Goal: Task Accomplishment & Management: Complete application form

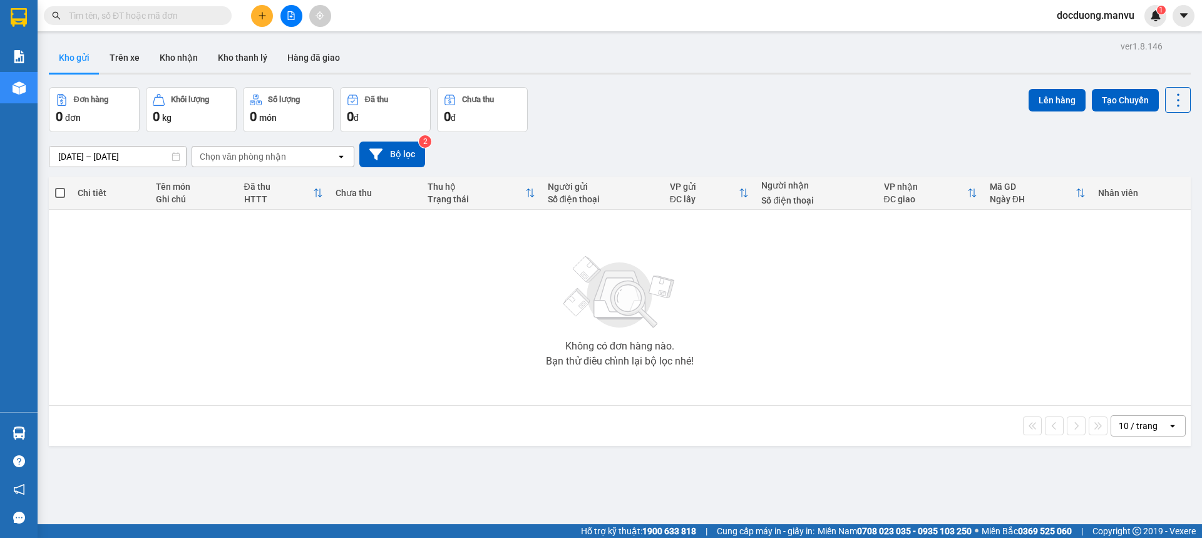
click at [272, 23] on div at bounding box center [291, 16] width 94 height 22
click at [271, 22] on button at bounding box center [262, 16] width 22 height 22
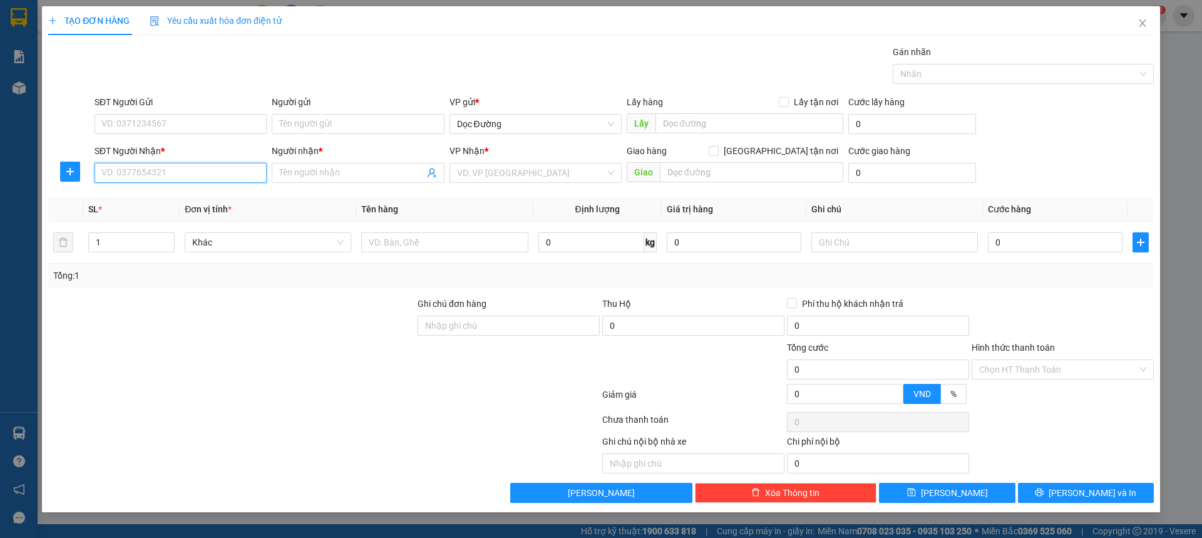
click at [120, 165] on input "SĐT Người Nhận *" at bounding box center [181, 173] width 172 height 20
type input "0975590786"
click at [159, 205] on div "0975590786 - kt" at bounding box center [181, 198] width 172 height 20
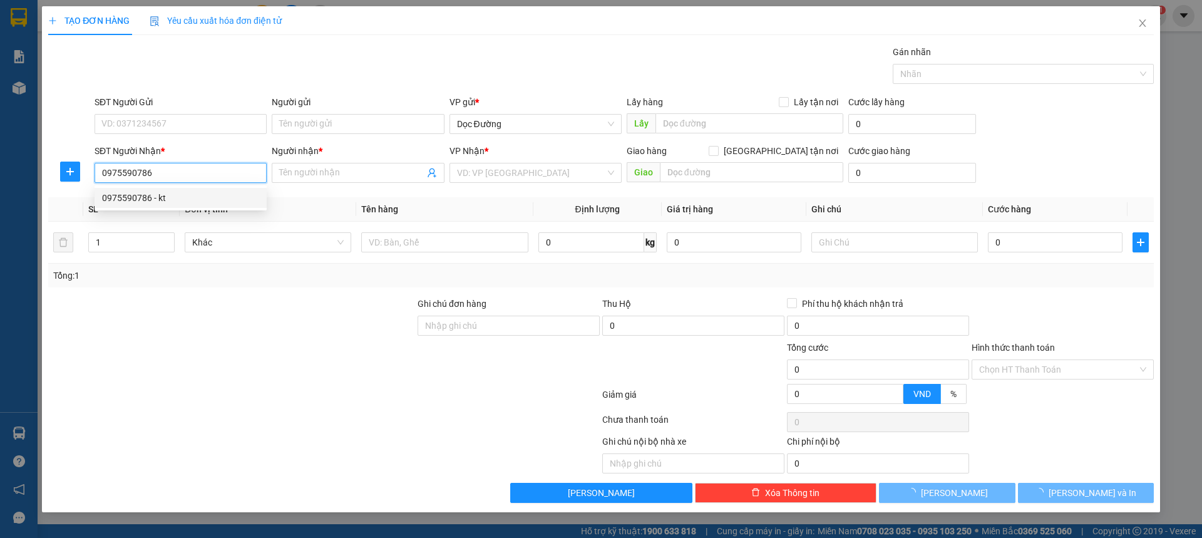
type input "kt"
type input "bxnn"
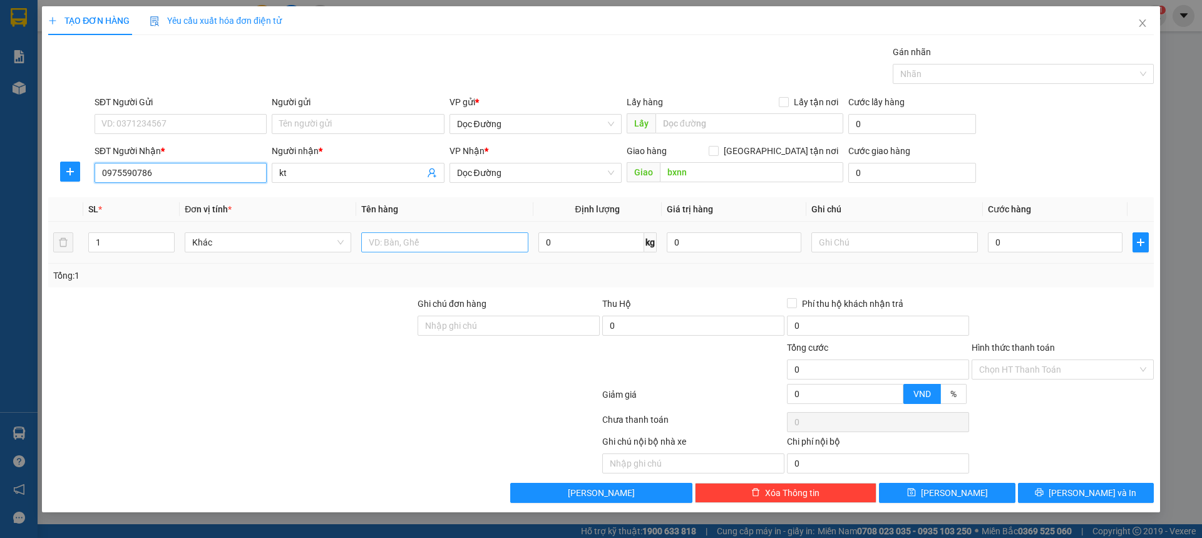
type input "0975590786"
click at [438, 244] on input "text" at bounding box center [444, 242] width 167 height 20
type input "1"
type input "1 bọc"
click at [1090, 232] on div "0" at bounding box center [1055, 242] width 135 height 25
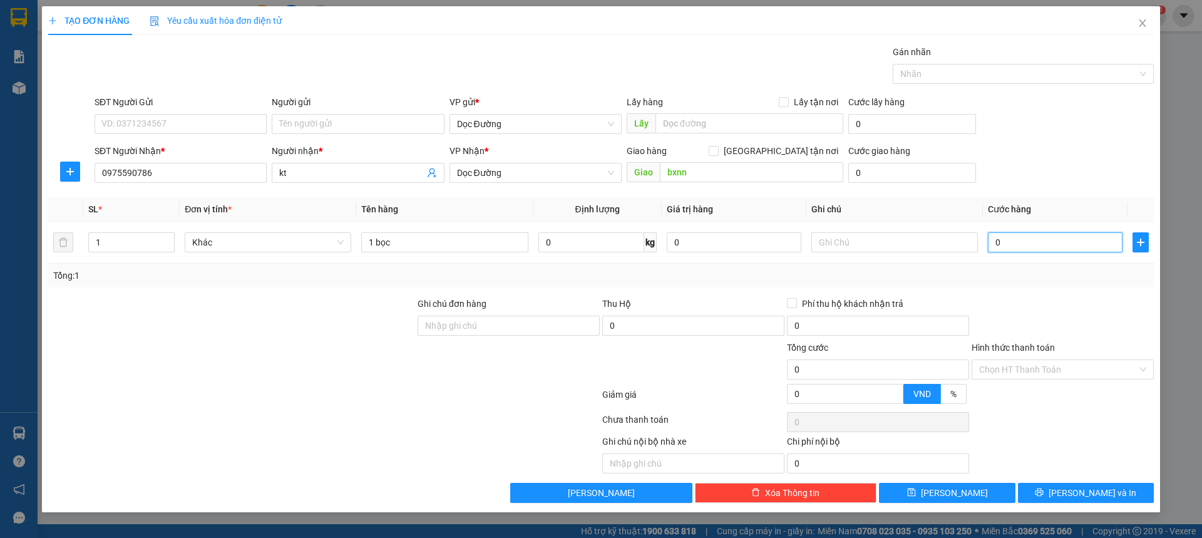
type input "005"
type input "5"
type input "0.050"
type input "50"
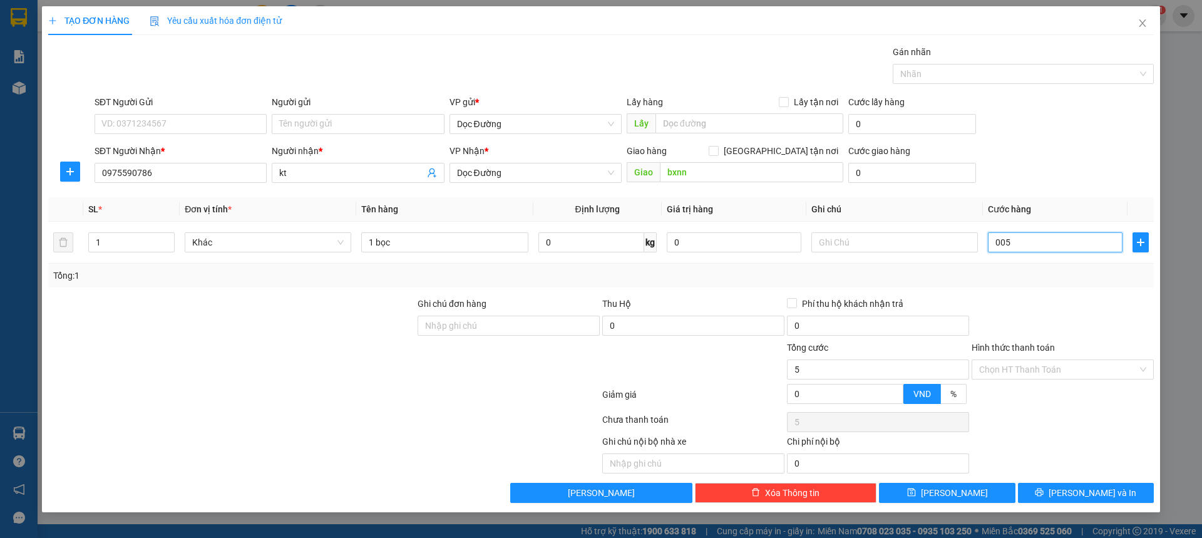
type input "50"
type input "00.500"
type input "500"
type input "0.005.000"
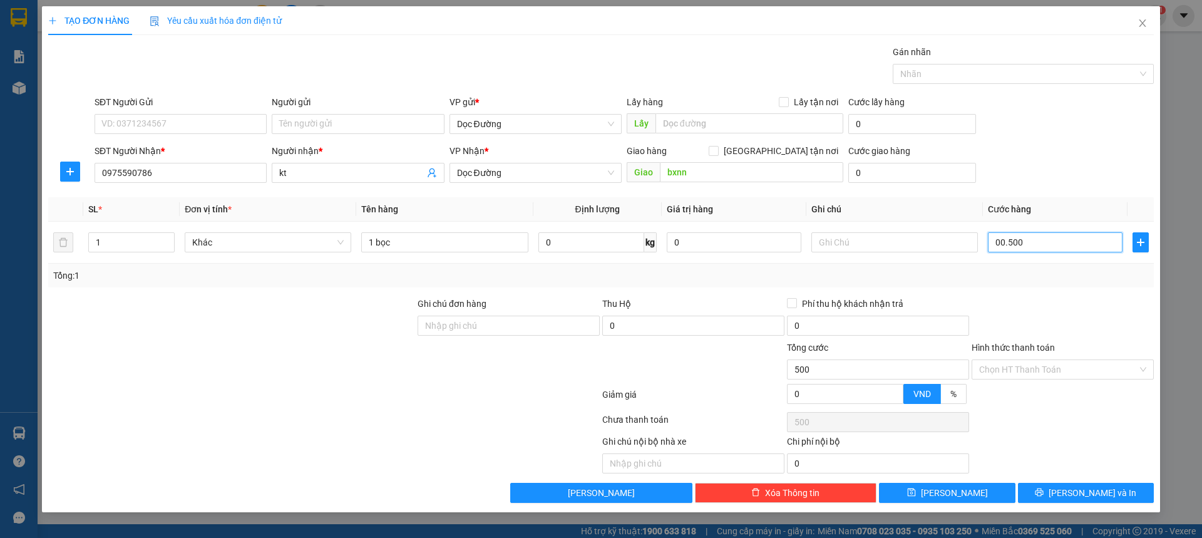
type input "5.000"
type input "000.050.000"
type input "50.000"
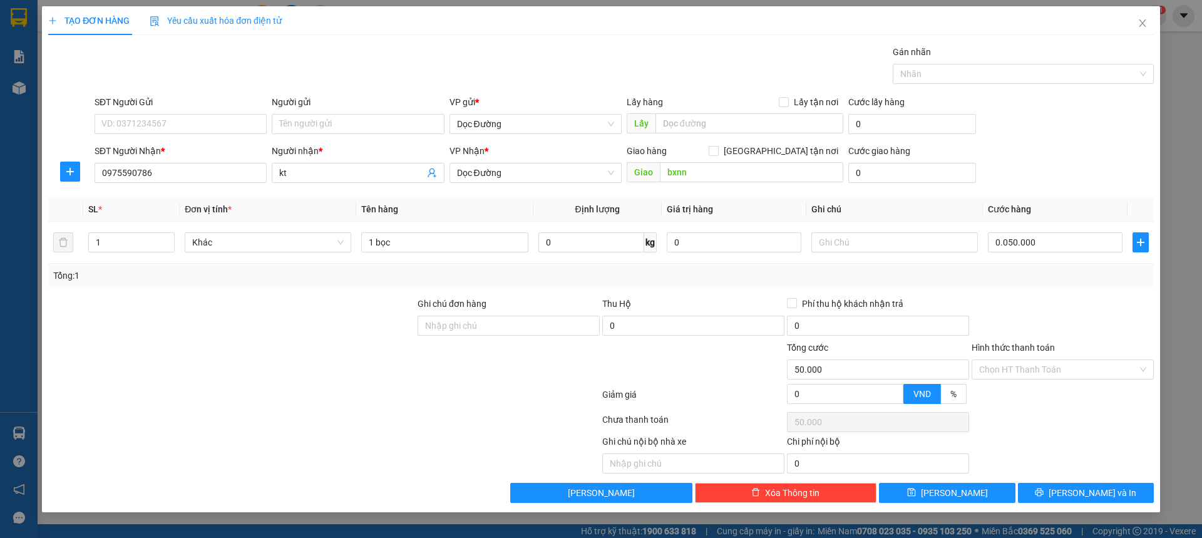
type input "50.000"
click at [956, 482] on div "Transit Pickup Surcharge Ids Transit Deliver Surcharge Ids Transit Deliver Surc…" at bounding box center [601, 274] width 1106 height 458
click at [956, 491] on span "[PERSON_NAME]" at bounding box center [954, 493] width 67 height 14
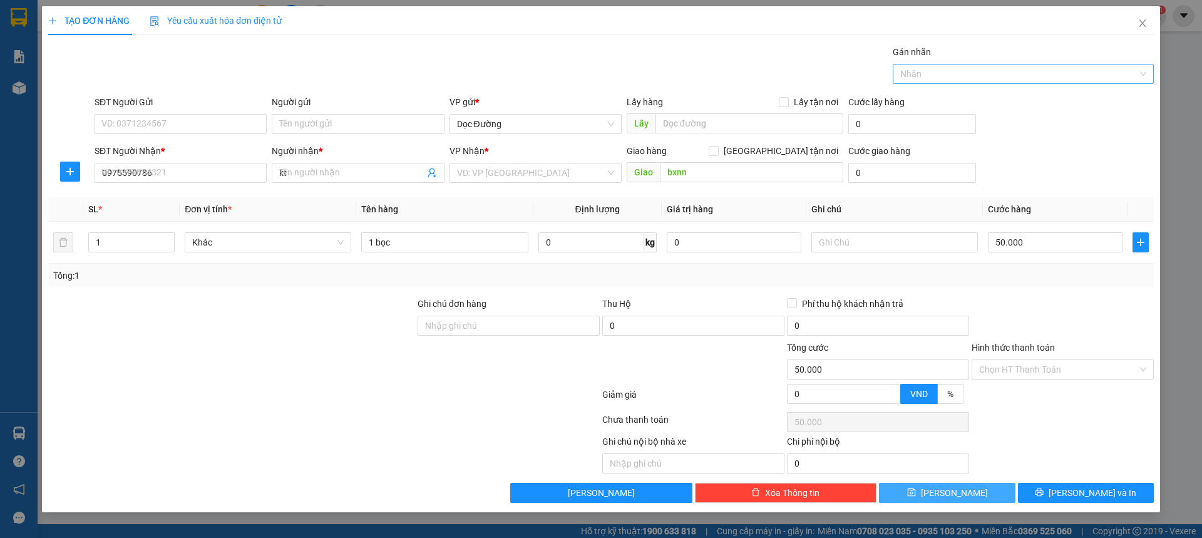
type input "0"
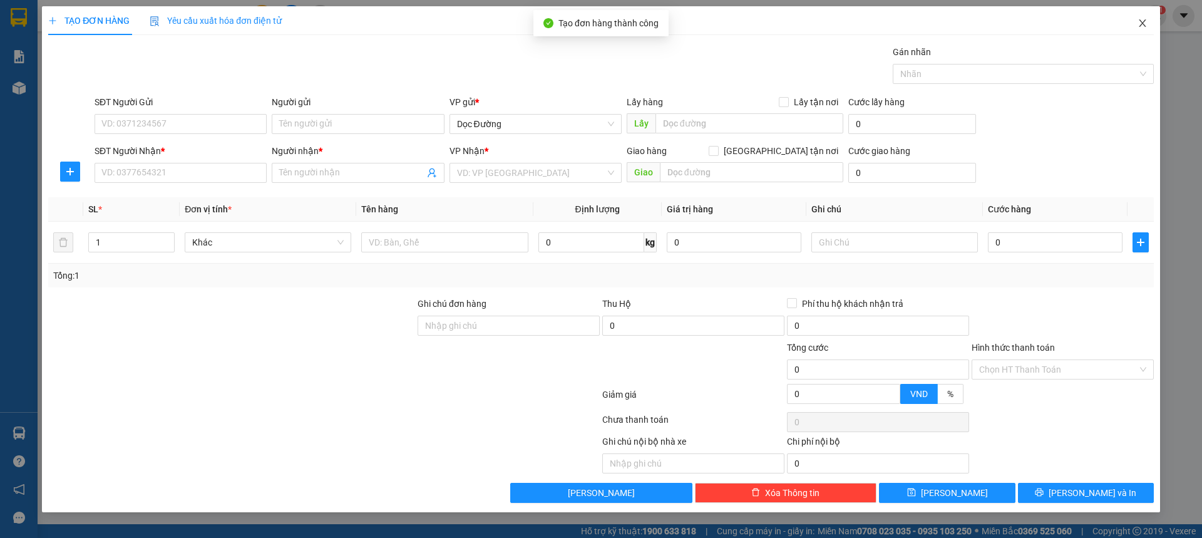
click at [1145, 21] on icon "close" at bounding box center [1142, 23] width 7 height 8
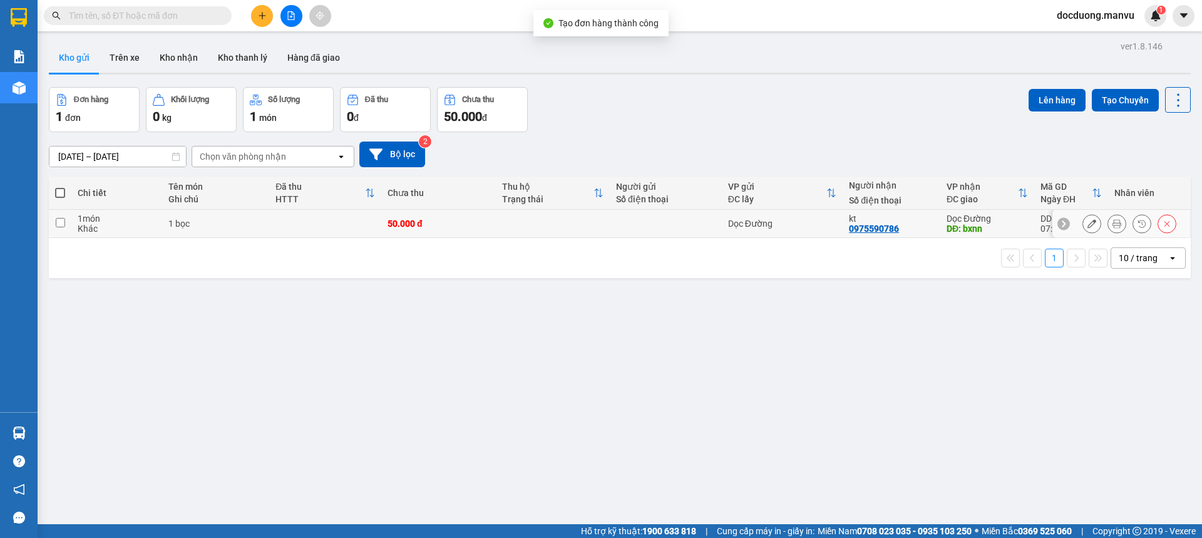
click at [658, 222] on div at bounding box center [666, 224] width 100 height 10
checkbox input "true"
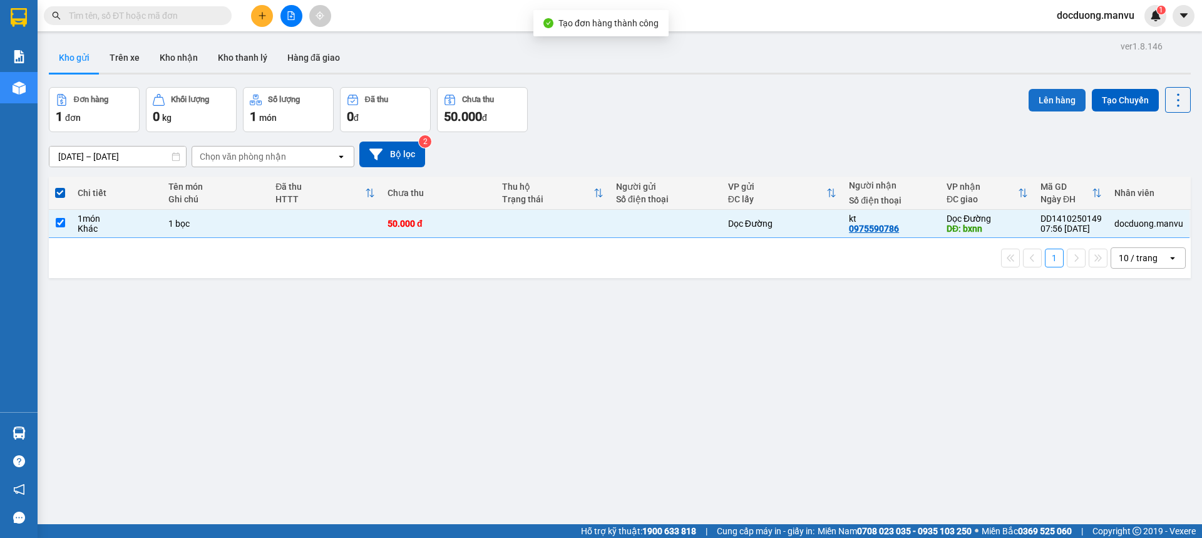
click at [1033, 93] on button "Lên hàng" at bounding box center [1057, 100] width 57 height 23
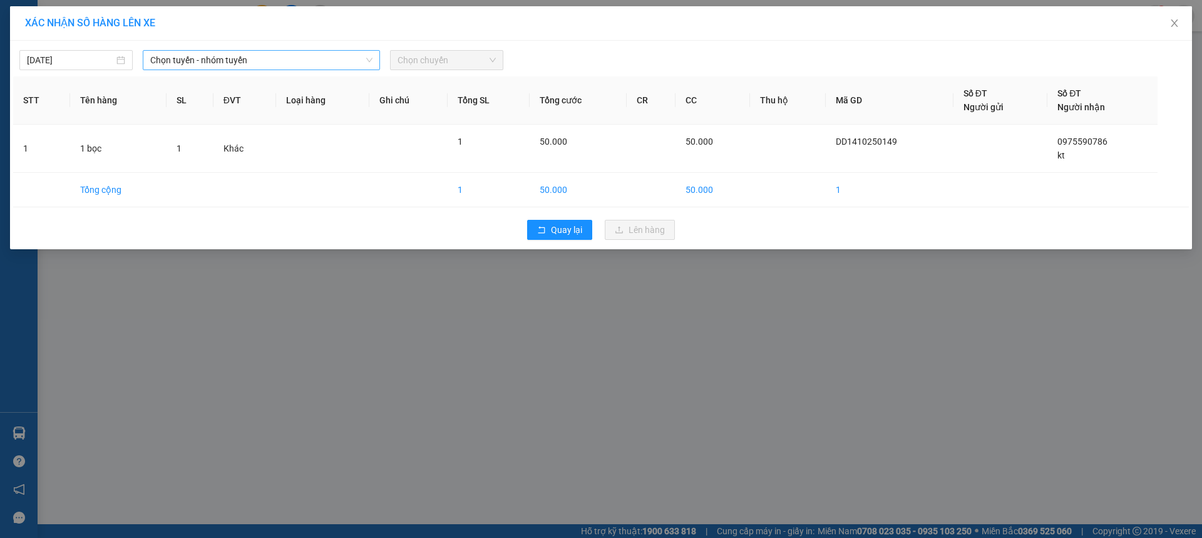
click at [200, 65] on span "Chọn tuyến - nhóm tuyến" at bounding box center [261, 60] width 222 height 19
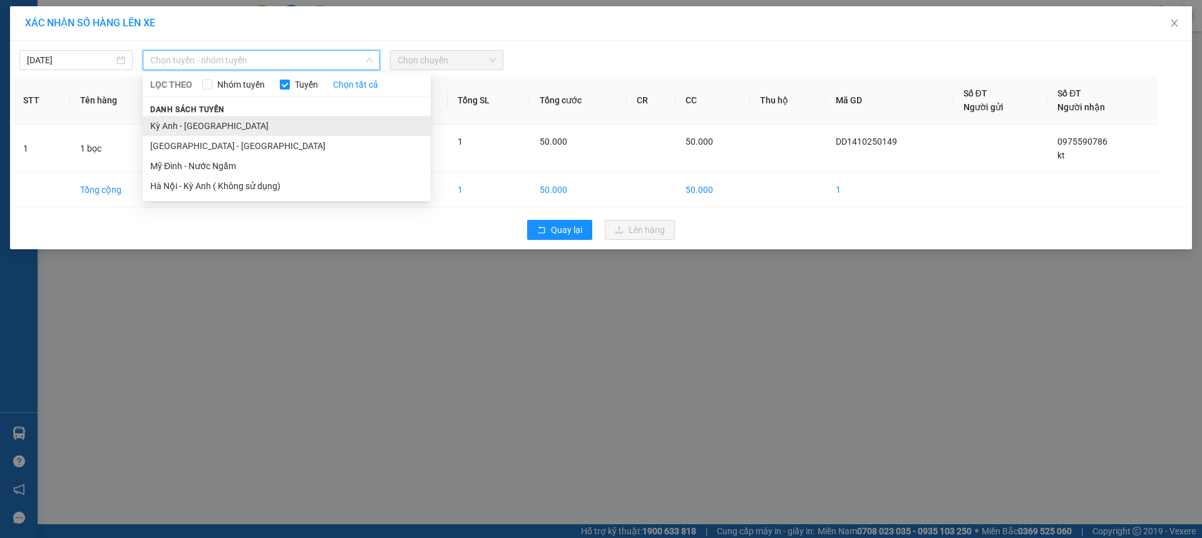
click at [178, 119] on li "Kỳ Anh - [GEOGRAPHIC_DATA]" at bounding box center [287, 126] width 288 height 20
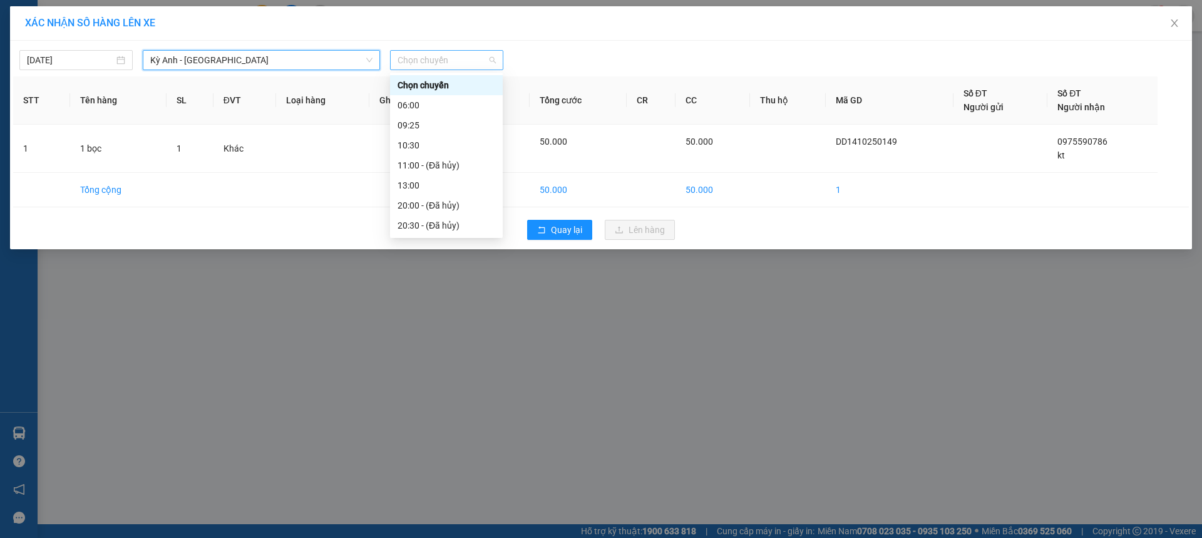
click at [414, 59] on span "Chọn chuyến" at bounding box center [447, 60] width 98 height 19
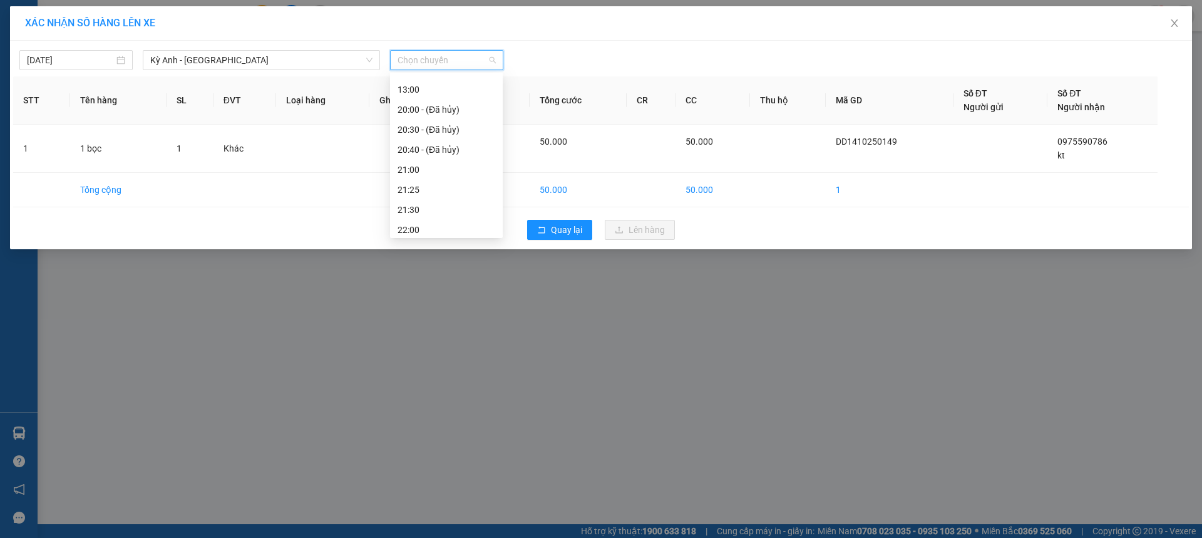
scroll to position [100, 0]
click at [75, 58] on input "[DATE]" at bounding box center [70, 60] width 87 height 14
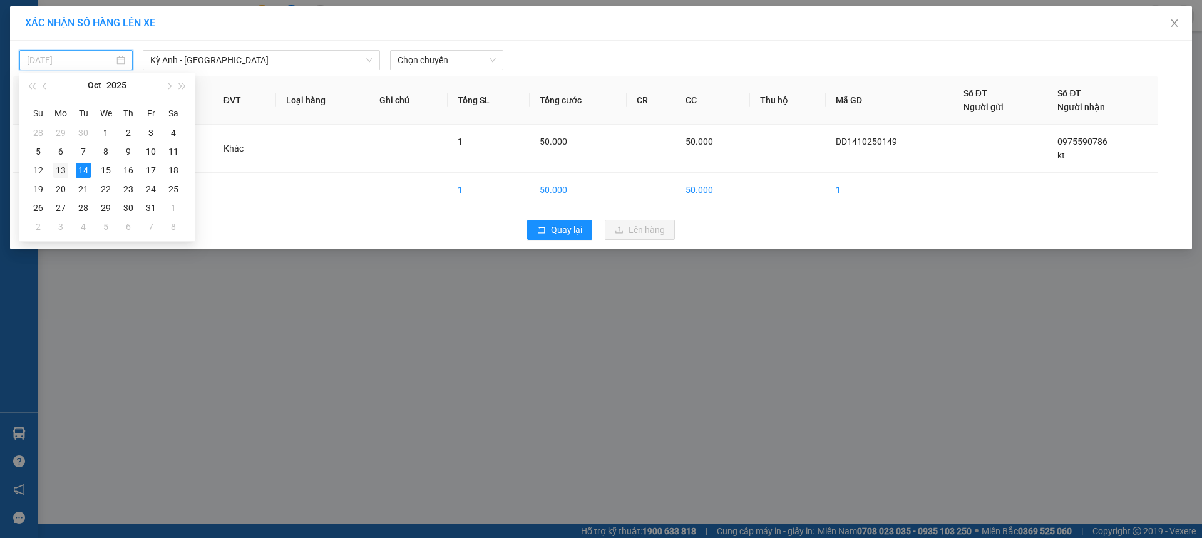
click at [60, 172] on div "13" at bounding box center [60, 170] width 15 height 15
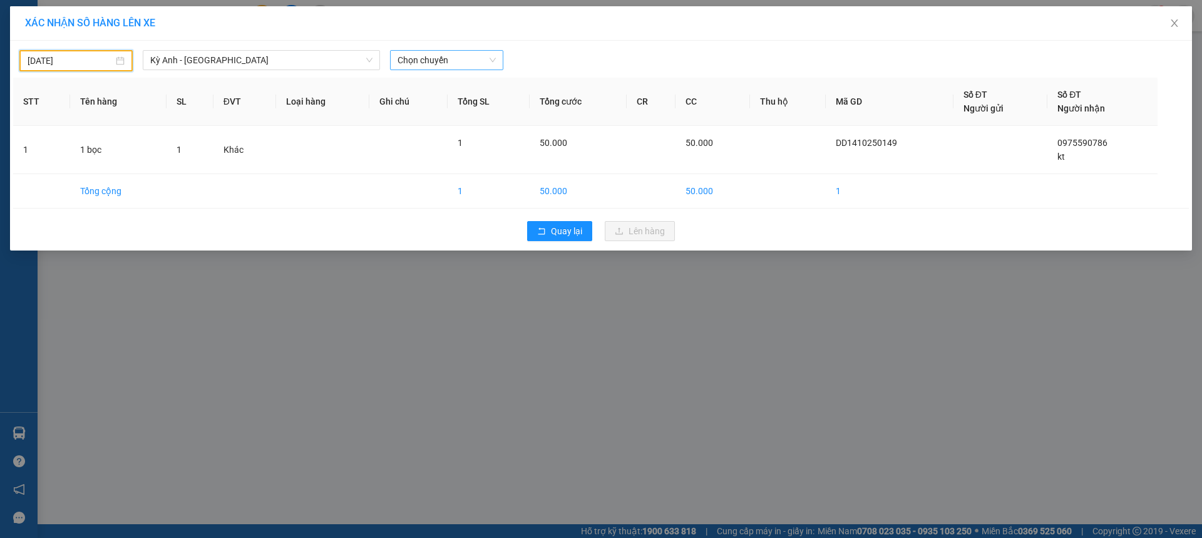
click at [401, 64] on span "Chọn chuyến" at bounding box center [447, 60] width 98 height 19
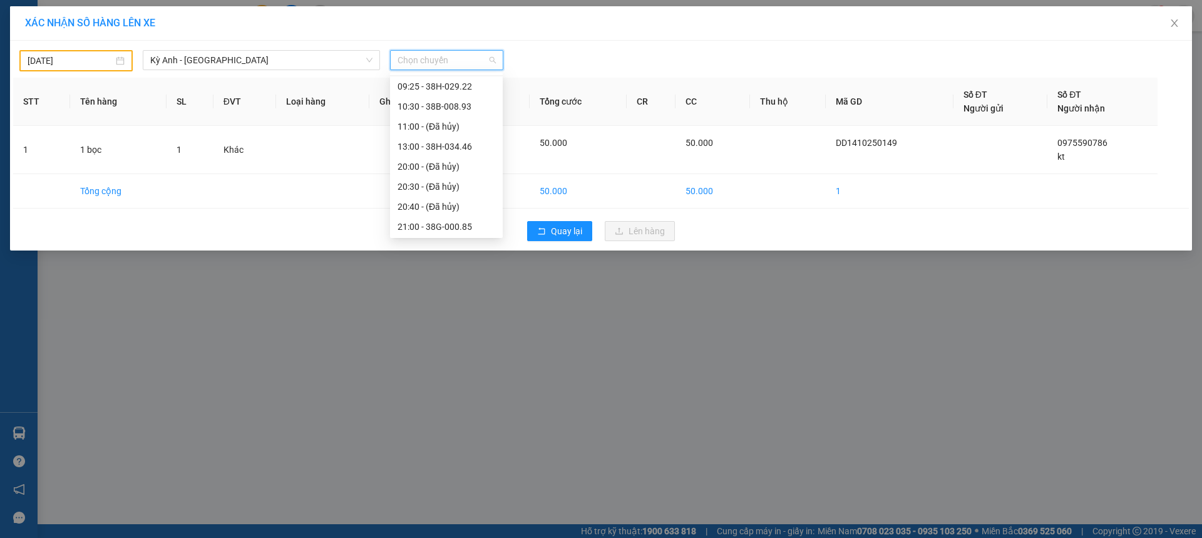
scroll to position [120, 0]
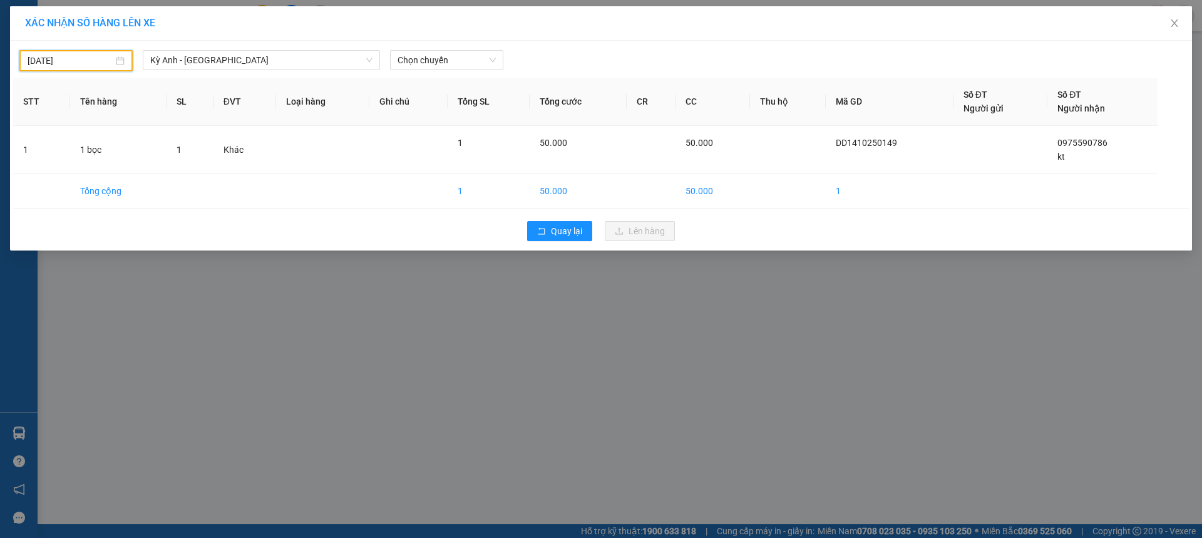
click at [85, 58] on input "[DATE]" at bounding box center [71, 61] width 86 height 14
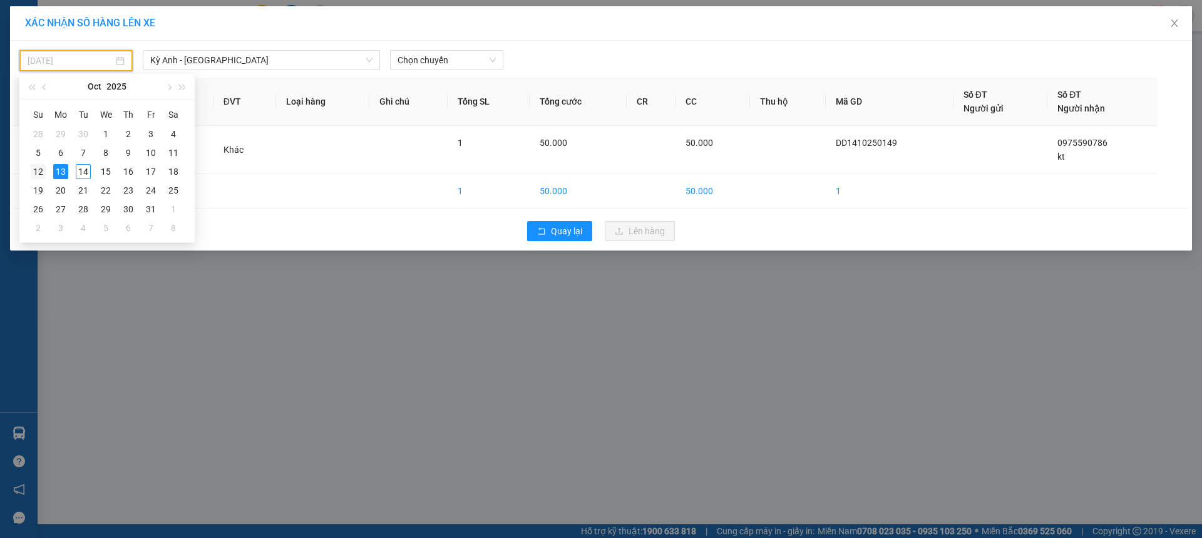
click at [44, 171] on div "12" at bounding box center [38, 171] width 15 height 15
type input "[DATE]"
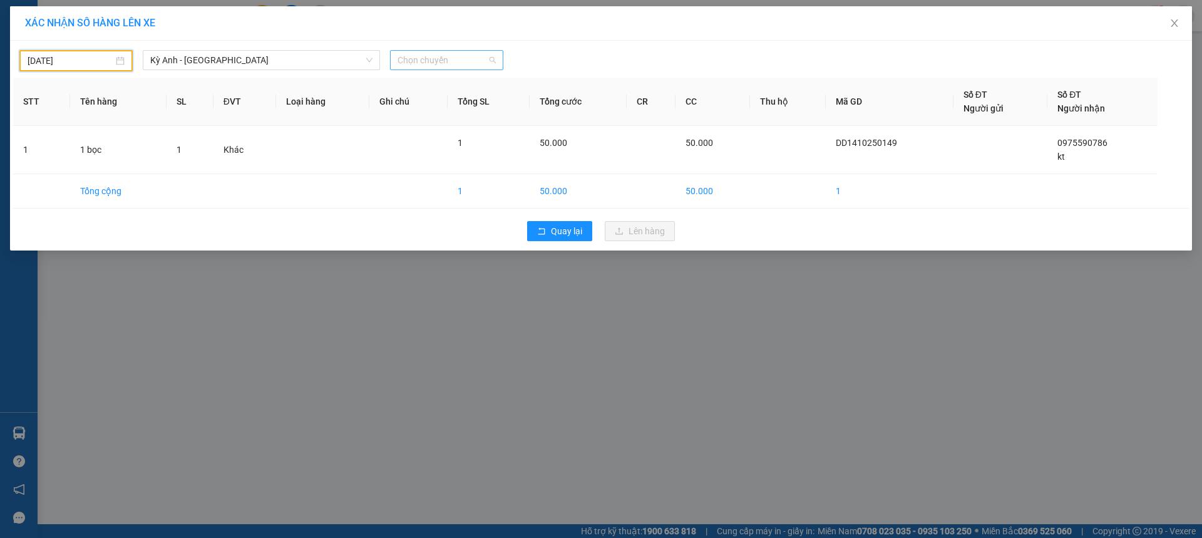
click at [474, 64] on span "Chọn chuyến" at bounding box center [447, 60] width 98 height 19
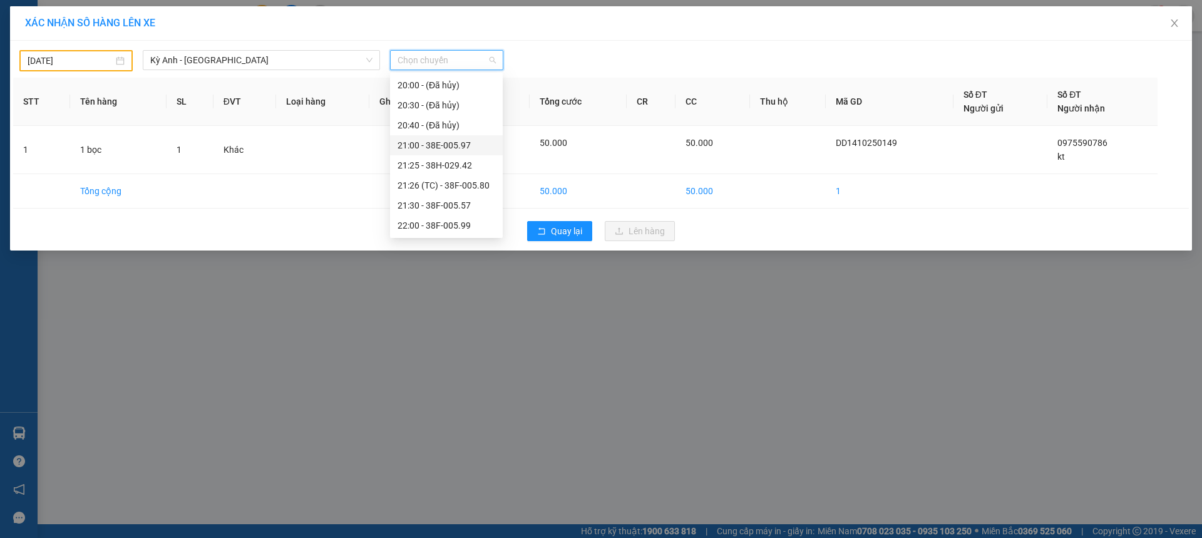
click at [472, 145] on div "21:00 - 38E-005.97" at bounding box center [447, 145] width 98 height 14
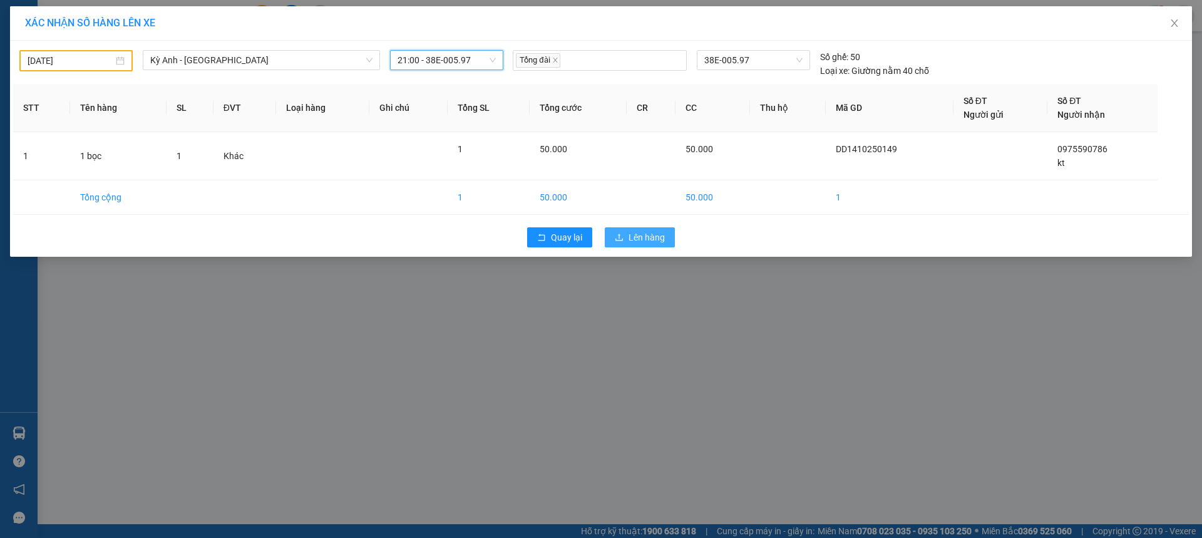
click at [634, 239] on span "Lên hàng" at bounding box center [647, 237] width 36 height 14
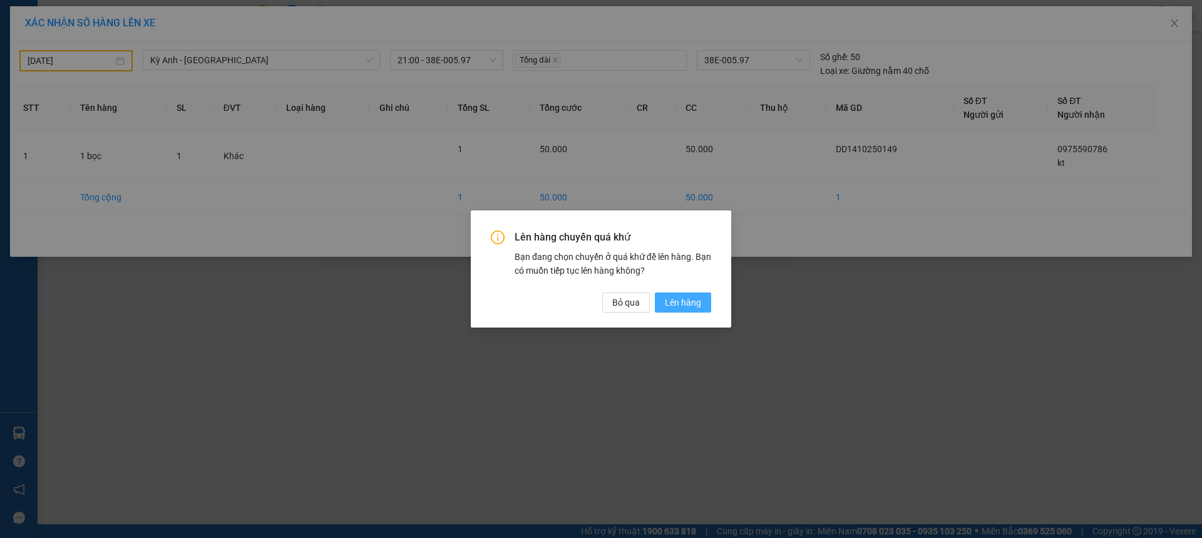
click at [671, 297] on span "Lên hàng" at bounding box center [683, 303] width 36 height 14
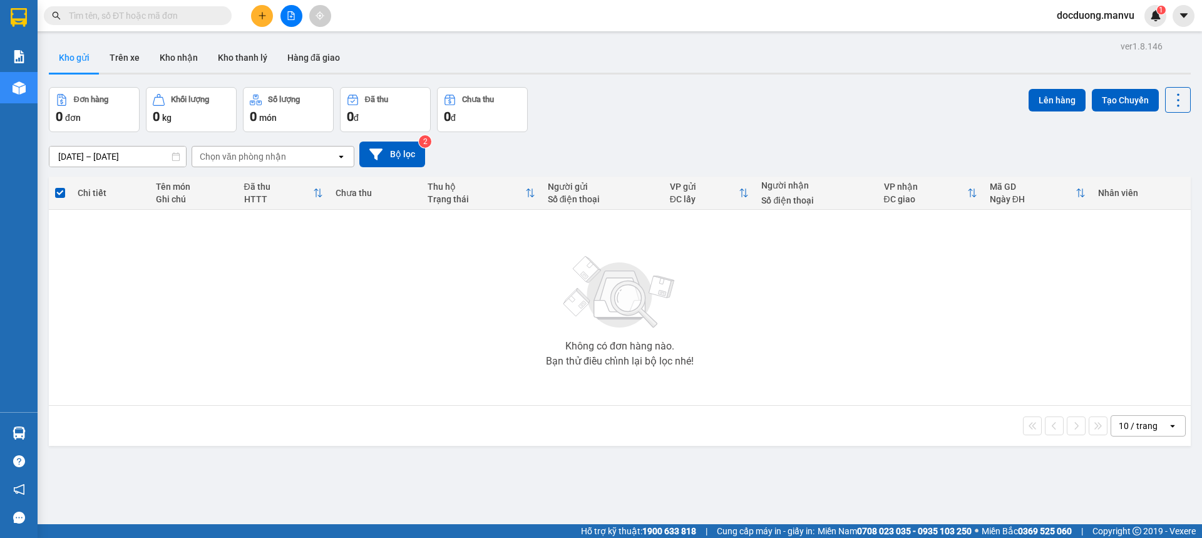
click at [254, 18] on button at bounding box center [262, 16] width 22 height 22
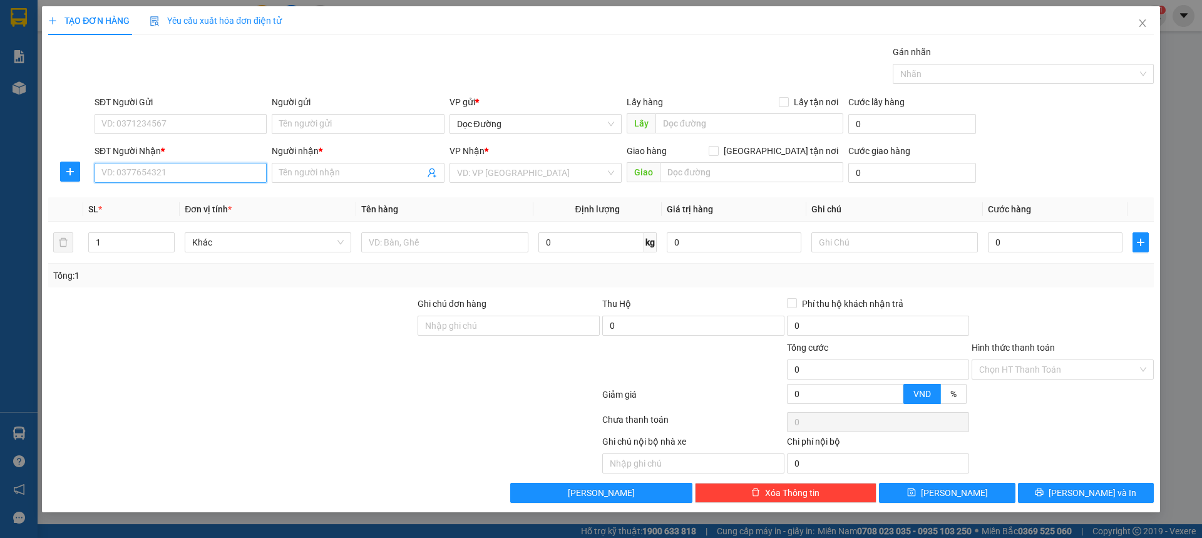
click at [139, 178] on input "SĐT Người Nhận *" at bounding box center [181, 173] width 172 height 20
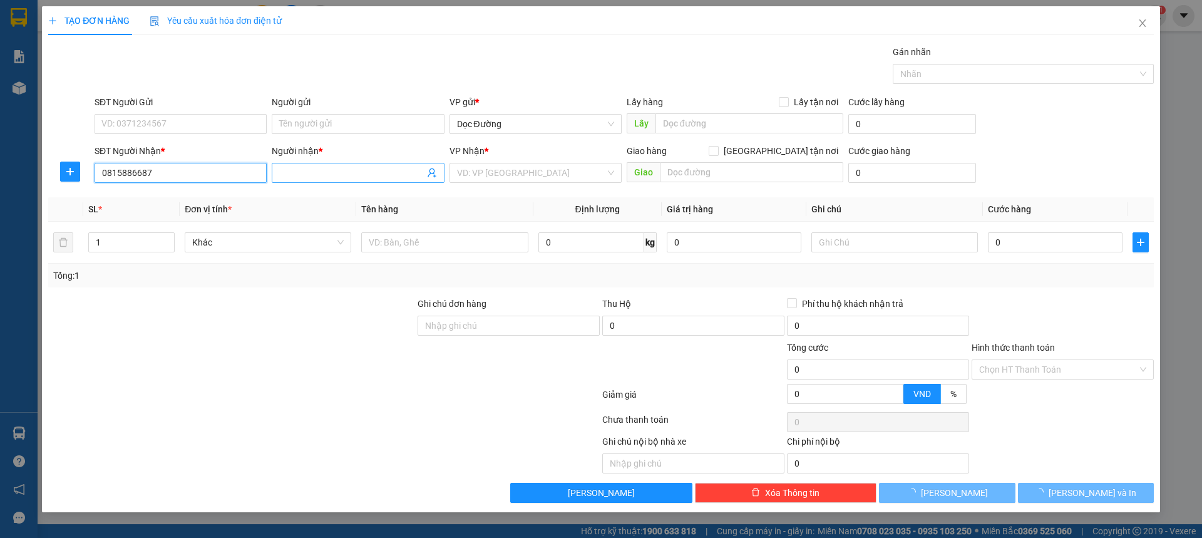
type input "0815886687"
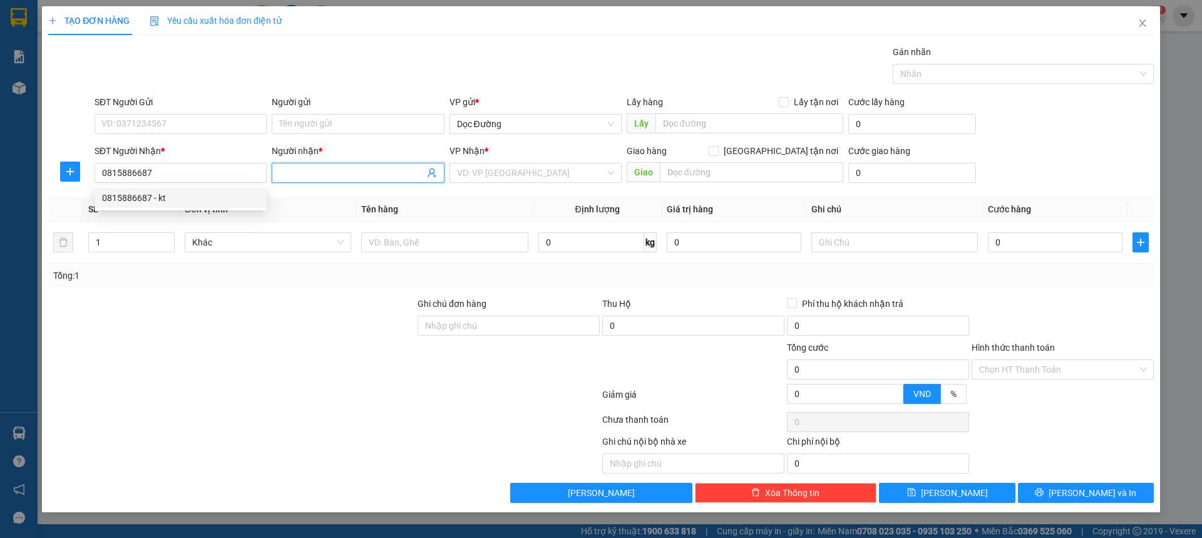
click at [334, 179] on input "Người nhận *" at bounding box center [351, 173] width 145 height 14
drag, startPoint x: 205, startPoint y: 176, endPoint x: 178, endPoint y: 202, distance: 38.1
click at [204, 176] on input "0815886687" at bounding box center [181, 173] width 172 height 20
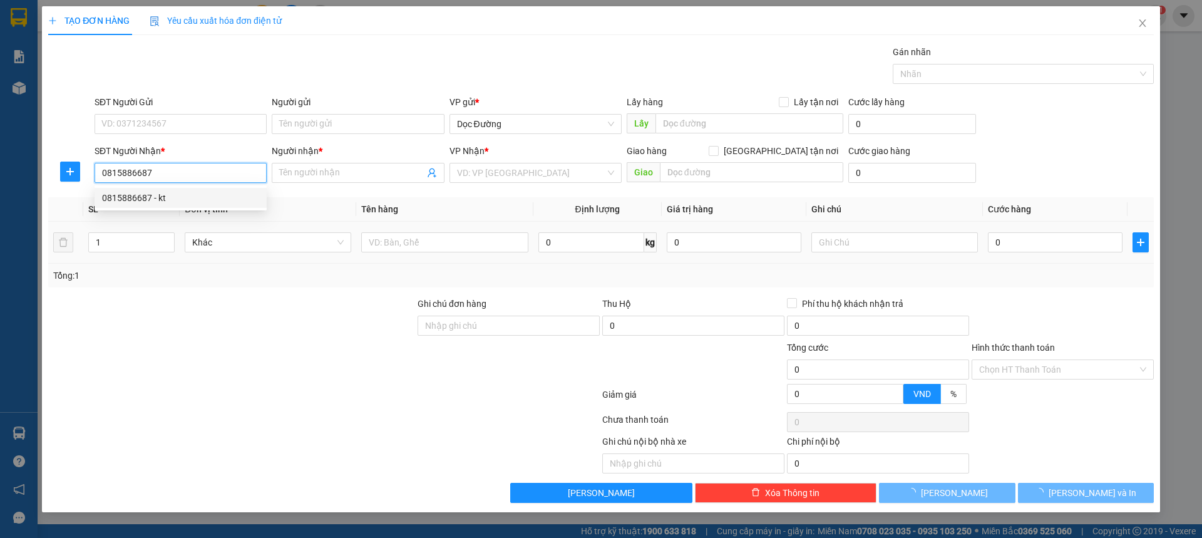
type input "kt"
type input "cảng"
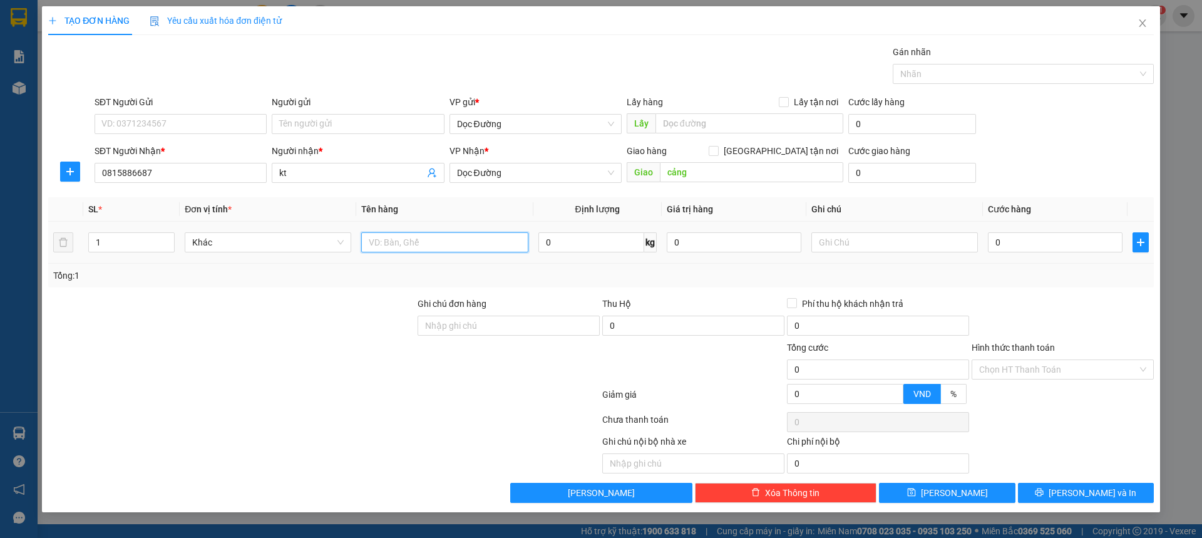
click at [430, 242] on input "text" at bounding box center [444, 242] width 167 height 20
type input "31 kiện"
click at [1083, 232] on input "0" at bounding box center [1055, 242] width 135 height 20
type input "009"
type input "9"
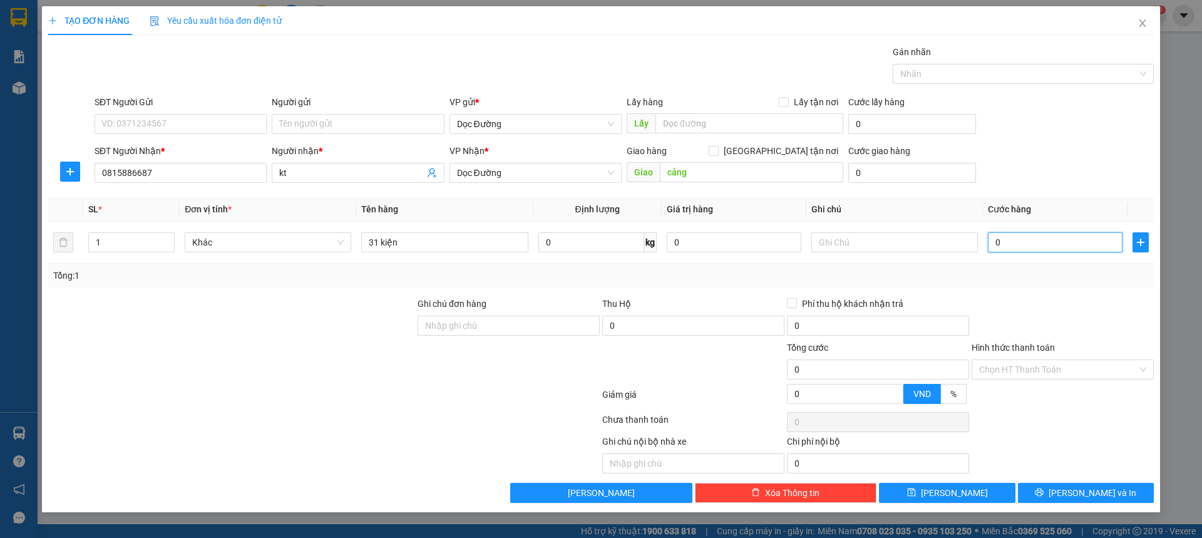
type input "9"
type input "0.093"
type input "93"
type input "0.093"
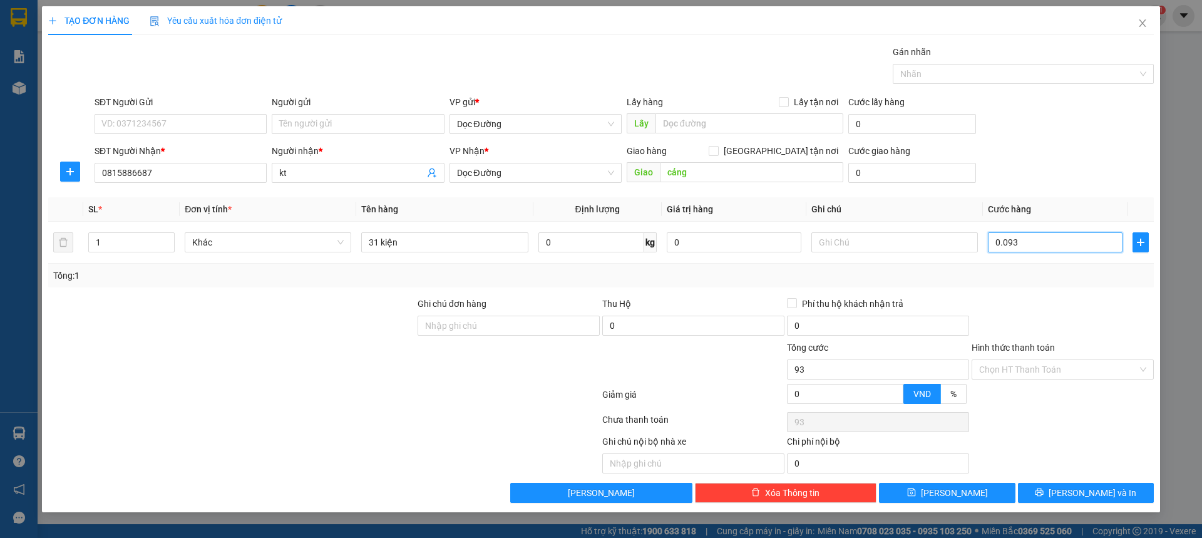
type input "93"
type input "00.930"
type input "930"
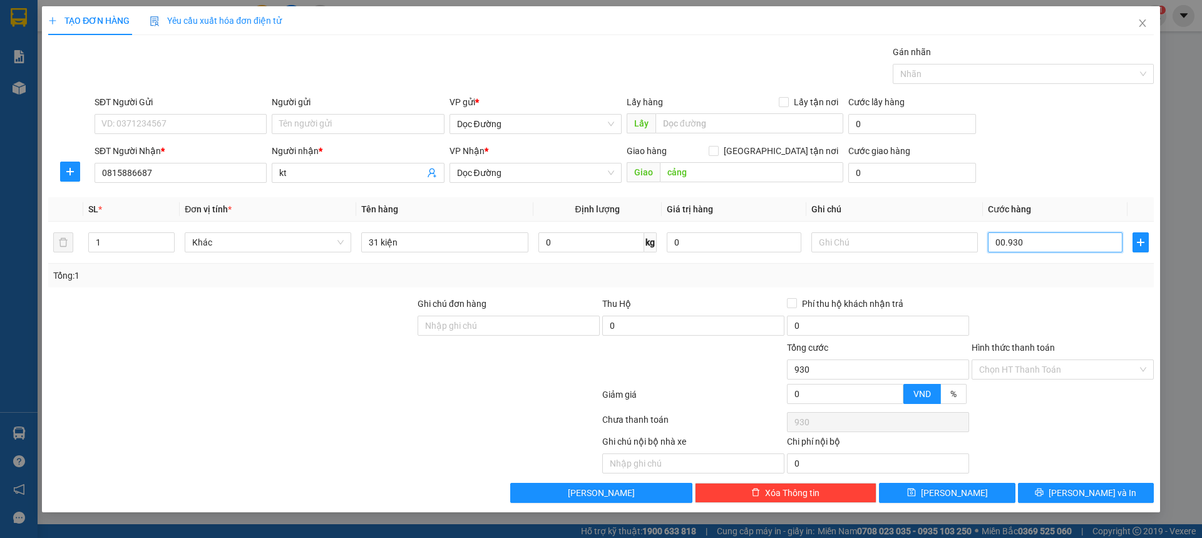
type input "0.009.300"
type input "9.300"
type input "000.093.000"
type input "93.000"
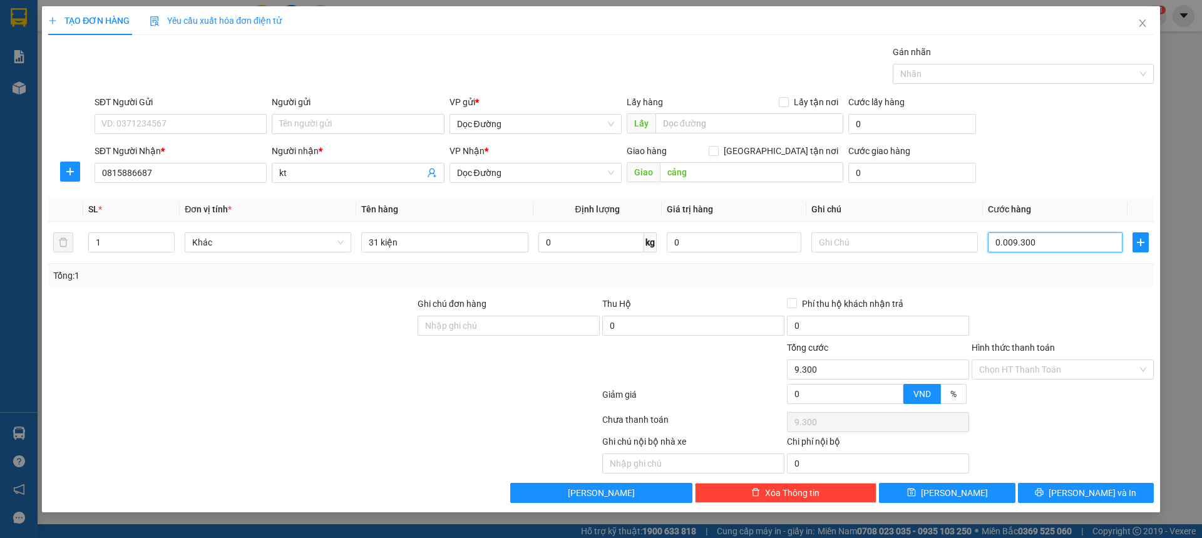
type input "93.000"
type input "[PHONE_NUMBER]"
type input "930.000"
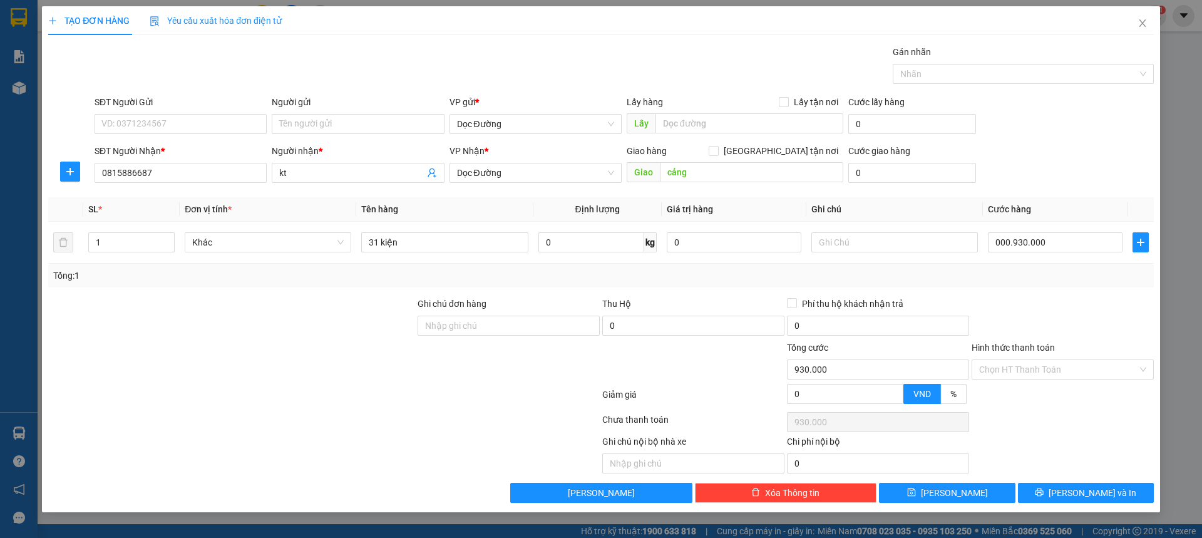
type input "930.000"
click at [1059, 142] on form "SĐT Người Gửi VD: 0371234567 Người gửi Tên người gửi VP gửi * Dọc Đường Lấy hàn…" at bounding box center [601, 141] width 1106 height 93
click at [964, 502] on button "[PERSON_NAME]" at bounding box center [947, 493] width 136 height 20
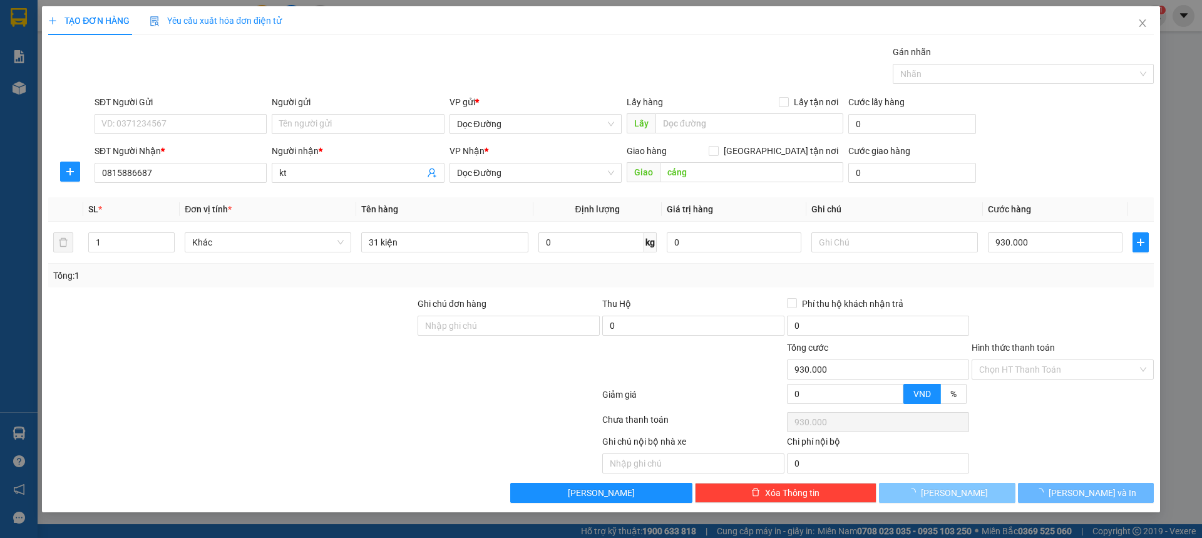
type input "0"
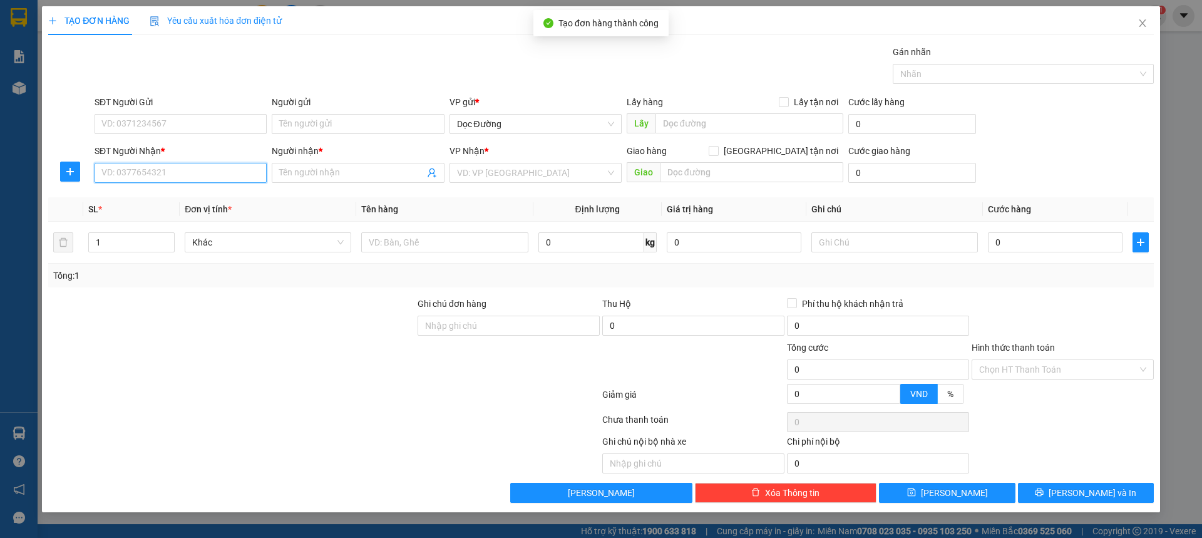
click at [157, 164] on input "SĐT Người Nhận *" at bounding box center [181, 173] width 172 height 20
type input "0983127059"
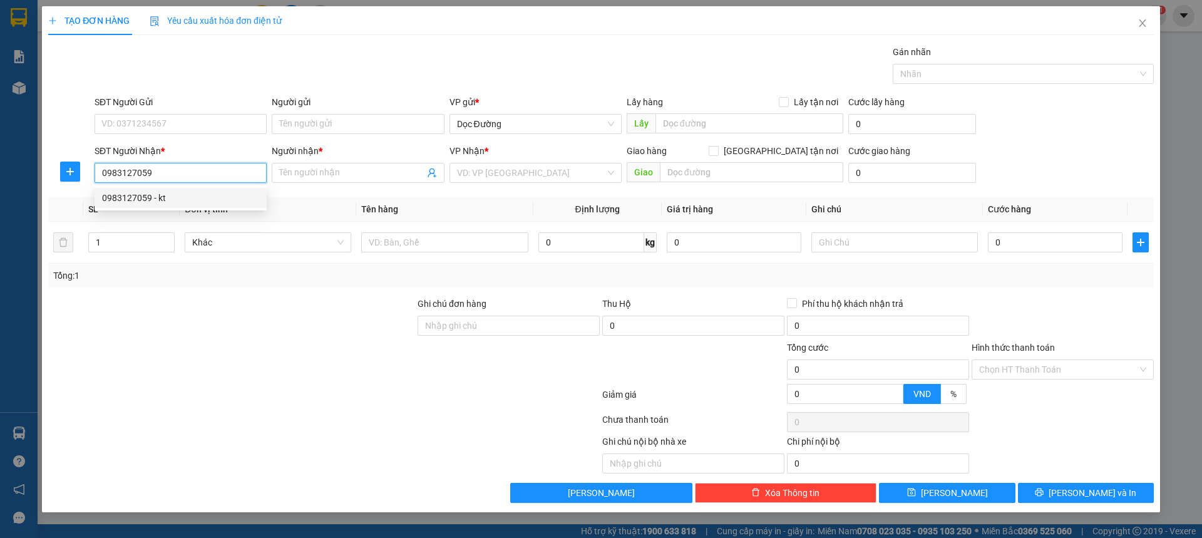
click at [148, 206] on div "0983127059 - kt" at bounding box center [181, 198] width 172 height 20
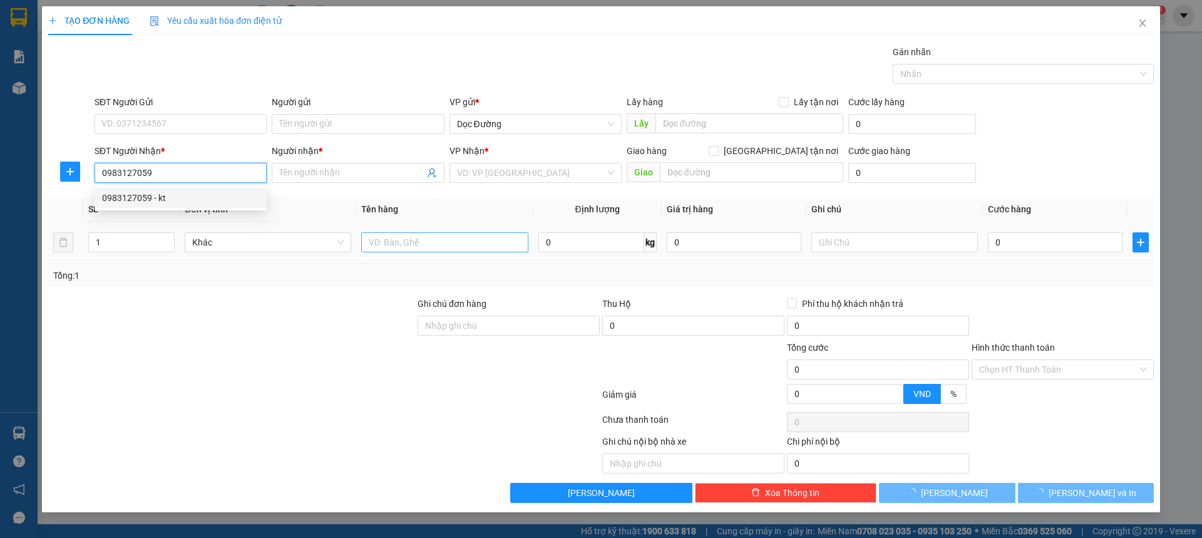
type input "kt"
type input "ka"
type input "0983127059"
click at [478, 242] on input "text" at bounding box center [444, 242] width 167 height 20
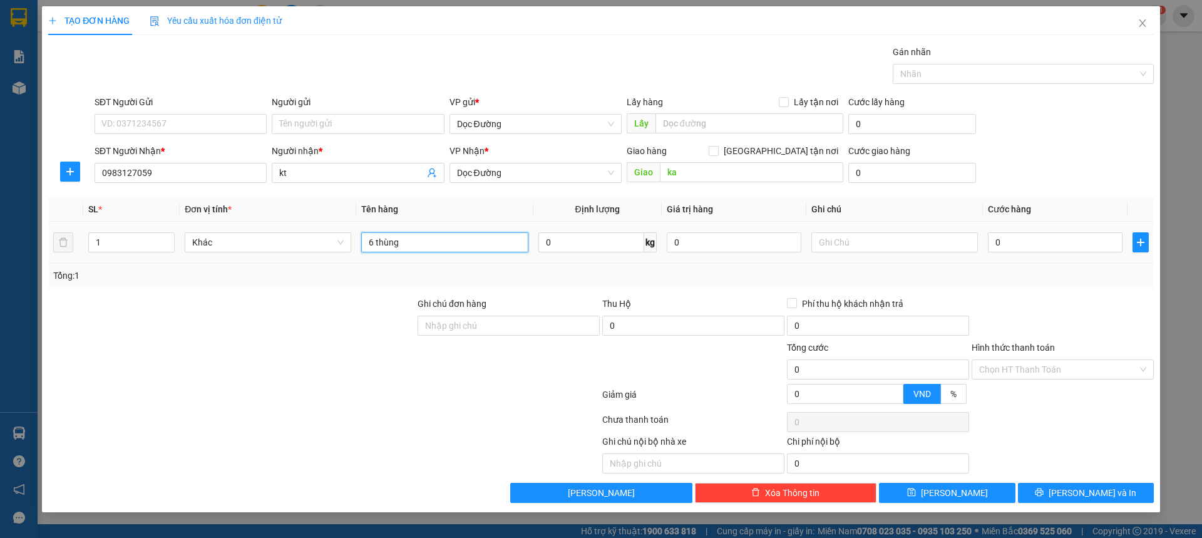
type input "6 thùng"
click at [1046, 231] on div "0" at bounding box center [1055, 242] width 135 height 25
drag, startPoint x: 1046, startPoint y: 231, endPoint x: 1045, endPoint y: 239, distance: 8.2
click at [1045, 239] on div "0" at bounding box center [1055, 242] width 135 height 25
click at [1045, 239] on input "0" at bounding box center [1055, 242] width 135 height 20
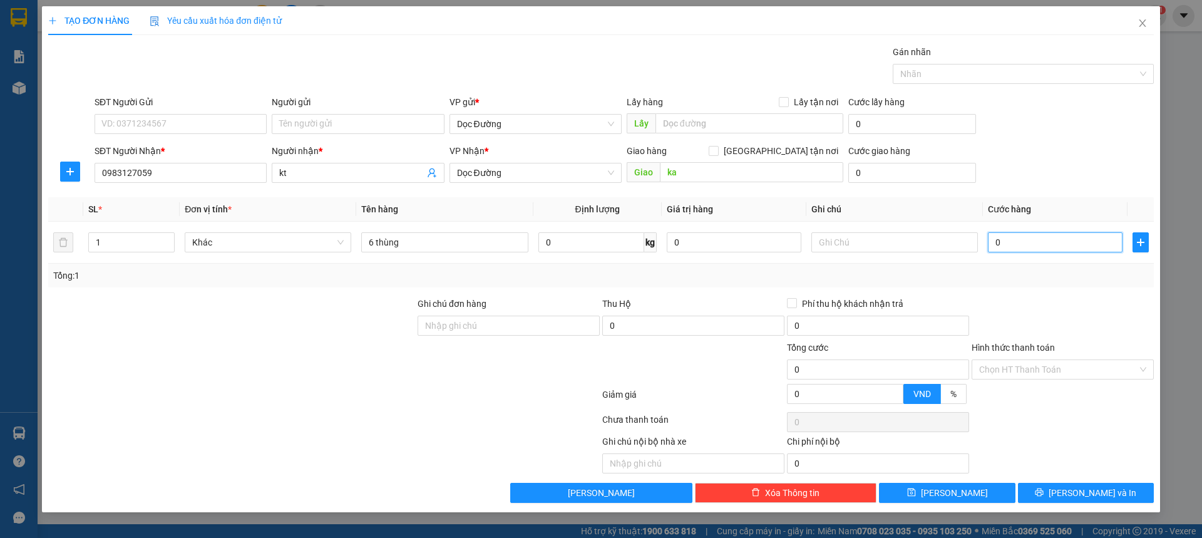
type input "003"
type input "3"
type input "0.030"
type input "30"
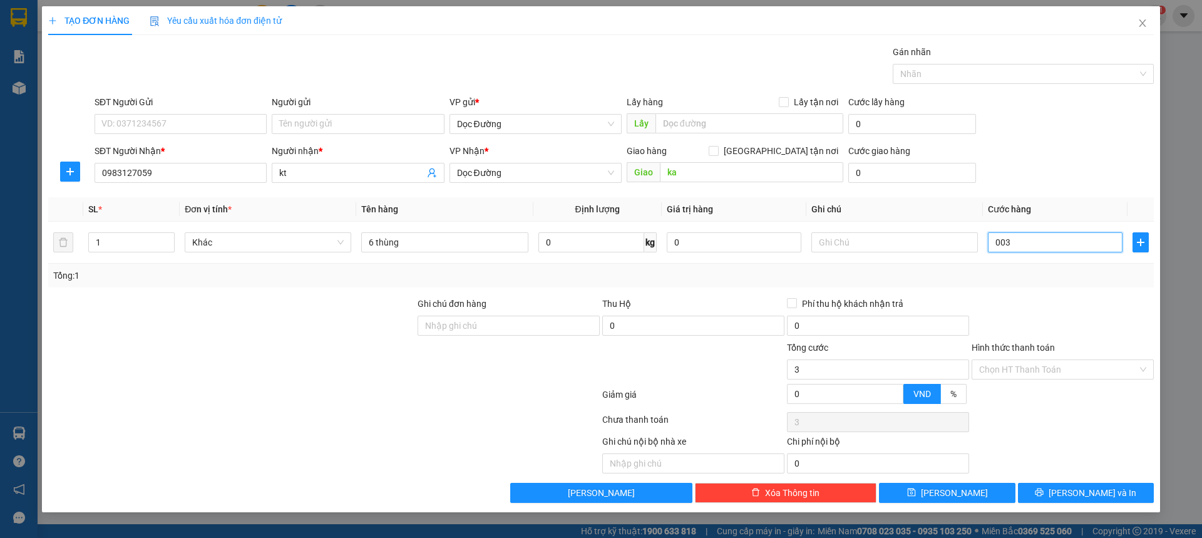
type input "30"
type input "00.300"
type input "300"
type input "0.003.000"
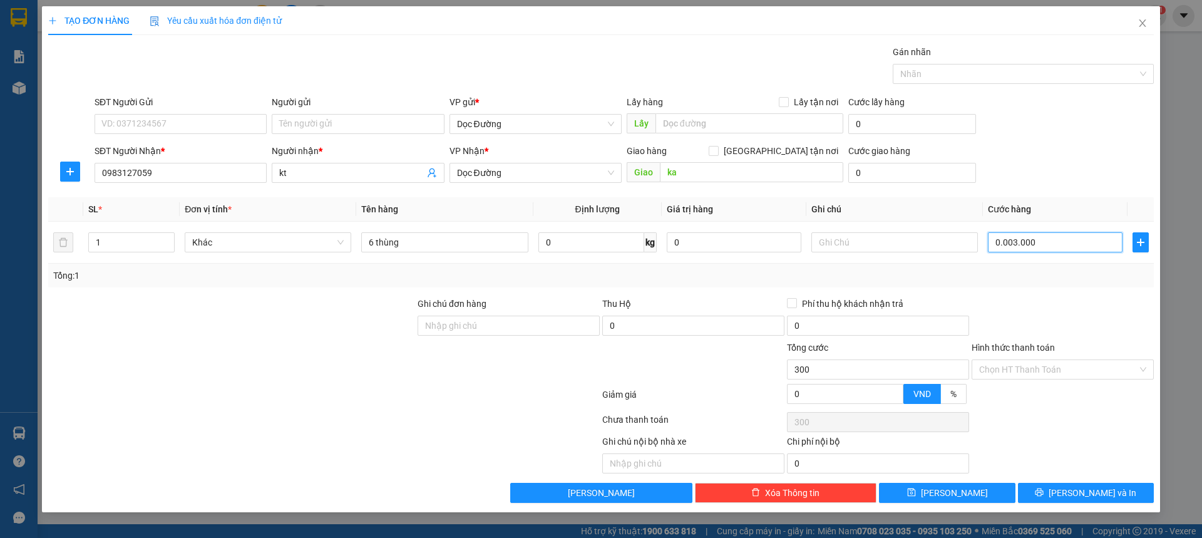
type input "3.000"
type input "000.030.000"
type input "30.000"
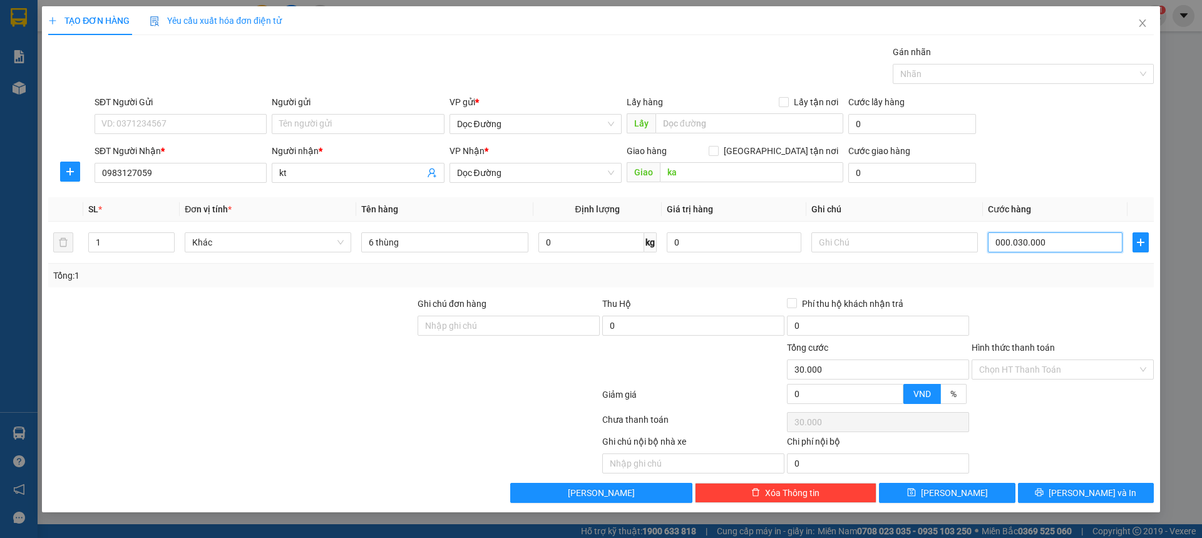
type input "[PHONE_NUMBER]"
type input "300.000"
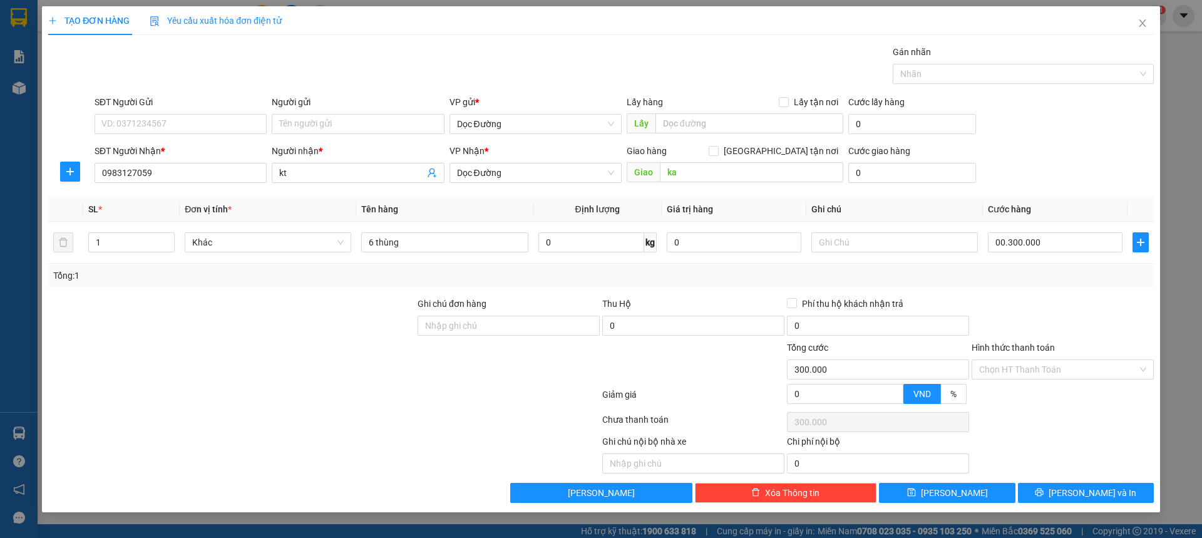
type input "300.000"
click at [1027, 171] on div "SĐT Người Nhận * 0983127059 Người nhận * kt VP Nhận * Dọc Đường Giao hàng [GEOG…" at bounding box center [624, 166] width 1065 height 44
click at [961, 498] on span "[PERSON_NAME]" at bounding box center [954, 493] width 67 height 14
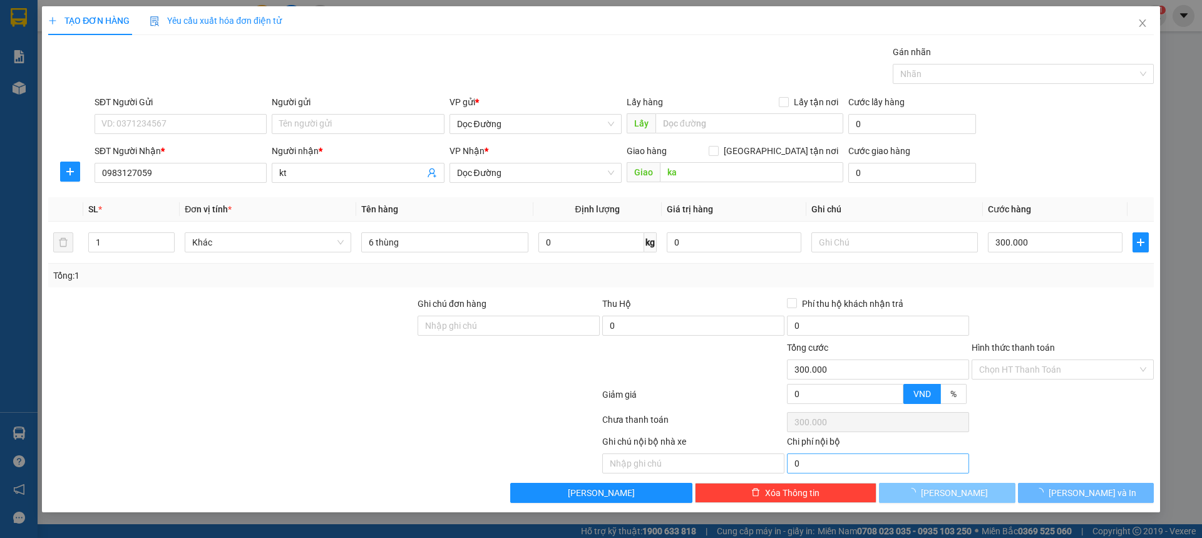
type input "0"
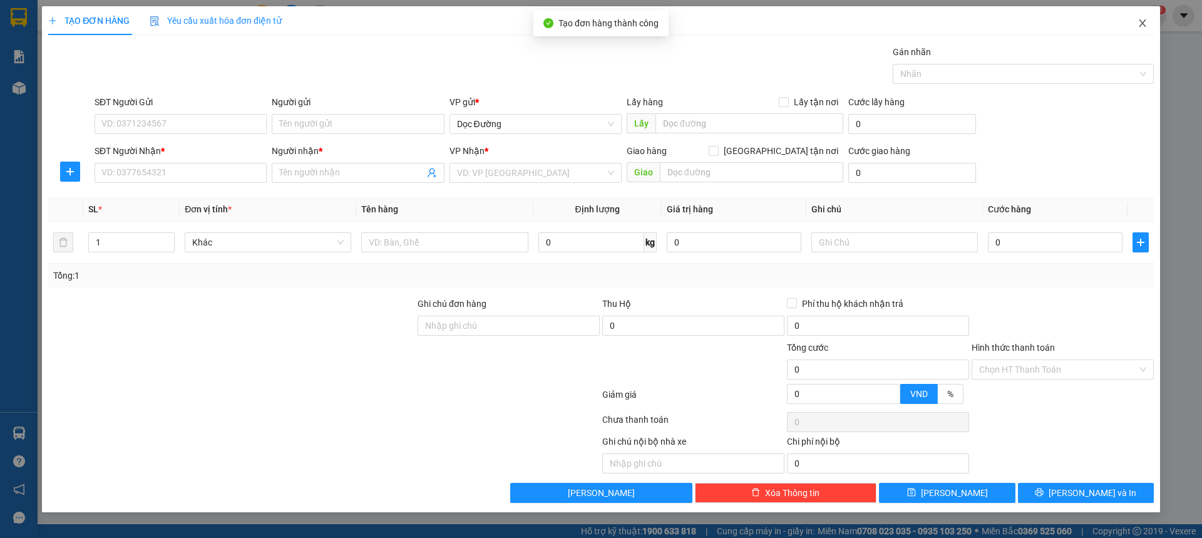
click at [1140, 24] on icon "close" at bounding box center [1143, 23] width 10 height 10
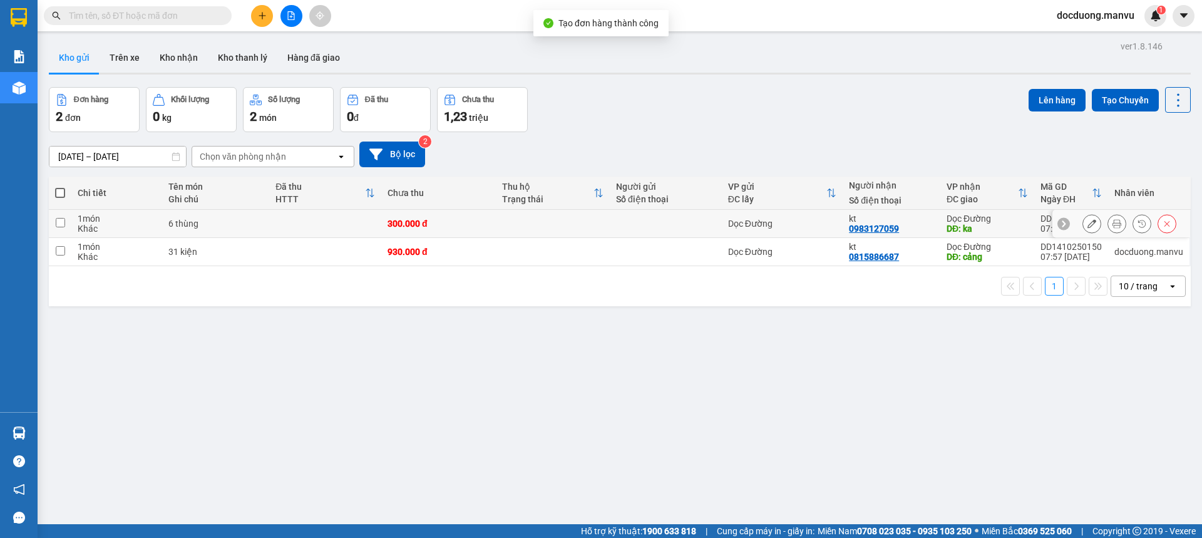
click at [583, 231] on td at bounding box center [553, 224] width 114 height 28
checkbox input "true"
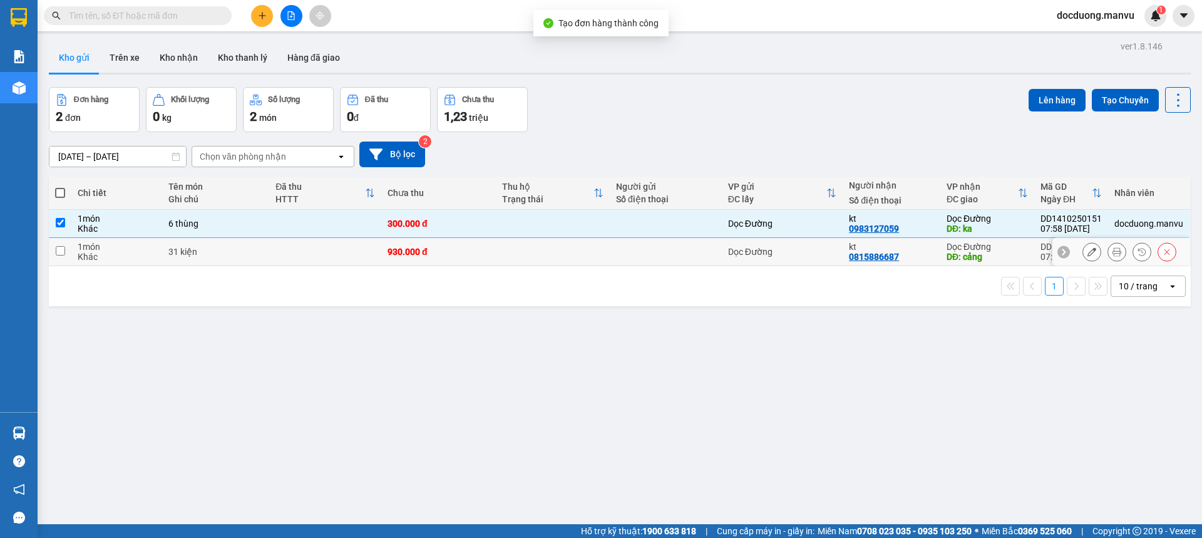
click at [549, 252] on td at bounding box center [553, 252] width 114 height 28
checkbox input "true"
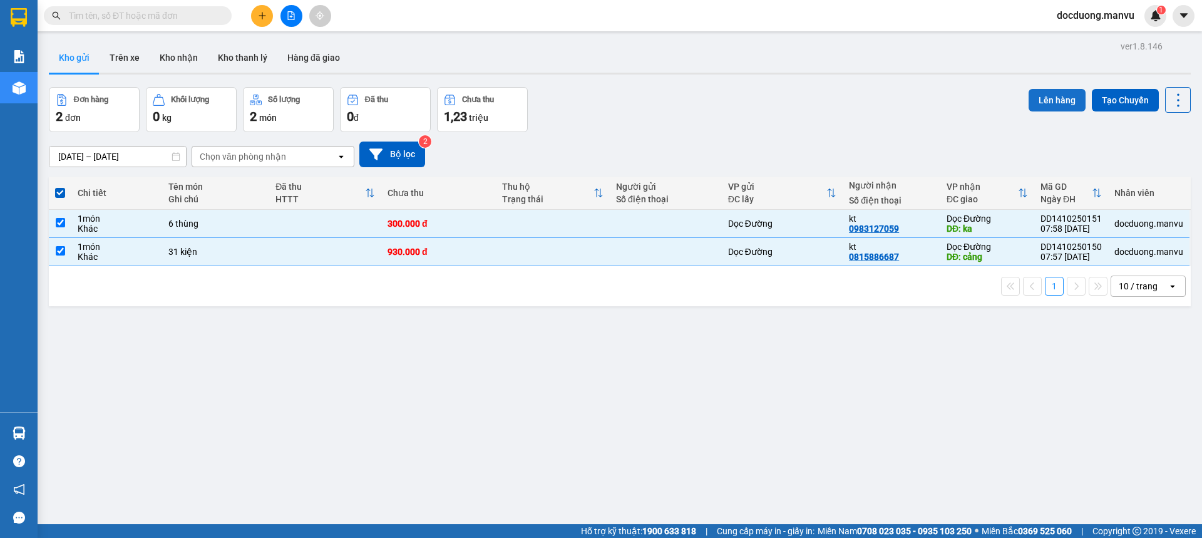
click at [1063, 106] on button "Lên hàng" at bounding box center [1057, 100] width 57 height 23
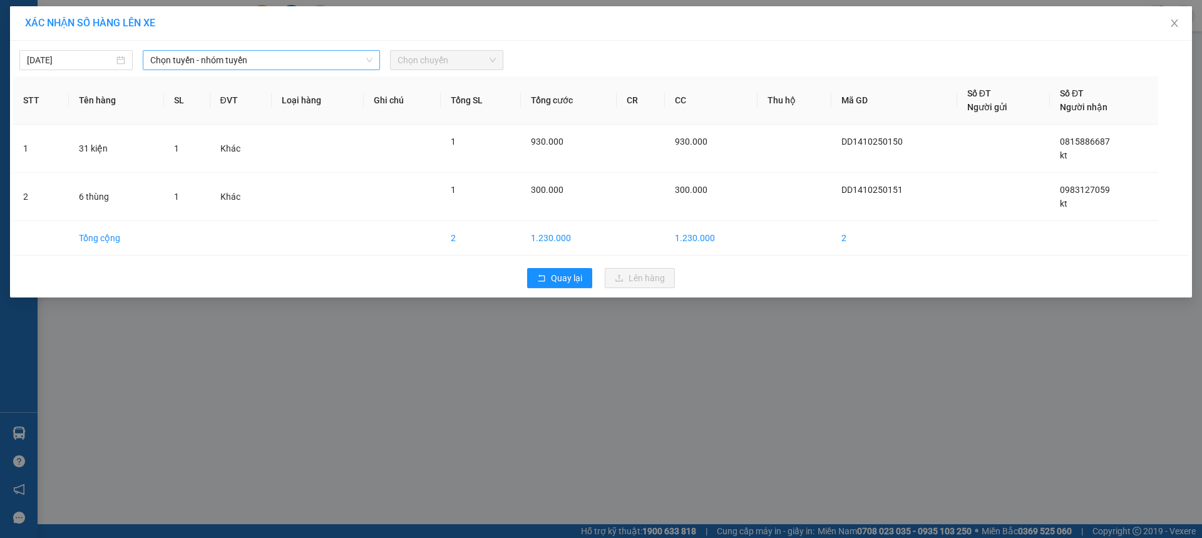
click at [295, 59] on span "Chọn tuyến - nhóm tuyến" at bounding box center [261, 60] width 222 height 19
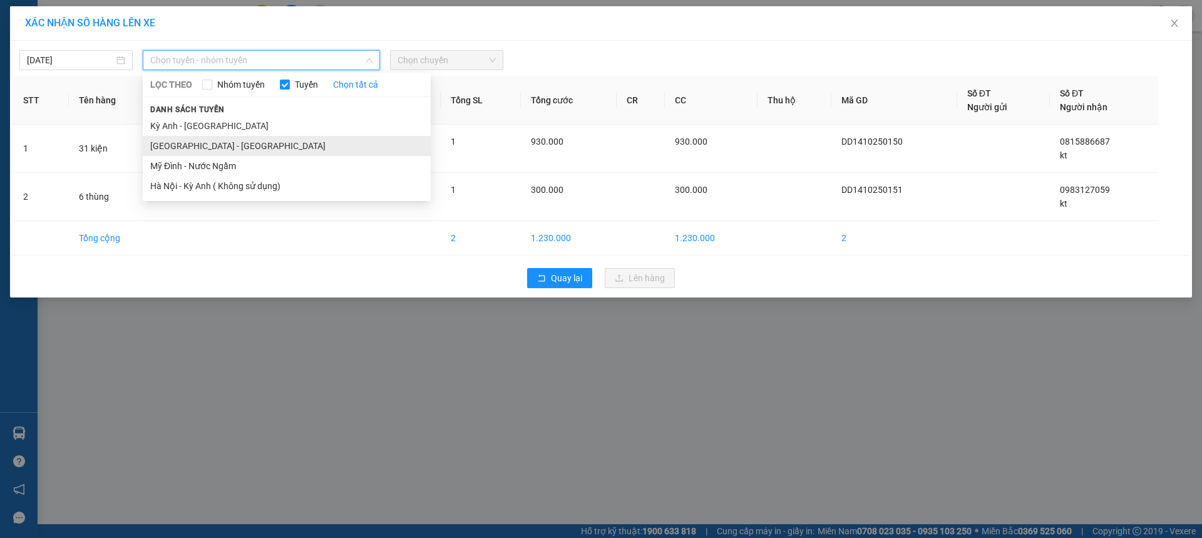
click at [173, 149] on li "[GEOGRAPHIC_DATA] - [GEOGRAPHIC_DATA]" at bounding box center [287, 146] width 288 height 20
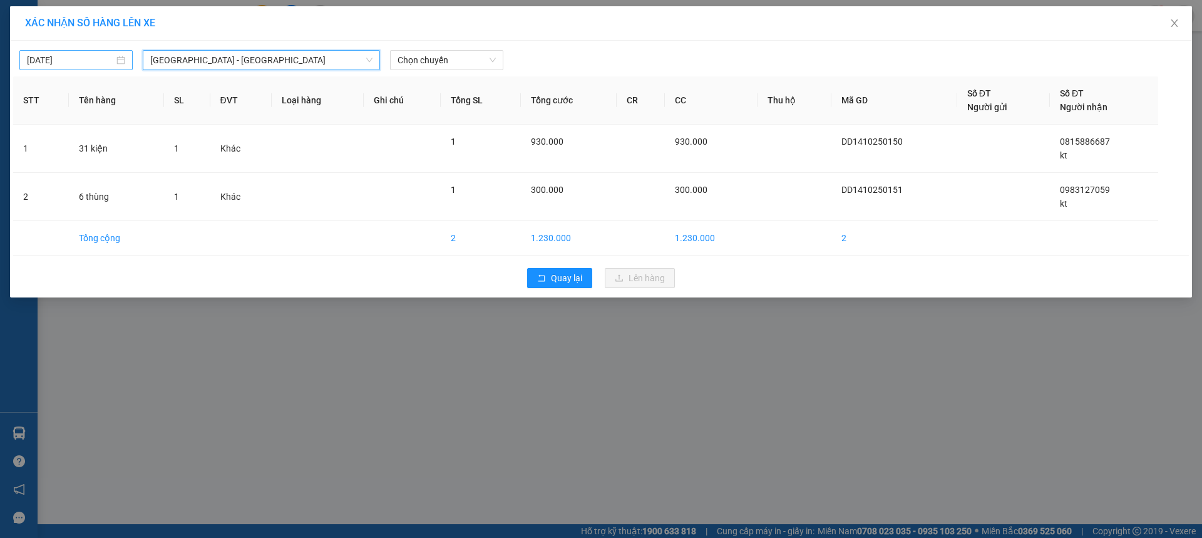
click at [74, 57] on input "[DATE]" at bounding box center [70, 60] width 87 height 14
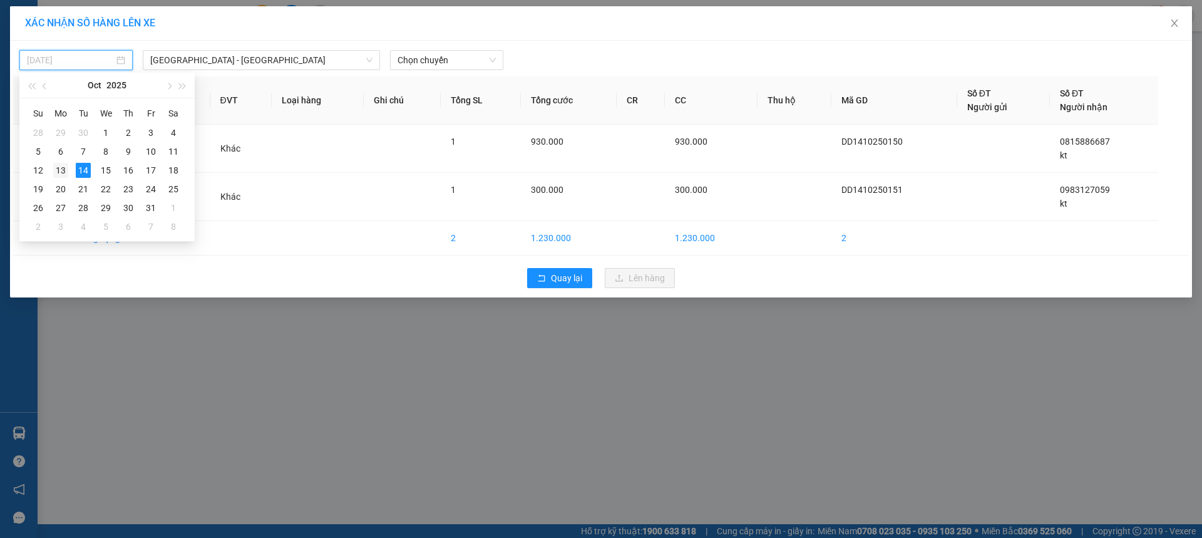
click at [63, 163] on div "13" at bounding box center [60, 170] width 15 height 15
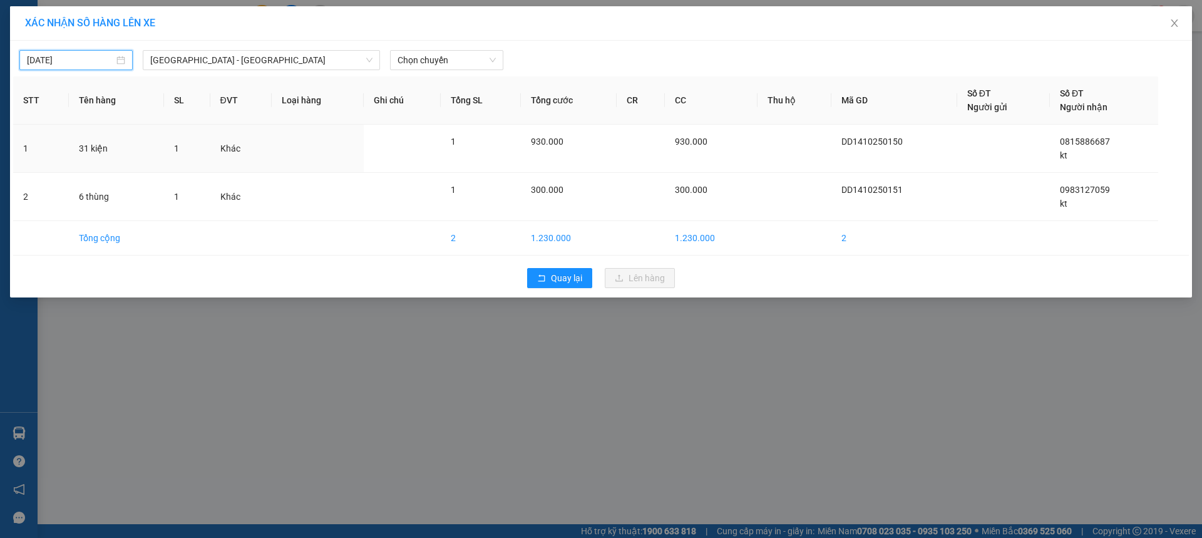
type input "[DATE]"
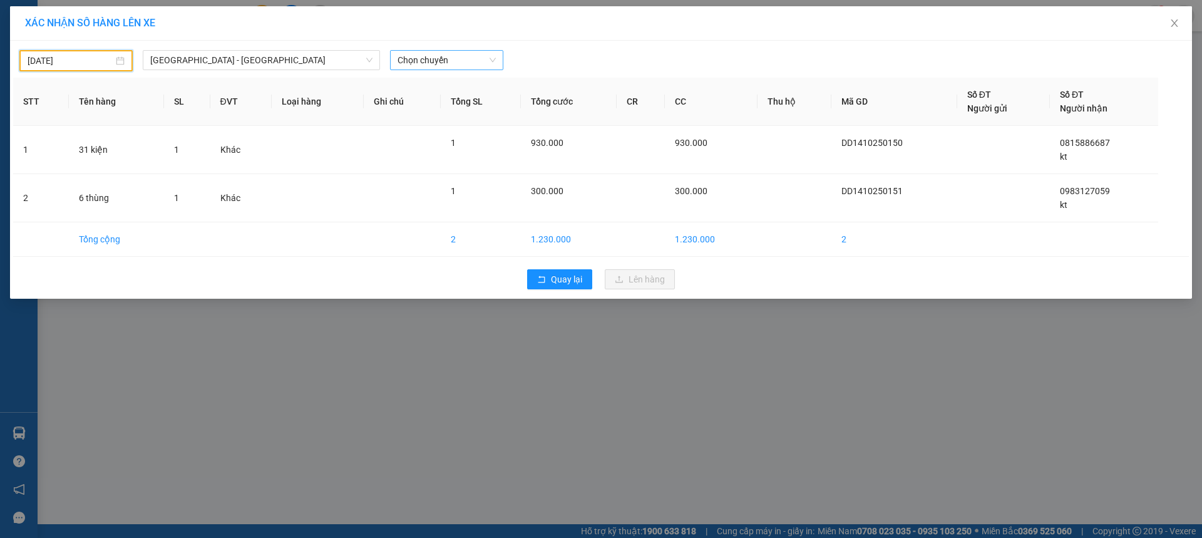
click at [413, 59] on span "Chọn chuyến" at bounding box center [447, 60] width 98 height 19
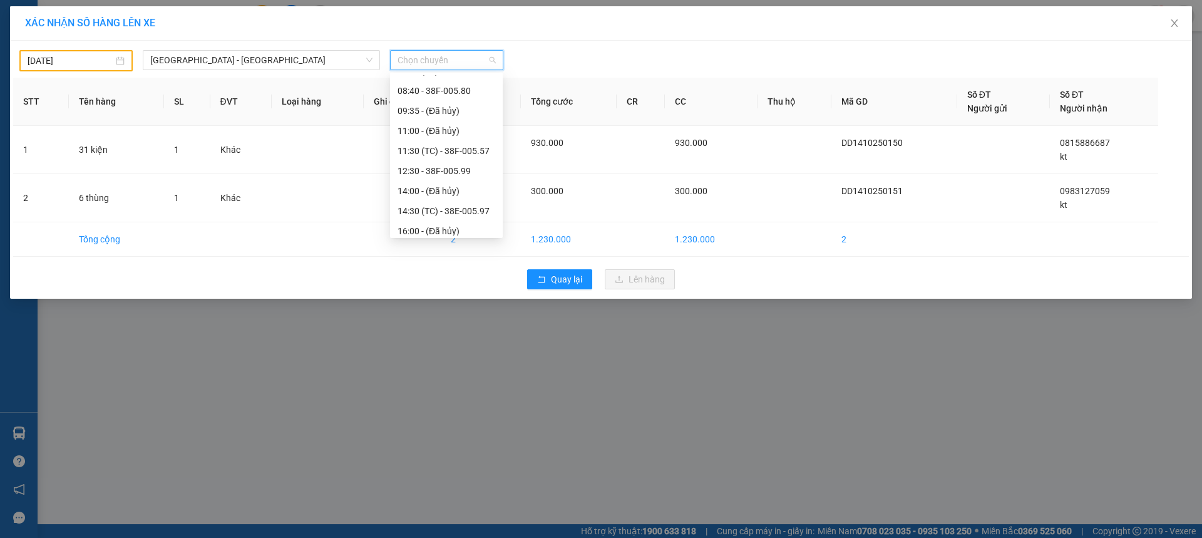
scroll to position [53, 0]
click at [464, 210] on div "14:30 (TC) - 38E-005.97" at bounding box center [447, 213] width 98 height 14
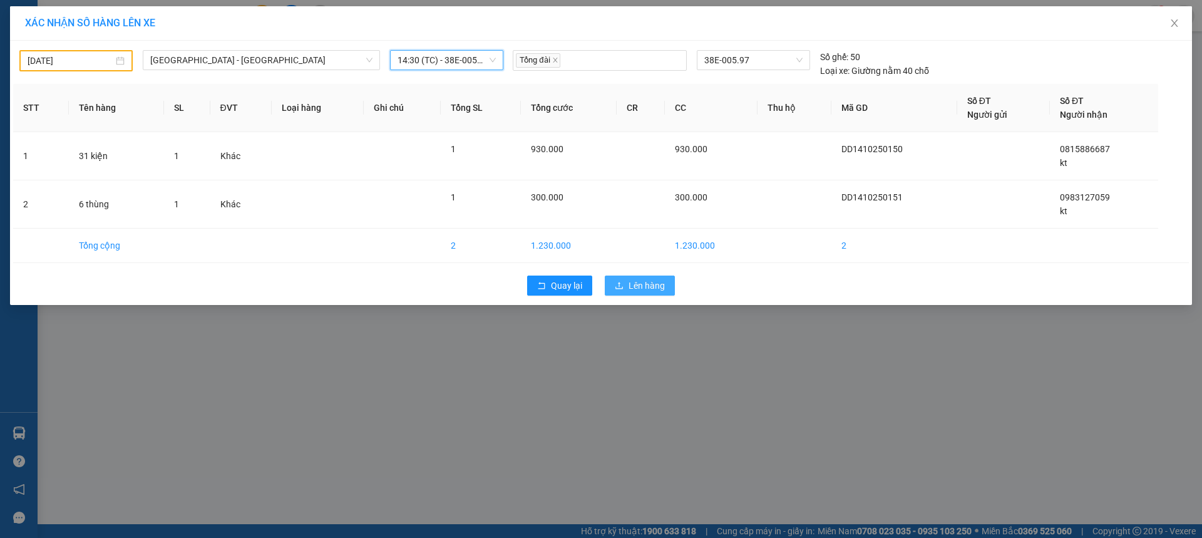
click at [654, 286] on span "Lên hàng" at bounding box center [647, 286] width 36 height 14
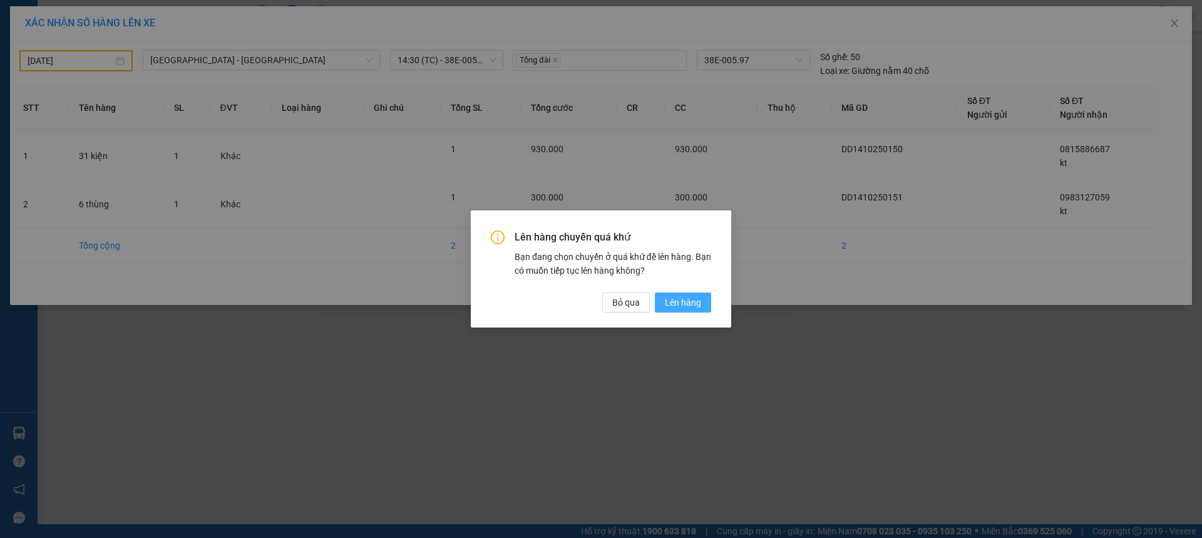
click at [701, 297] on button "Lên hàng" at bounding box center [683, 302] width 56 height 20
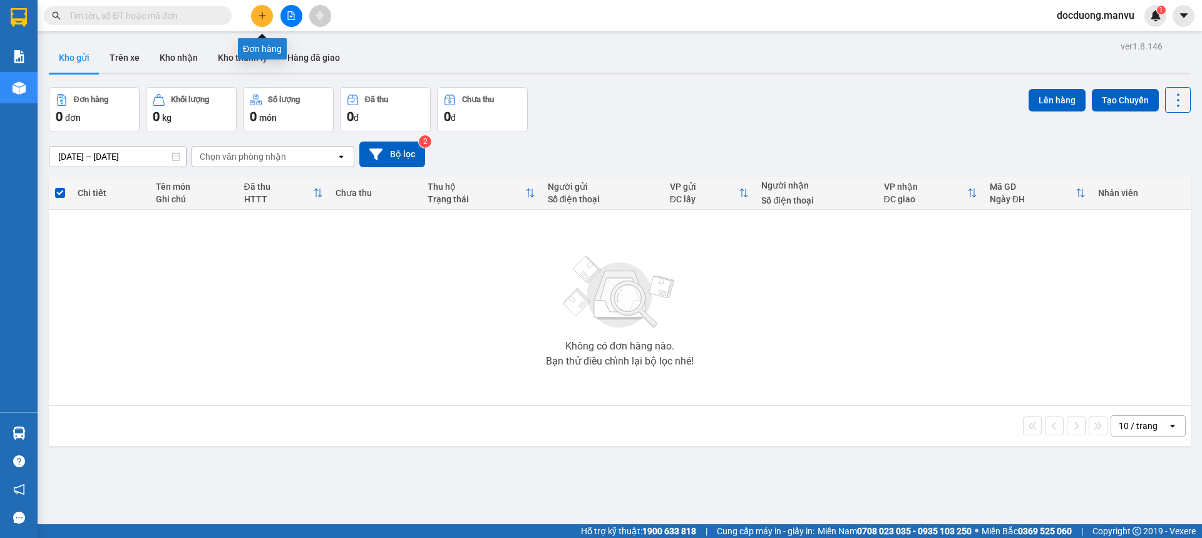
click at [267, 6] on button at bounding box center [262, 16] width 22 height 22
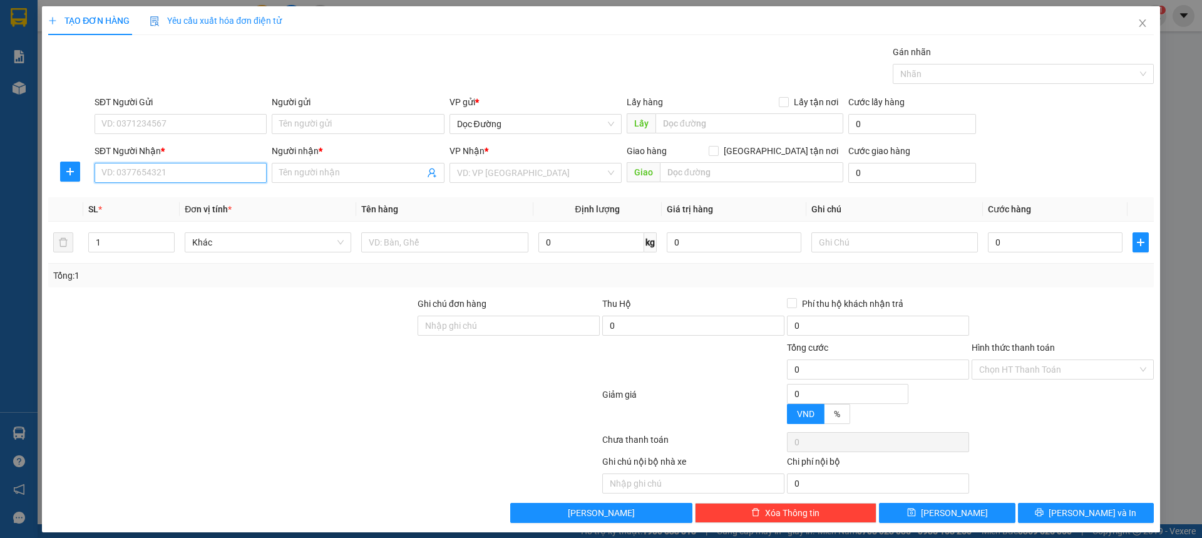
click at [138, 168] on input "SĐT Người Nhận *" at bounding box center [181, 173] width 172 height 20
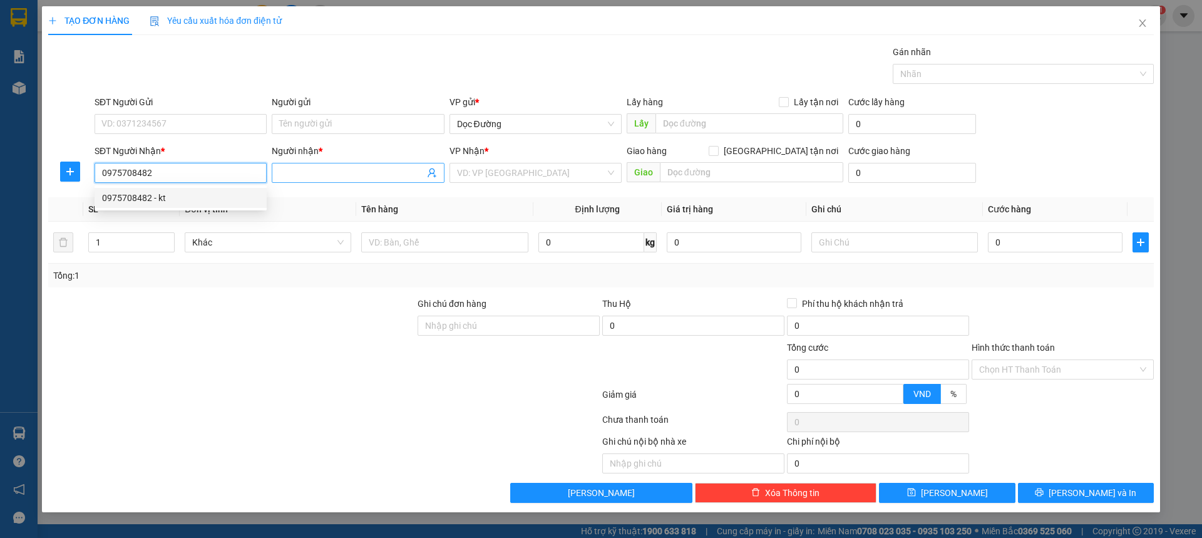
type input "0975708482"
click at [302, 173] on input "Người nhận *" at bounding box center [351, 173] width 145 height 14
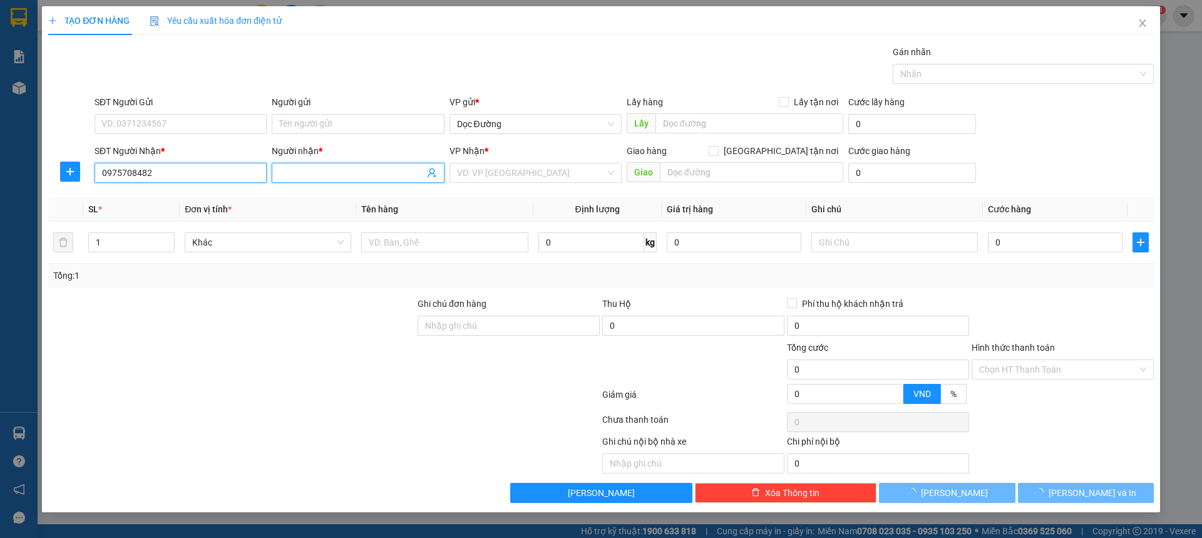
click at [237, 173] on input "0975708482" at bounding box center [181, 173] width 172 height 20
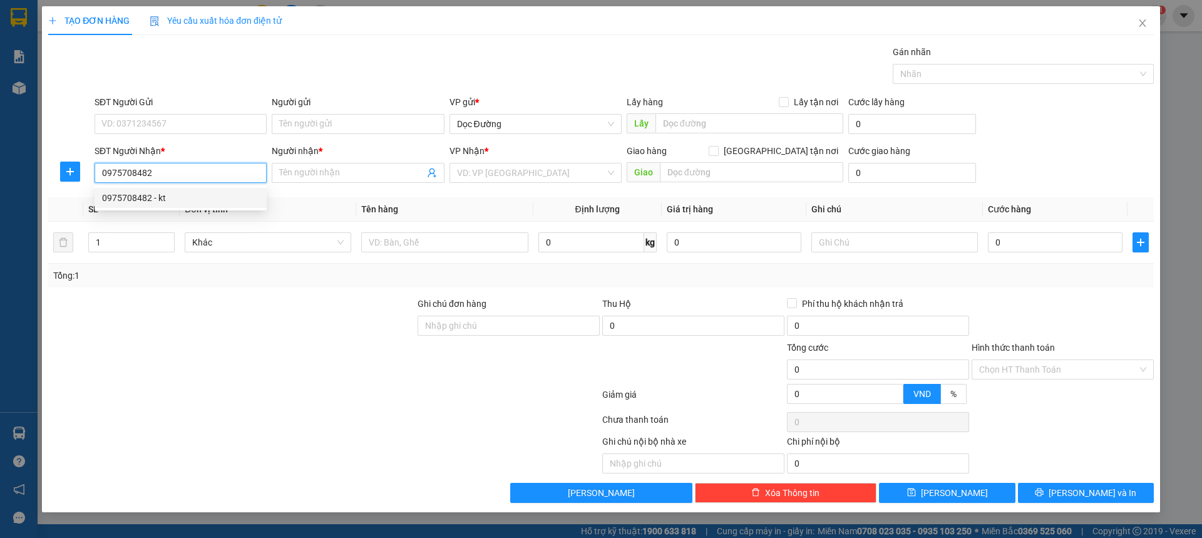
click at [183, 197] on div "0975708482 - kt" at bounding box center [180, 198] width 157 height 14
type input "kt"
type input "th"
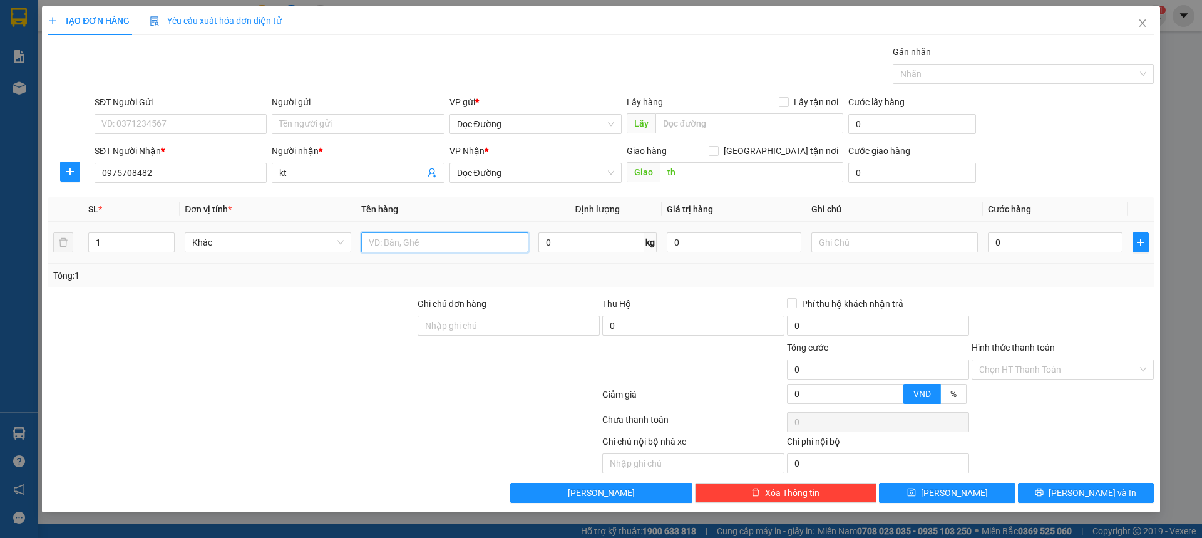
click at [429, 246] on input "text" at bounding box center [444, 242] width 167 height 20
type input "1 sọt +2 xốp"
click at [1049, 239] on input "0" at bounding box center [1055, 242] width 135 height 20
type input "001"
type input "1"
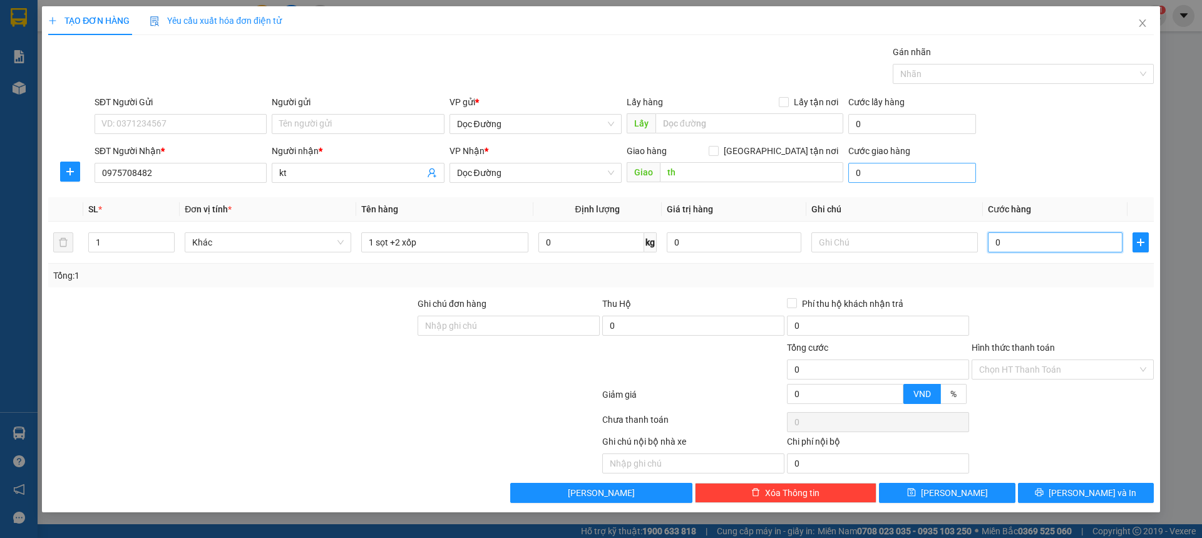
type input "1"
type input "0.015"
type input "15"
type input "00.150"
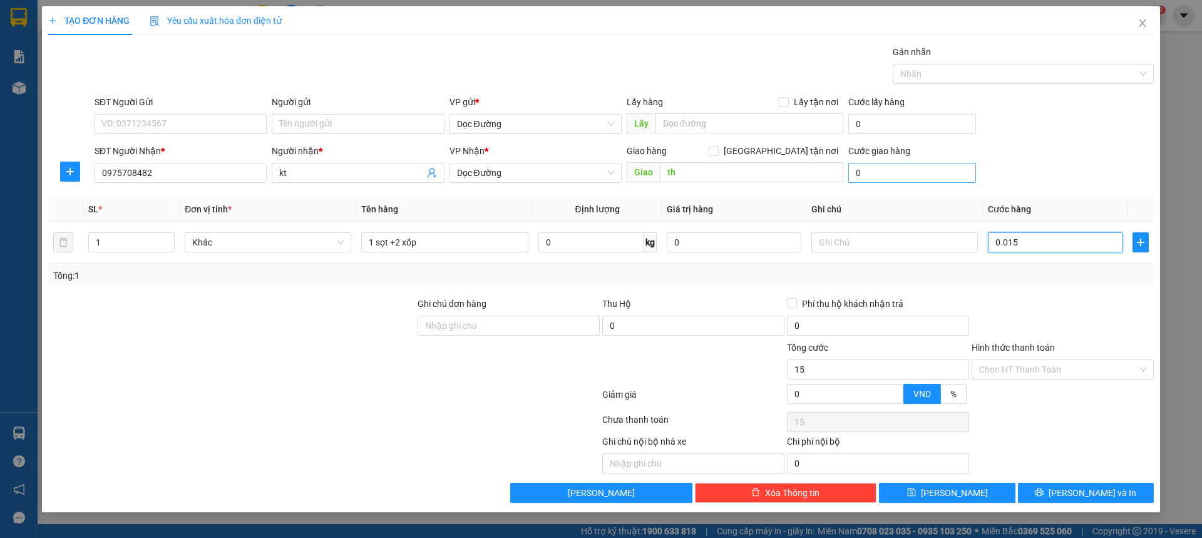
type input "150"
type input "0.001.500"
type input "1.500"
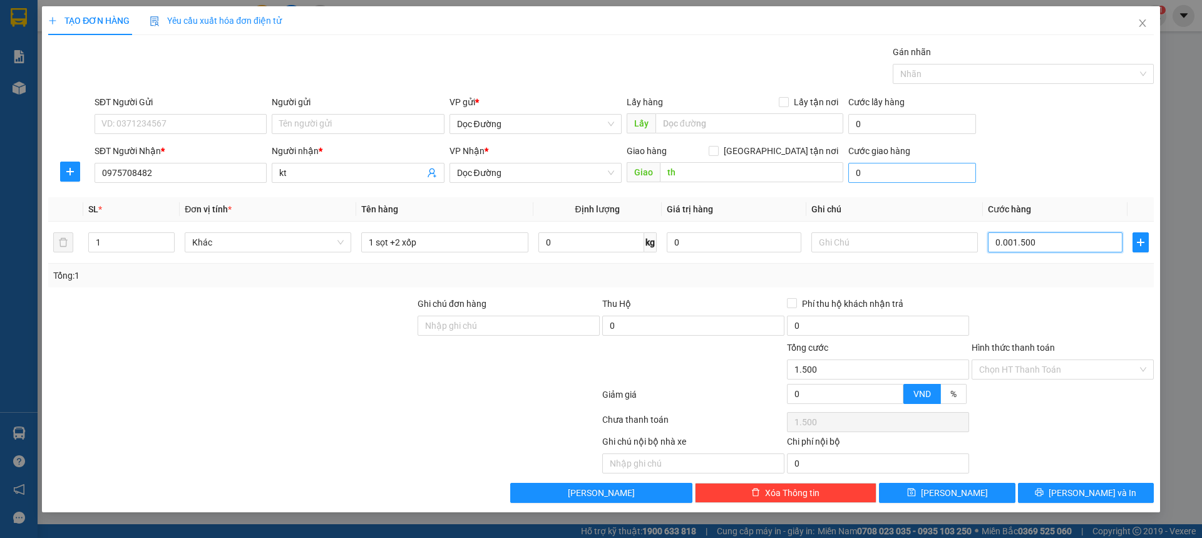
type input "000.015.000"
type input "15.000"
type input "00.000.150.000"
type input "150.000"
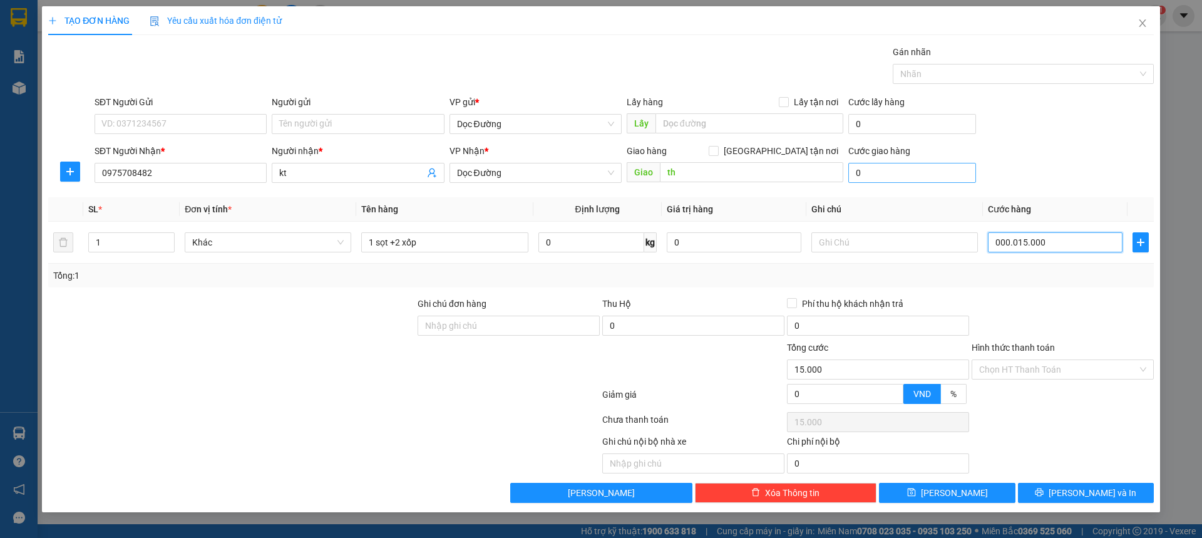
type input "150.000"
click at [985, 499] on button "[PERSON_NAME]" at bounding box center [947, 493] width 136 height 20
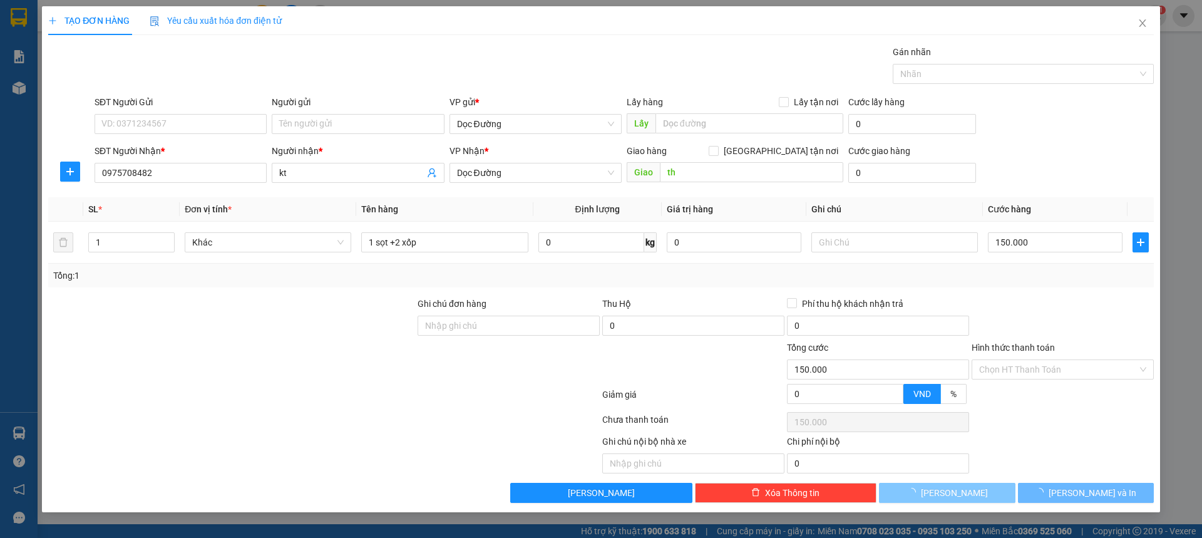
type input "0"
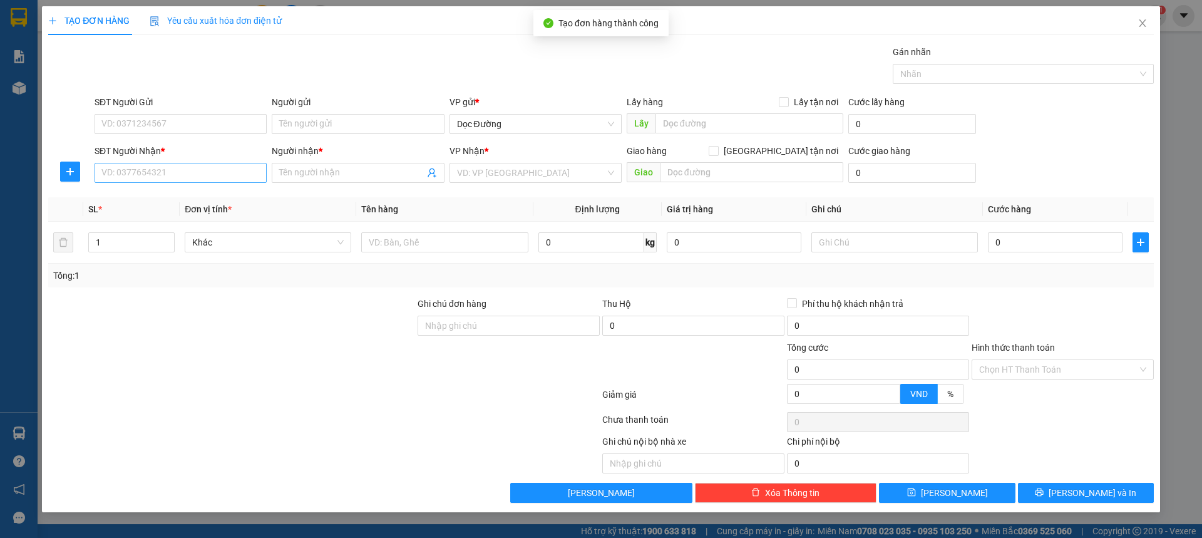
drag, startPoint x: 161, startPoint y: 185, endPoint x: 171, endPoint y: 177, distance: 12.5
click at [168, 180] on div "SĐT Người Nhận * VD: 0377654321" at bounding box center [181, 166] width 172 height 44
click at [173, 175] on input "SĐT Người Nhận *" at bounding box center [181, 173] width 172 height 20
type input "0984461190"
click at [333, 164] on span at bounding box center [358, 173] width 172 height 20
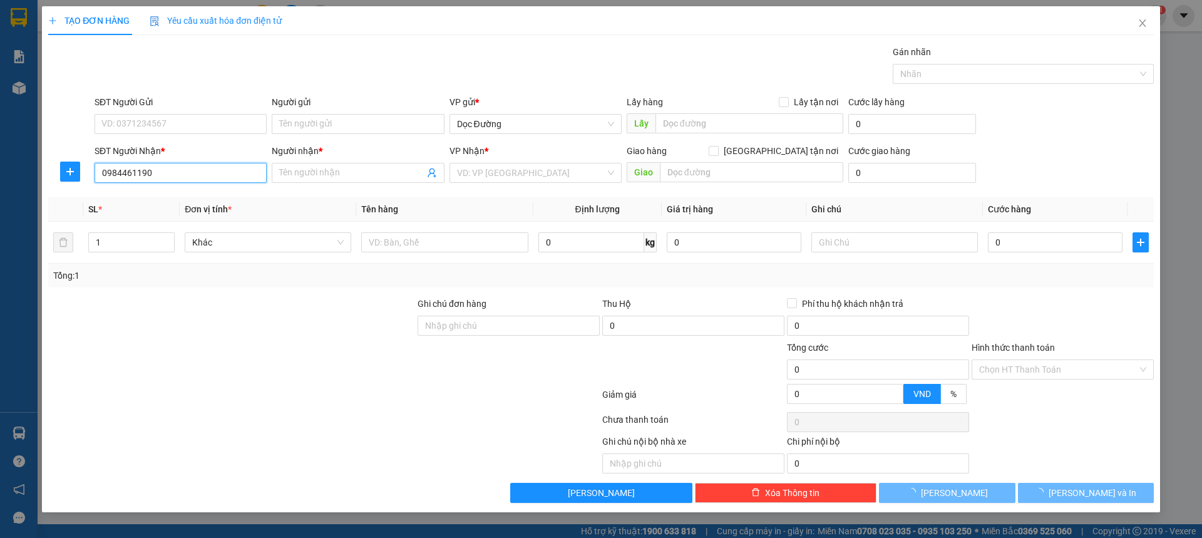
click at [227, 173] on input "0984461190" at bounding box center [181, 173] width 172 height 20
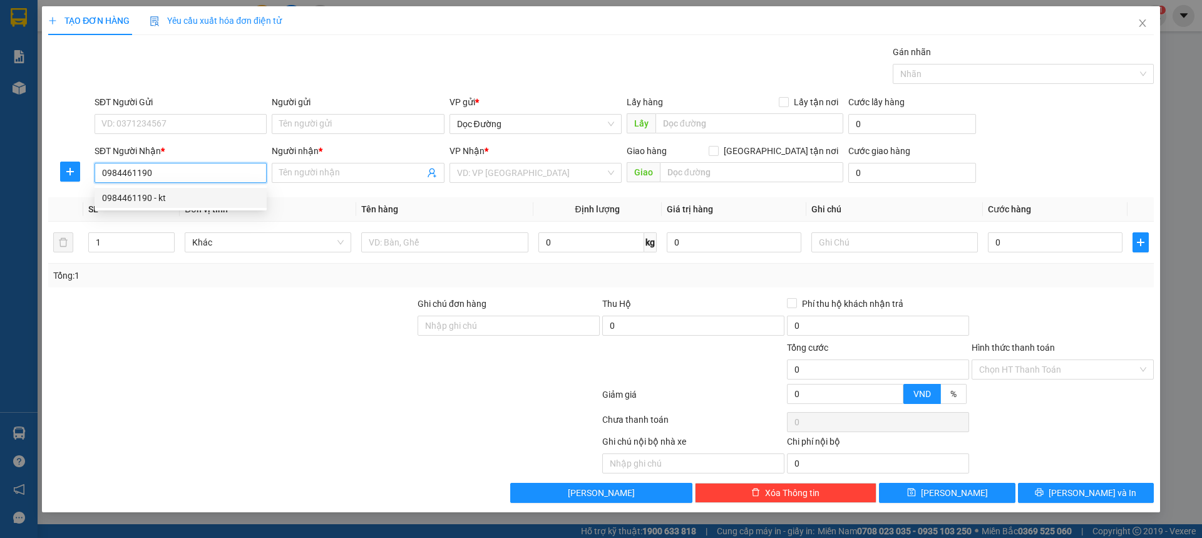
click at [201, 189] on div "0984461190 - kt" at bounding box center [181, 198] width 172 height 20
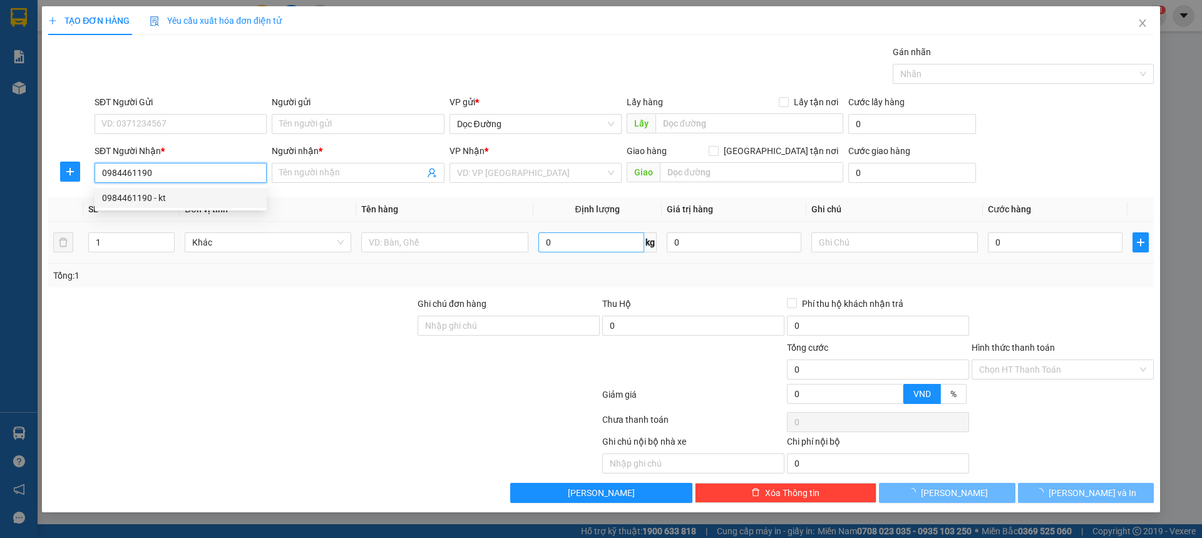
type input "kt"
type input "td"
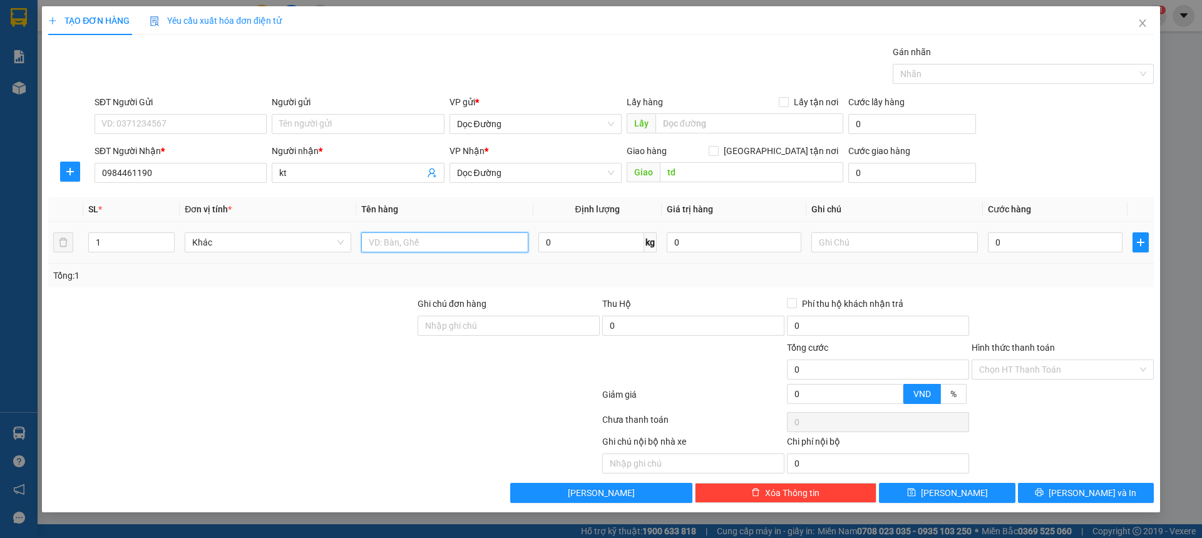
click at [466, 242] on input "text" at bounding box center [444, 242] width 167 height 20
type input "1 sọt +3 xốp"
click at [1013, 247] on input "0" at bounding box center [1055, 242] width 135 height 20
type input "002"
type input "2"
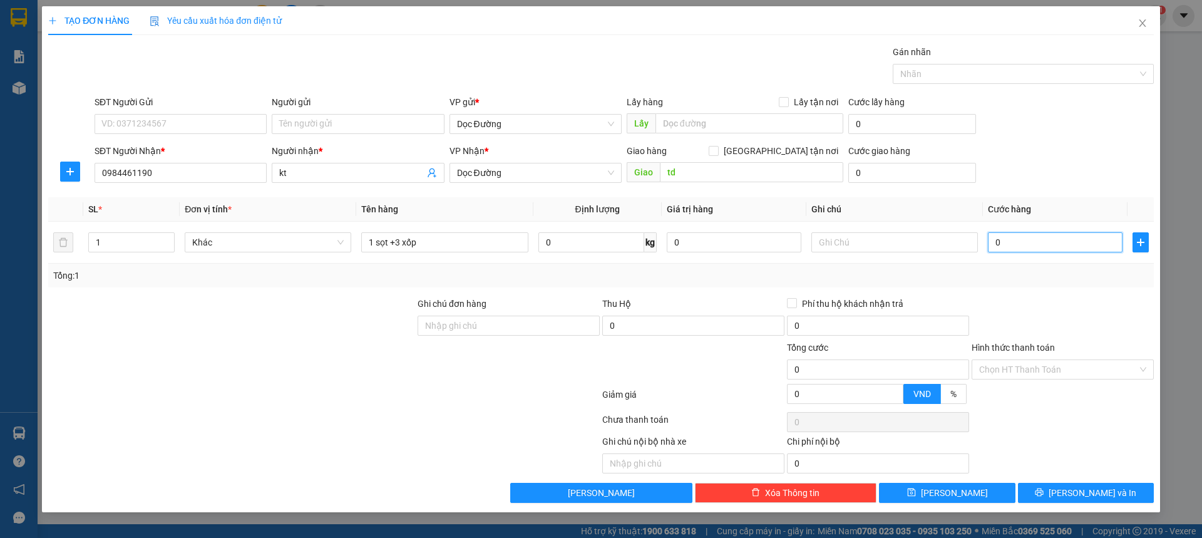
type input "2"
type input "0.020"
type input "20"
type input "00.200"
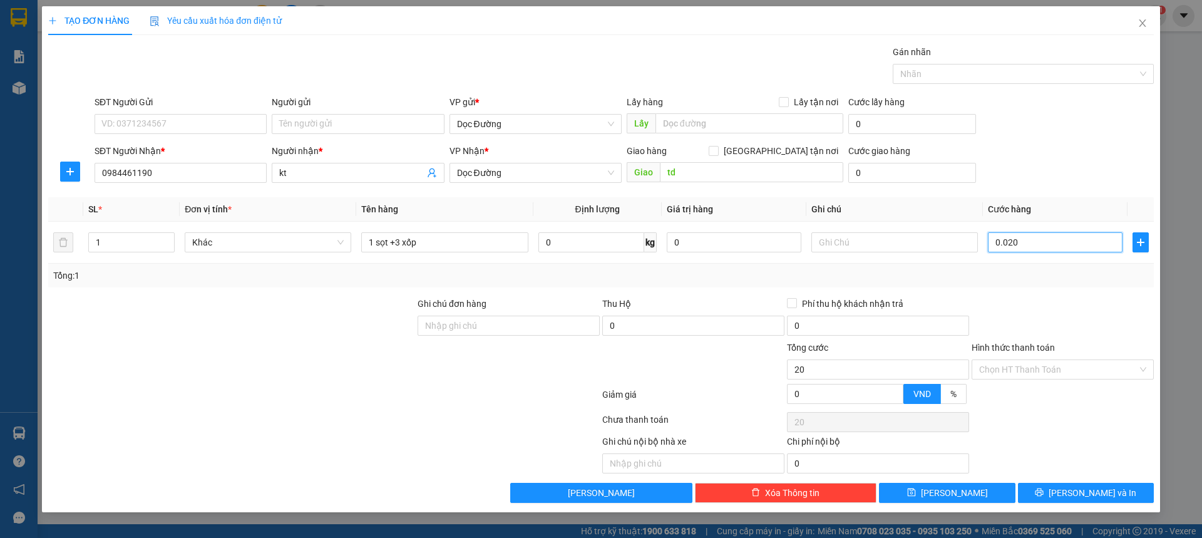
type input "200"
type input "0.002.000"
type input "2.000"
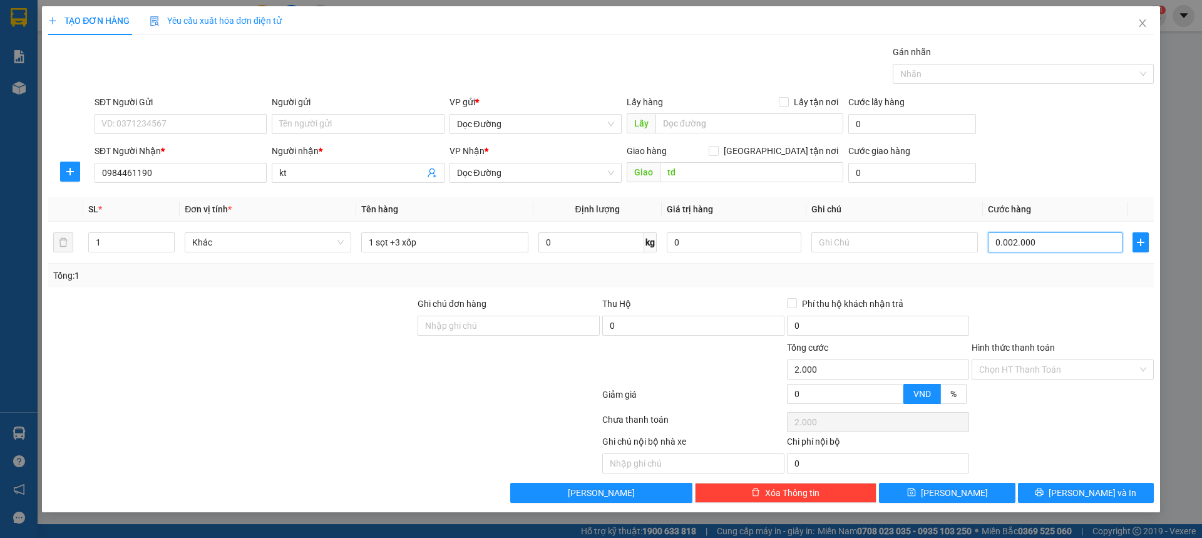
type input "000.020.000"
type input "20.000"
type input "00.000.200.000"
type input "200.000"
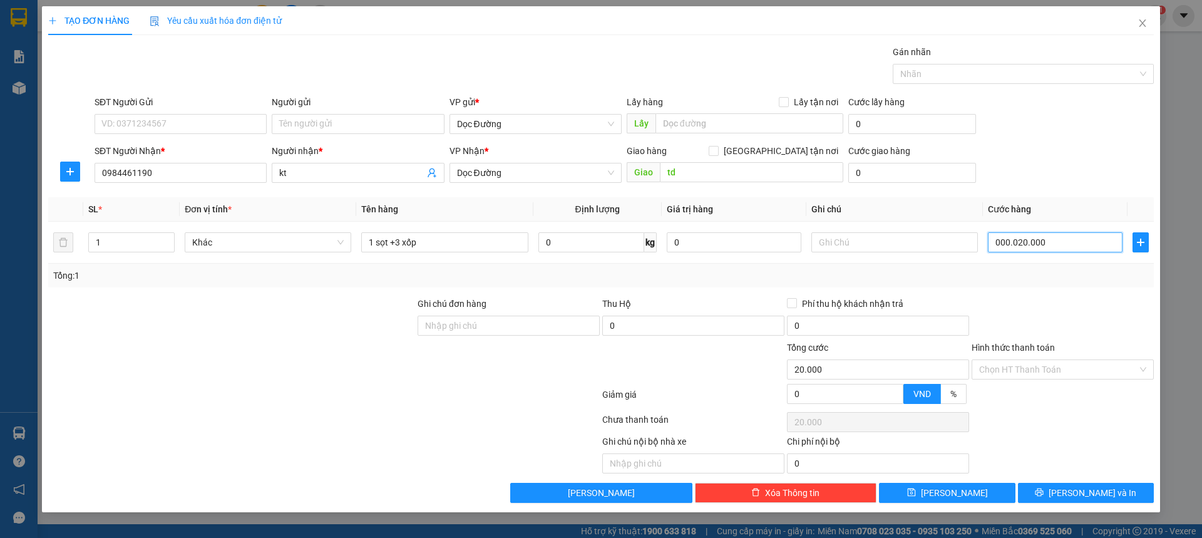
type input "200.000"
type input "0.000.002.000.000"
type input "2.000.000"
type input "000.000.200.200.000"
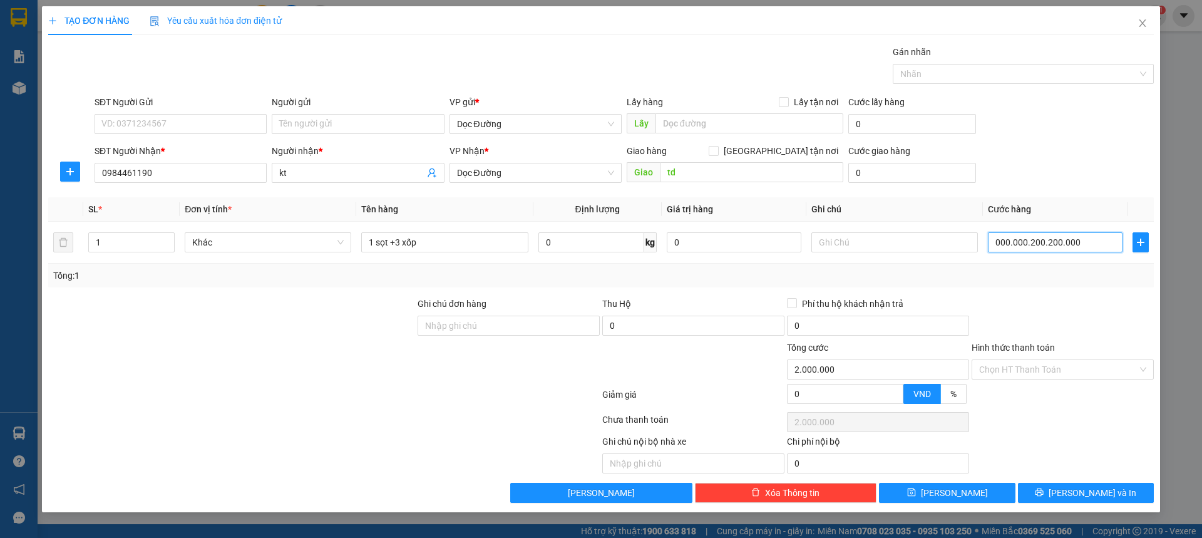
type input "200.200.000"
click at [1019, 122] on div "SĐT Người Gửi VD: 0371234567 Người gửi Tên người gửi VP gửi * Dọc Đường Lấy hàn…" at bounding box center [624, 117] width 1065 height 44
click at [1085, 190] on div "Transit Pickup Surcharge Ids Transit Deliver Surcharge Ids Transit Deliver Surc…" at bounding box center [601, 274] width 1106 height 458
drag, startPoint x: 1085, startPoint y: 190, endPoint x: 1065, endPoint y: 237, distance: 51.6
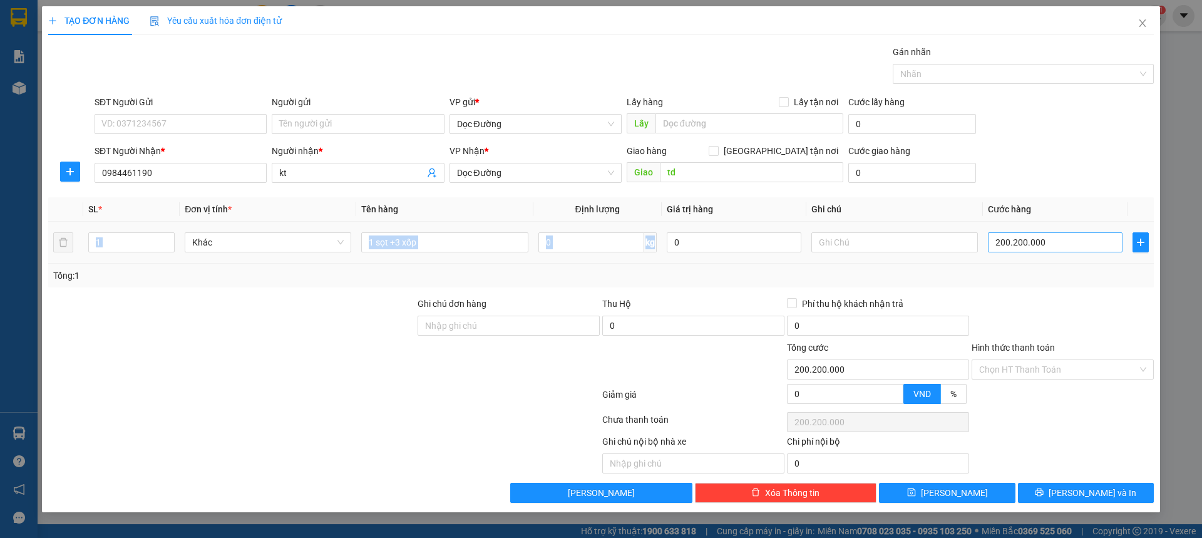
click at [1079, 201] on div "Transit Pickup Surcharge Ids Transit Deliver Surcharge Ids Transit Deliver Surc…" at bounding box center [601, 274] width 1106 height 458
click at [1064, 244] on input "200.200.000" at bounding box center [1055, 242] width 135 height 20
type input "0"
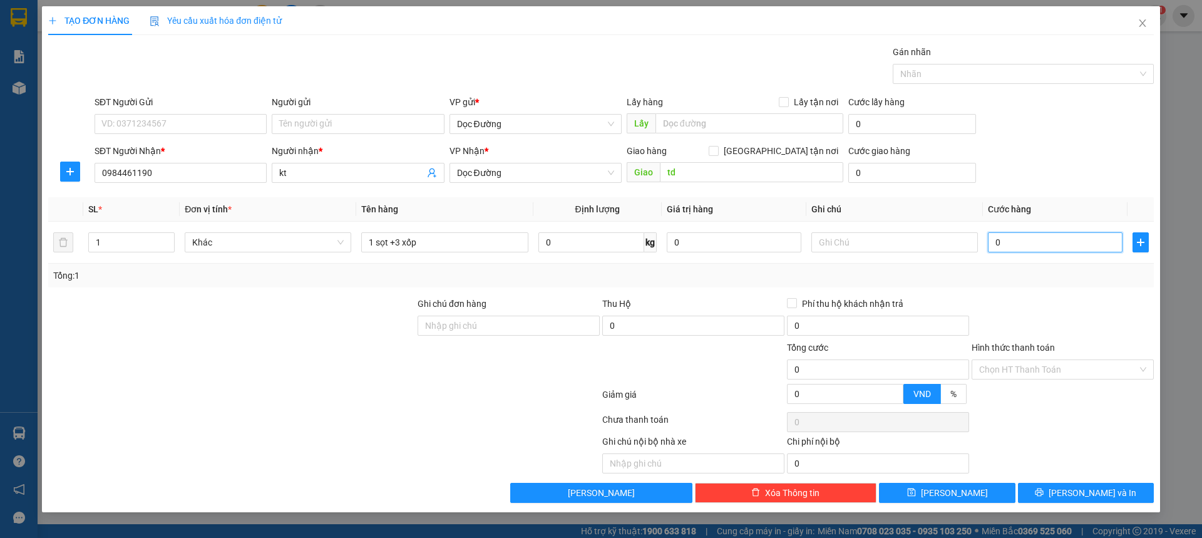
type input "002"
type input "2"
type input "0.020"
type input "20"
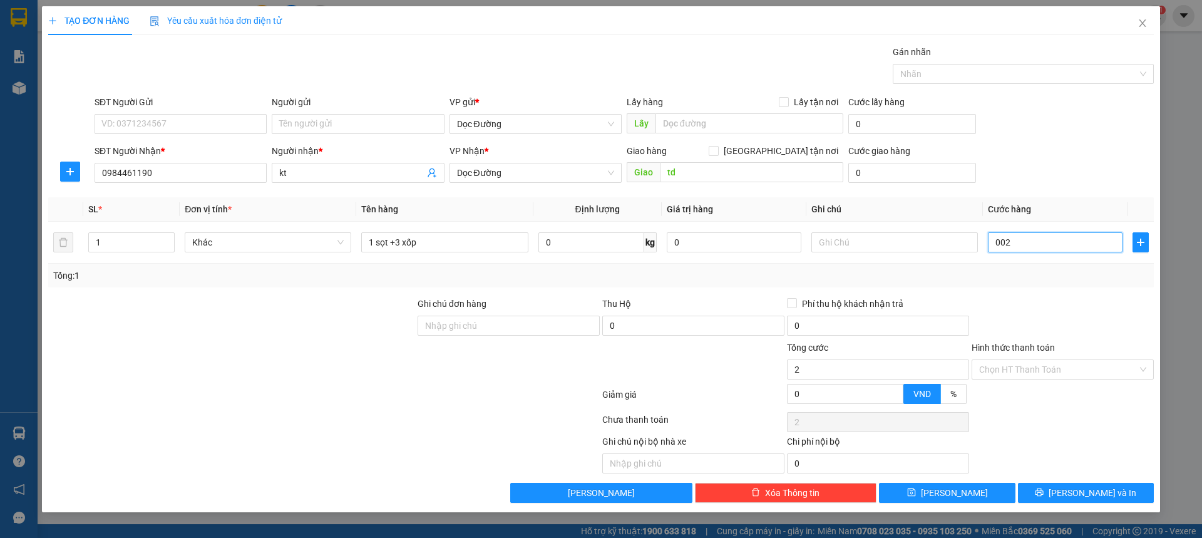
type input "20"
type input "00.200"
type input "200"
type input "0.002.000"
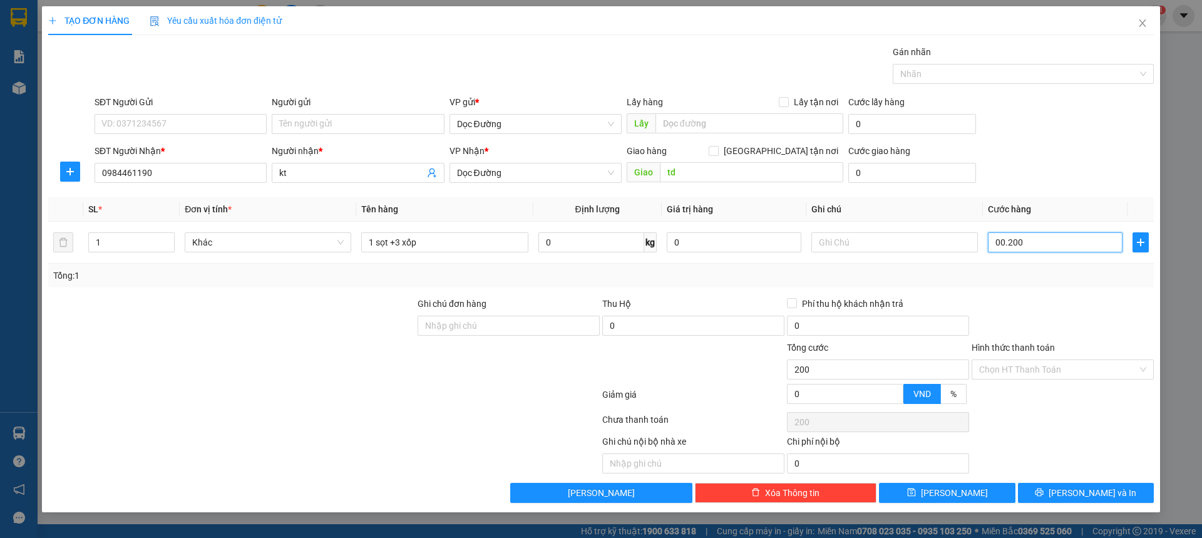
type input "2.000"
type input "000.020.000"
type input "20.000"
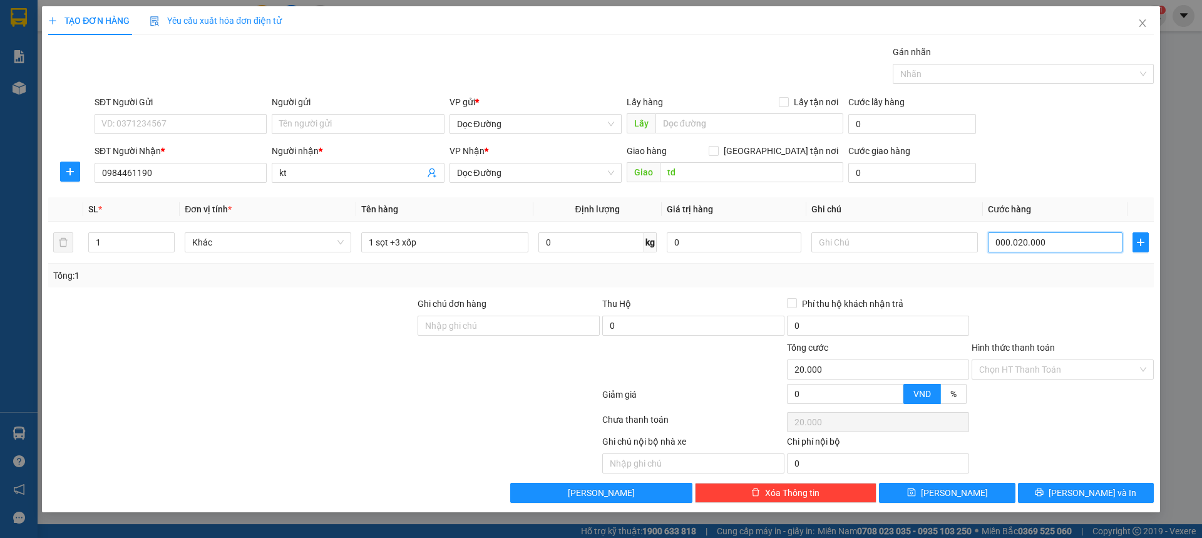
type input "00.000.200.000"
type input "200.000"
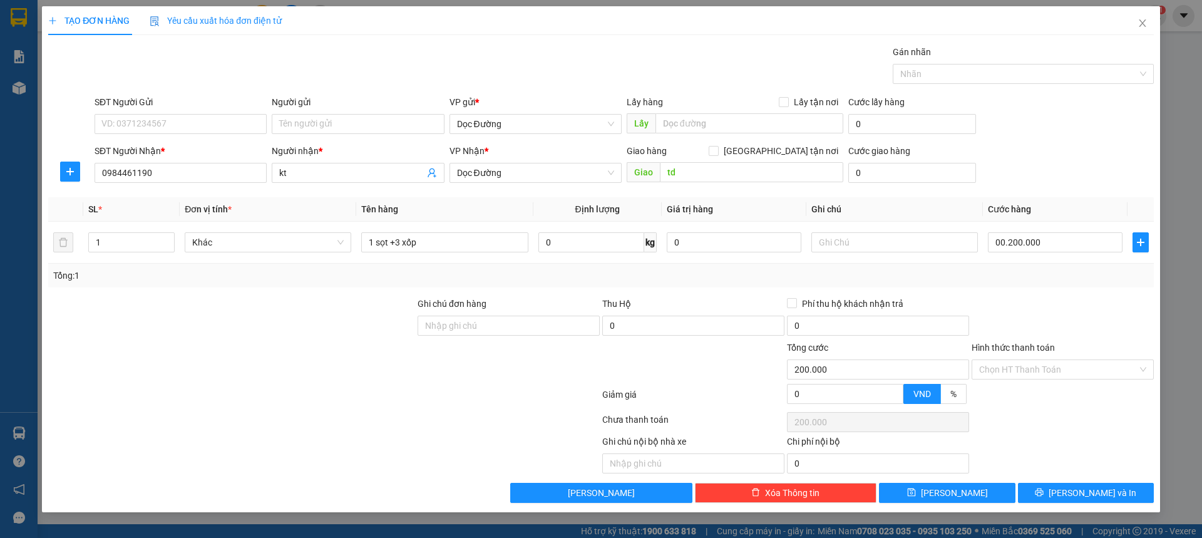
type input "200.000"
drag, startPoint x: 1033, startPoint y: 165, endPoint x: 1041, endPoint y: 157, distance: 11.5
click at [1035, 165] on div "SĐT Người Nhận * 0984461190 Người nhận * kt VP Nhận * Dọc Đường Giao hàng [GEOG…" at bounding box center [624, 166] width 1065 height 44
click at [951, 494] on span "[PERSON_NAME]" at bounding box center [954, 493] width 67 height 14
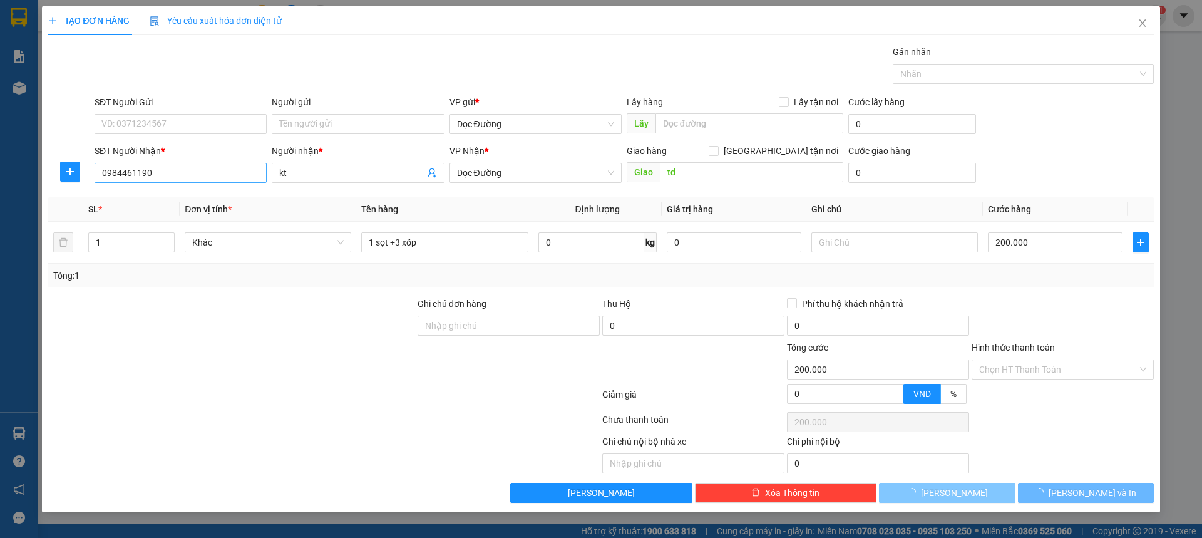
type input "0"
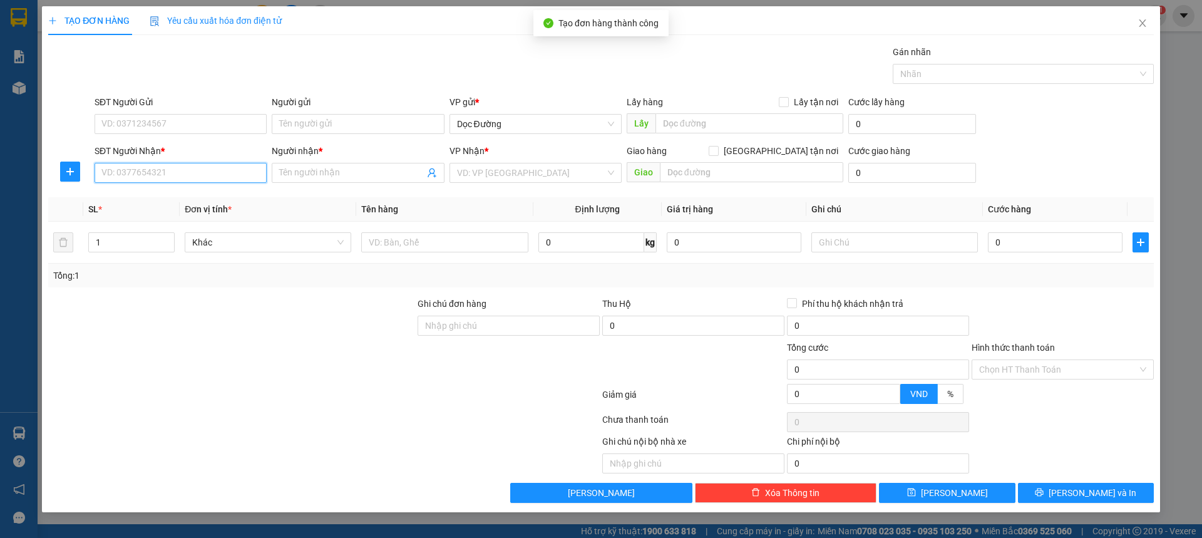
click at [163, 166] on input "SĐT Người Nhận *" at bounding box center [181, 173] width 172 height 20
type input "0969398386"
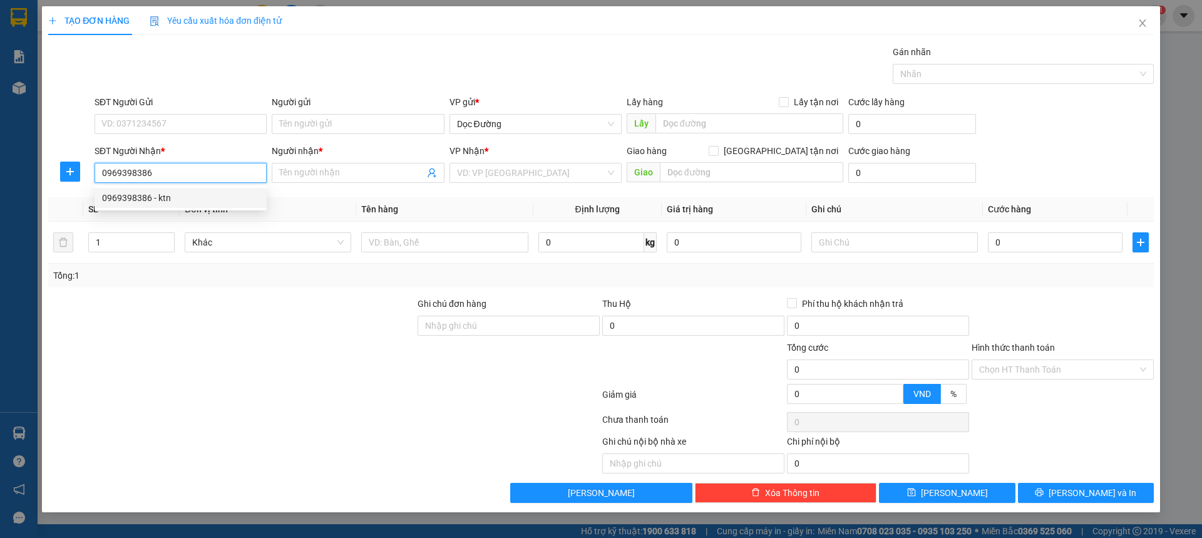
click at [175, 198] on div "0969398386 - ktn" at bounding box center [180, 198] width 157 height 14
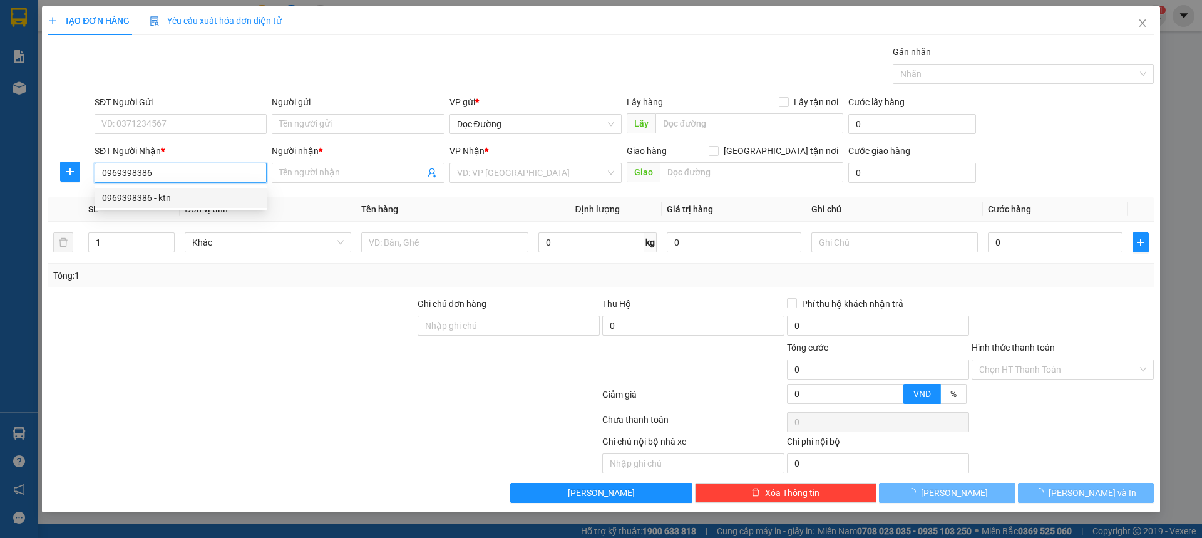
type input "ktn"
type input "dx"
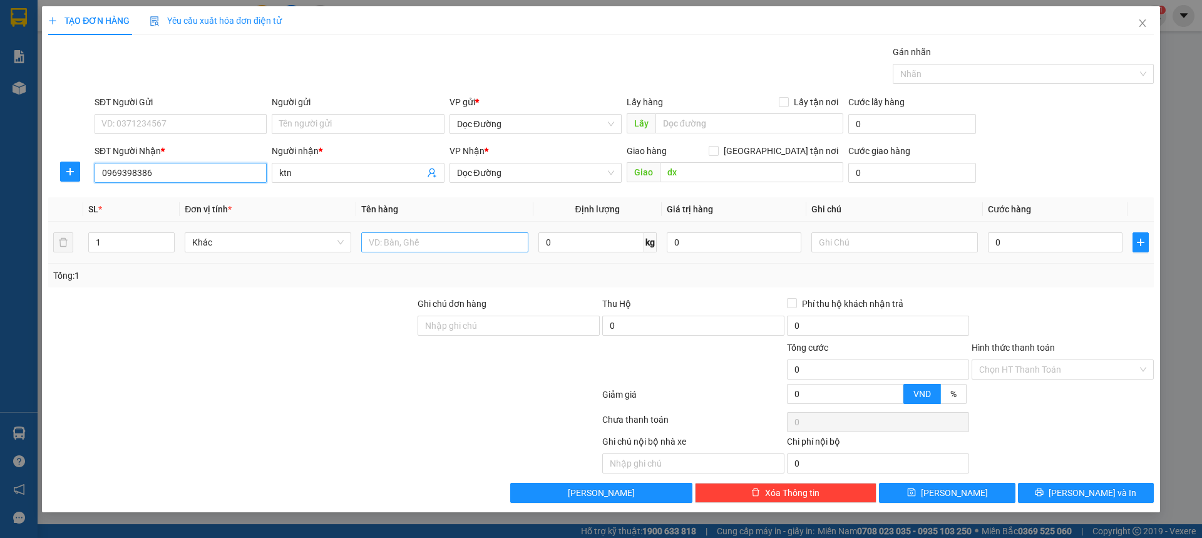
type input "0969398386"
click at [465, 246] on input "text" at bounding box center [444, 242] width 167 height 20
type input "2 xốp"
click at [1073, 238] on input "0" at bounding box center [1055, 242] width 135 height 20
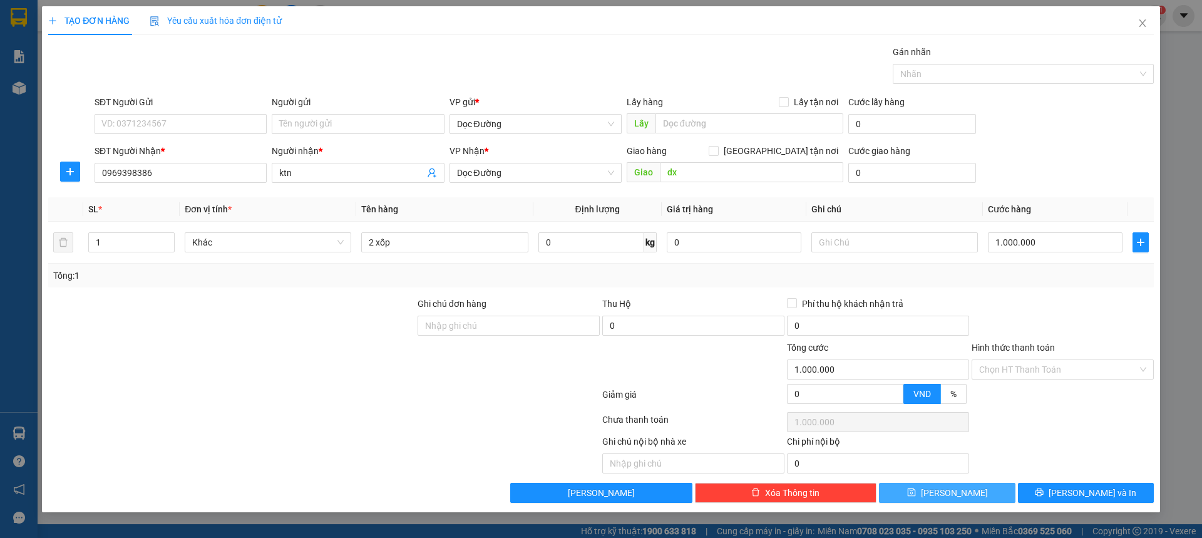
click at [952, 498] on span "[PERSON_NAME]" at bounding box center [954, 493] width 67 height 14
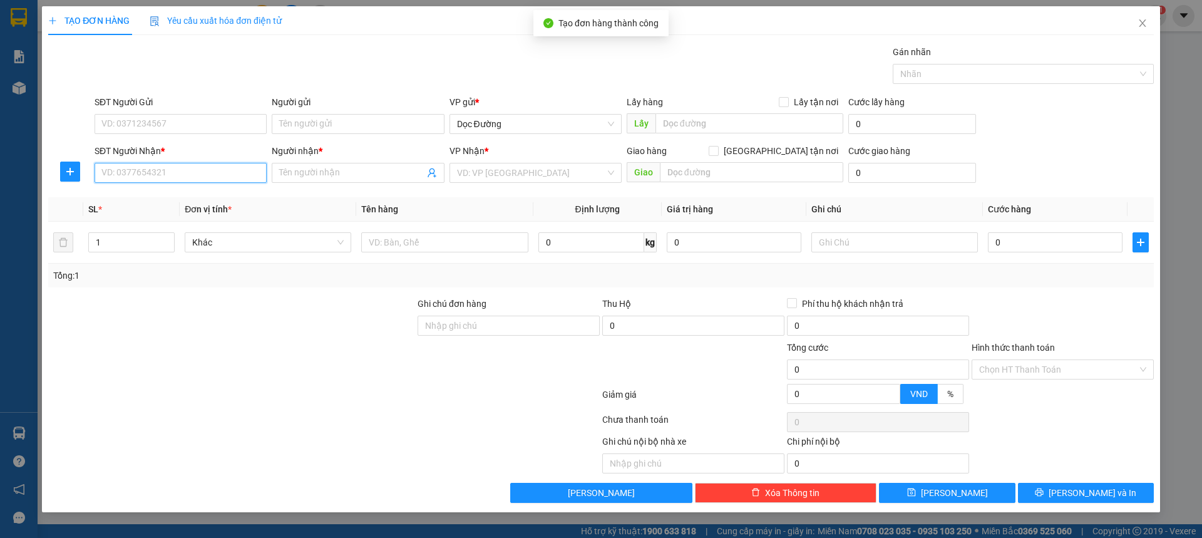
click at [168, 165] on input "SĐT Người Nhận *" at bounding box center [181, 173] width 172 height 20
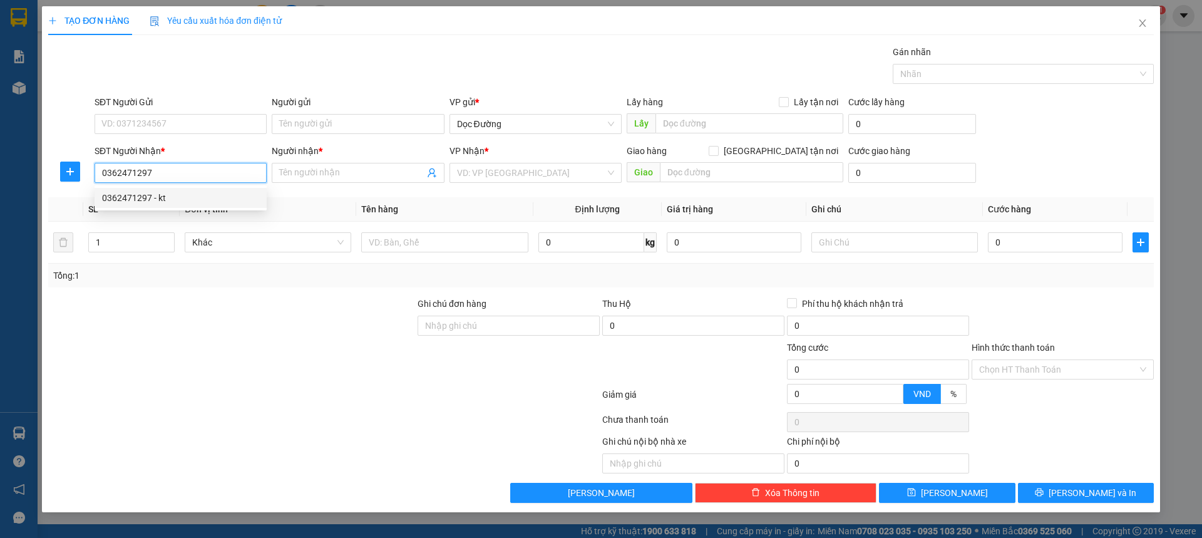
click at [200, 198] on div "0362471297 - kt" at bounding box center [180, 198] width 157 height 14
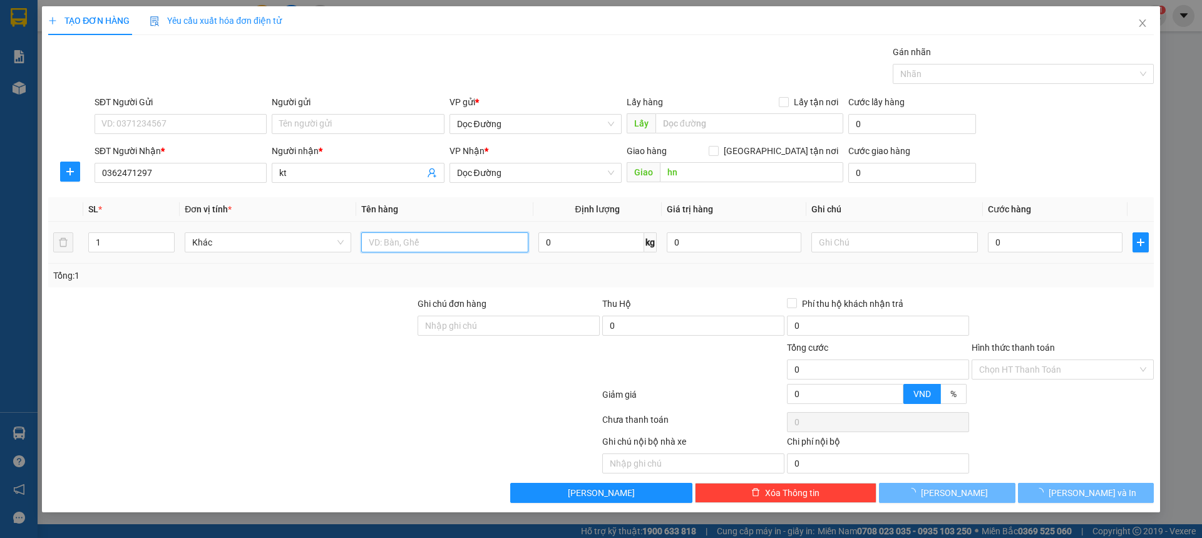
click at [417, 234] on input "text" at bounding box center [444, 242] width 167 height 20
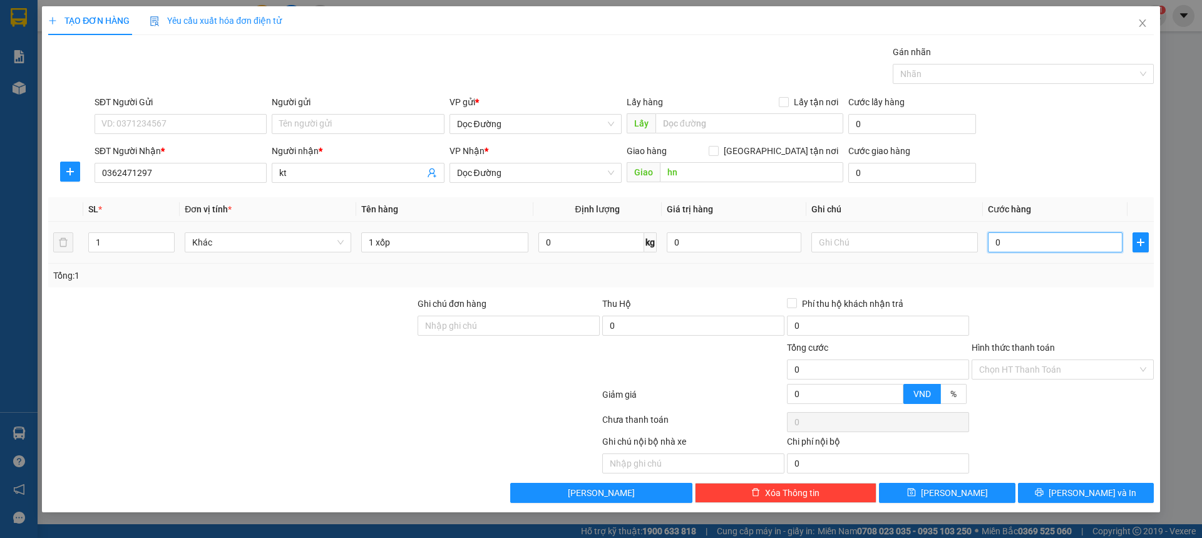
click at [1043, 249] on input "0" at bounding box center [1055, 242] width 135 height 20
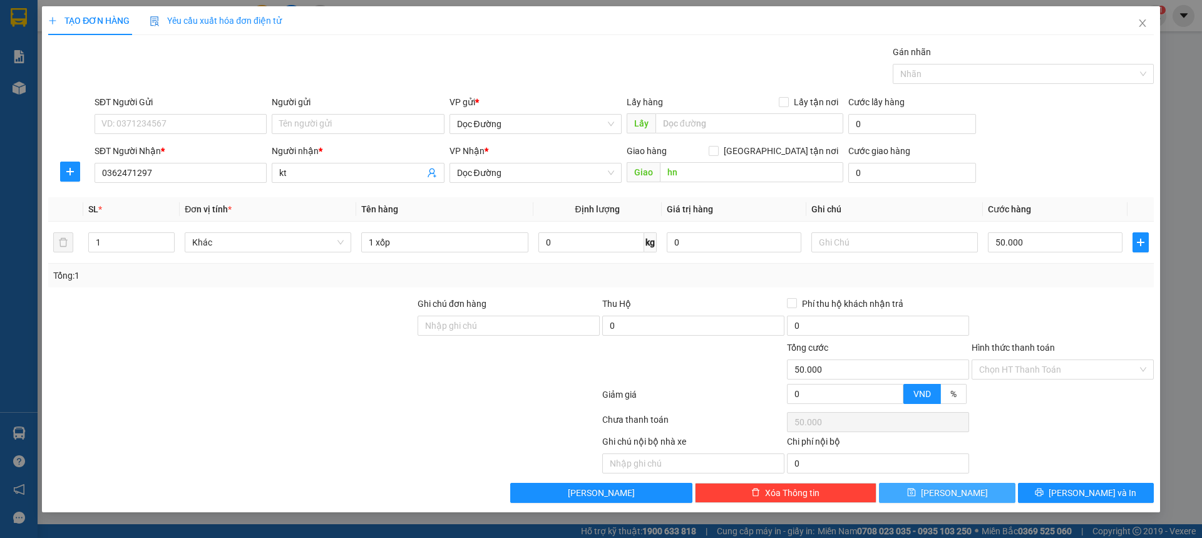
click at [973, 496] on button "[PERSON_NAME]" at bounding box center [947, 493] width 136 height 20
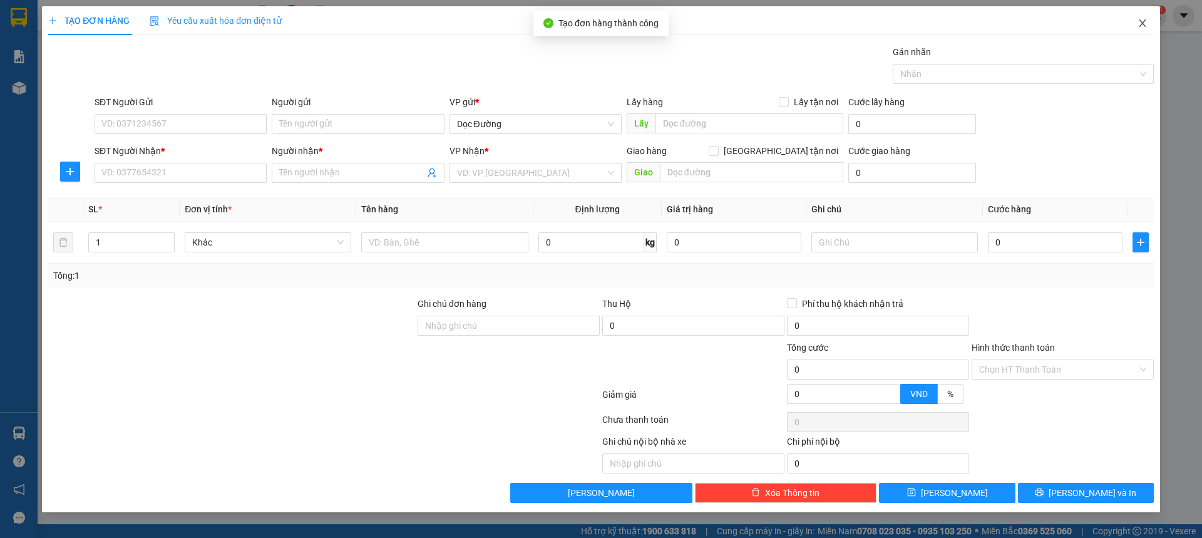
click at [1145, 27] on icon "close" at bounding box center [1142, 23] width 7 height 8
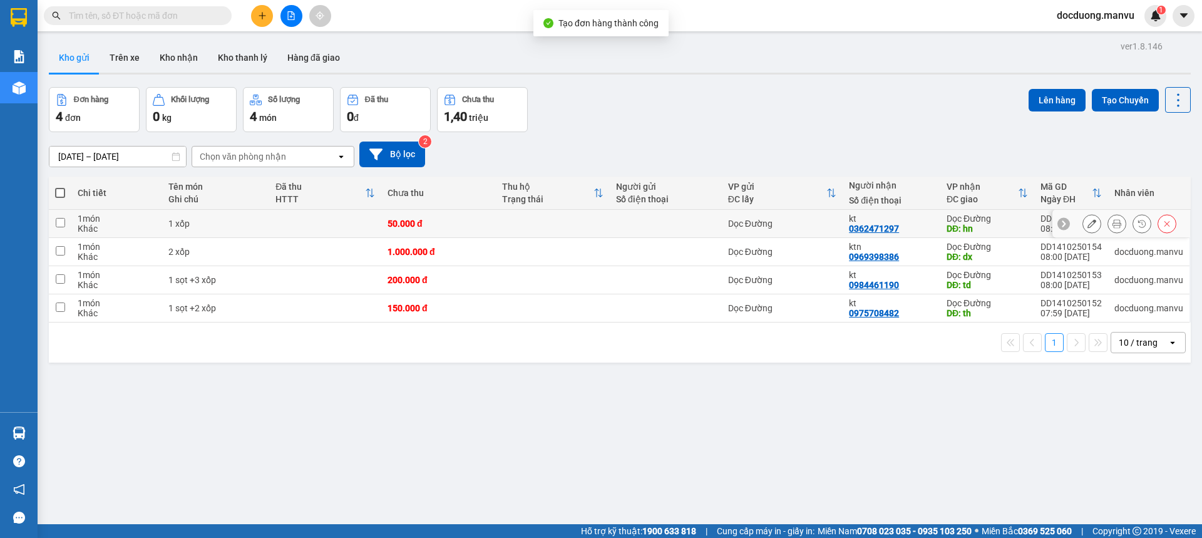
click at [516, 224] on td at bounding box center [553, 224] width 114 height 28
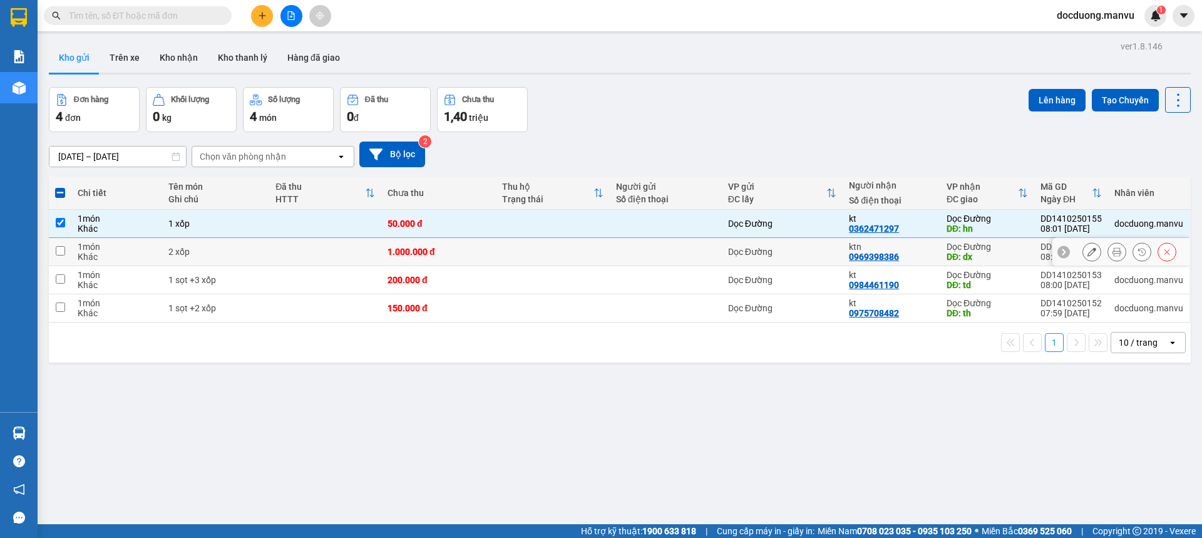
click at [956, 244] on div "Dọc Đường" at bounding box center [987, 247] width 81 height 10
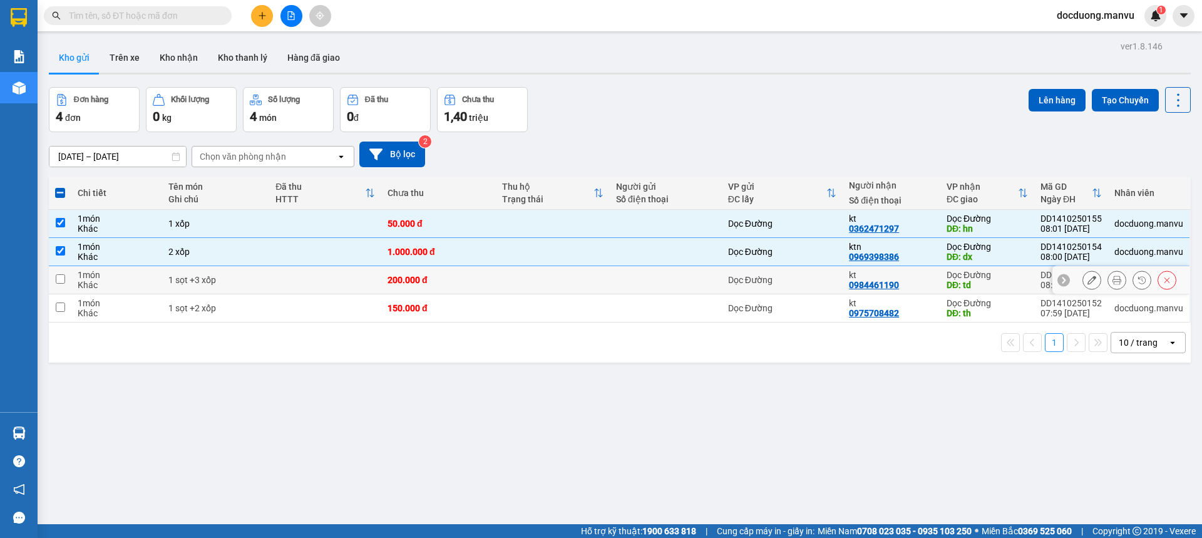
click at [904, 276] on div "kt" at bounding box center [891, 275] width 85 height 10
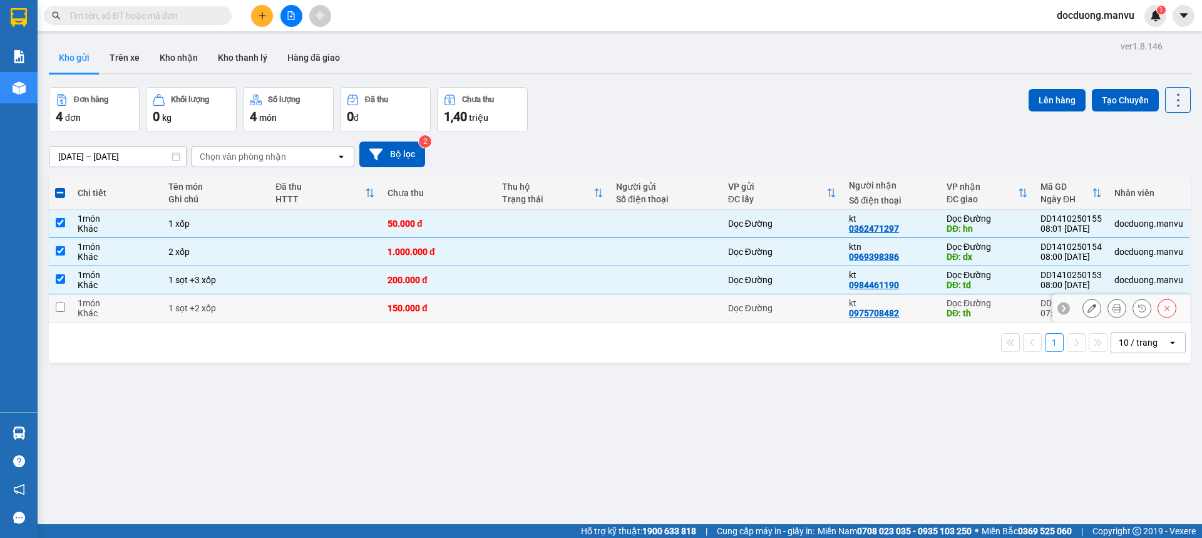
click at [899, 310] on div "kt 0975708482" at bounding box center [891, 308] width 85 height 20
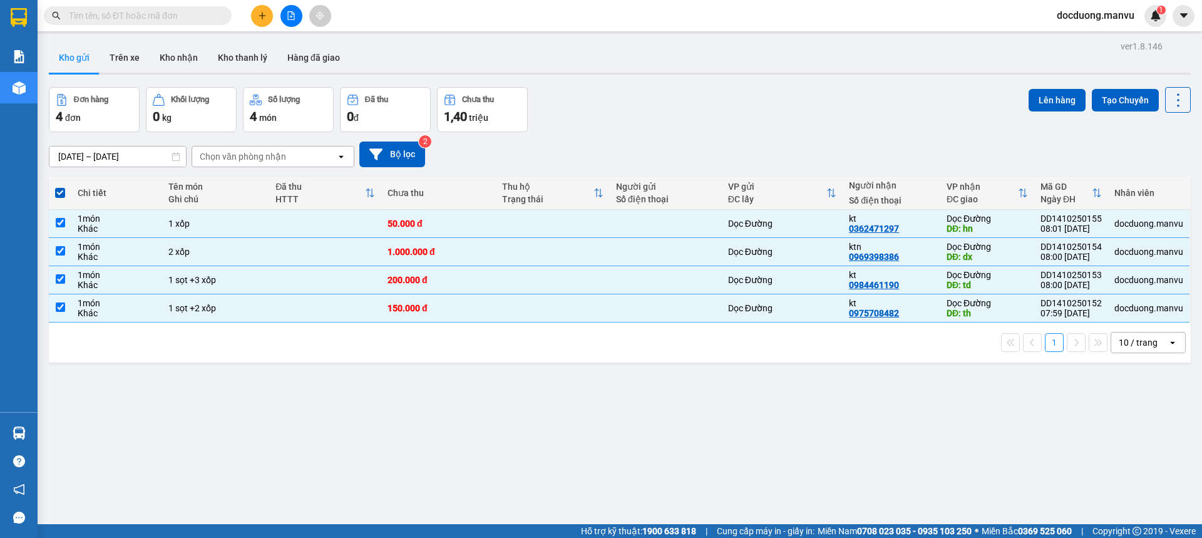
click at [1014, 98] on div "Đơn hàng 4 đơn Khối lượng 0 kg Số lượng 4 món Đã thu 0 đ Chưa thu 1,40 triệu Lê…" at bounding box center [620, 109] width 1142 height 45
click at [1055, 103] on button "Lên hàng" at bounding box center [1057, 100] width 57 height 23
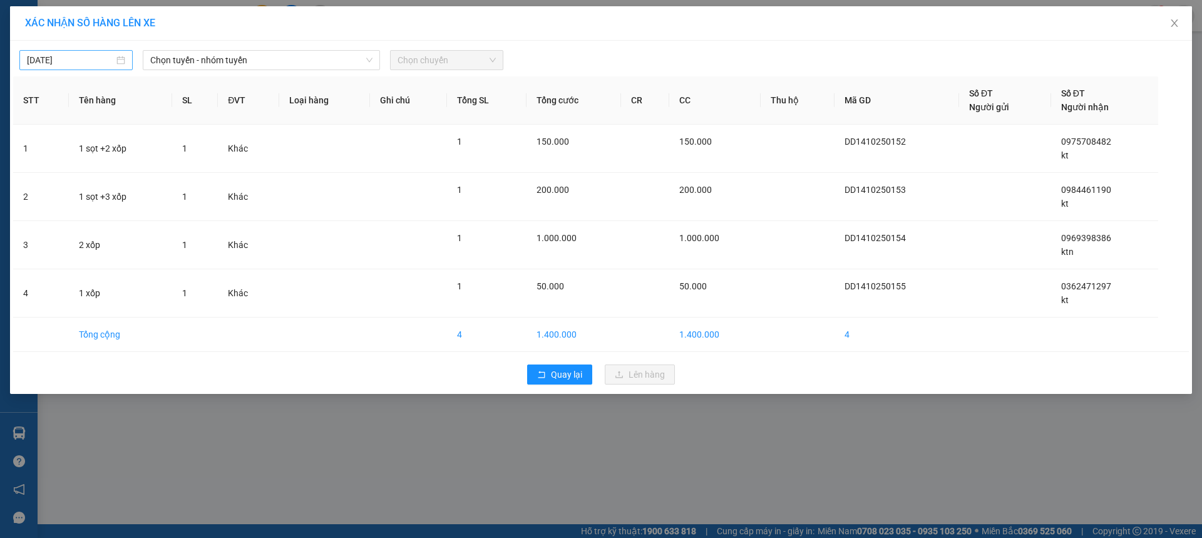
click at [76, 63] on input "[DATE]" at bounding box center [70, 60] width 87 height 14
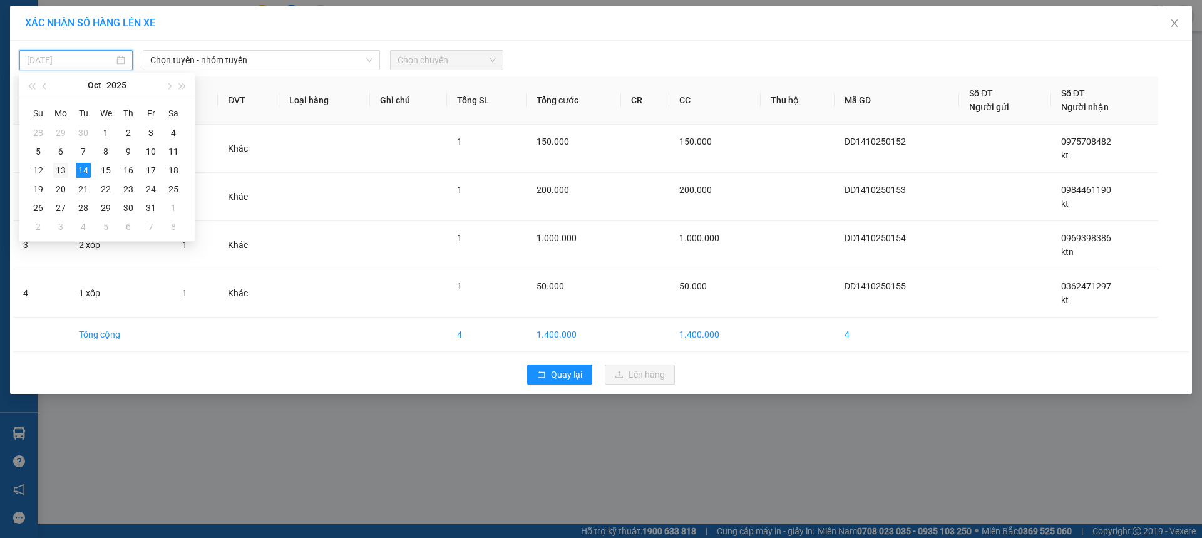
click at [62, 177] on div "13" at bounding box center [60, 170] width 15 height 15
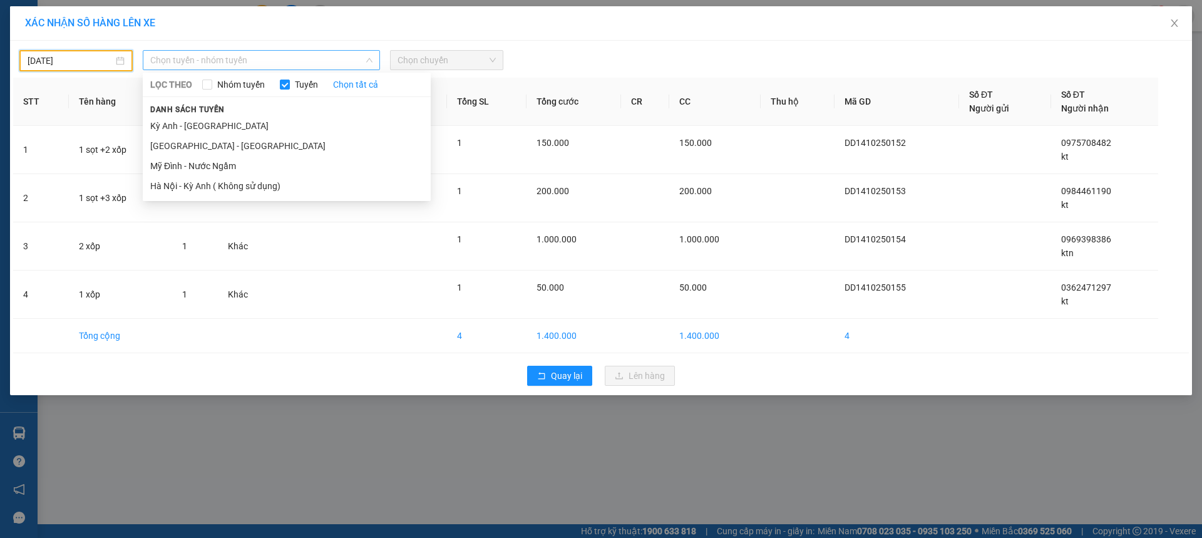
click at [224, 57] on span "Chọn tuyến - nhóm tuyến" at bounding box center [261, 60] width 222 height 19
click at [190, 127] on li "Kỳ Anh - [GEOGRAPHIC_DATA]" at bounding box center [287, 126] width 288 height 20
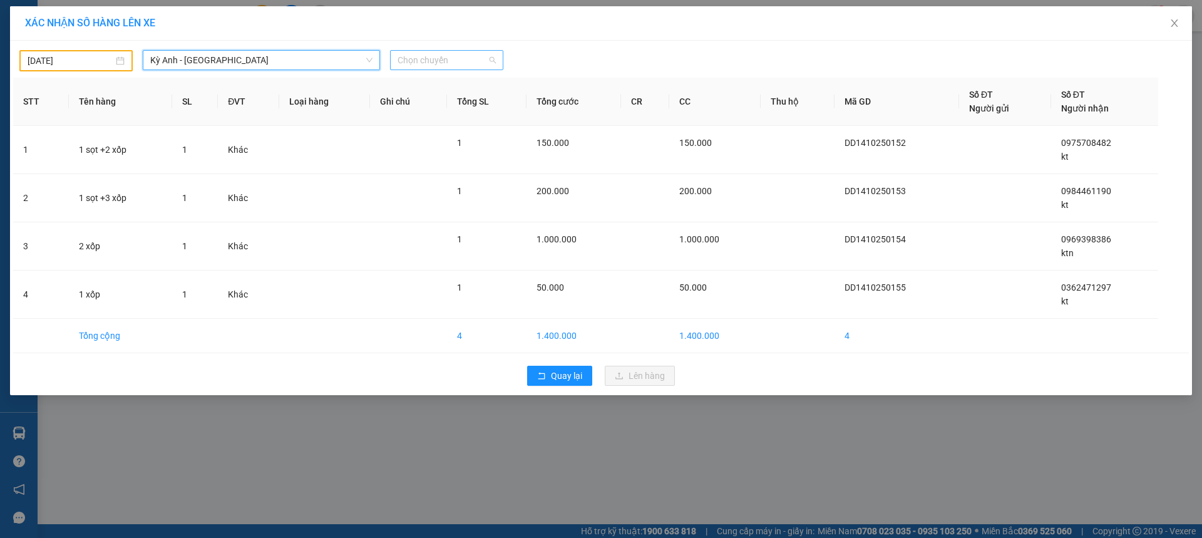
click at [453, 60] on span "Chọn chuyến" at bounding box center [447, 60] width 98 height 19
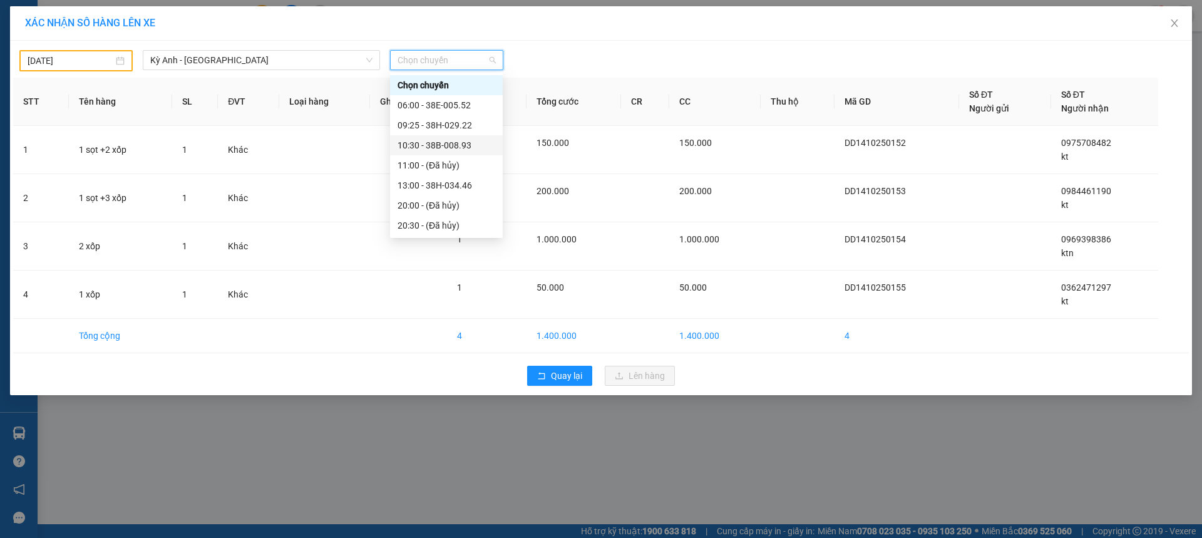
click at [447, 145] on div "10:30 - 38B-008.93" at bounding box center [447, 145] width 98 height 14
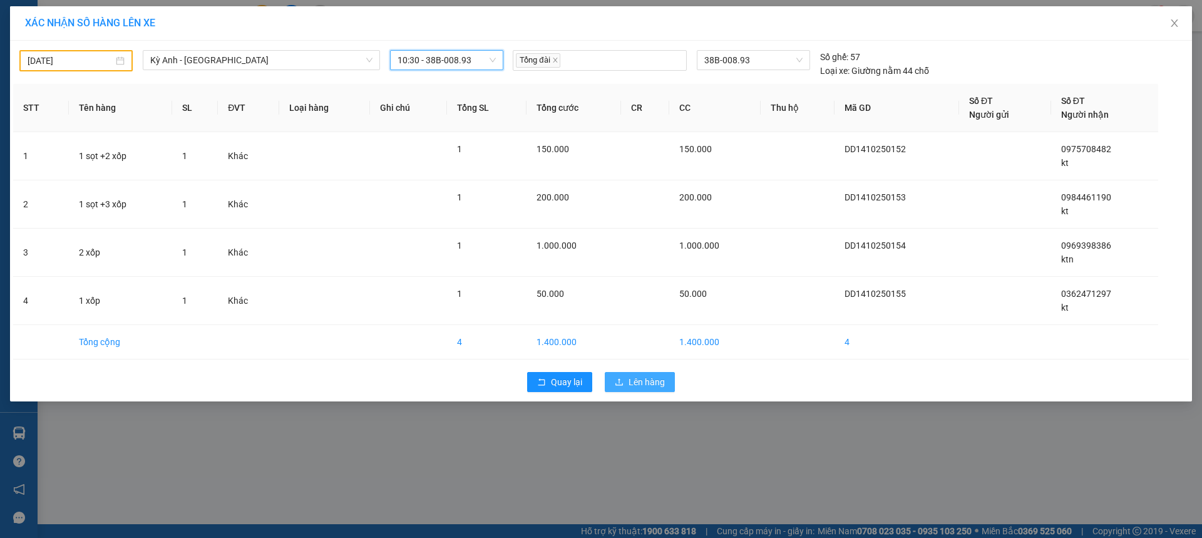
click at [644, 385] on span "Lên hàng" at bounding box center [647, 382] width 36 height 14
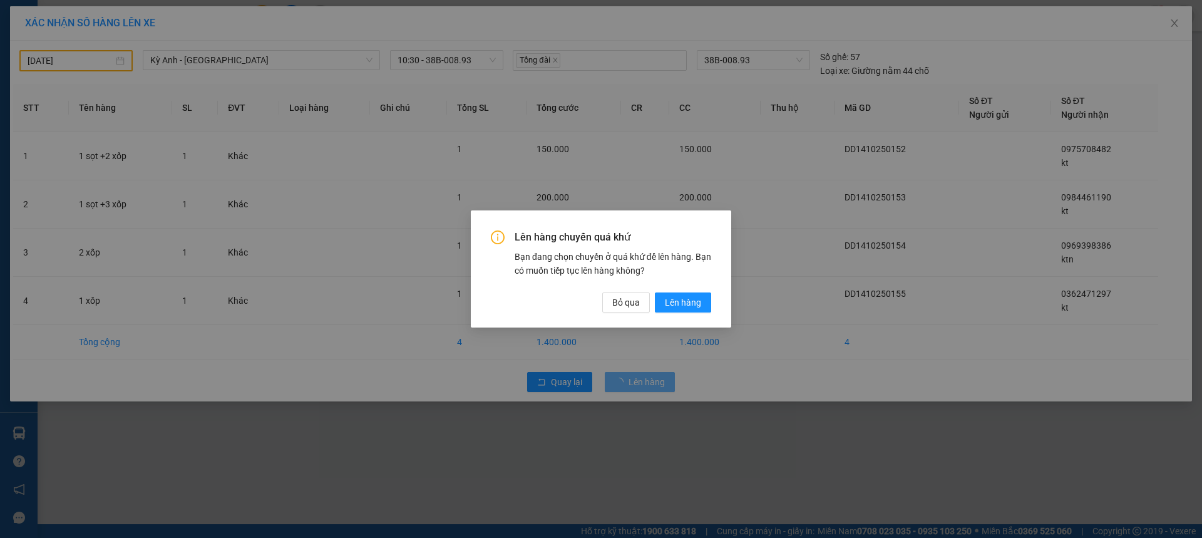
click at [700, 286] on div "Lên hàng chuyến quá khứ Bạn đang chọn chuyến ở quá khứ để lên hàng. Bạn có muốn…" at bounding box center [601, 270] width 220 height 81
drag, startPoint x: 682, startPoint y: 296, endPoint x: 687, endPoint y: 335, distance: 39.1
click at [681, 297] on span "Lên hàng" at bounding box center [683, 303] width 36 height 14
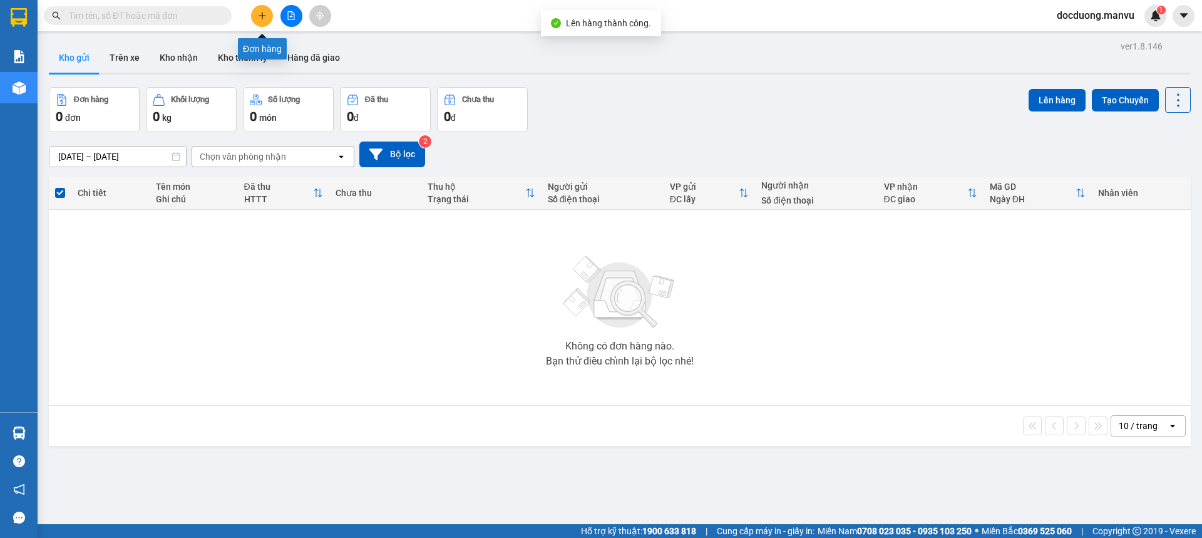
click at [267, 17] on button at bounding box center [262, 16] width 22 height 22
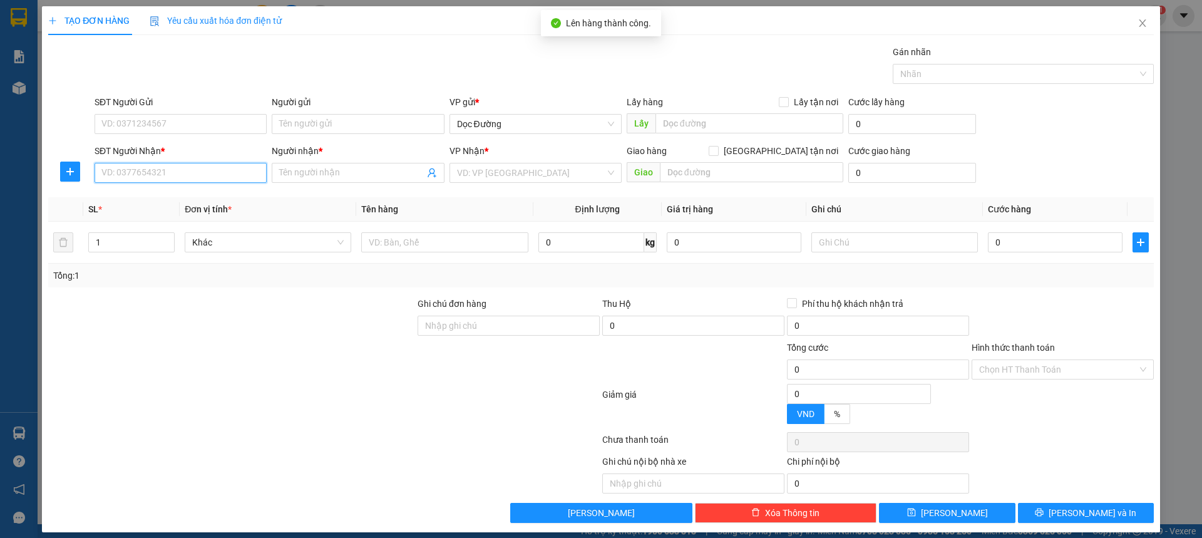
click at [181, 165] on input "SĐT Người Nhận *" at bounding box center [181, 173] width 172 height 20
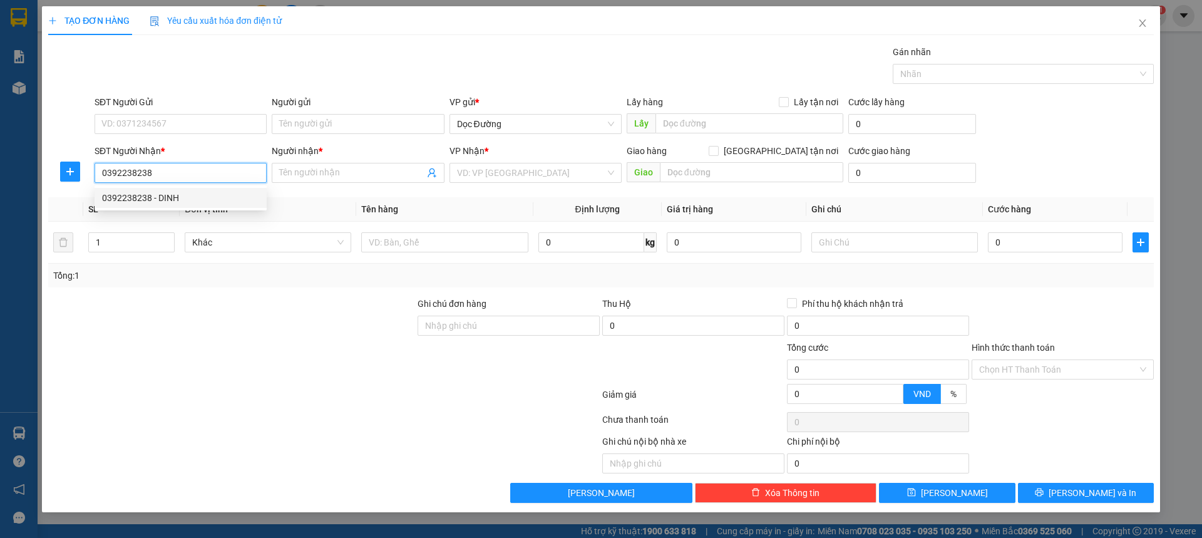
click at [178, 195] on div "0392238238 - DINH" at bounding box center [180, 198] width 157 height 14
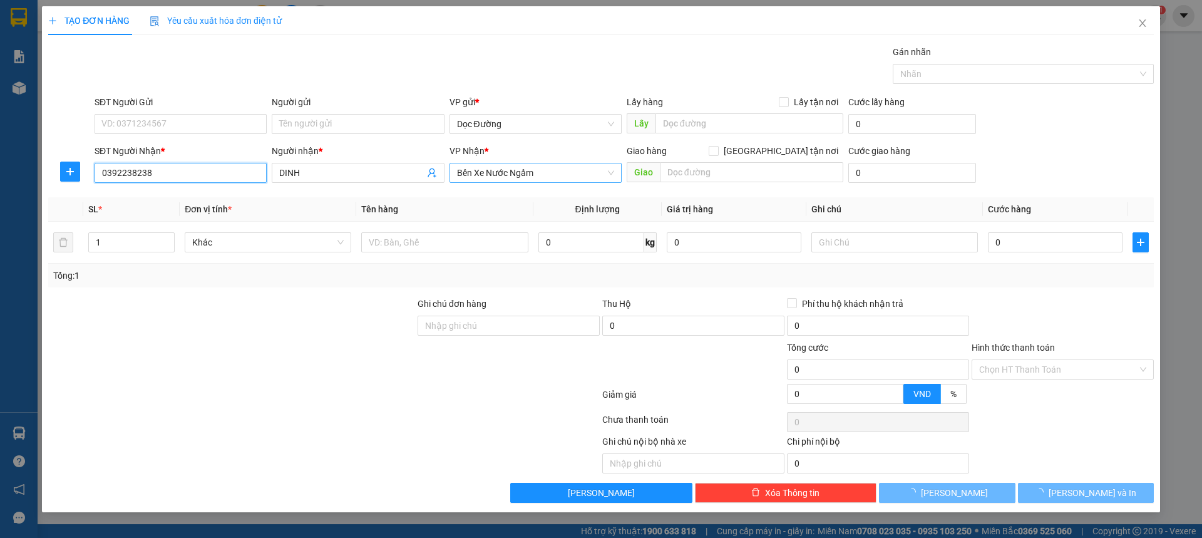
click at [544, 175] on span "Bến Xe Nước Ngầm" at bounding box center [535, 172] width 157 height 19
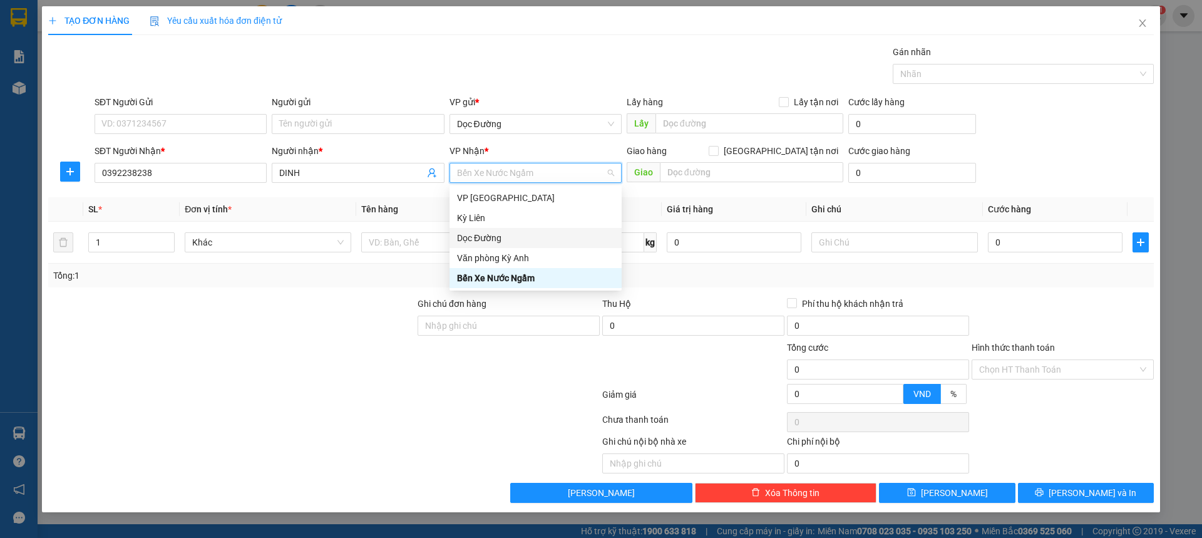
click at [468, 234] on div "Dọc Đường" at bounding box center [535, 238] width 157 height 14
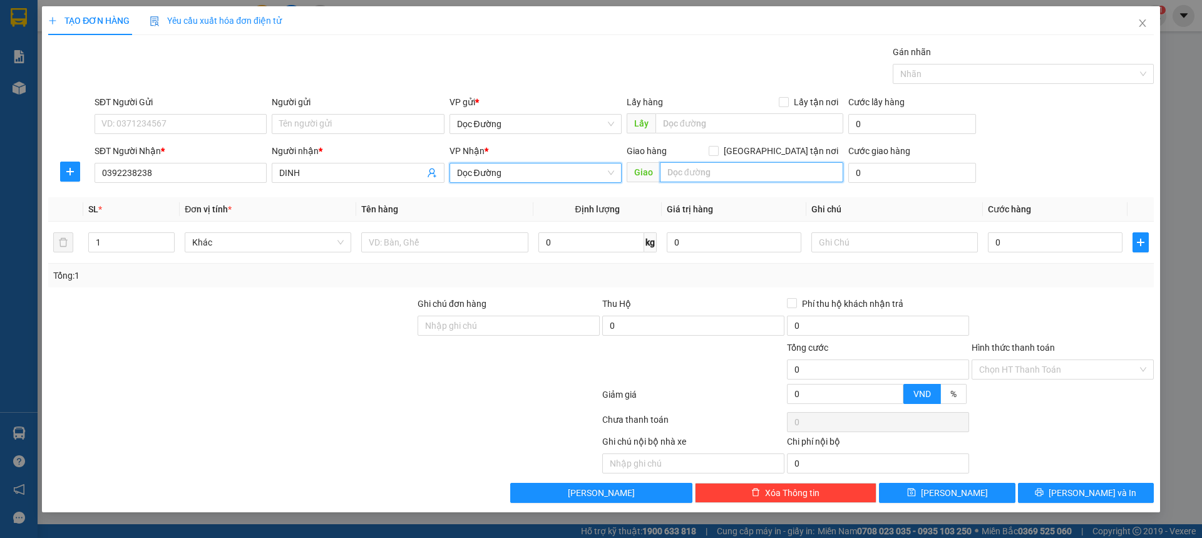
click at [701, 182] on input "text" at bounding box center [751, 172] width 183 height 20
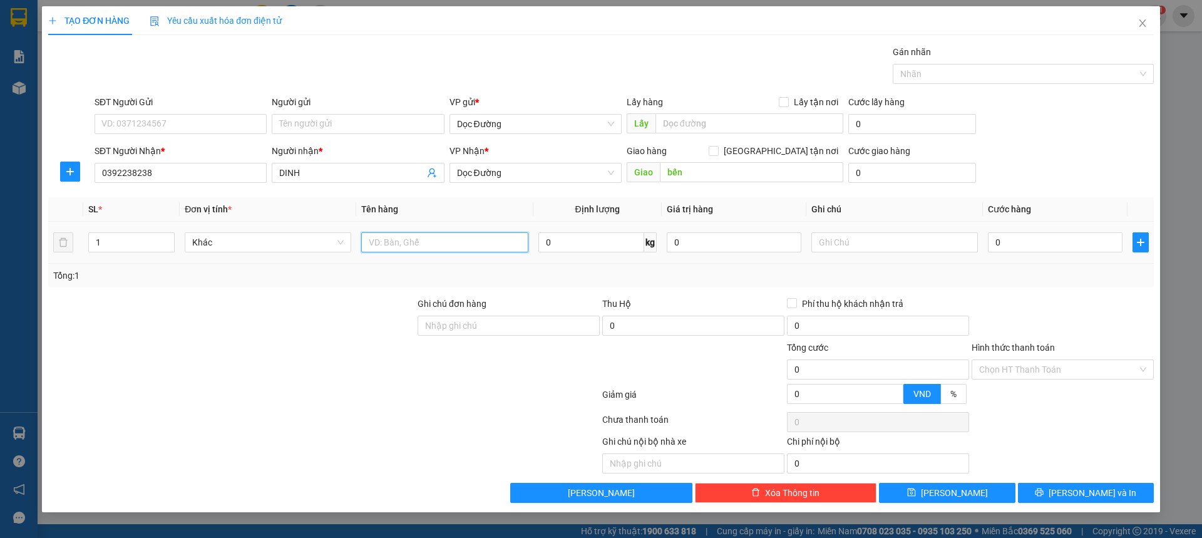
click at [460, 251] on input "text" at bounding box center [444, 242] width 167 height 20
click at [1015, 247] on input "0" at bounding box center [1055, 242] width 135 height 20
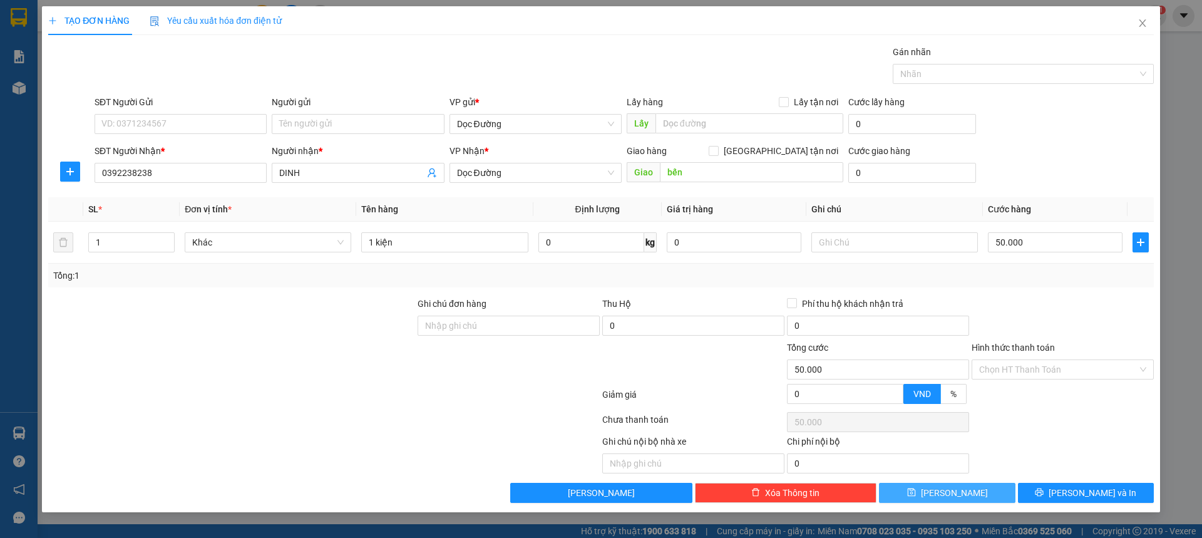
click at [980, 499] on button "[PERSON_NAME]" at bounding box center [947, 493] width 136 height 20
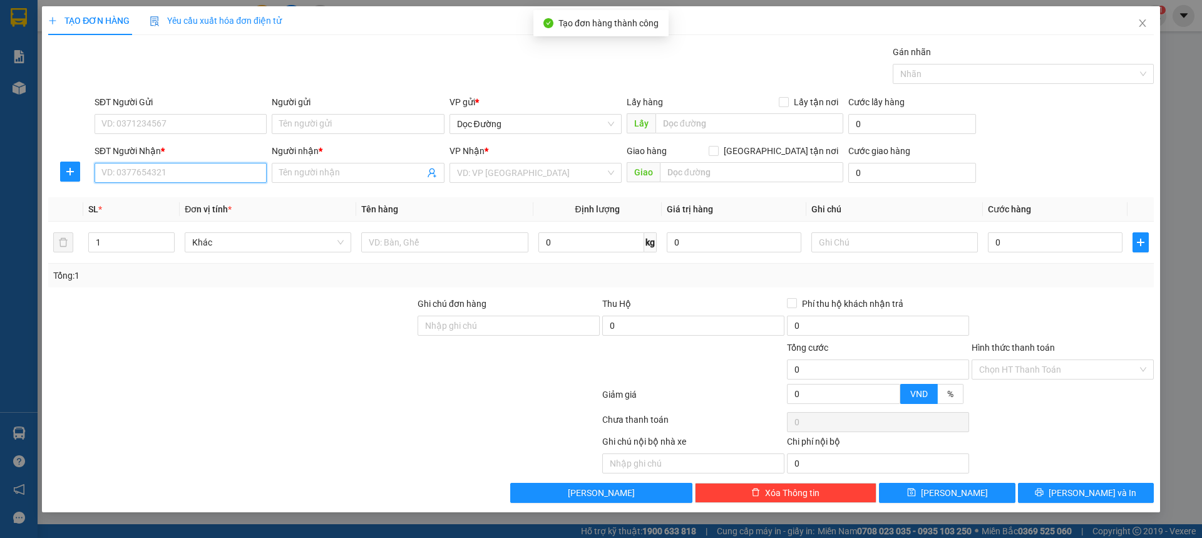
click at [173, 177] on input "SĐT Người Nhận *" at bounding box center [181, 173] width 172 height 20
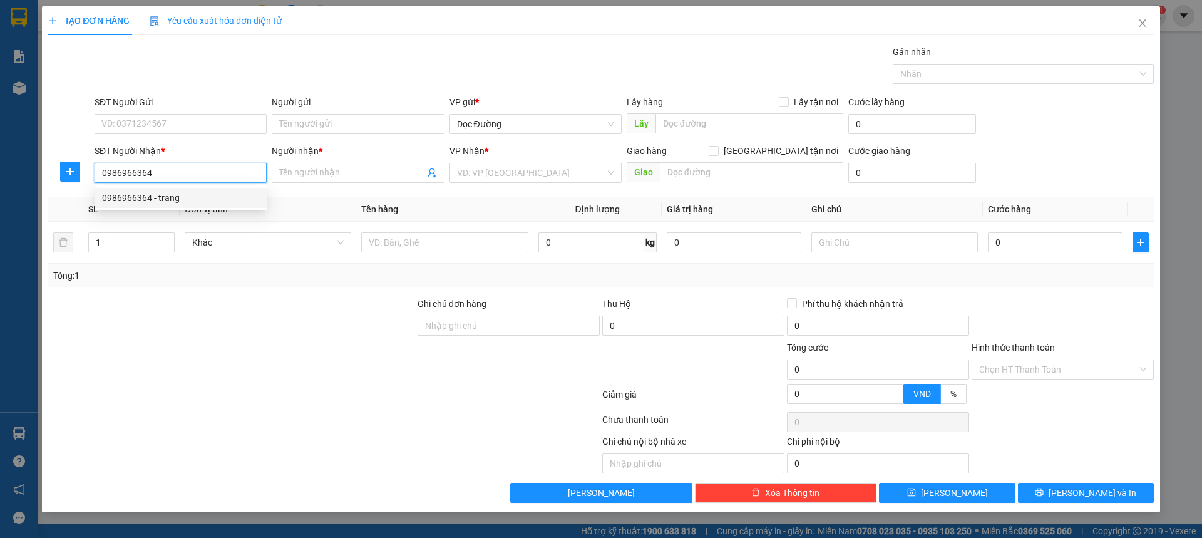
click at [175, 203] on div "0986966364 - trang" at bounding box center [180, 198] width 157 height 14
click at [428, 260] on td at bounding box center [444, 243] width 177 height 42
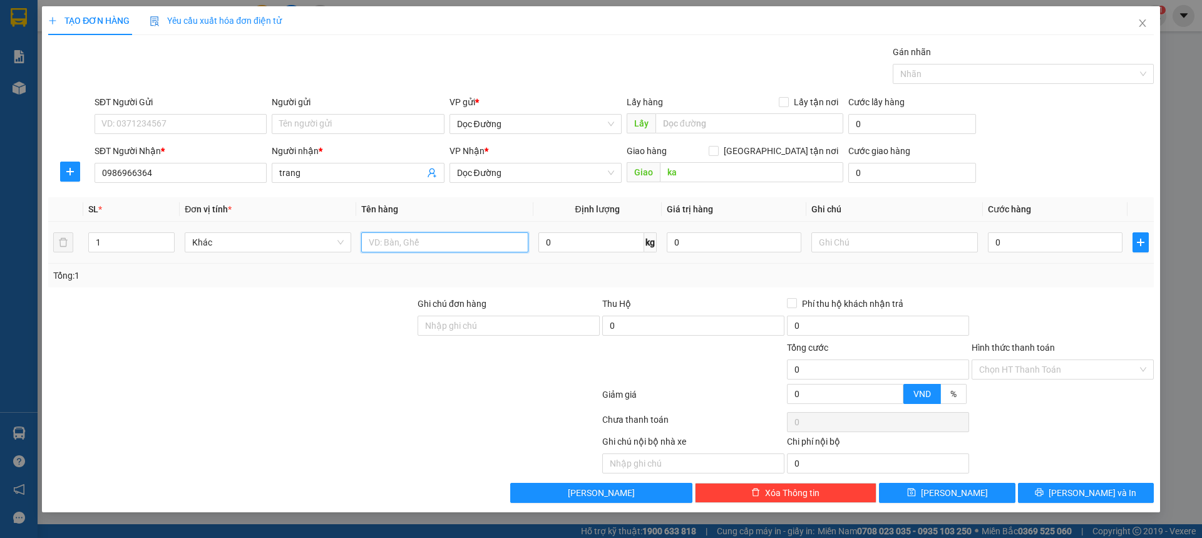
click at [431, 251] on input "text" at bounding box center [444, 242] width 167 height 20
click at [1028, 240] on input "0" at bounding box center [1055, 242] width 135 height 20
click at [1095, 174] on div "SĐT Người Nhận * 0986966364 Người nhận * trang VP Nhận * Dọc Đường Giao hàng Gi…" at bounding box center [624, 166] width 1065 height 44
click at [952, 475] on div "Transit Pickup Surcharge Ids Transit Deliver Surcharge Ids Transit Deliver Surc…" at bounding box center [601, 274] width 1106 height 458
click at [948, 480] on div "Transit Pickup Surcharge Ids Transit Deliver Surcharge Ids Transit Deliver Surc…" at bounding box center [601, 274] width 1106 height 458
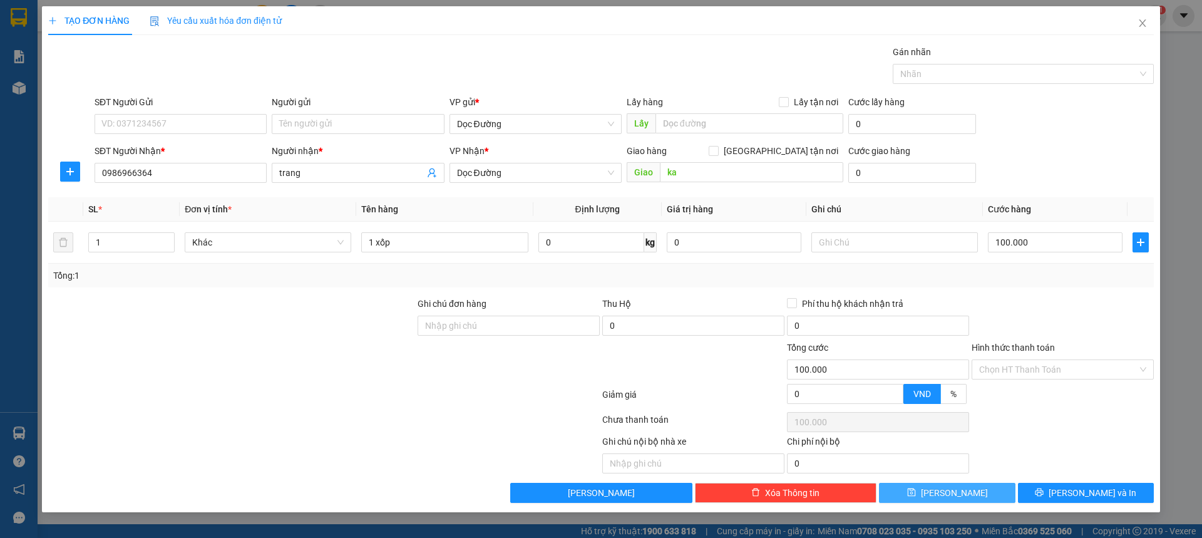
click at [948, 486] on span "[PERSON_NAME]" at bounding box center [954, 493] width 67 height 14
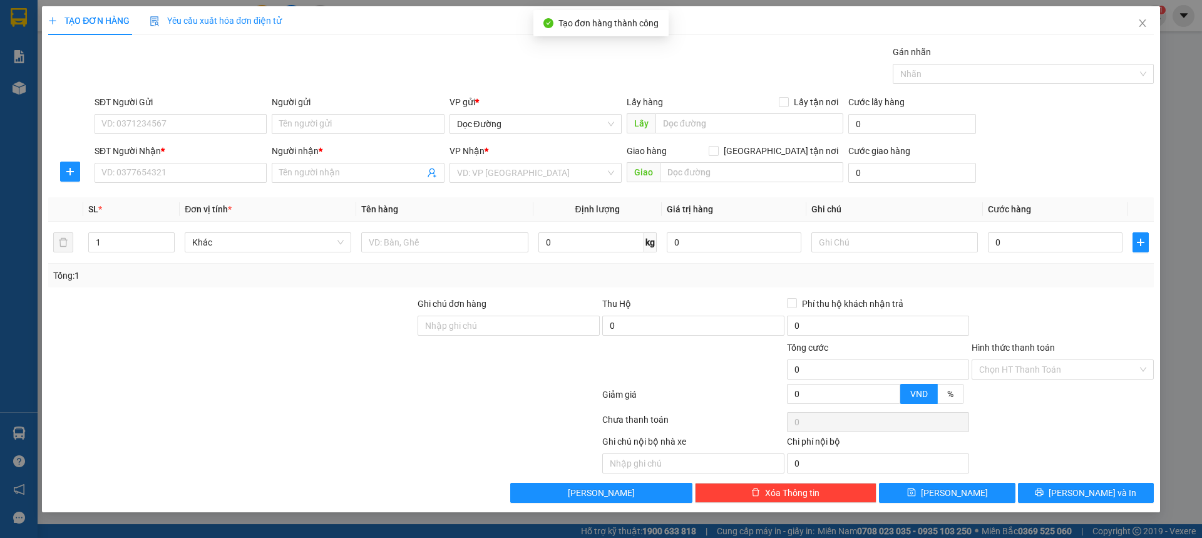
click at [190, 187] on div "SĐT Người Nhận * VD: 0377654321" at bounding box center [181, 166] width 172 height 44
click at [199, 177] on input "SĐT Người Nhận *" at bounding box center [181, 173] width 172 height 20
click at [326, 177] on input "Người nhận *" at bounding box center [351, 173] width 145 height 14
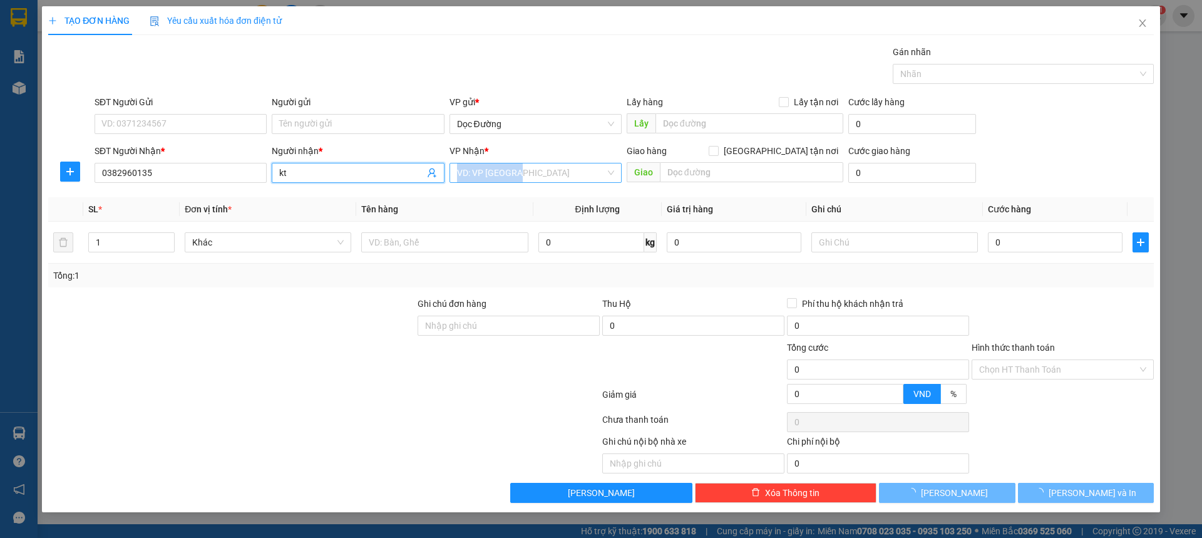
drag, startPoint x: 531, startPoint y: 180, endPoint x: 541, endPoint y: 174, distance: 11.8
click at [534, 178] on div "VP Nhận * VD: VP [GEOGRAPHIC_DATA]" at bounding box center [536, 166] width 172 height 44
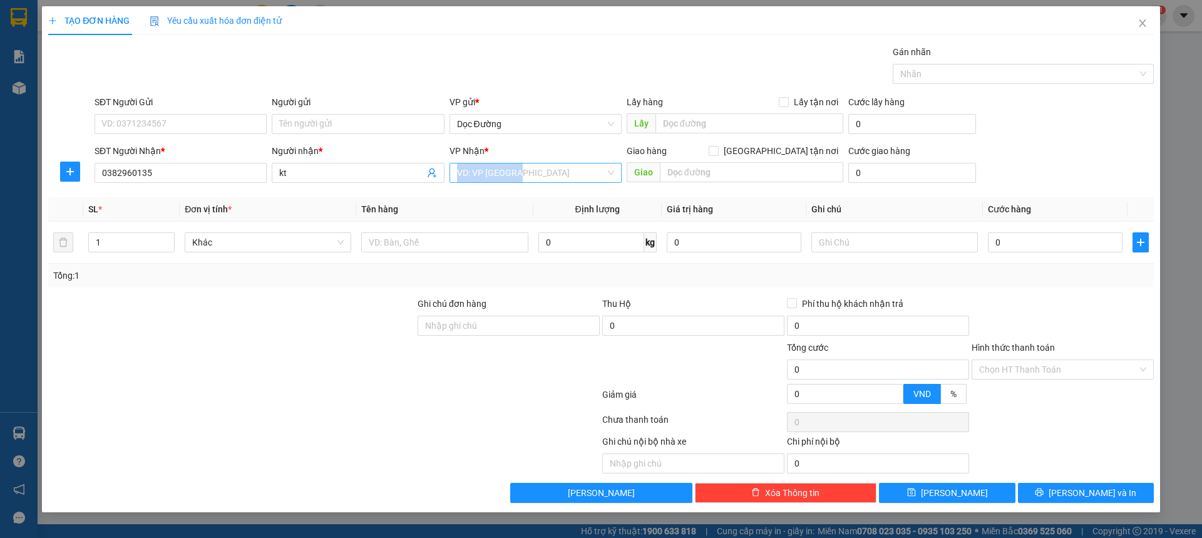
click at [541, 174] on input "search" at bounding box center [531, 172] width 148 height 19
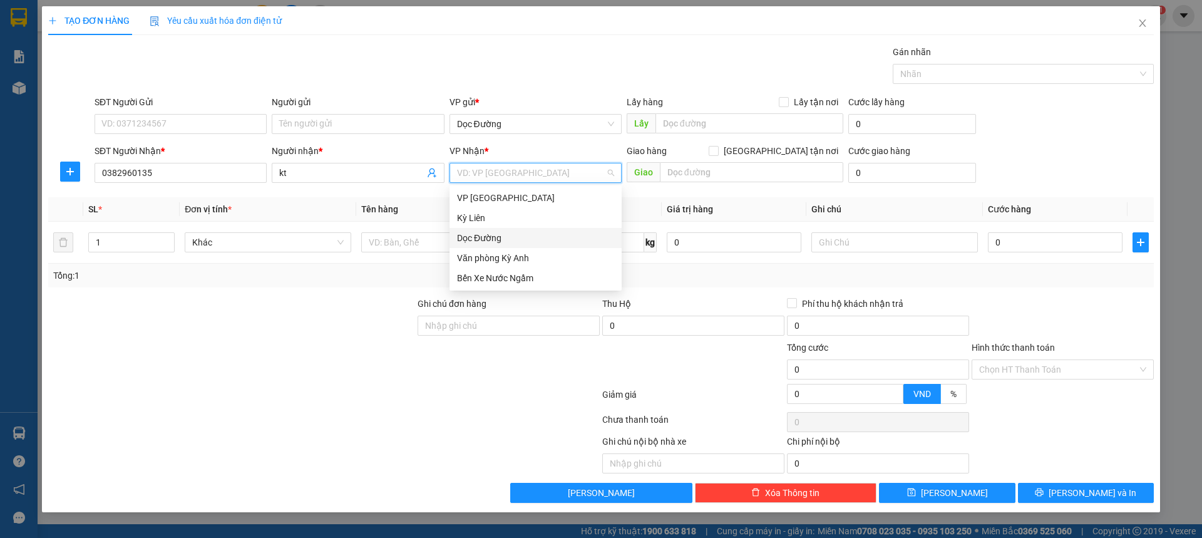
click at [502, 236] on div "Dọc Đường" at bounding box center [535, 238] width 157 height 14
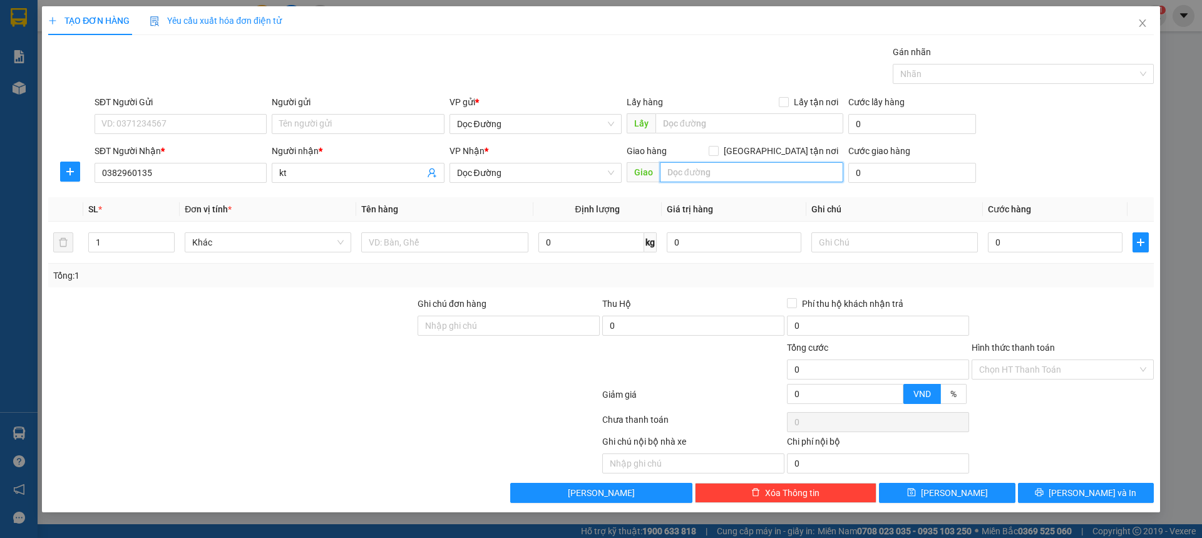
click at [695, 167] on input "text" at bounding box center [751, 172] width 183 height 20
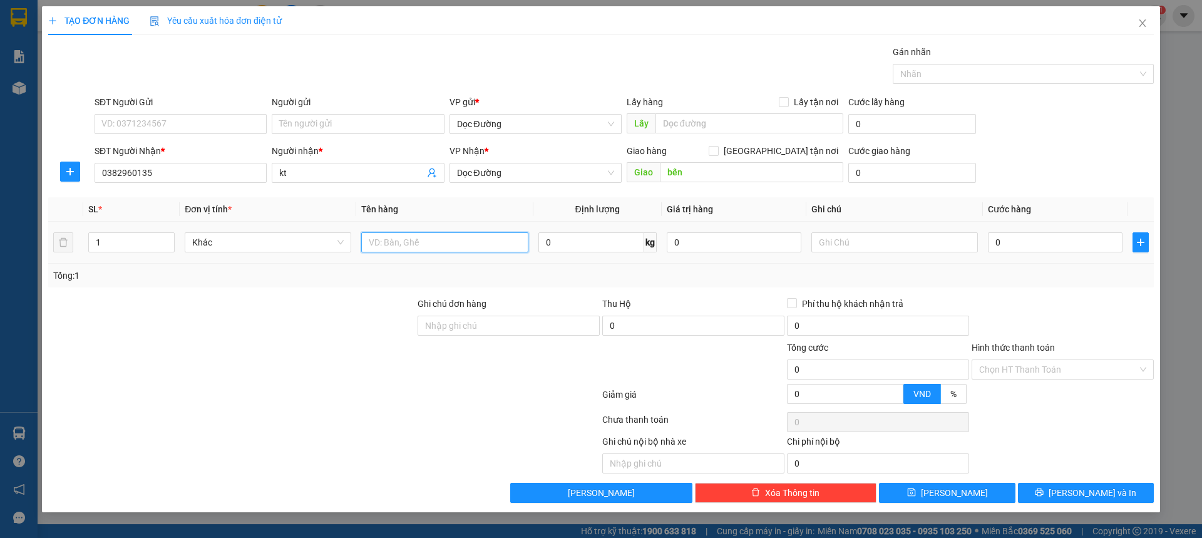
click at [415, 244] on input "text" at bounding box center [444, 242] width 167 height 20
click at [1020, 239] on input "0" at bounding box center [1055, 242] width 135 height 20
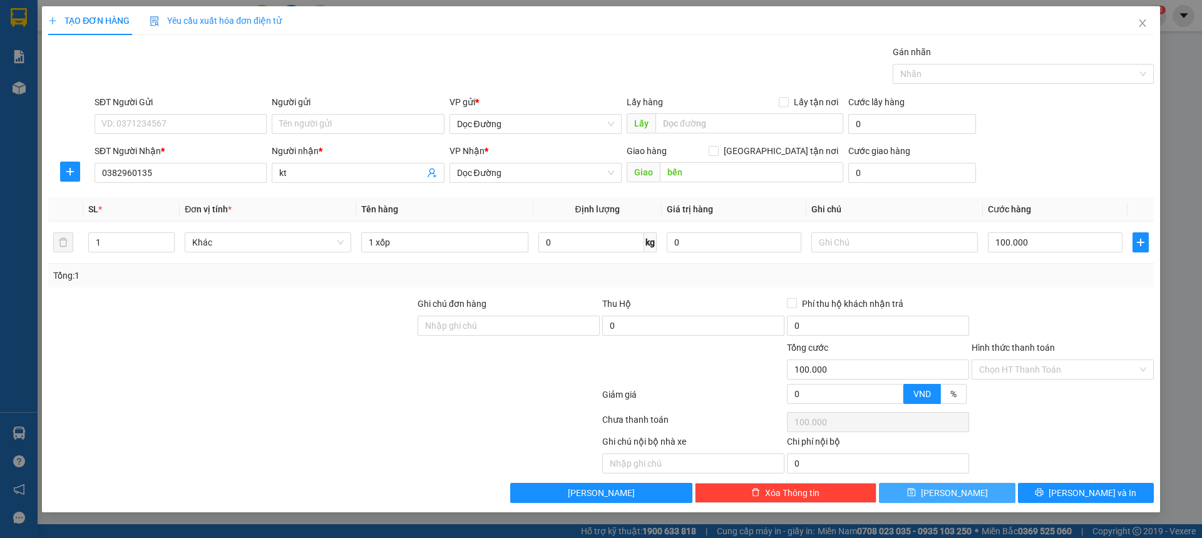
click at [964, 485] on button "[PERSON_NAME]" at bounding box center [947, 493] width 136 height 20
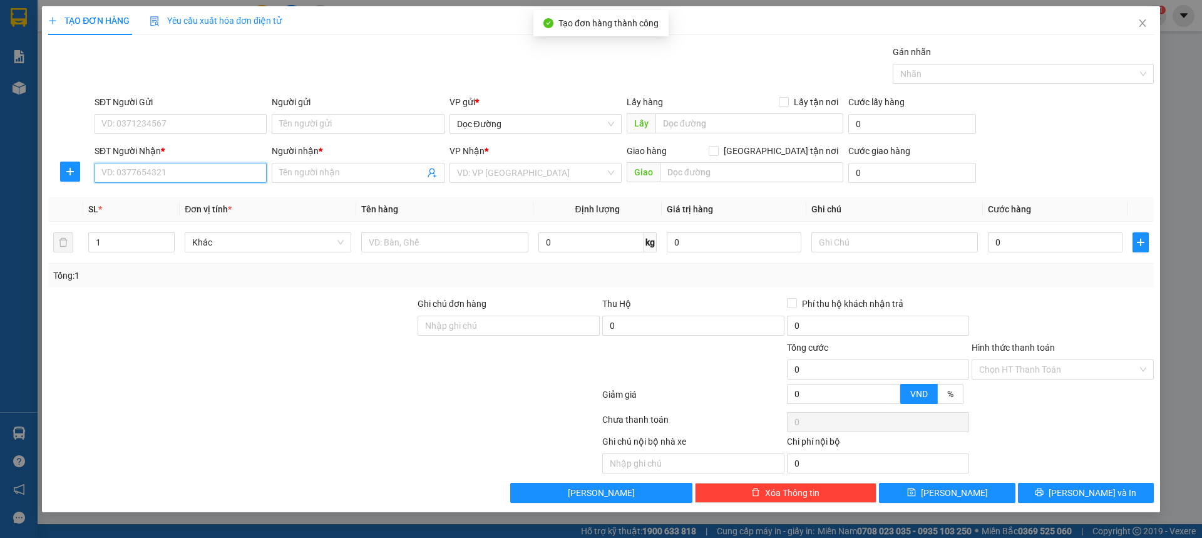
click at [183, 178] on input "SĐT Người Nhận *" at bounding box center [181, 173] width 172 height 20
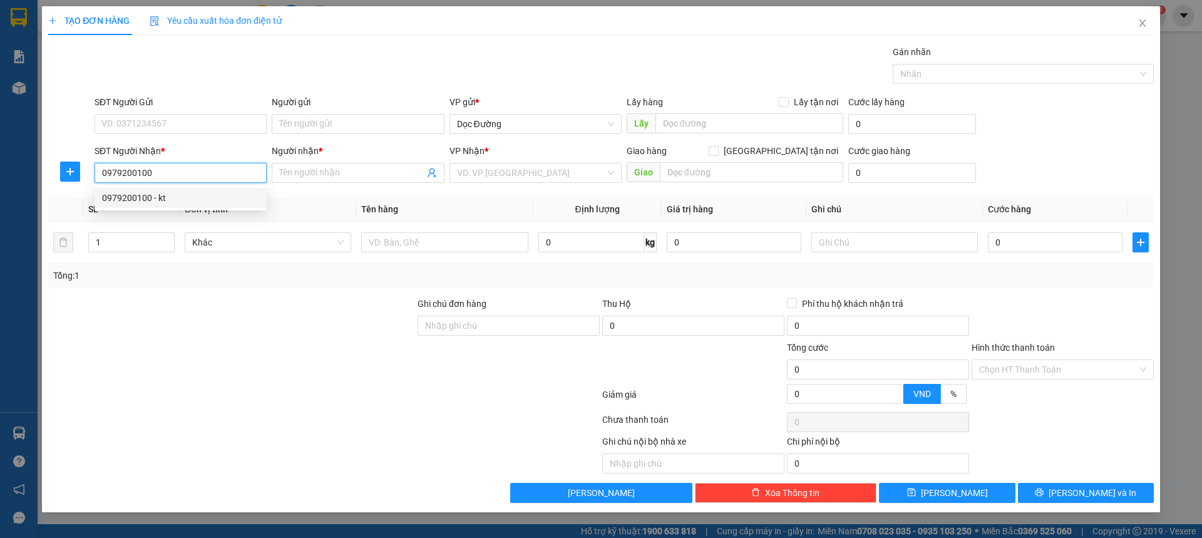
click at [177, 192] on div "0979200100 - kt" at bounding box center [180, 198] width 157 height 14
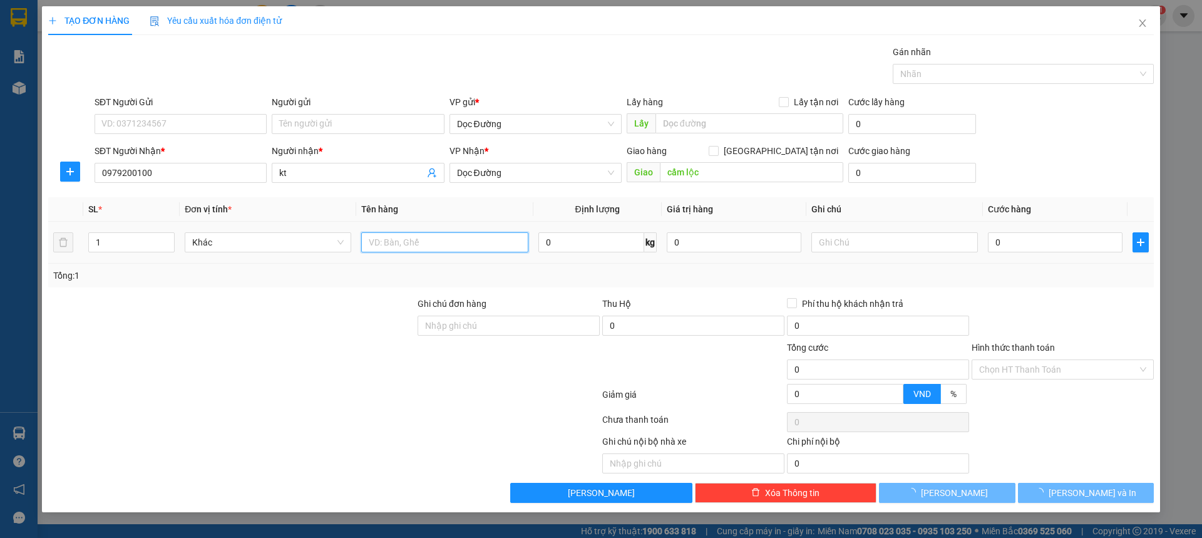
click at [456, 251] on input "text" at bounding box center [444, 242] width 167 height 20
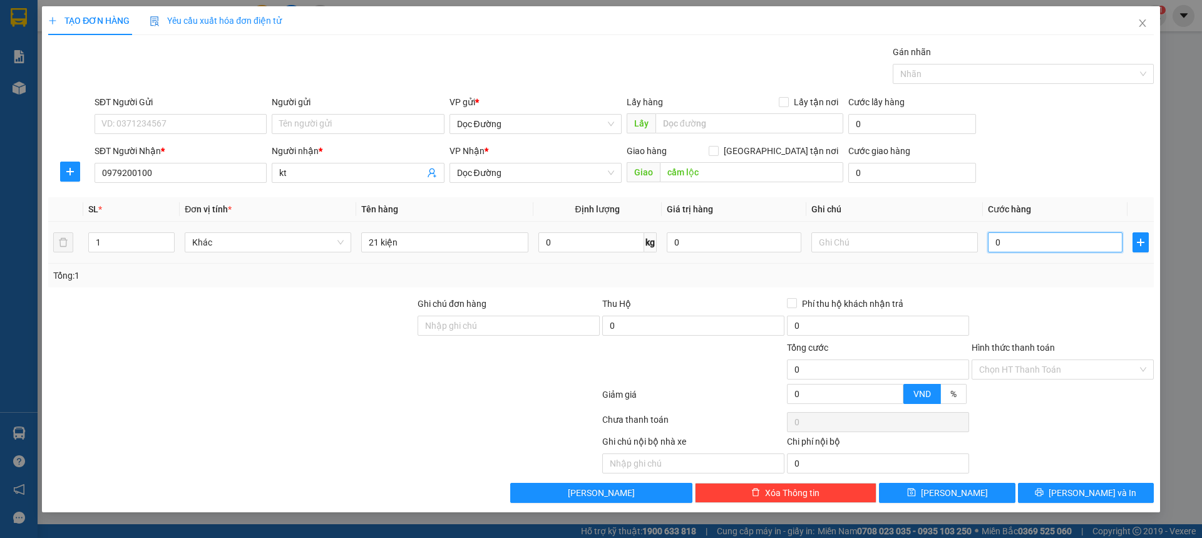
click at [1043, 251] on input "0" at bounding box center [1055, 242] width 135 height 20
drag, startPoint x: 1046, startPoint y: 172, endPoint x: 994, endPoint y: 359, distance: 193.9
click at [1047, 172] on div "SĐT Người Nhận * 0979200100 Người nhận * kt VP Nhận * Dọc Đường Giao hàng [GEOG…" at bounding box center [624, 166] width 1065 height 44
click at [966, 482] on div "Transit Pickup Surcharge Ids Transit Deliver Surcharge Ids Transit Deliver Surc…" at bounding box center [601, 274] width 1106 height 458
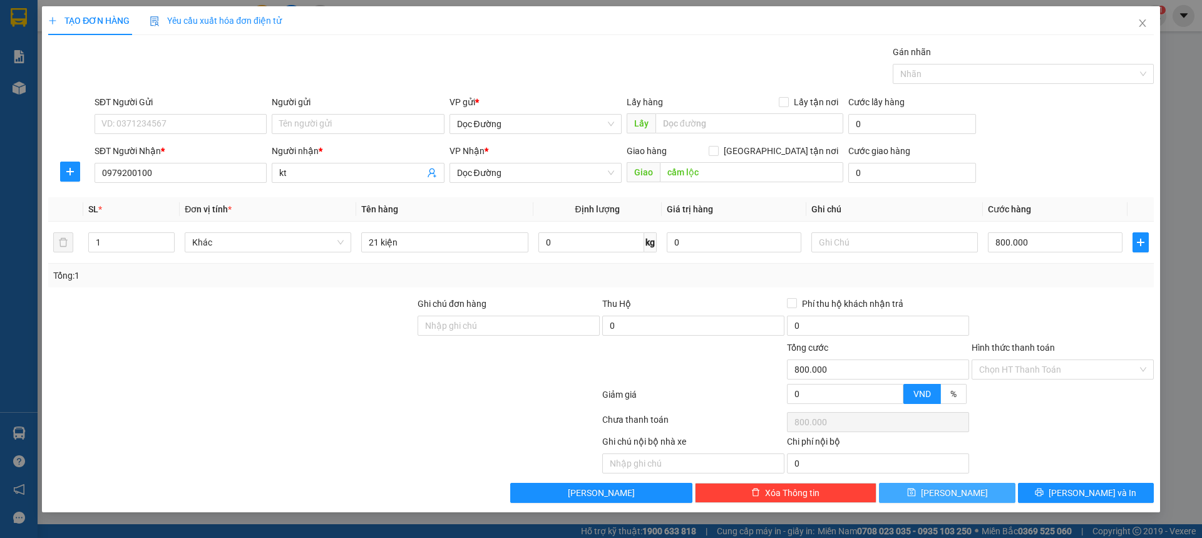
click at [966, 483] on button "[PERSON_NAME]" at bounding box center [947, 493] width 136 height 20
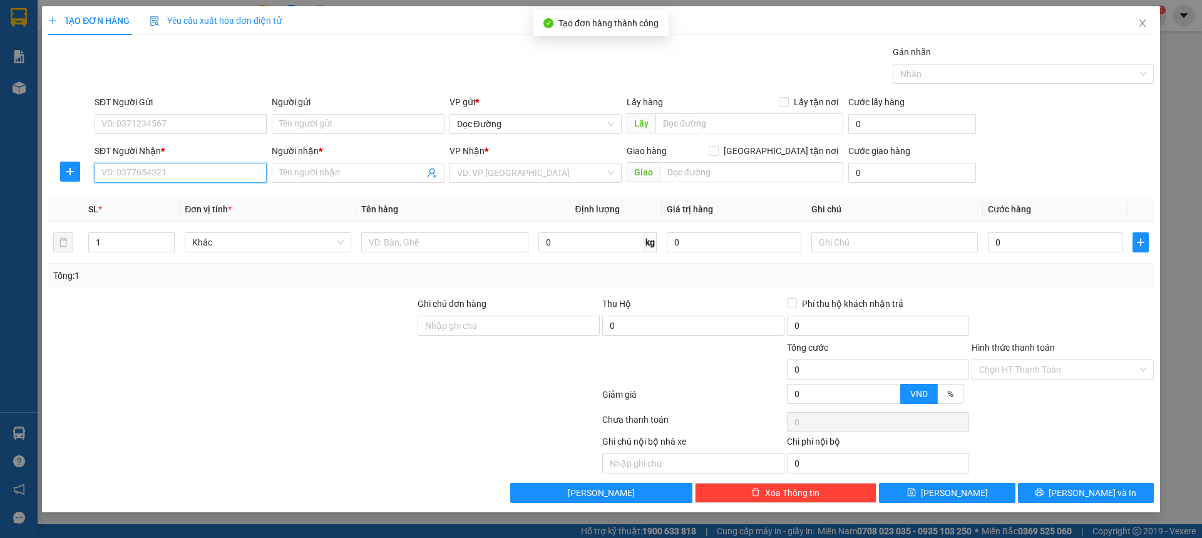
click at [237, 168] on input "SĐT Người Nhận *" at bounding box center [181, 173] width 172 height 20
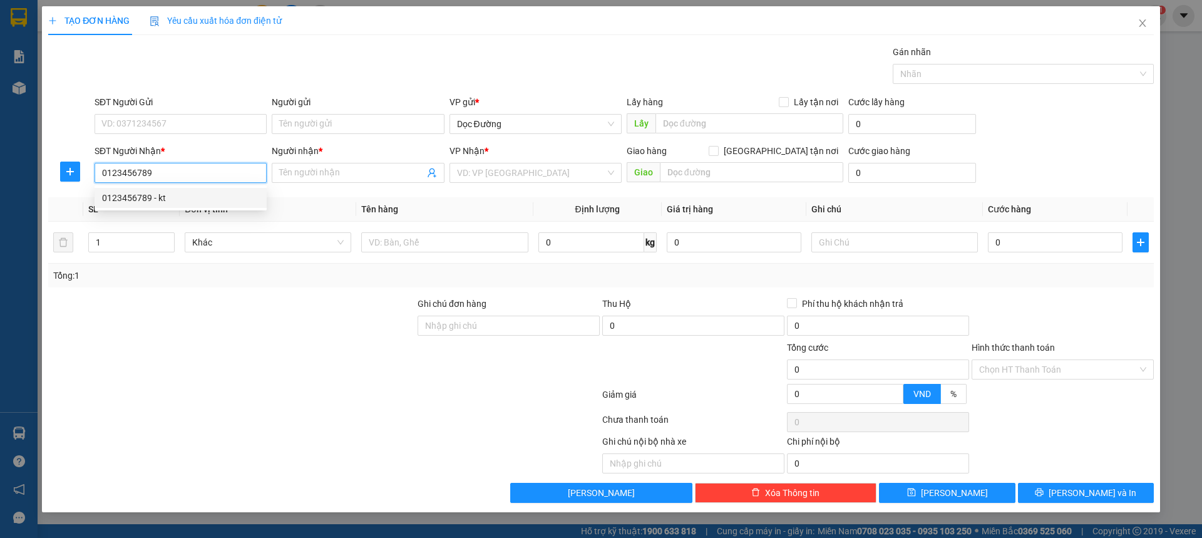
click at [180, 195] on div "0123456789 - kt" at bounding box center [180, 198] width 157 height 14
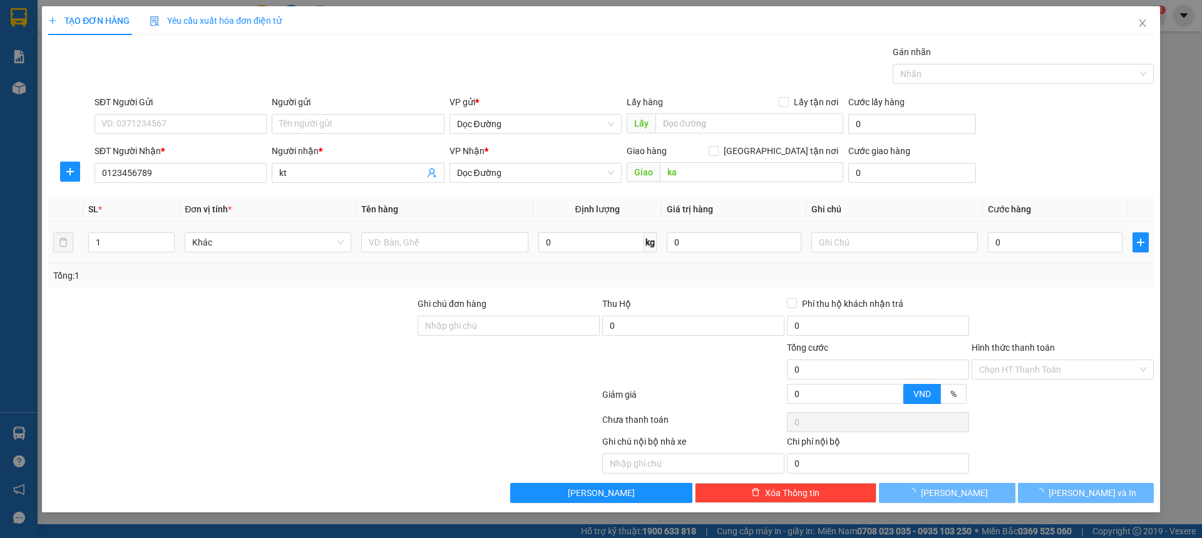
click at [422, 256] on td at bounding box center [444, 243] width 177 height 42
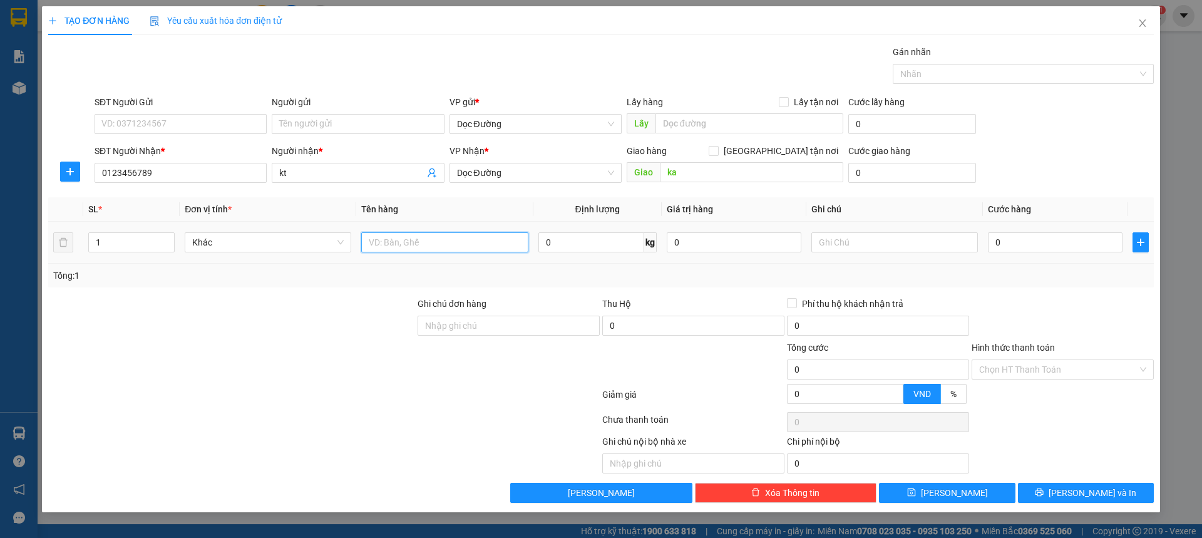
click at [425, 248] on input "text" at bounding box center [444, 242] width 167 height 20
click at [1041, 243] on input "0" at bounding box center [1055, 242] width 135 height 20
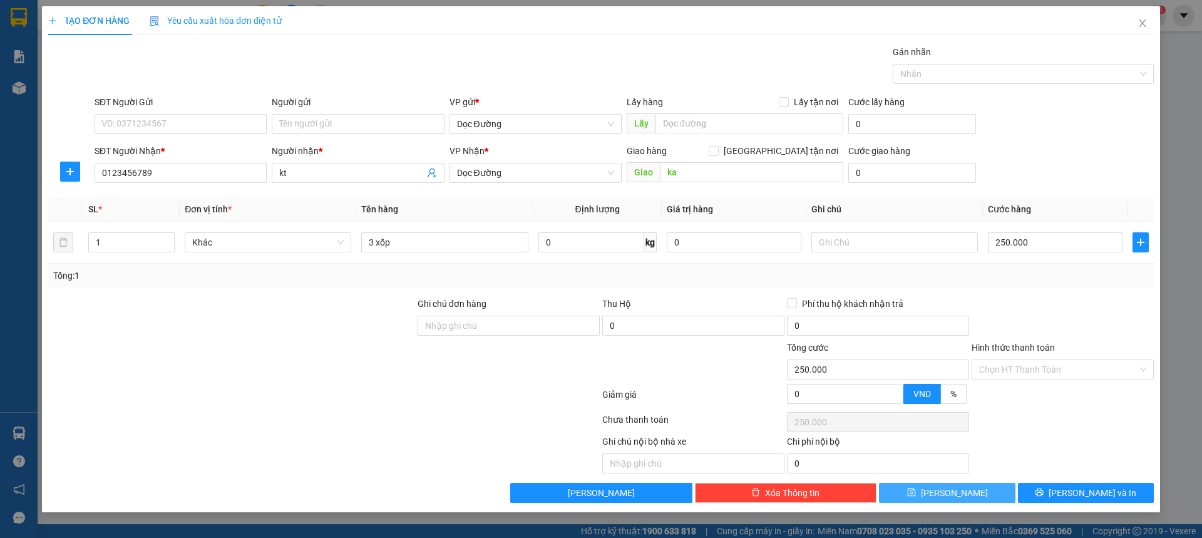
click at [964, 496] on button "[PERSON_NAME]" at bounding box center [947, 493] width 136 height 20
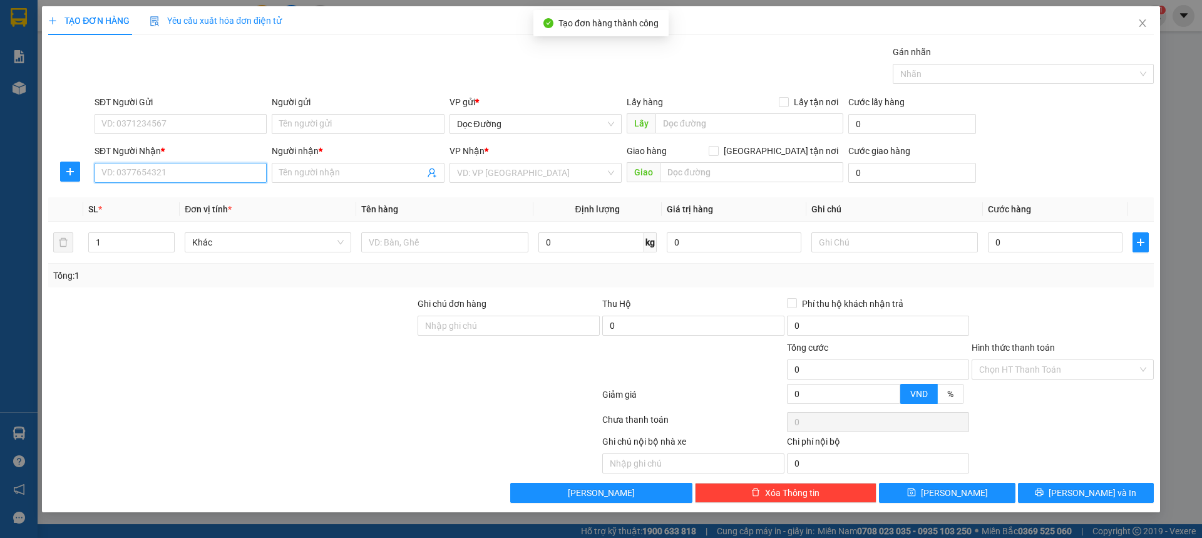
click at [211, 182] on input "SĐT Người Nhận *" at bounding box center [181, 173] width 172 height 20
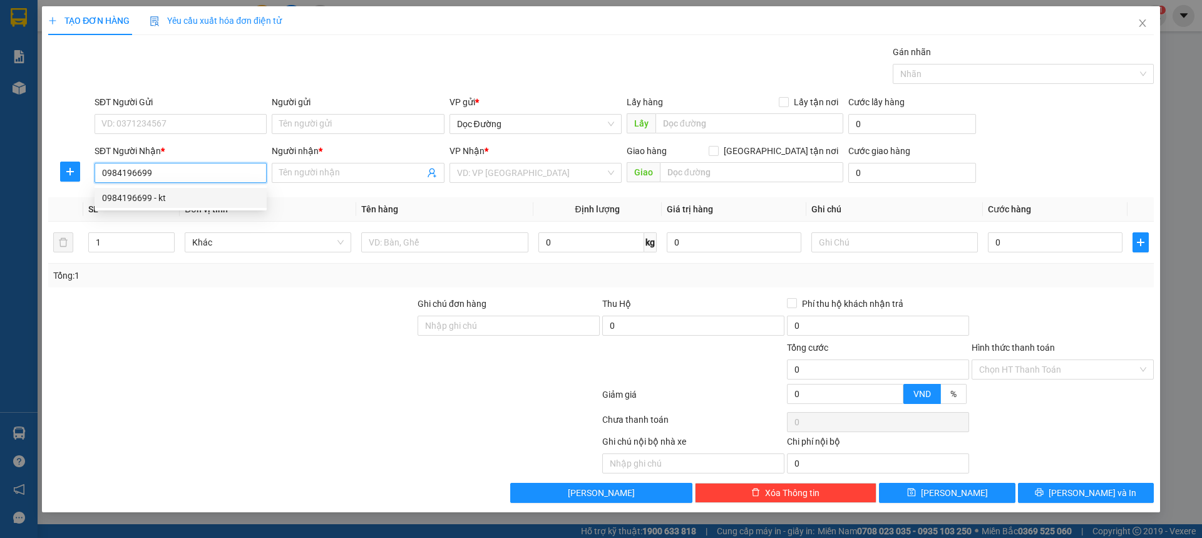
click at [205, 192] on div "0984196699 - kt" at bounding box center [180, 198] width 157 height 14
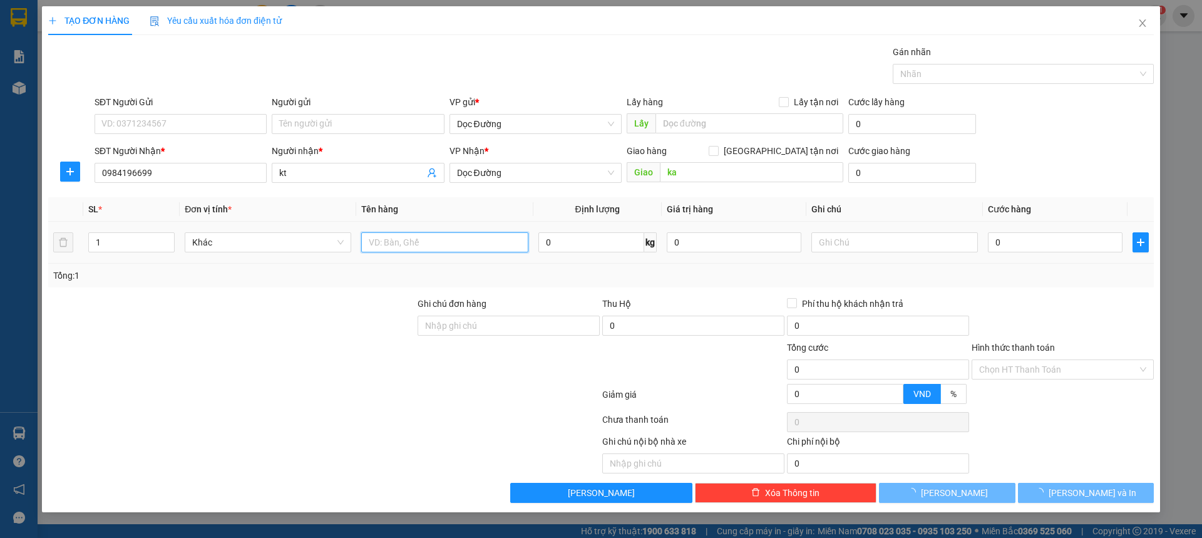
click at [475, 242] on input "text" at bounding box center [444, 242] width 167 height 20
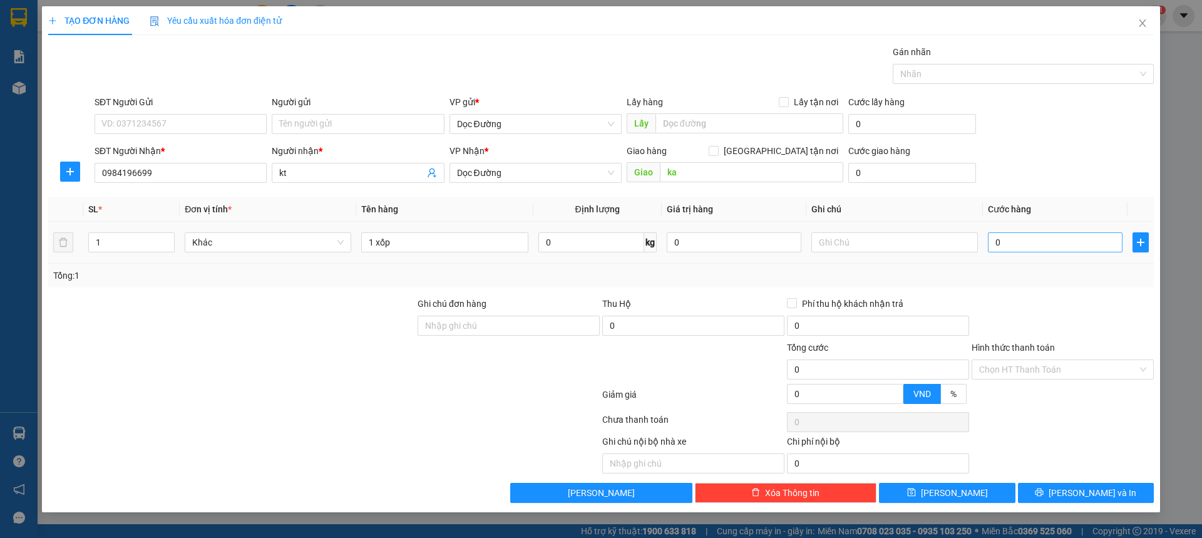
drag, startPoint x: 1035, startPoint y: 258, endPoint x: 1041, endPoint y: 248, distance: 11.8
click at [1036, 257] on td "0" at bounding box center [1055, 243] width 145 height 42
click at [1041, 248] on input "0" at bounding box center [1055, 242] width 135 height 20
drag, startPoint x: 969, startPoint y: 505, endPoint x: 980, endPoint y: 494, distance: 15.9
click at [972, 503] on div "TẠO ĐƠN HÀNG Yêu cầu xuất hóa đơn điện tử Transit Pickup Surcharge Ids Transit …" at bounding box center [601, 259] width 1118 height 506
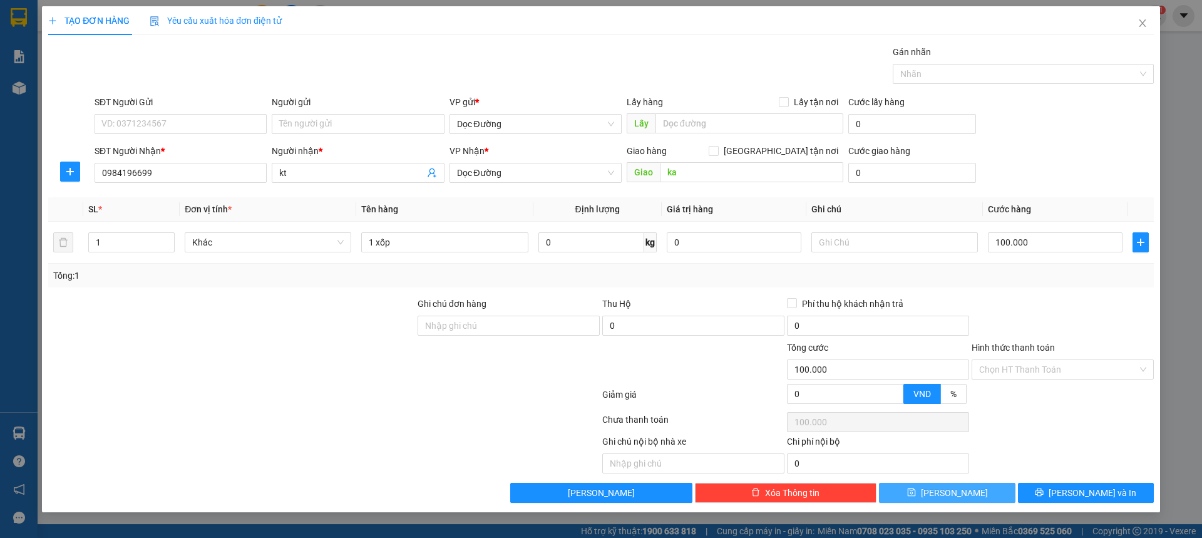
click at [980, 494] on button "[PERSON_NAME]" at bounding box center [947, 493] width 136 height 20
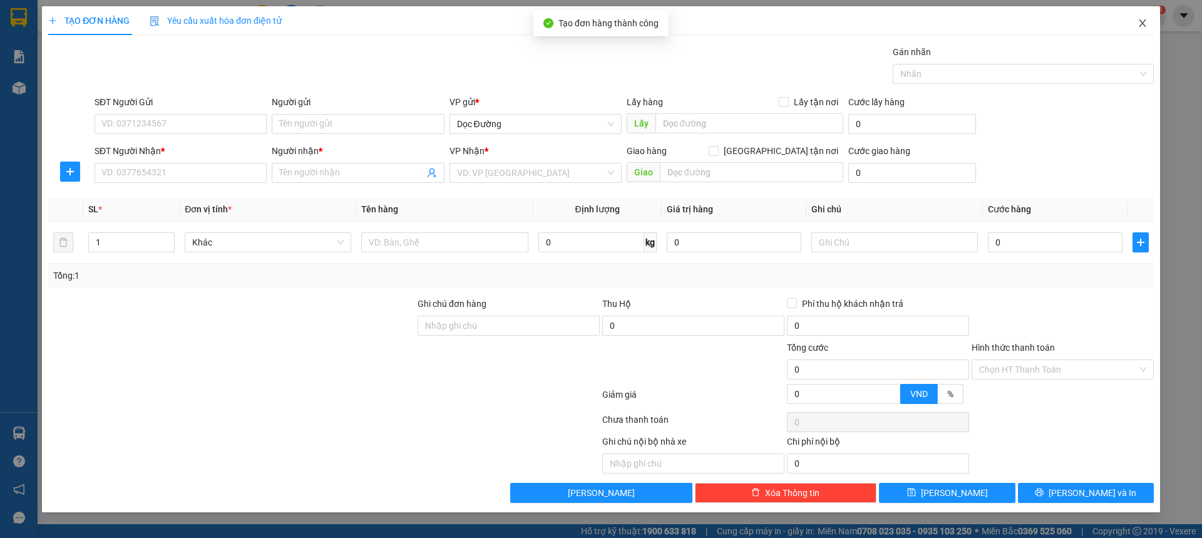
click at [1139, 19] on icon "close" at bounding box center [1143, 23] width 10 height 10
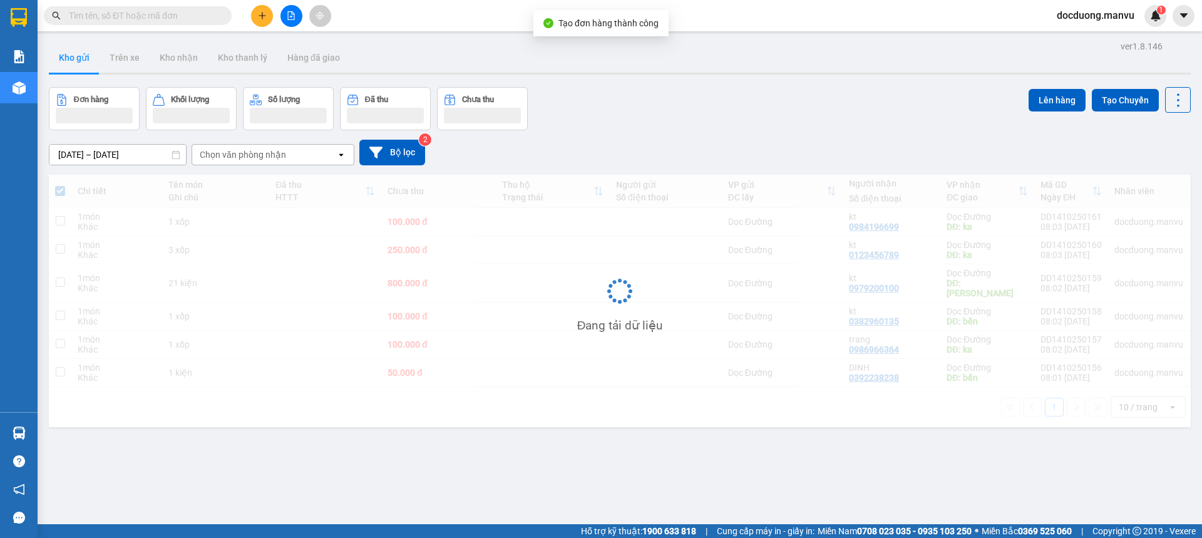
click at [521, 230] on td at bounding box center [553, 222] width 114 height 28
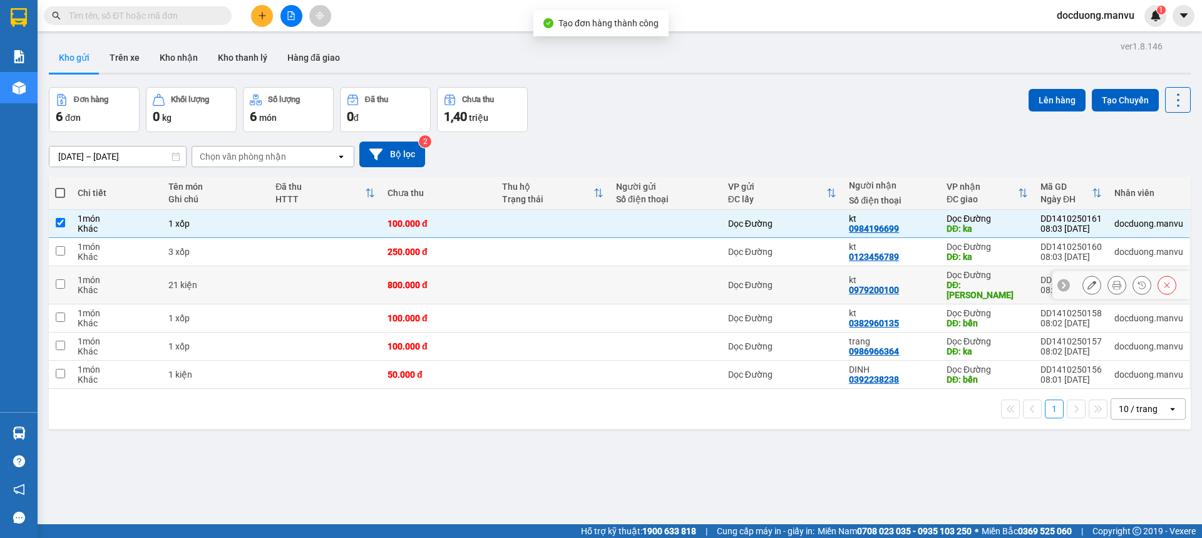
click at [496, 282] on td at bounding box center [553, 285] width 114 height 38
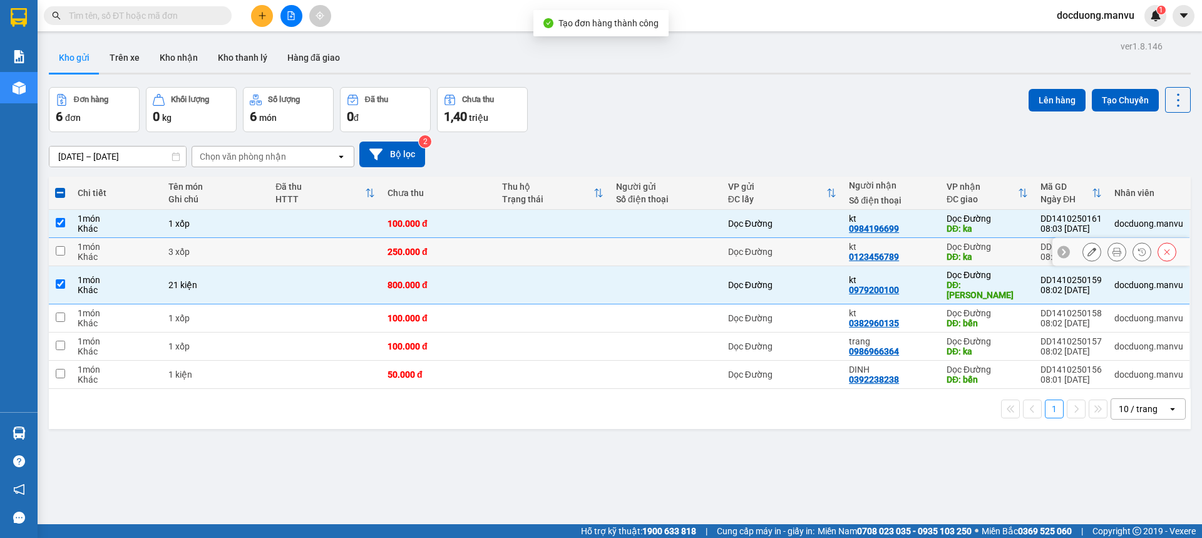
click at [517, 262] on td at bounding box center [553, 252] width 114 height 28
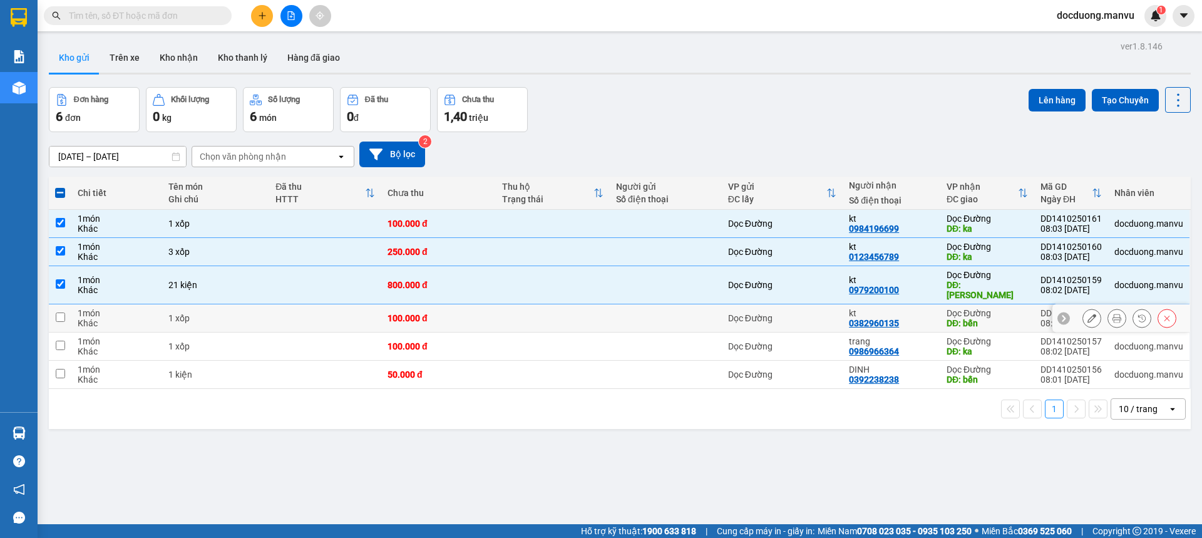
click at [492, 304] on td "100.000 đ" at bounding box center [438, 318] width 114 height 28
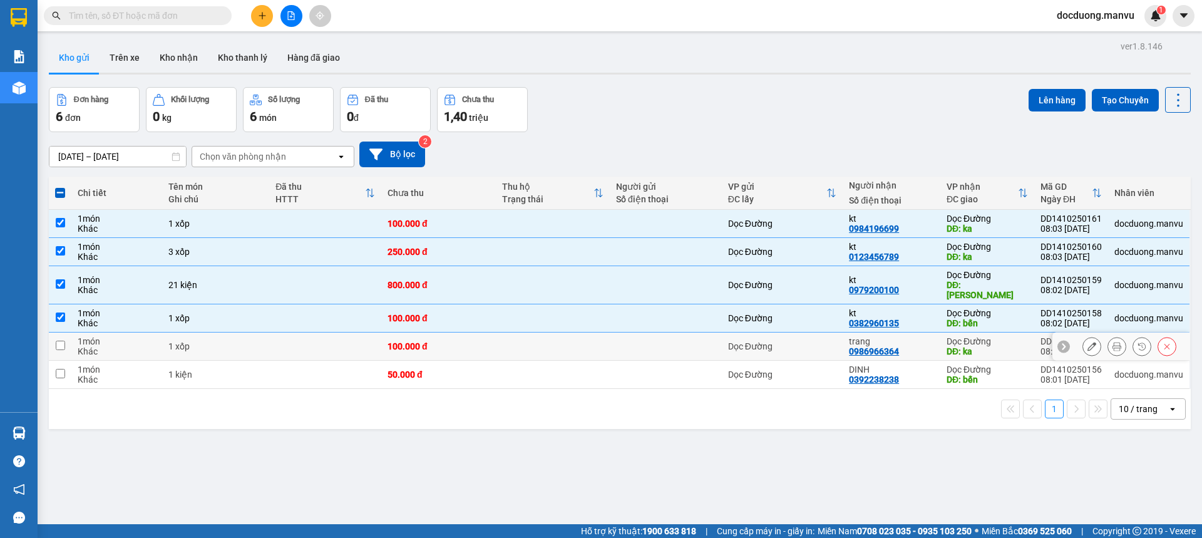
click at [463, 341] on div "100.000 đ" at bounding box center [438, 346] width 101 height 10
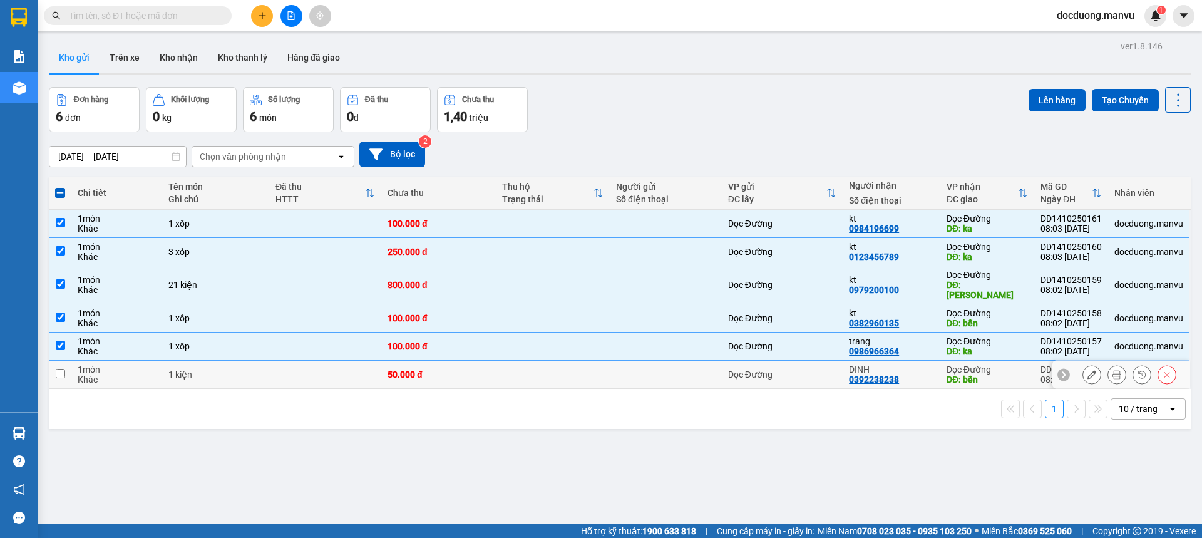
click at [448, 369] on div "50.000 đ" at bounding box center [438, 374] width 101 height 10
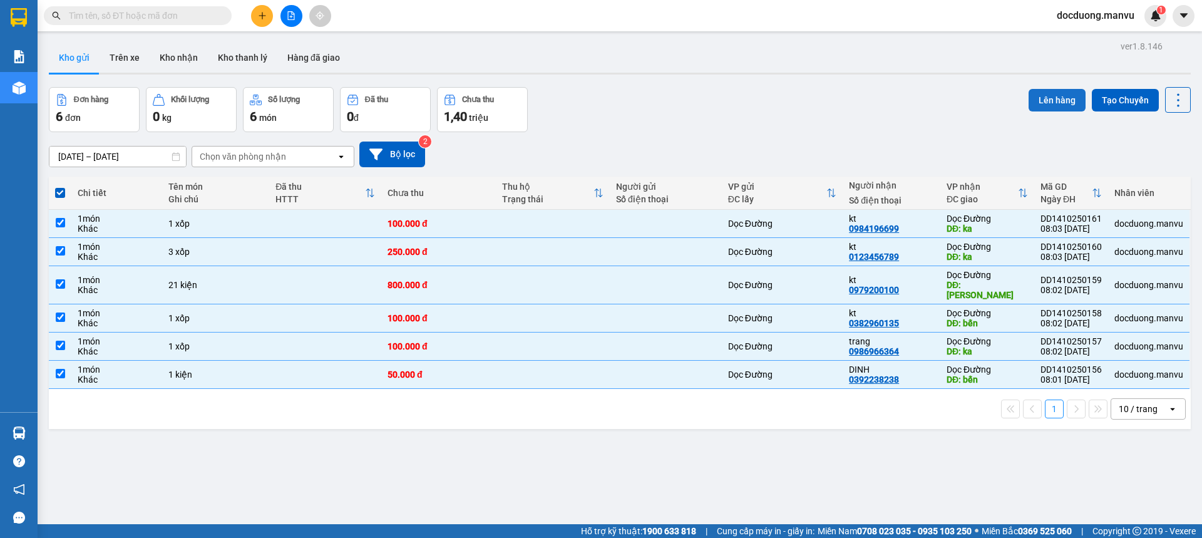
click at [1029, 98] on button "Lên hàng" at bounding box center [1057, 100] width 57 height 23
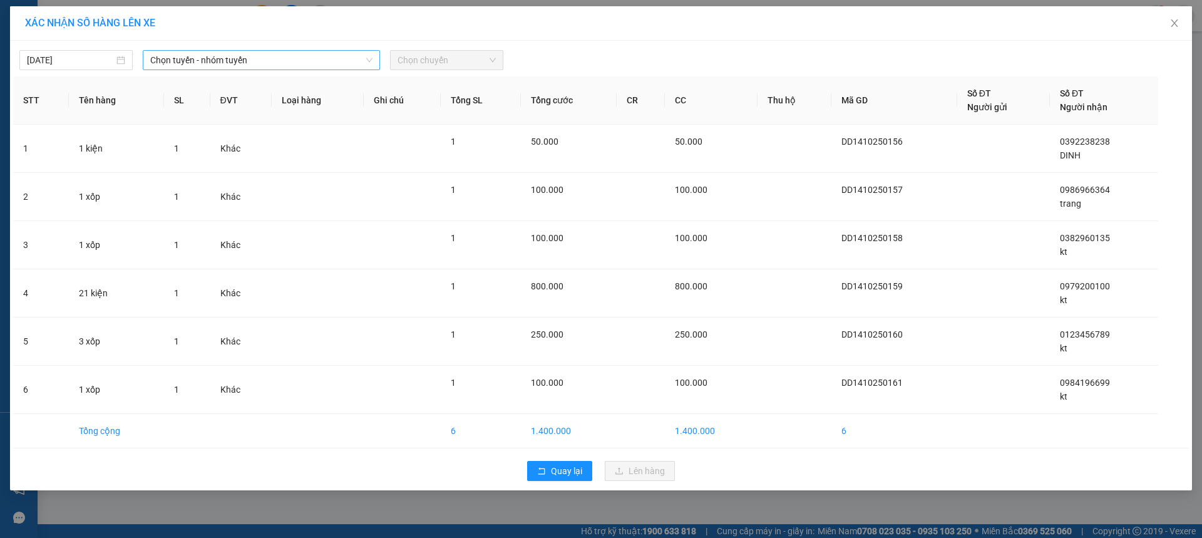
click at [252, 65] on span "Chọn tuyến - nhóm tuyến" at bounding box center [261, 60] width 222 height 19
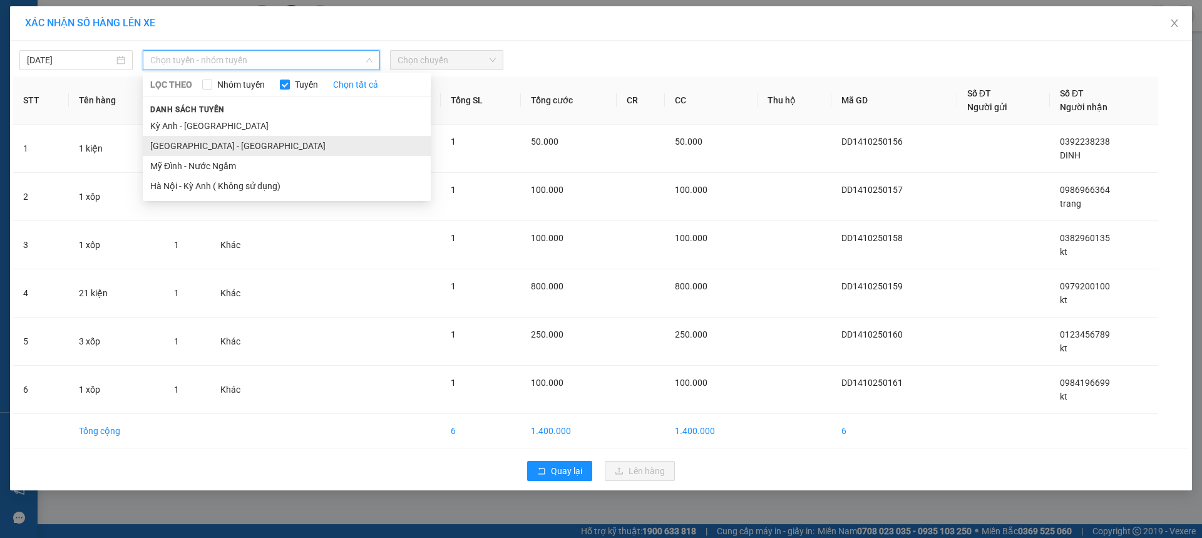
click at [163, 145] on li "[GEOGRAPHIC_DATA] - [GEOGRAPHIC_DATA]" at bounding box center [287, 146] width 288 height 20
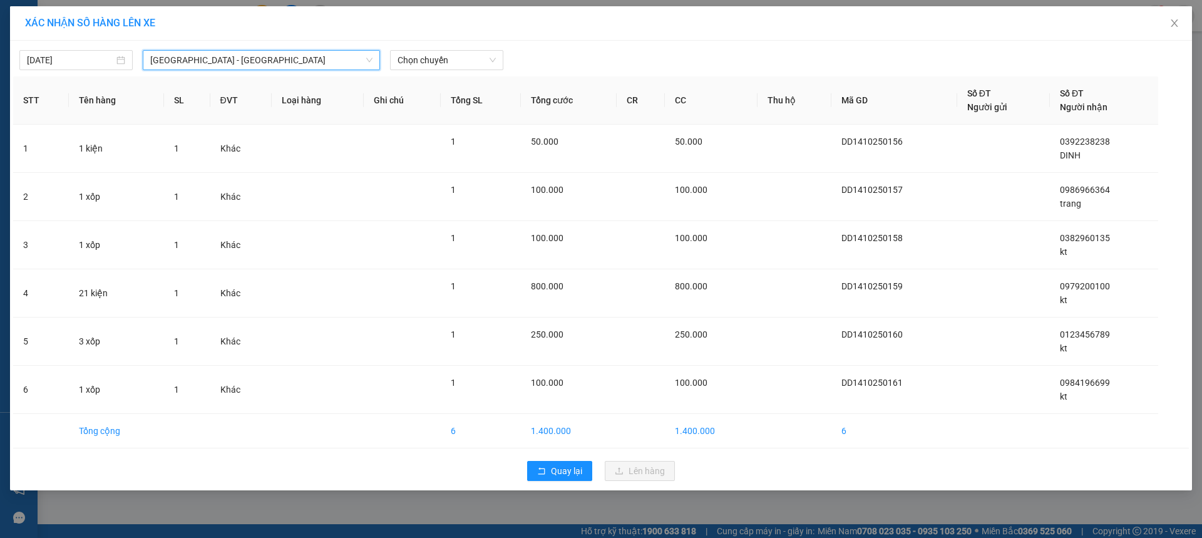
click at [442, 49] on div "[DATE] [GEOGRAPHIC_DATA] - [GEOGRAPHIC_DATA] [GEOGRAPHIC_DATA] [GEOGRAPHIC_DATA…" at bounding box center [601, 57] width 1176 height 26
click at [440, 54] on span "Chọn chuyến" at bounding box center [447, 60] width 98 height 19
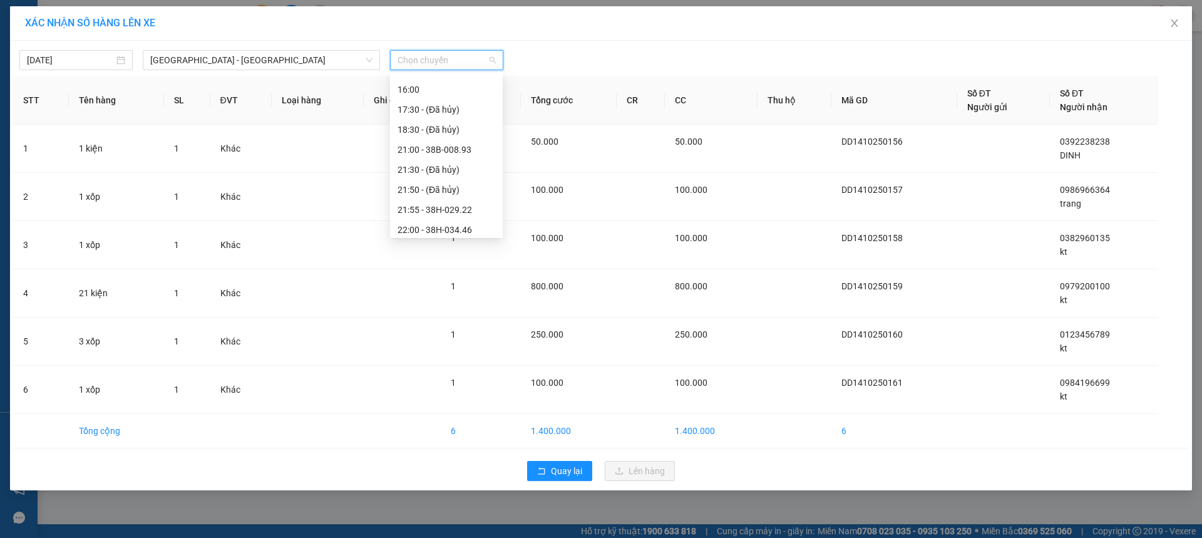
scroll to position [160, 0]
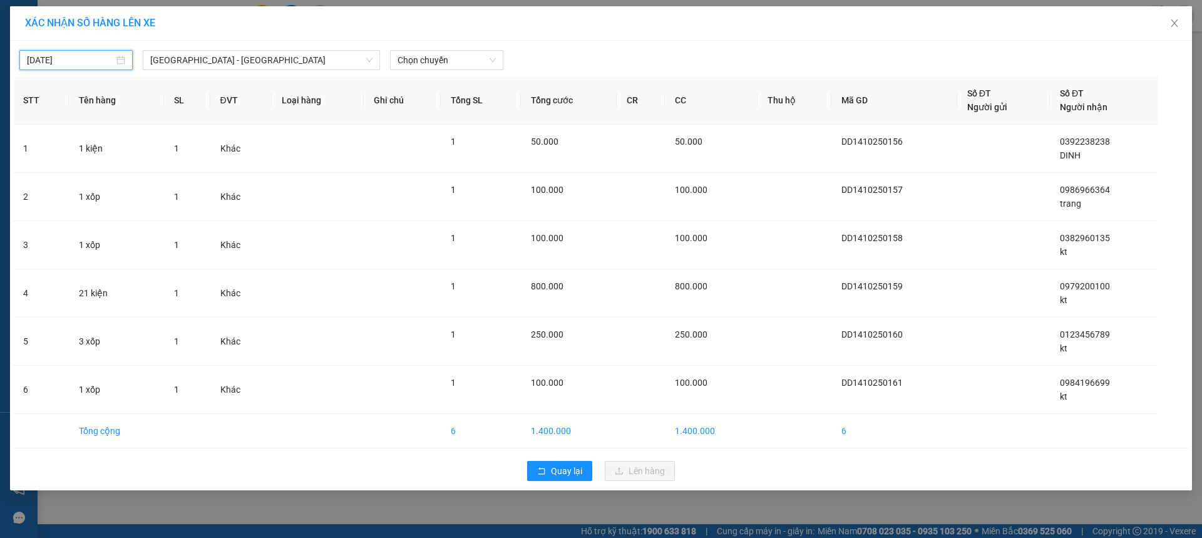
click at [63, 61] on input "[DATE]" at bounding box center [70, 60] width 87 height 14
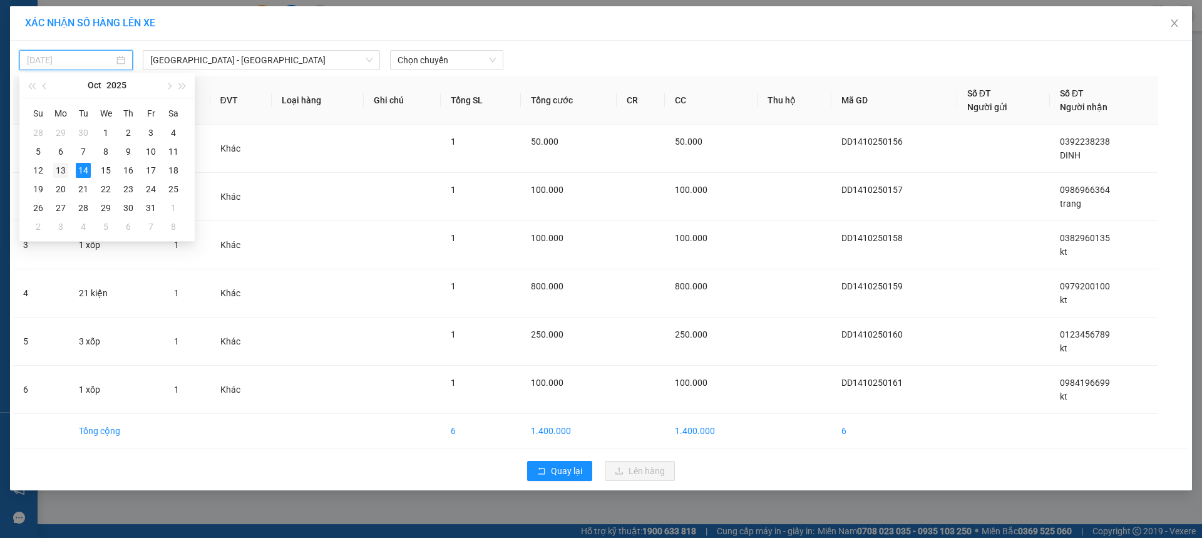
click at [58, 168] on div "13" at bounding box center [60, 170] width 15 height 15
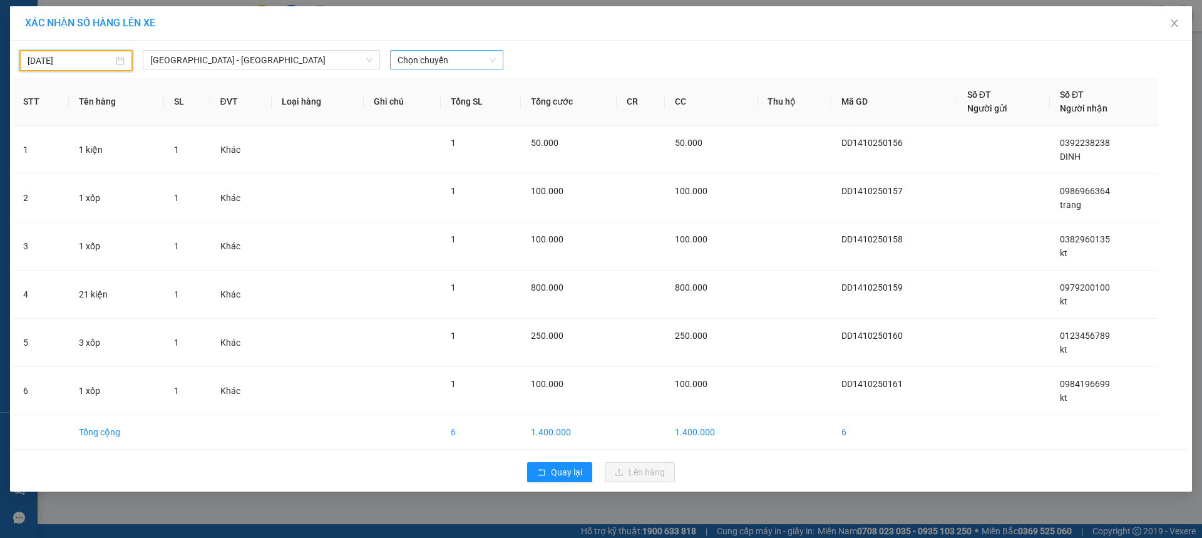
scroll to position [0, 0]
click at [445, 58] on span "Chọn chuyến" at bounding box center [447, 60] width 98 height 19
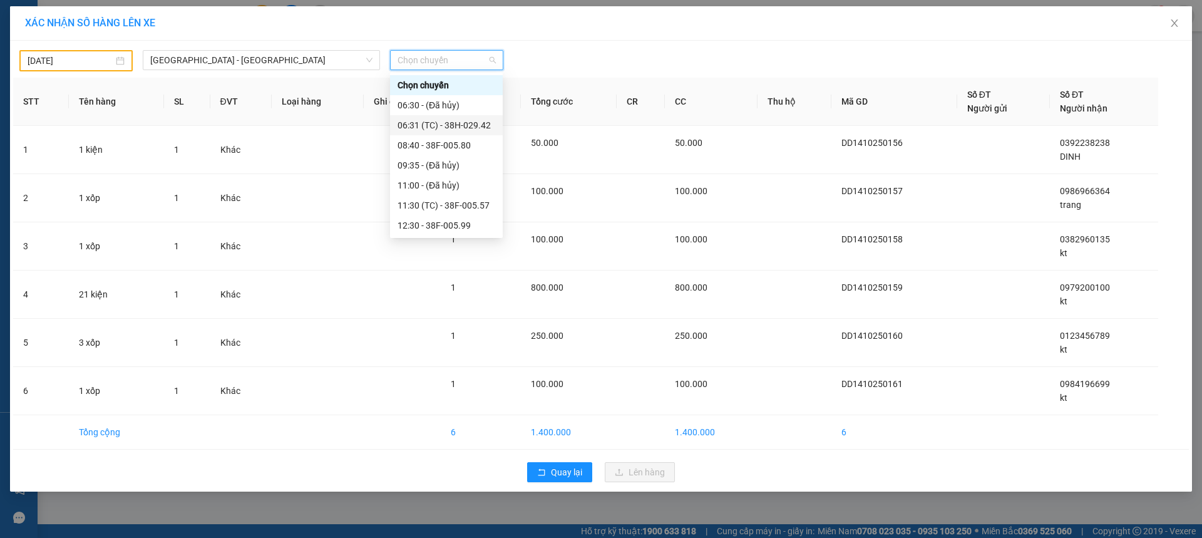
scroll to position [240, 0]
click at [459, 140] on div "21:00 - 38B-008.93" at bounding box center [447, 145] width 98 height 14
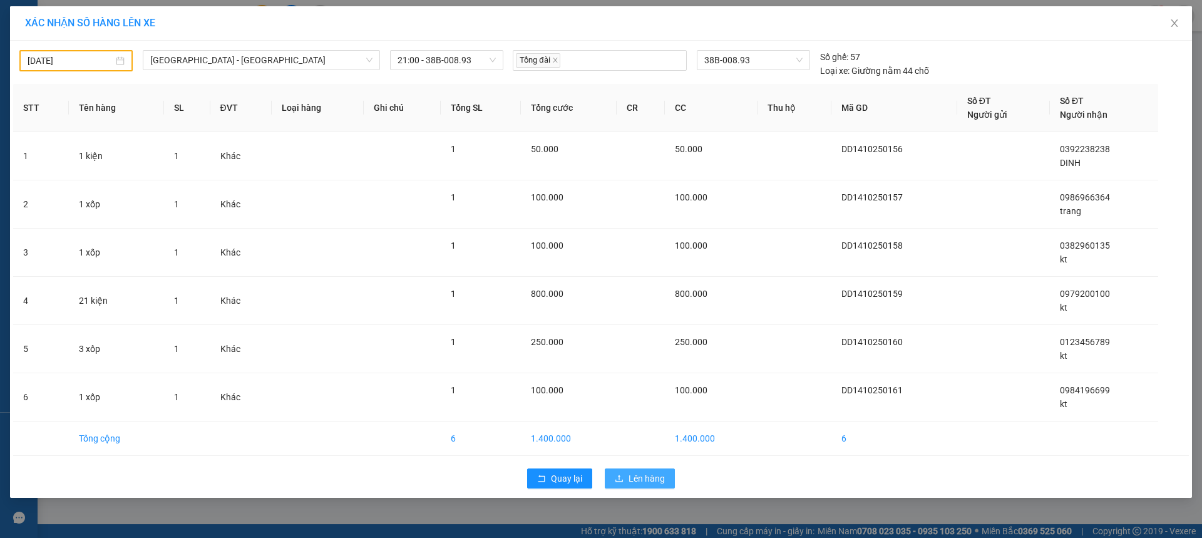
click at [629, 487] on button "Lên hàng" at bounding box center [640, 478] width 70 height 20
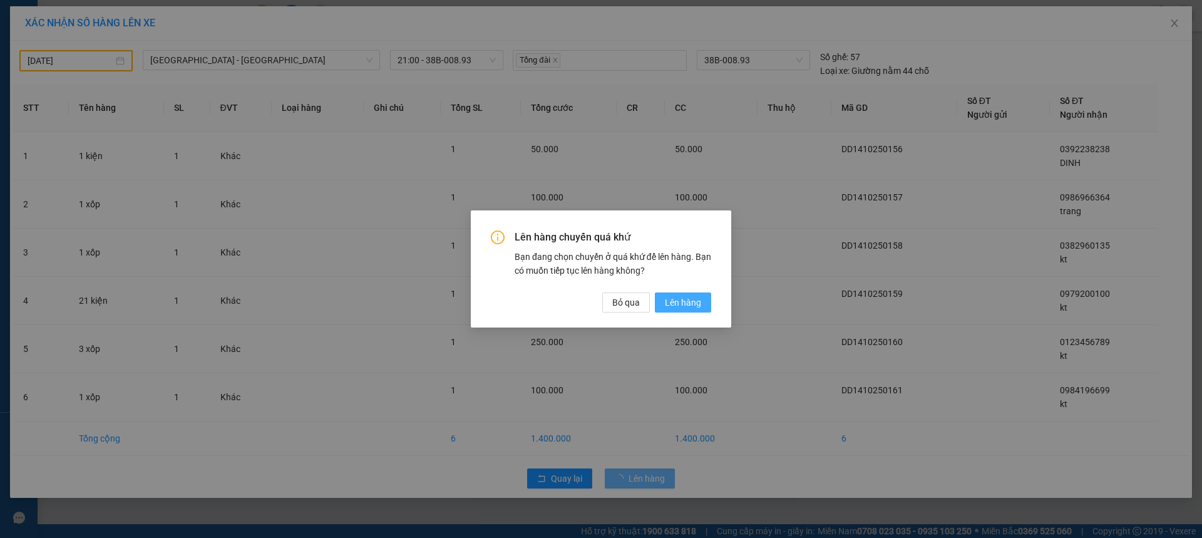
click at [680, 294] on button "Lên hàng" at bounding box center [683, 302] width 56 height 20
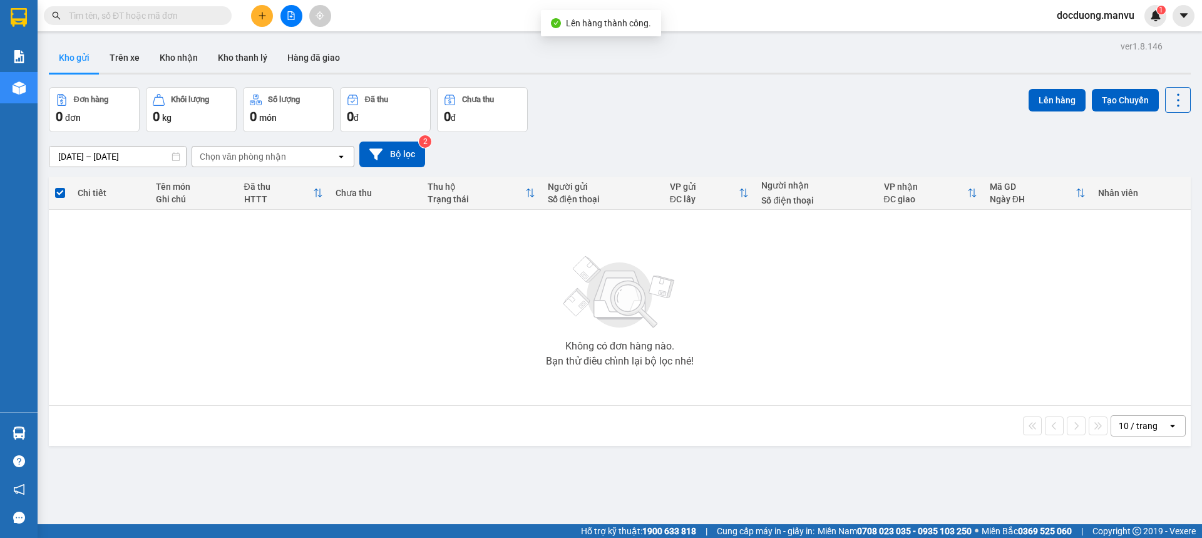
click at [267, 15] on button at bounding box center [262, 16] width 22 height 22
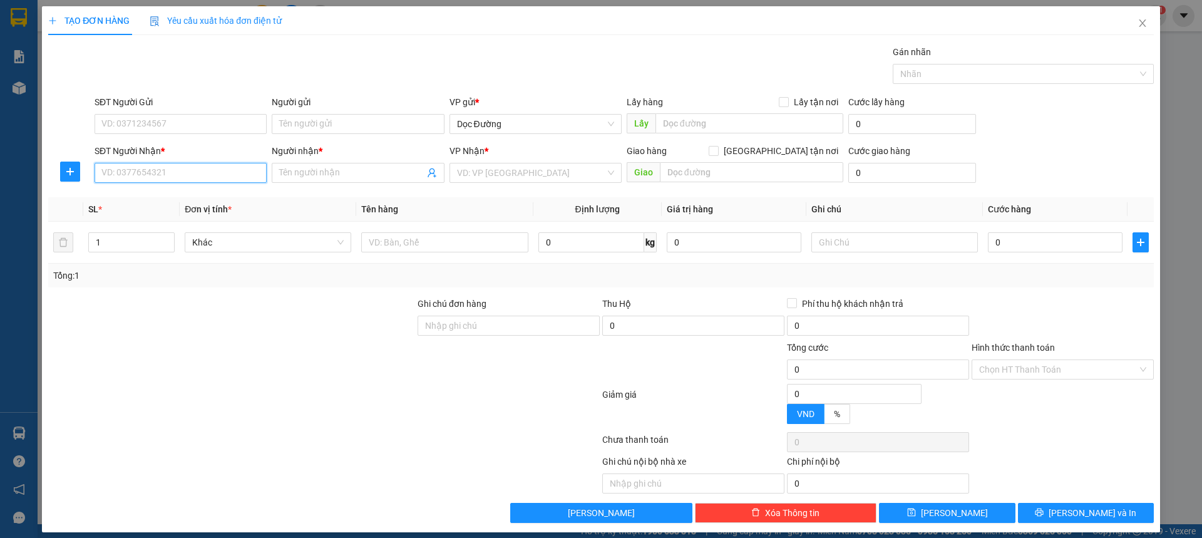
click at [159, 168] on input "SĐT Người Nhận *" at bounding box center [181, 173] width 172 height 20
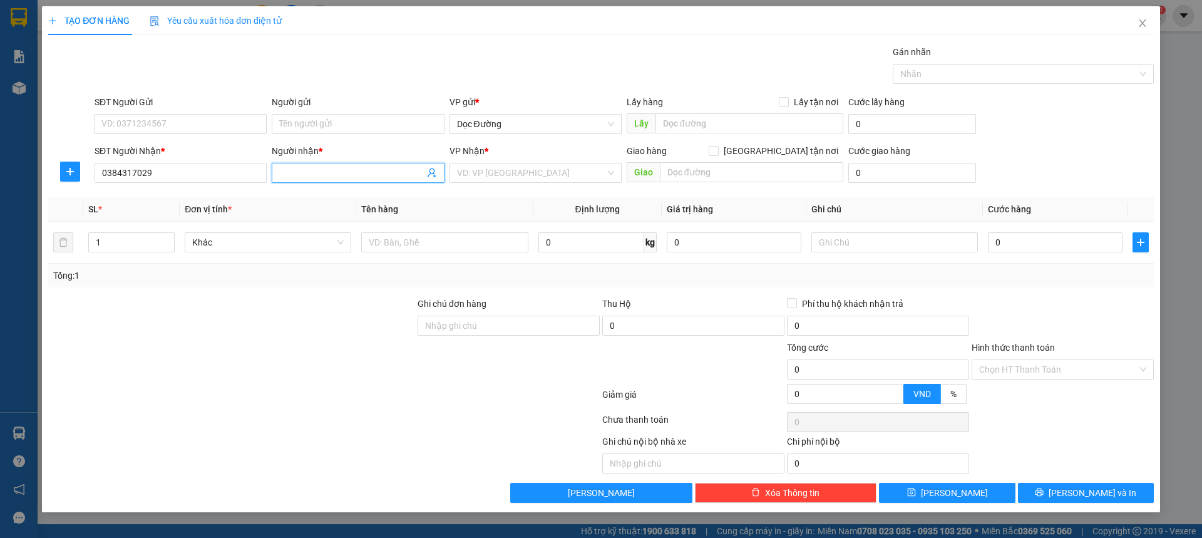
click at [343, 173] on input "Người nhận *" at bounding box center [351, 173] width 145 height 14
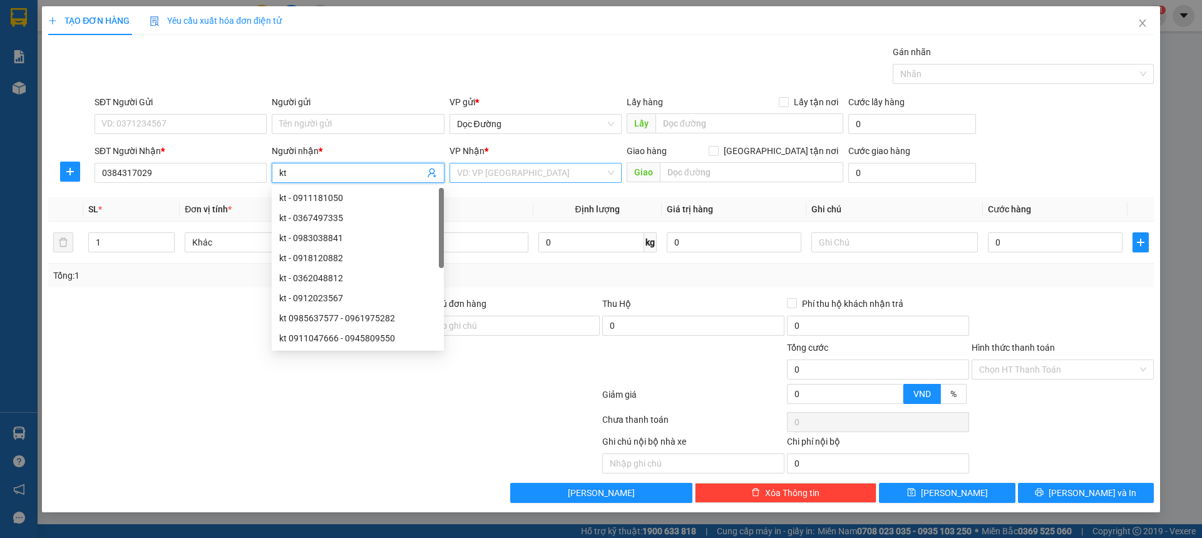
click at [487, 177] on input "search" at bounding box center [531, 172] width 148 height 19
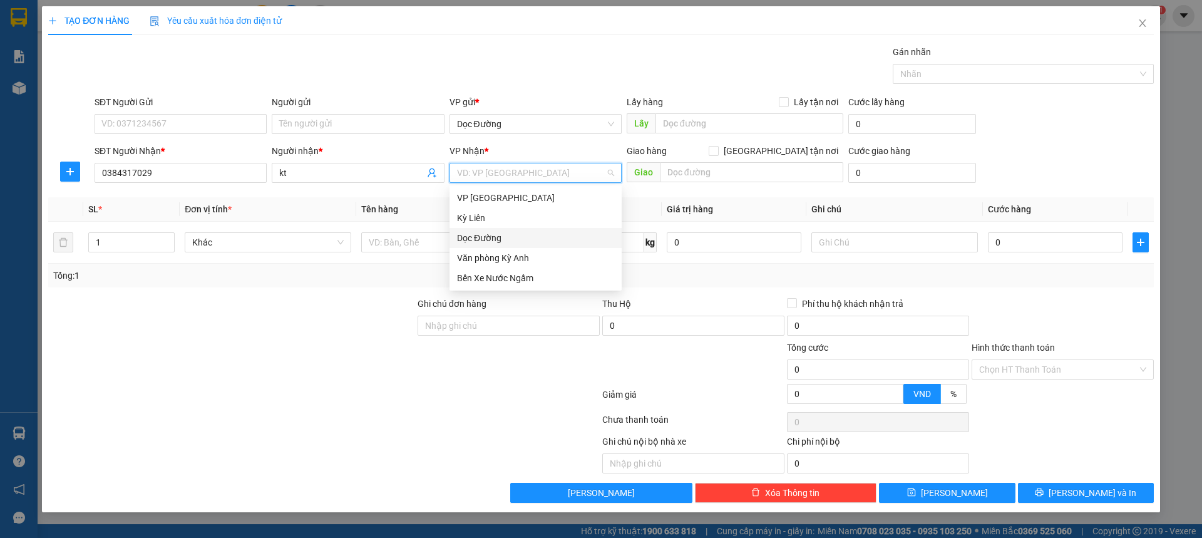
click at [485, 245] on div "Dọc Đường" at bounding box center [536, 238] width 172 height 20
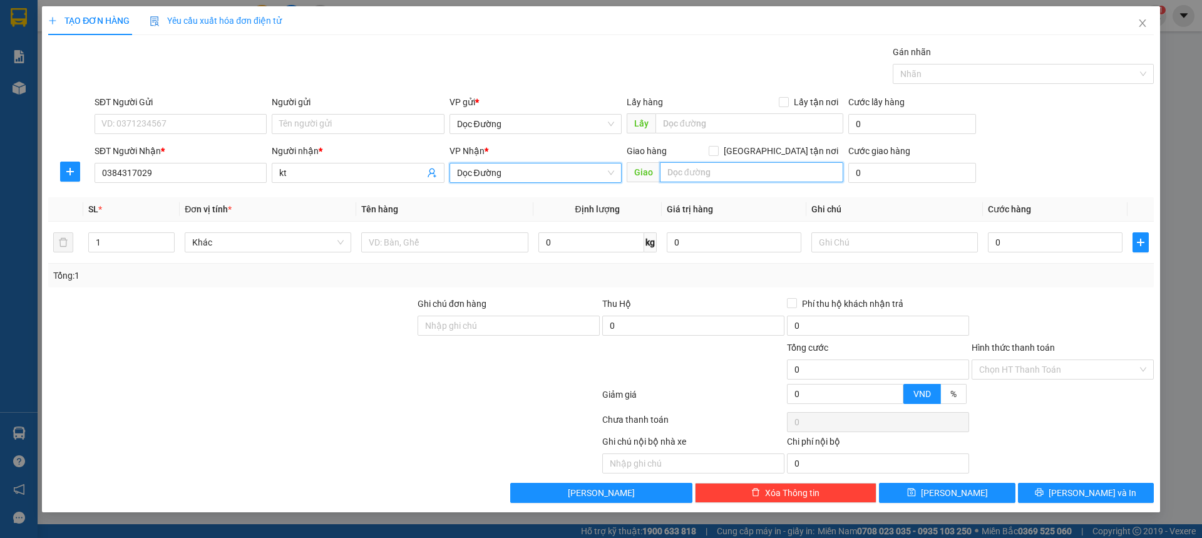
drag, startPoint x: 669, startPoint y: 179, endPoint x: 677, endPoint y: 177, distance: 8.5
click at [677, 177] on input "text" at bounding box center [751, 172] width 183 height 20
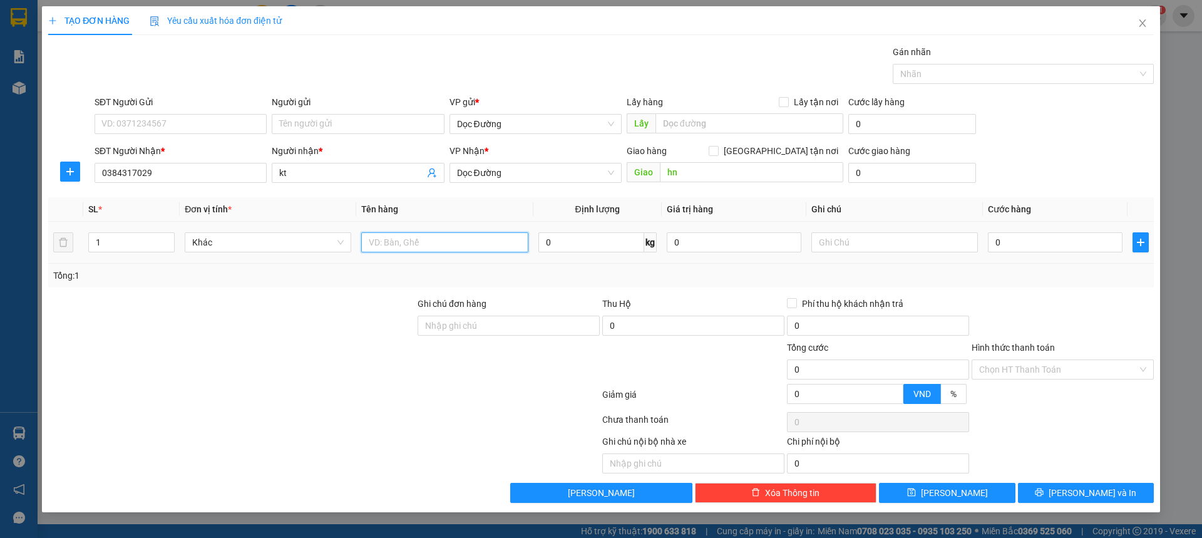
click at [453, 244] on input "text" at bounding box center [444, 242] width 167 height 20
click at [1045, 240] on input "0" at bounding box center [1055, 242] width 135 height 20
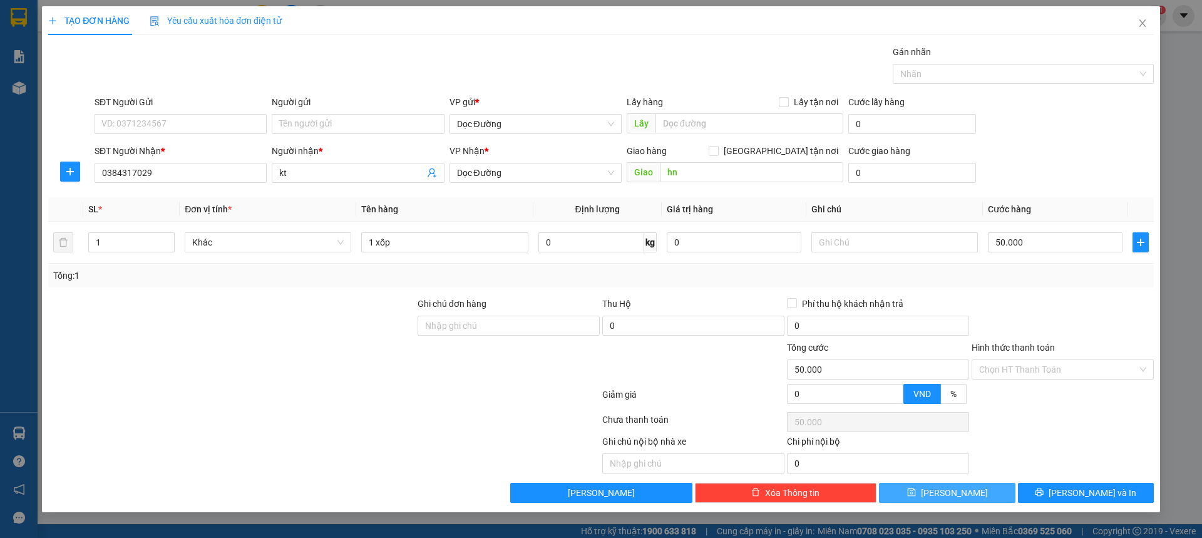
click at [984, 493] on button "[PERSON_NAME]" at bounding box center [947, 493] width 136 height 20
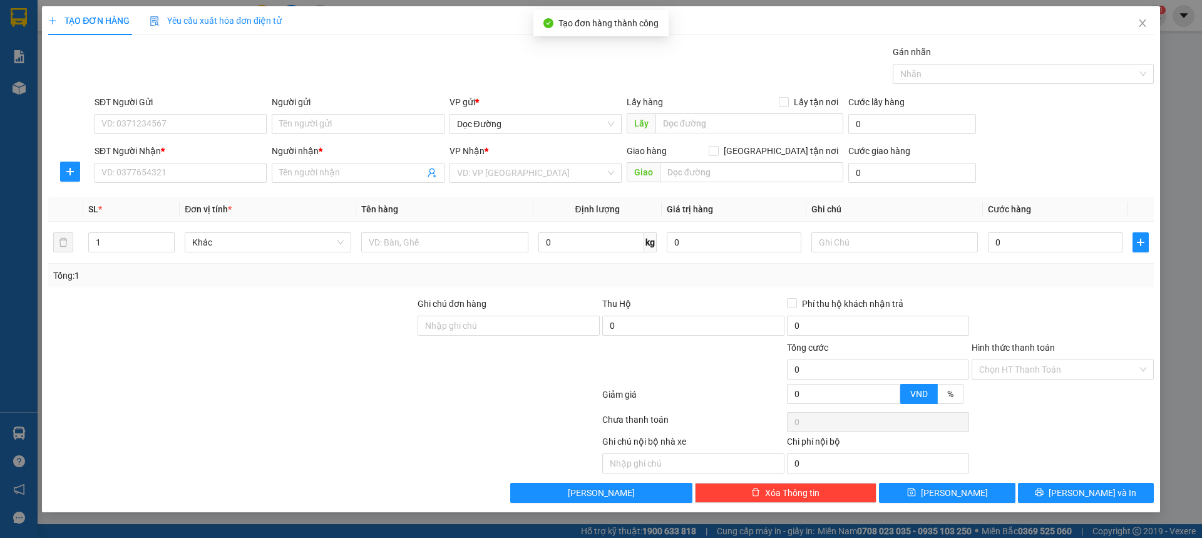
click at [140, 162] on div "SĐT Người Nhận *" at bounding box center [181, 153] width 172 height 19
click at [136, 164] on input "SĐT Người Nhận *" at bounding box center [181, 173] width 172 height 20
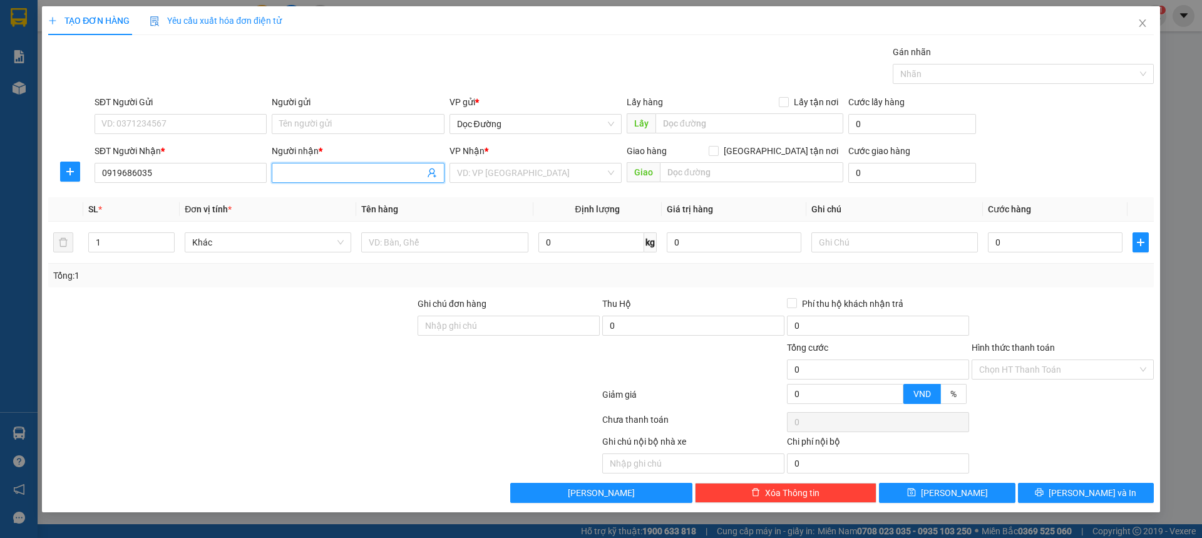
click at [297, 169] on input "Người nhận *" at bounding box center [351, 173] width 145 height 14
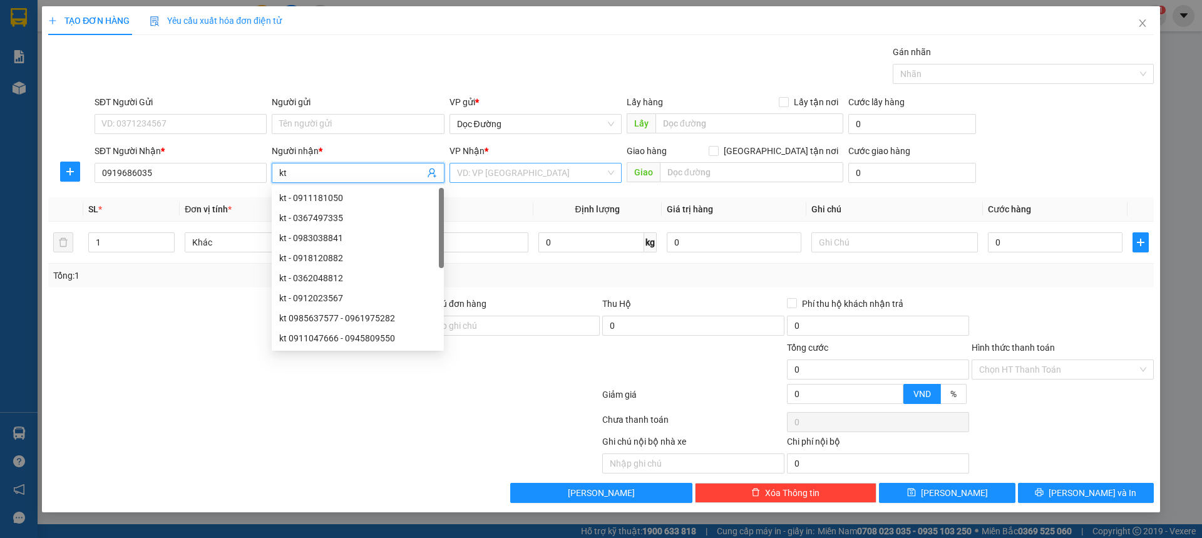
drag, startPoint x: 548, startPoint y: 173, endPoint x: 544, endPoint y: 182, distance: 9.2
click at [547, 177] on input "search" at bounding box center [531, 172] width 148 height 19
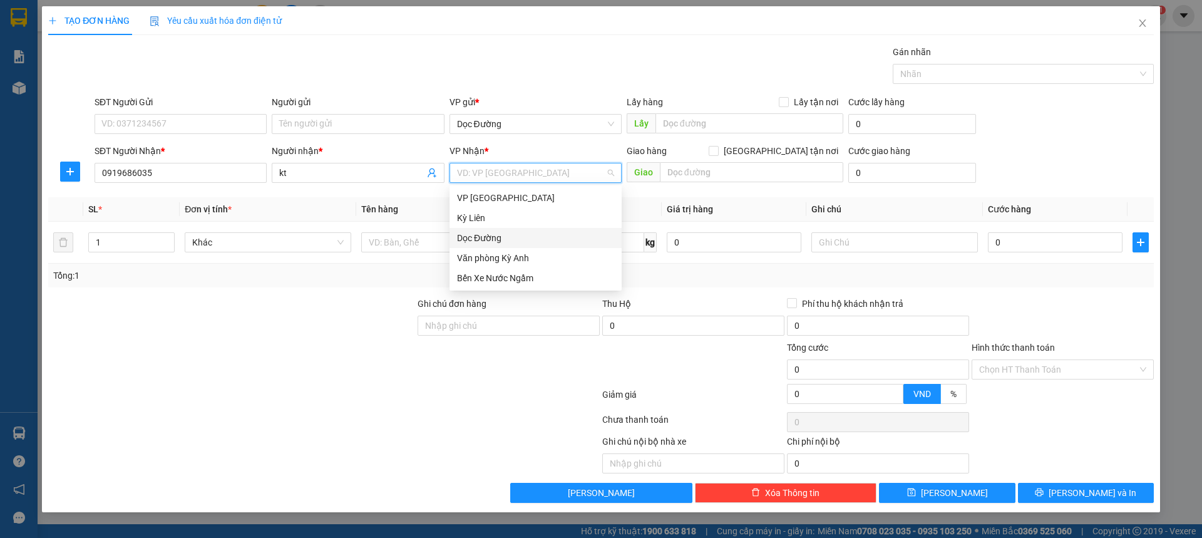
click at [517, 235] on div "Dọc Đường" at bounding box center [535, 238] width 157 height 14
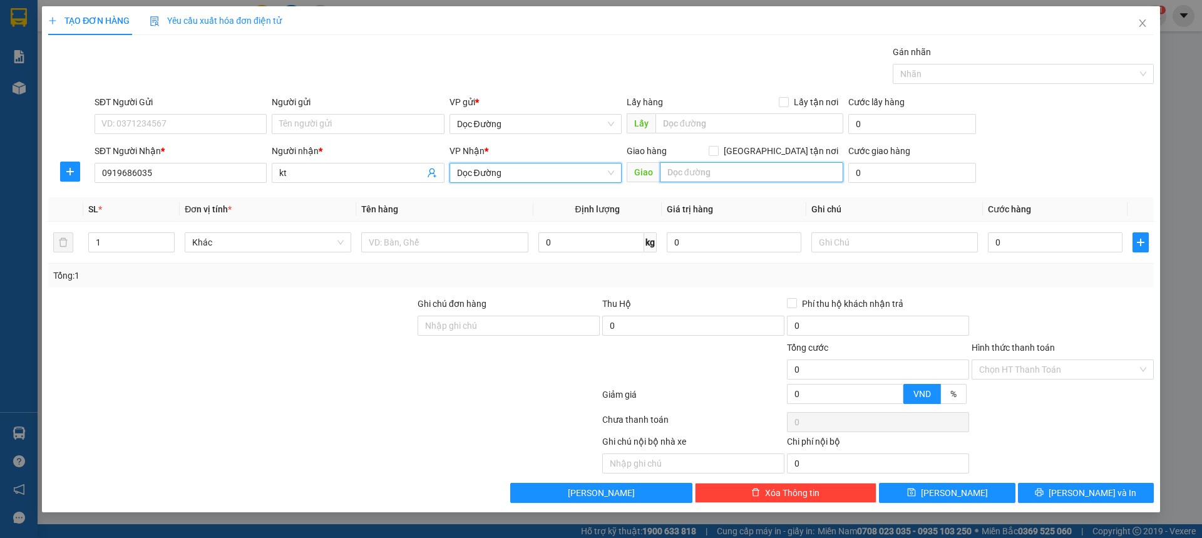
click at [704, 178] on input "text" at bounding box center [751, 172] width 183 height 20
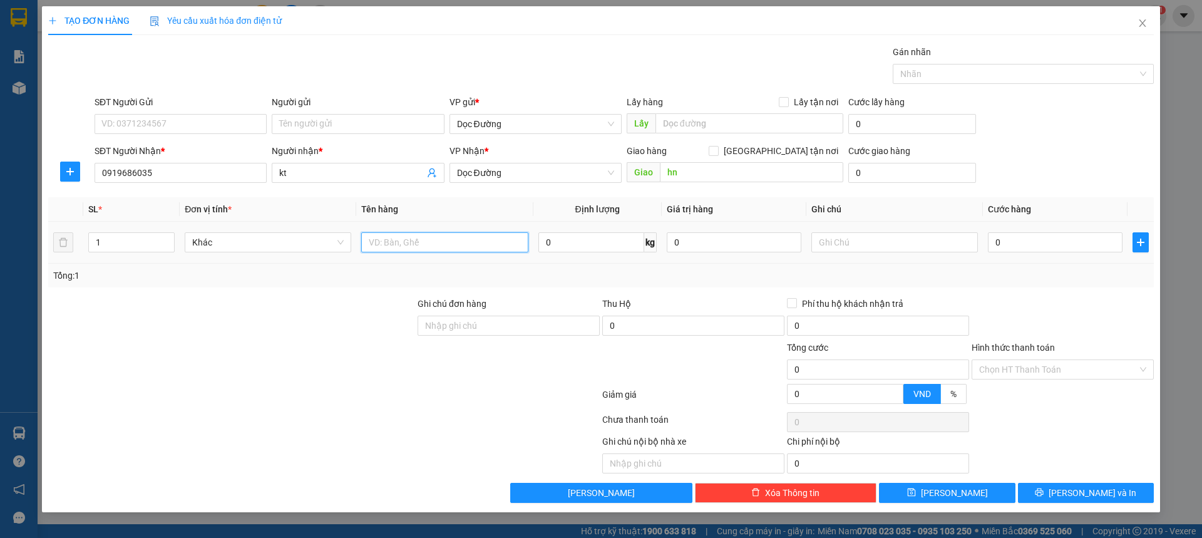
click at [443, 238] on input "text" at bounding box center [444, 242] width 167 height 20
click at [1045, 235] on input "0" at bounding box center [1055, 242] width 135 height 20
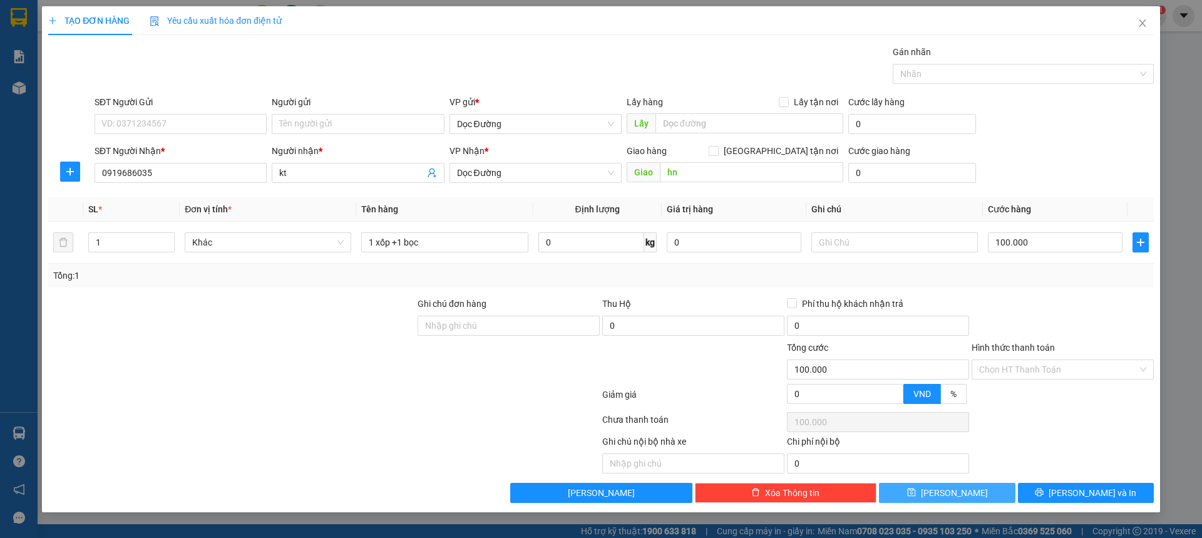
click at [973, 497] on button "[PERSON_NAME]" at bounding box center [947, 493] width 136 height 20
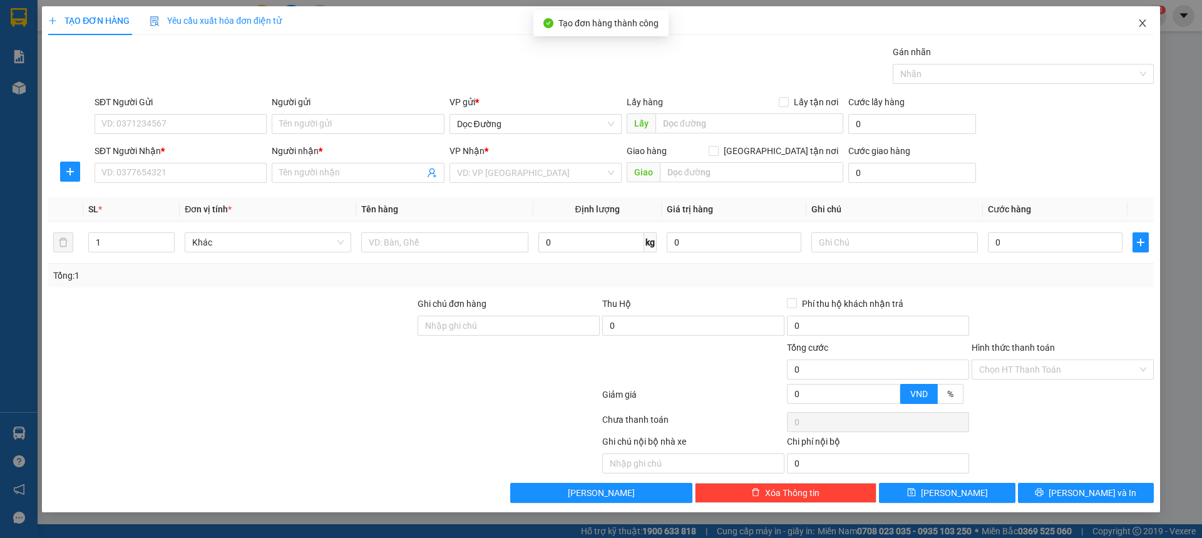
click at [1143, 29] on span "Close" at bounding box center [1142, 23] width 35 height 35
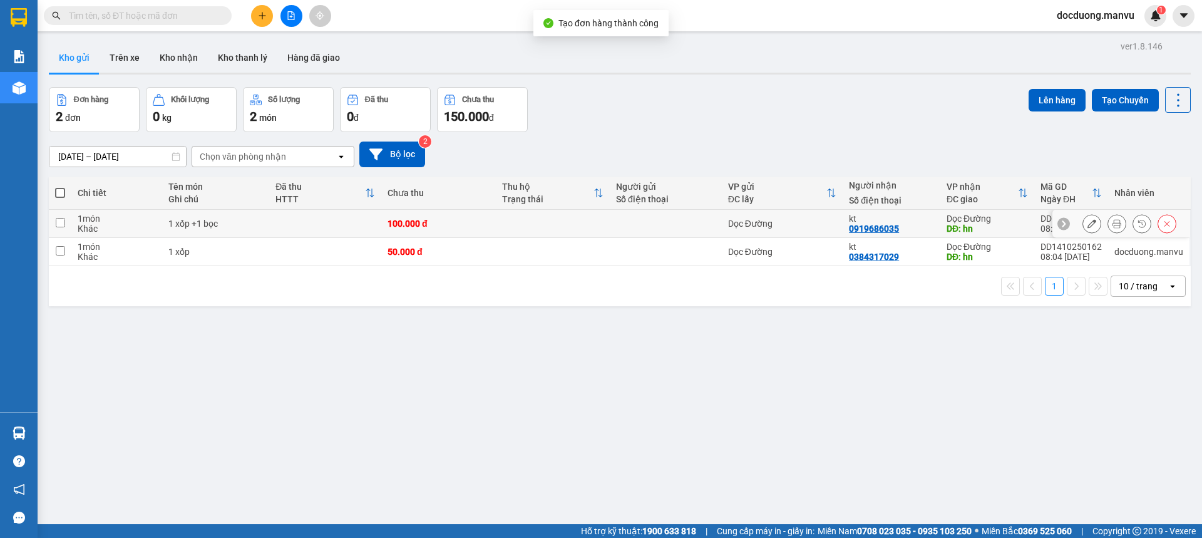
click at [395, 220] on div "100.000 đ" at bounding box center [438, 224] width 101 height 10
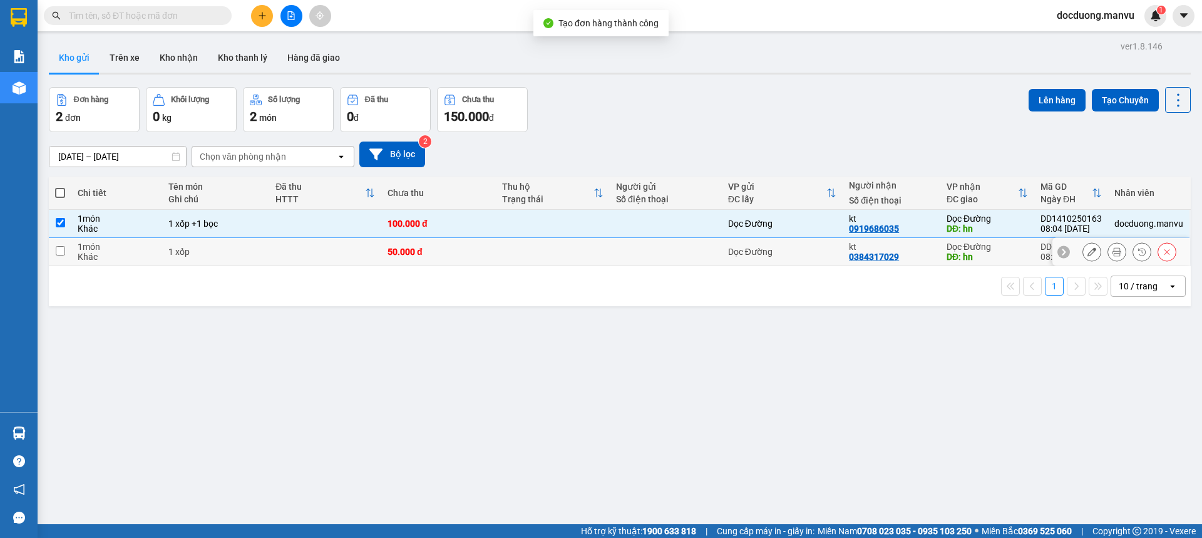
click at [386, 262] on td "50.000 đ" at bounding box center [438, 252] width 114 height 28
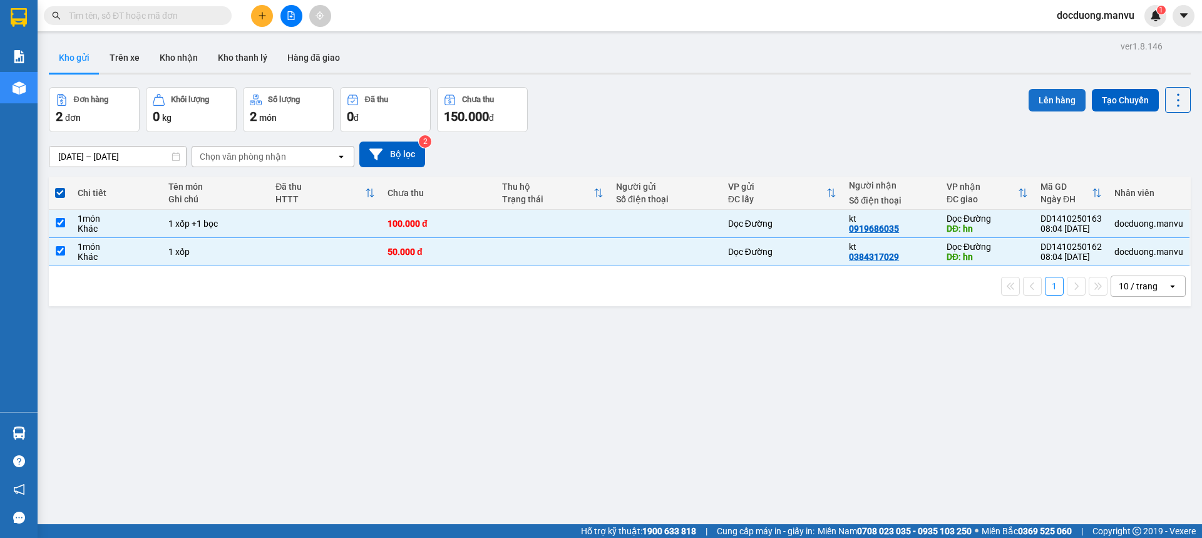
click at [1067, 93] on button "Lên hàng" at bounding box center [1057, 100] width 57 height 23
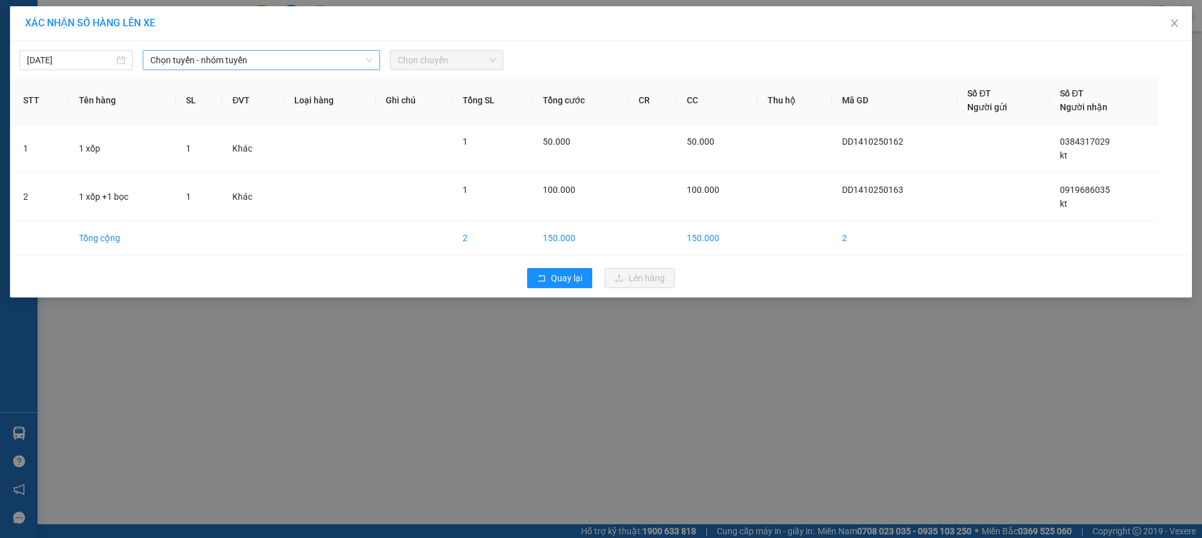
click at [169, 56] on span "Chọn tuyến - nhóm tuyến" at bounding box center [261, 60] width 222 height 19
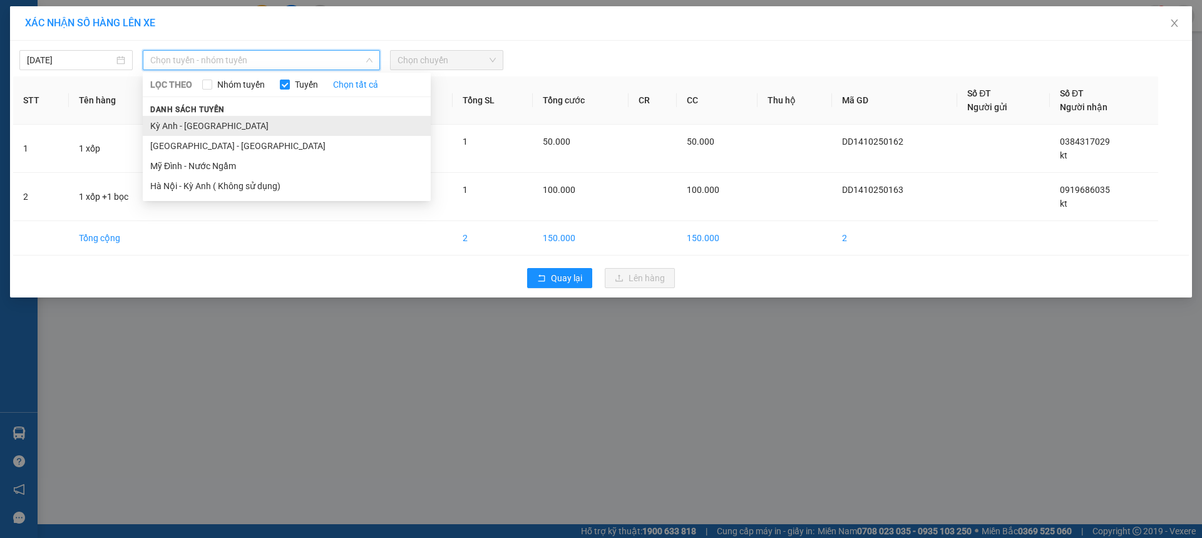
click at [188, 120] on li "Kỳ Anh - [GEOGRAPHIC_DATA]" at bounding box center [287, 126] width 288 height 20
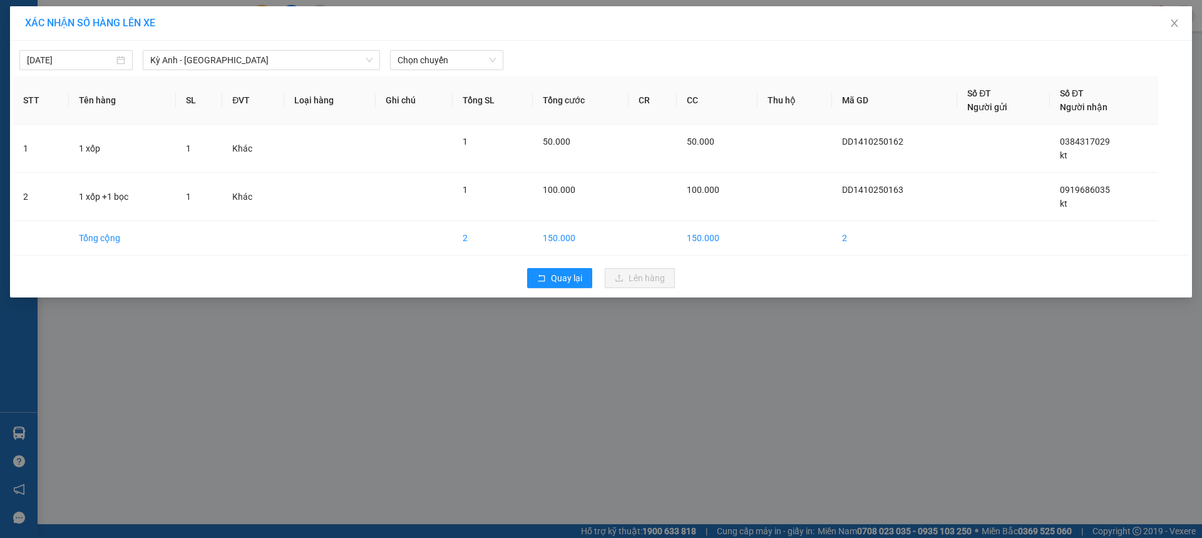
click at [78, 47] on div "[DATE] Kỳ [GEOGRAPHIC_DATA] - [GEOGRAPHIC_DATA] LỌC THEO Nhóm tuyến Tuyến Chọn …" at bounding box center [601, 57] width 1176 height 26
click at [80, 53] on div "[DATE]" at bounding box center [75, 60] width 113 height 20
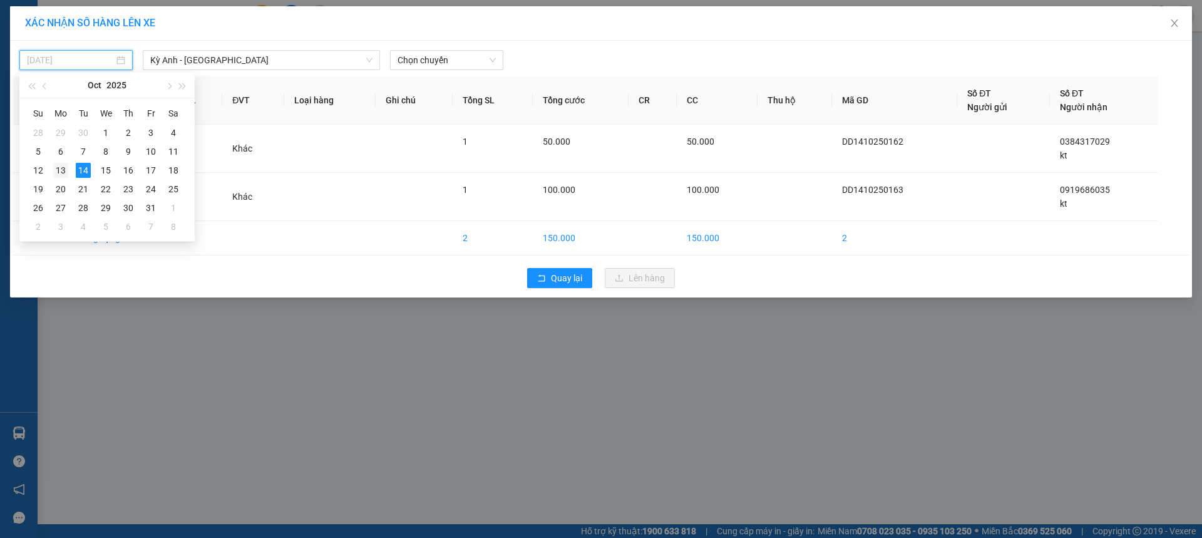
click at [62, 175] on div "13" at bounding box center [60, 170] width 15 height 15
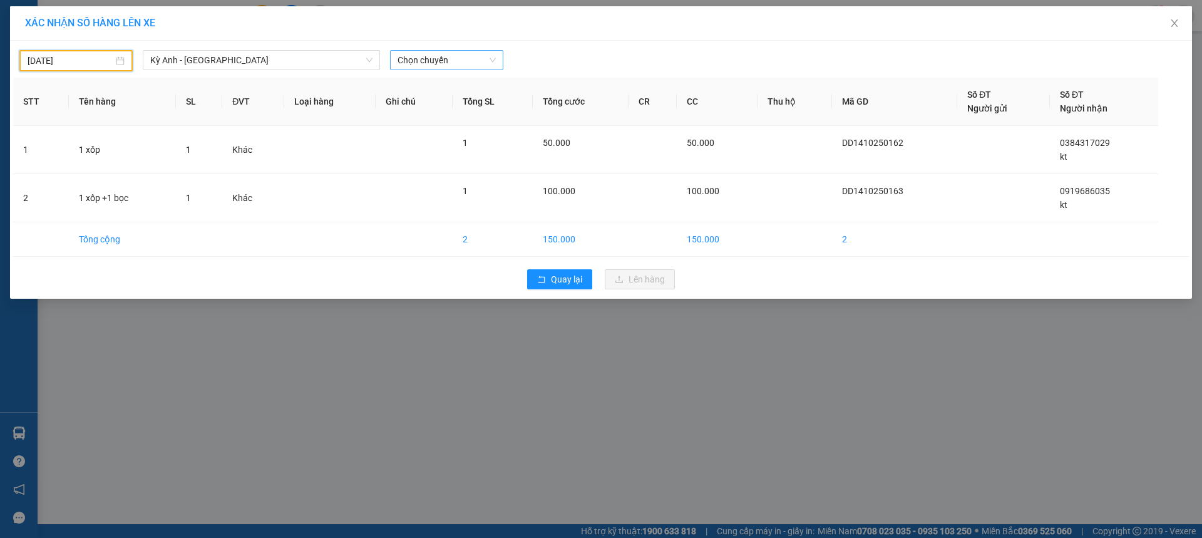
click at [432, 63] on span "Chọn chuyến" at bounding box center [447, 60] width 98 height 19
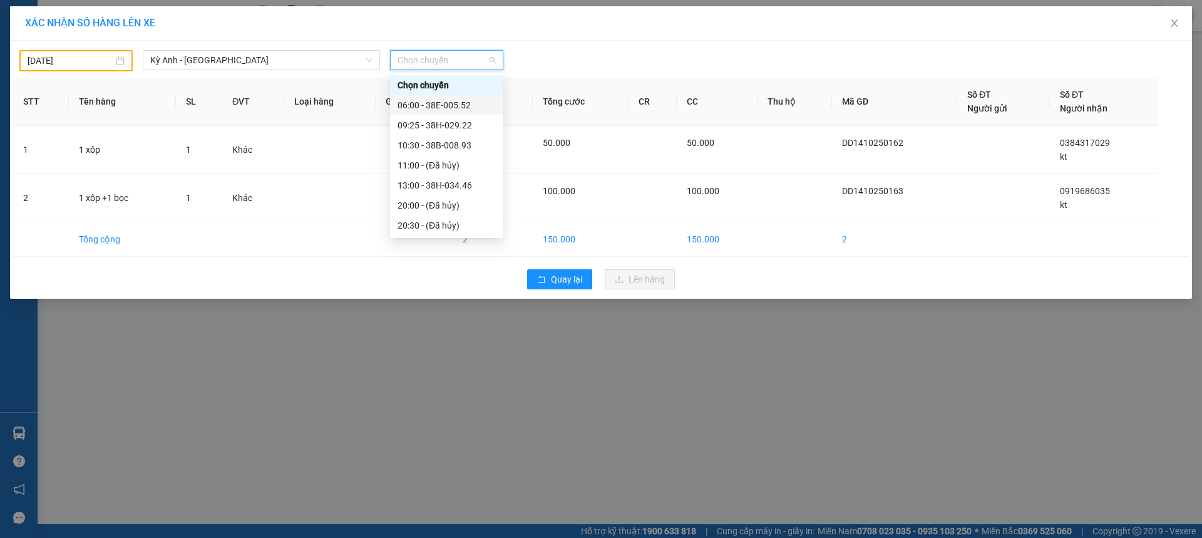
click at [472, 107] on div "06:00 - 38E-005.52" at bounding box center [447, 105] width 98 height 14
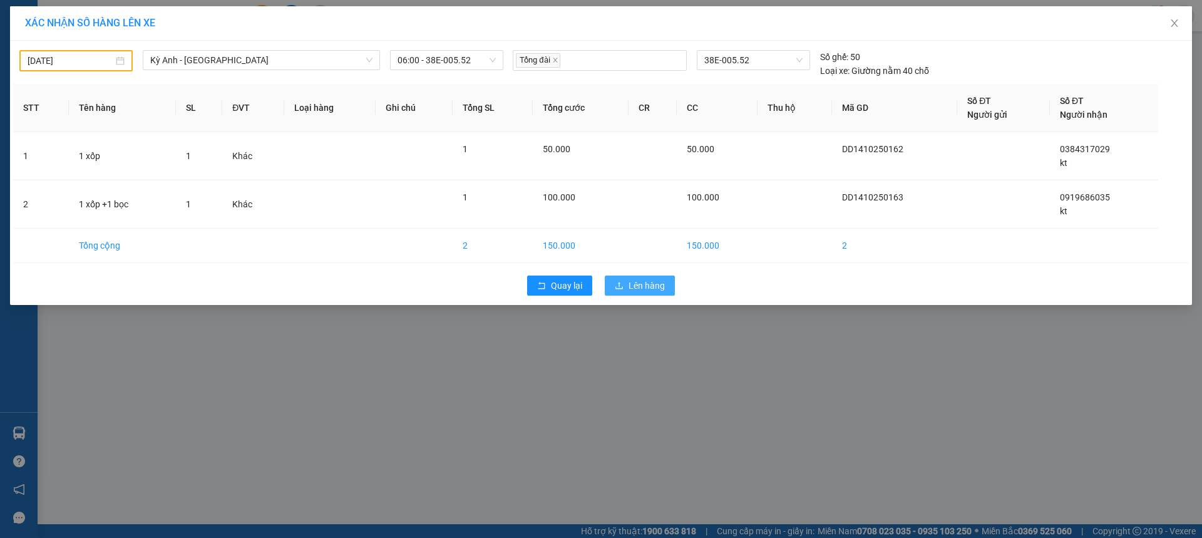
click at [658, 289] on span "Lên hàng" at bounding box center [647, 286] width 36 height 14
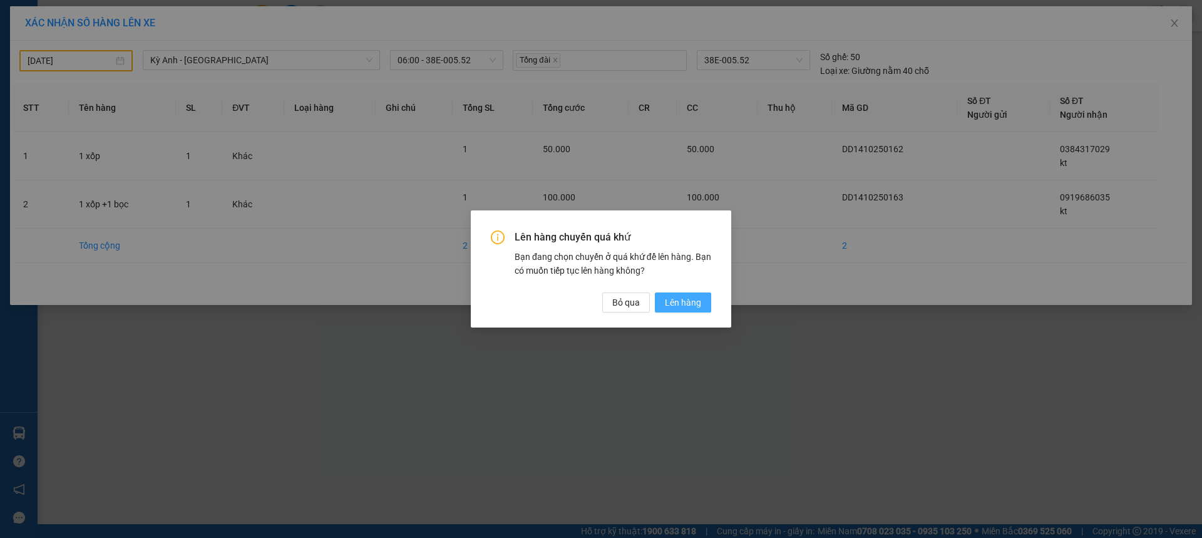
click at [702, 299] on button "Lên hàng" at bounding box center [683, 302] width 56 height 20
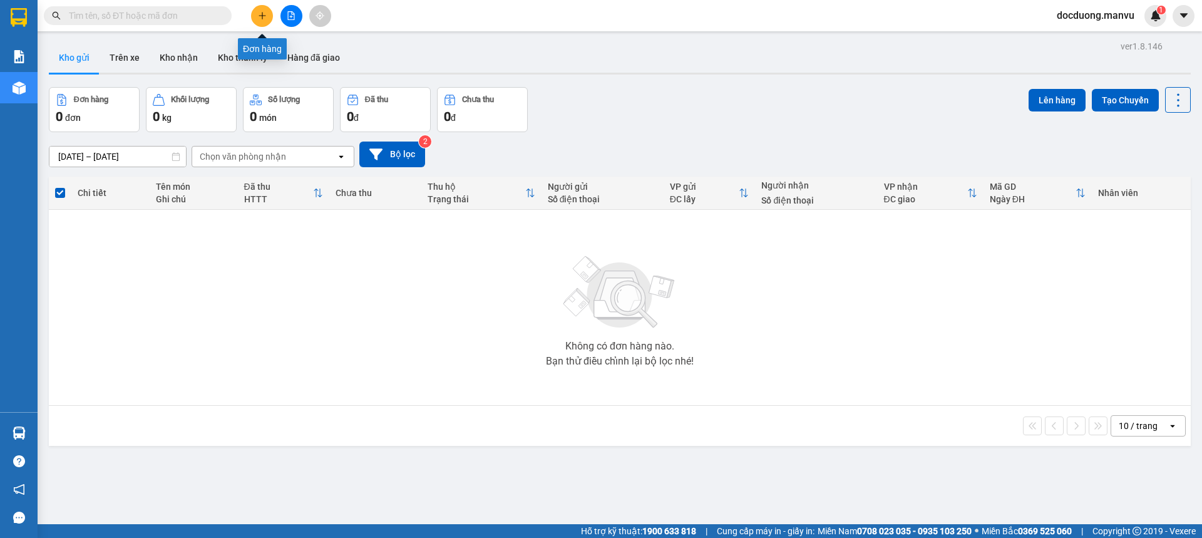
click at [259, 14] on icon "plus" at bounding box center [262, 15] width 9 height 9
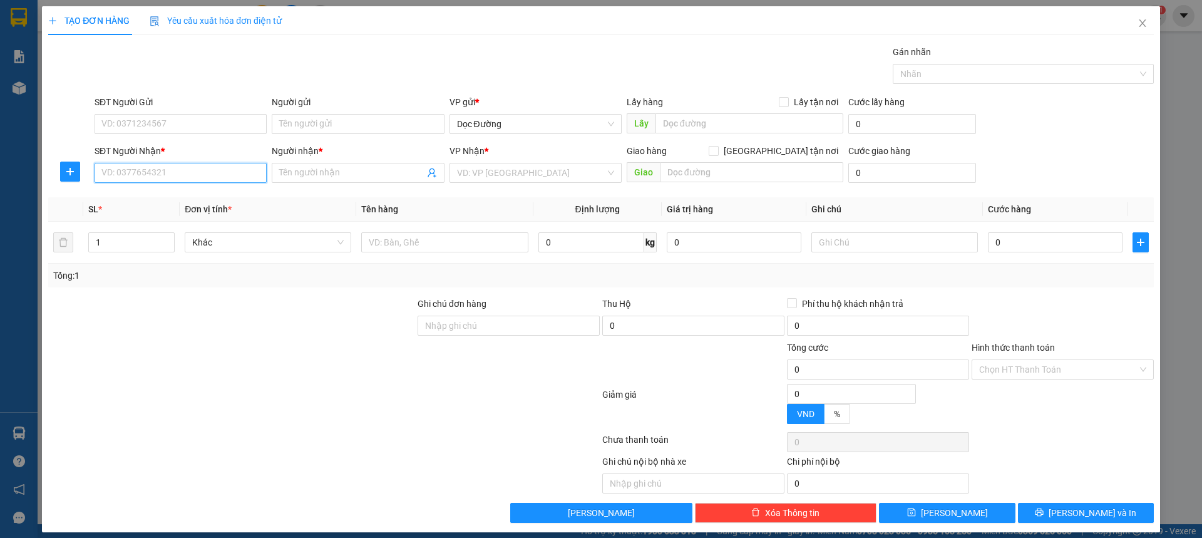
click at [145, 176] on input "SĐT Người Nhận *" at bounding box center [181, 173] width 172 height 20
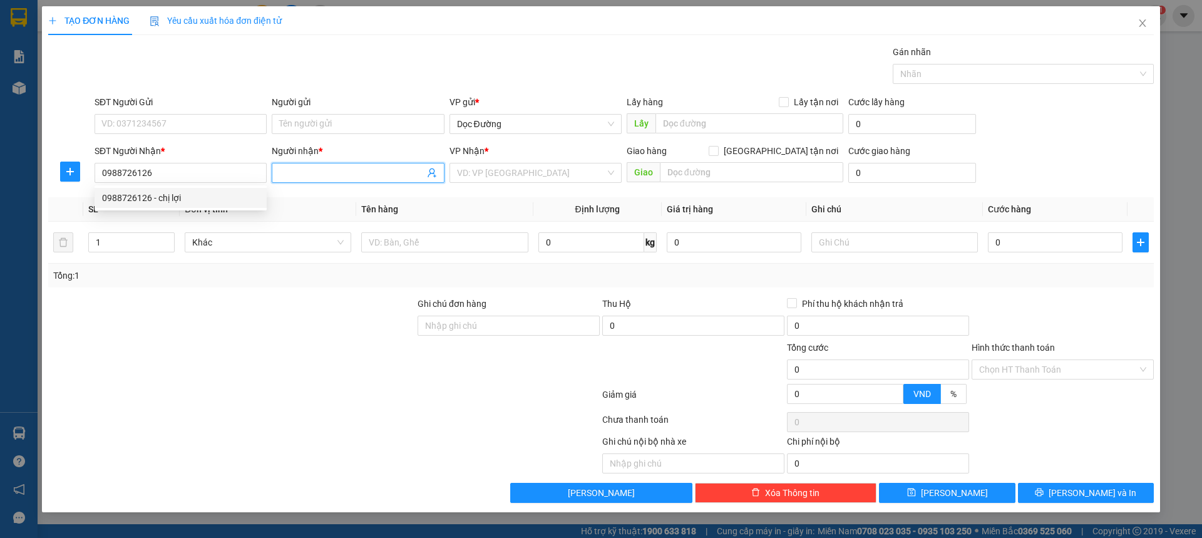
click at [337, 174] on input "Người nhận *" at bounding box center [351, 173] width 145 height 14
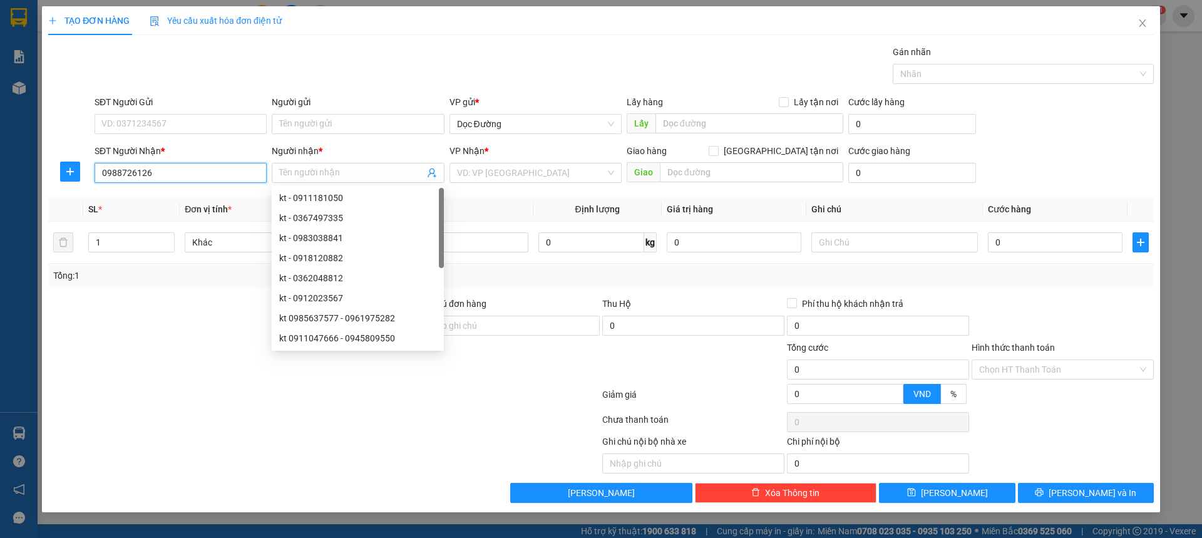
click at [210, 173] on input "0988726126" at bounding box center [181, 173] width 172 height 20
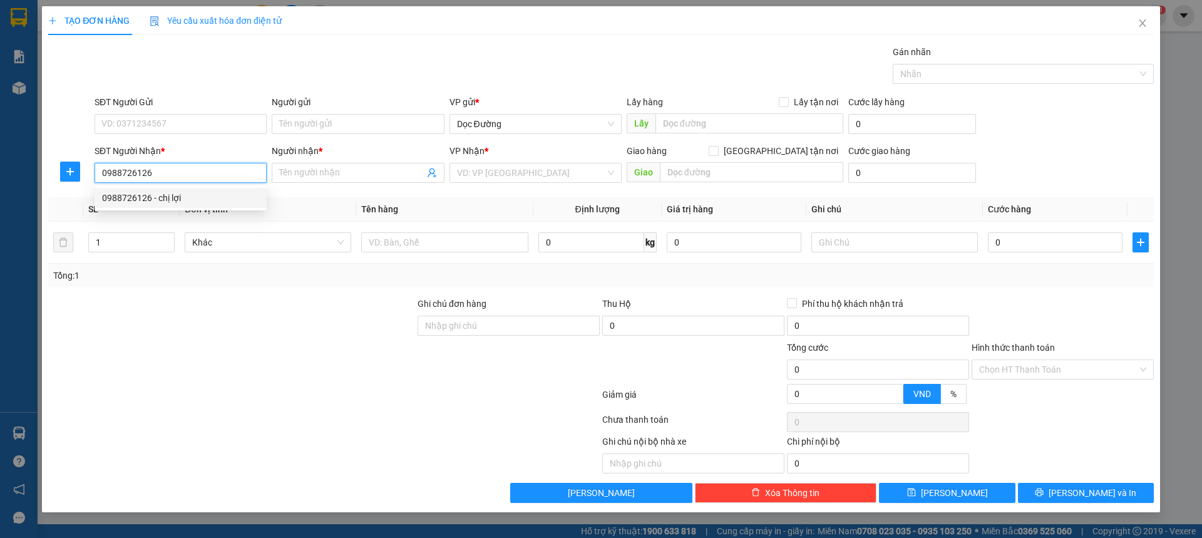
click at [182, 192] on div "0988726126 - chị lợi" at bounding box center [180, 198] width 157 height 14
click at [510, 177] on span "Văn phòng Kỳ Anh" at bounding box center [535, 172] width 157 height 19
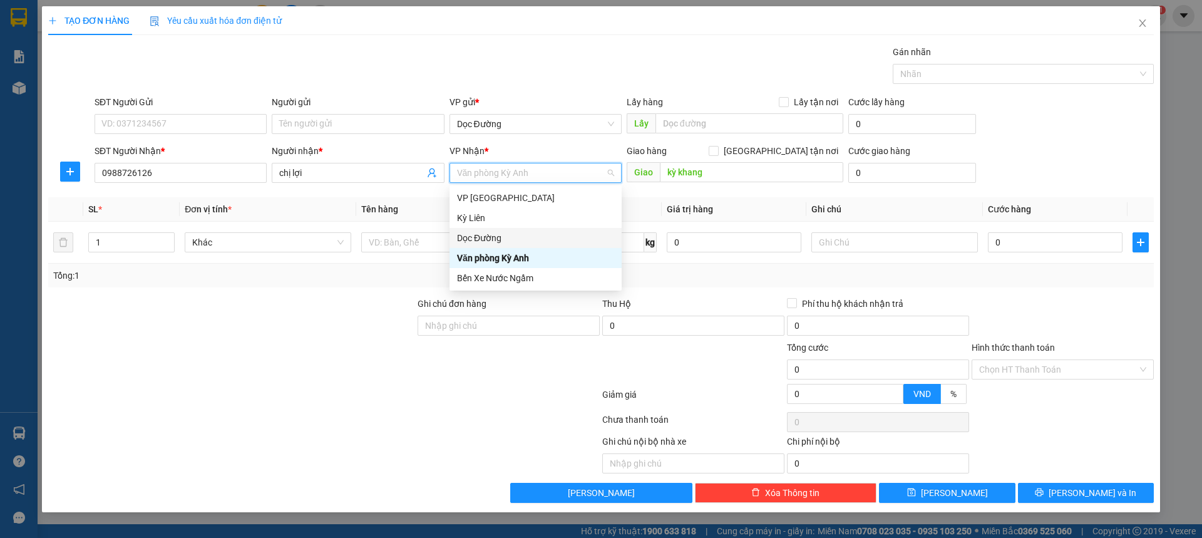
click at [485, 234] on div "Dọc Đường" at bounding box center [535, 238] width 157 height 14
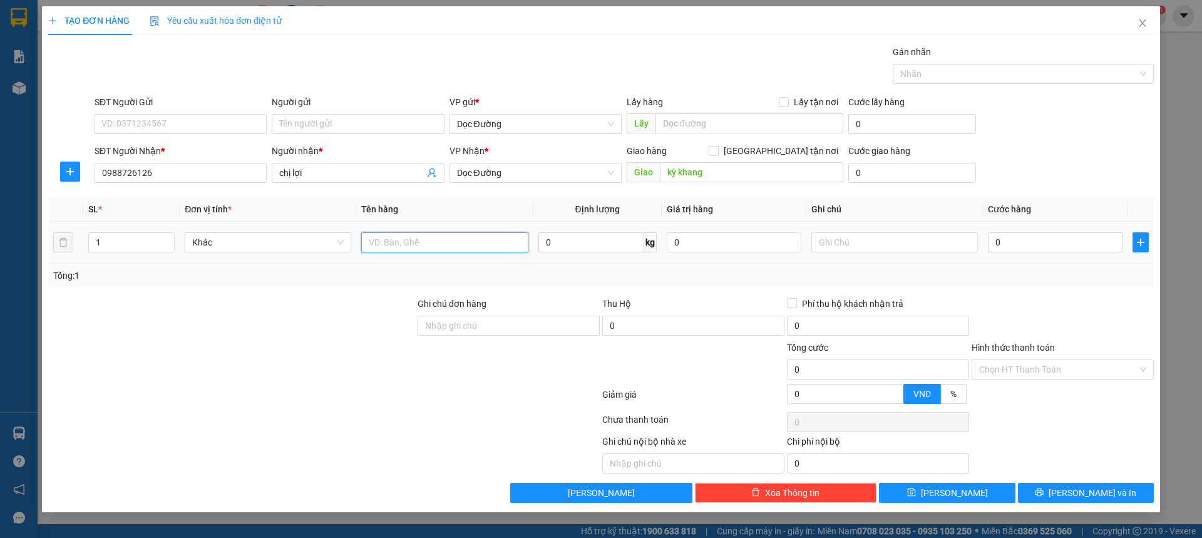
click at [384, 249] on input "text" at bounding box center [444, 242] width 167 height 20
click at [1012, 240] on input "0" at bounding box center [1055, 242] width 135 height 20
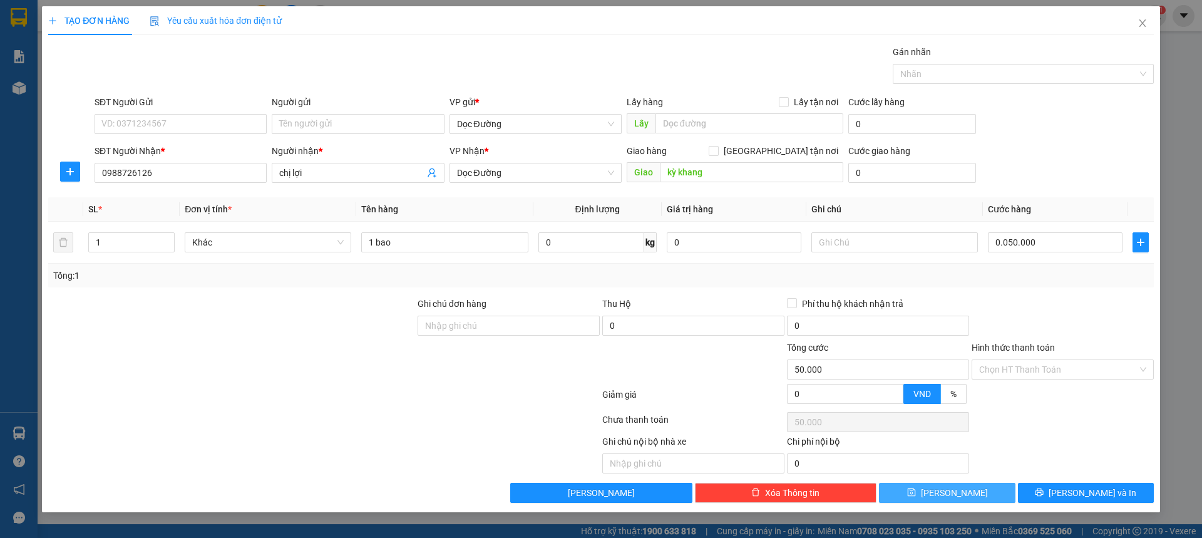
drag, startPoint x: 983, startPoint y: 485, endPoint x: 990, endPoint y: 485, distance: 6.9
click at [983, 485] on button "[PERSON_NAME]" at bounding box center [947, 493] width 136 height 20
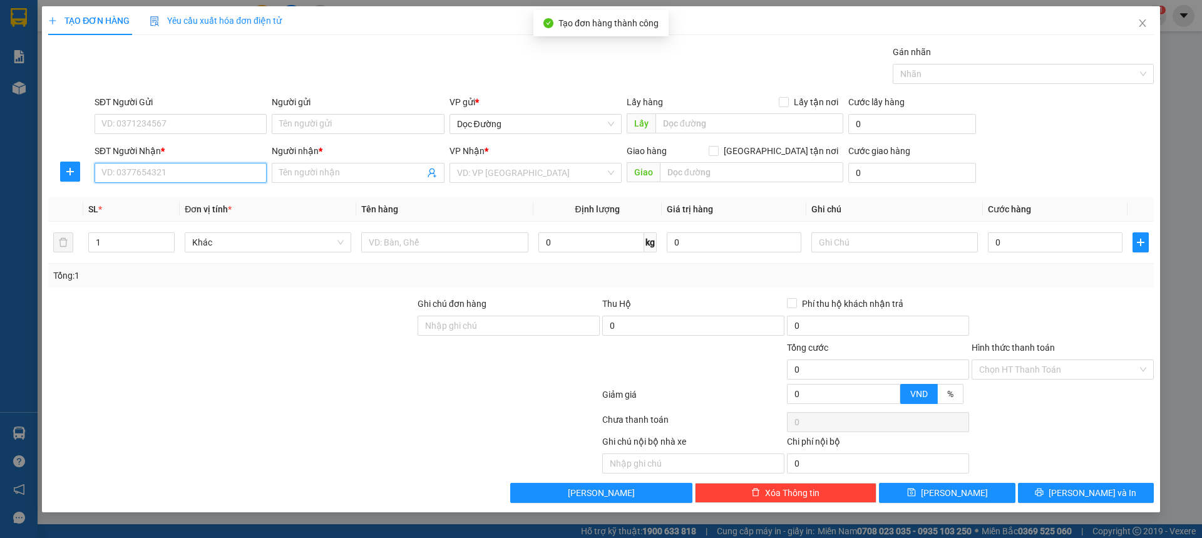
click at [219, 175] on input "SĐT Người Nhận *" at bounding box center [181, 173] width 172 height 20
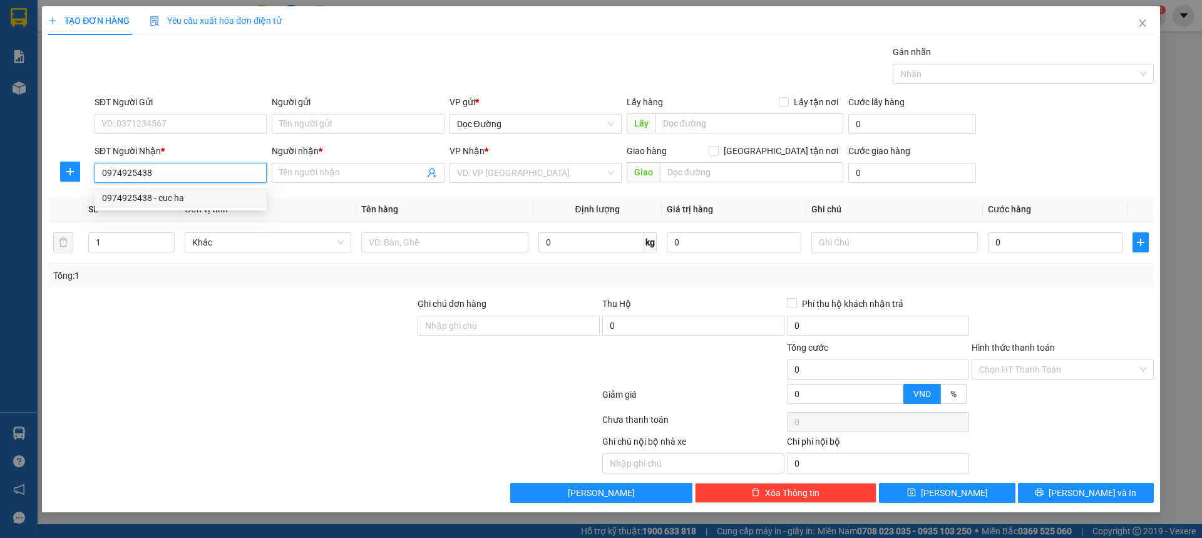
click at [182, 202] on div "0974925438 - cuc ha" at bounding box center [180, 198] width 157 height 14
click at [509, 172] on span "Văn phòng Kỳ Anh" at bounding box center [535, 172] width 157 height 19
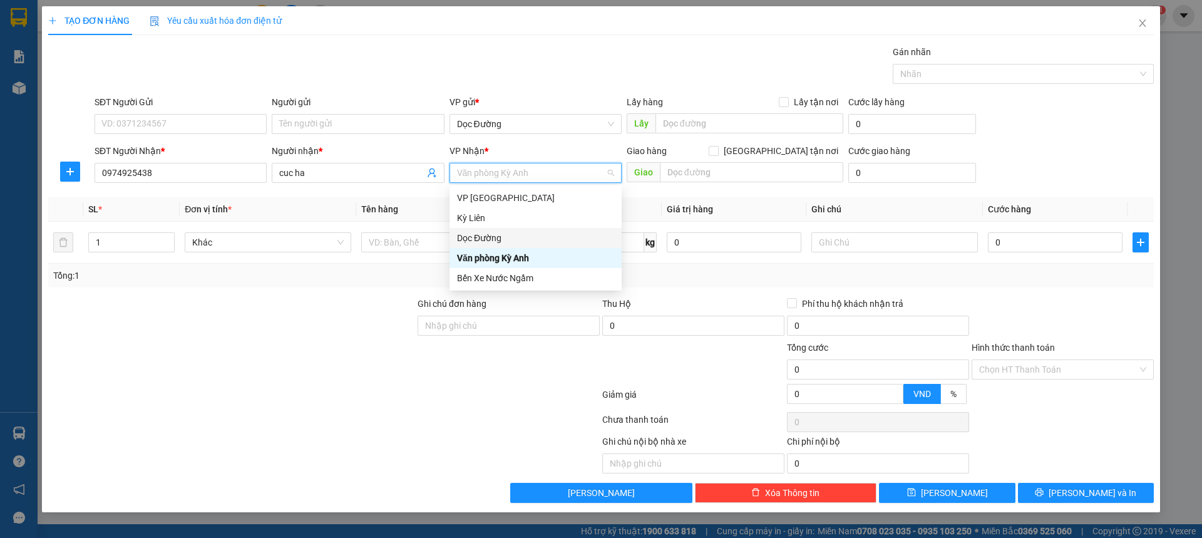
click at [487, 230] on div "Dọc Đường" at bounding box center [536, 238] width 172 height 20
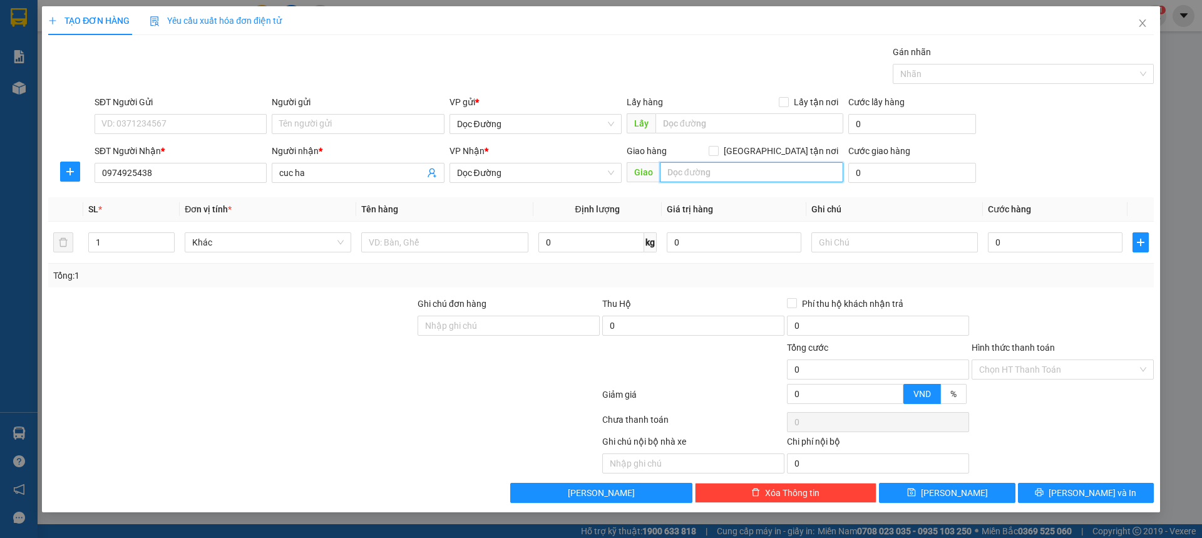
click at [692, 170] on input "text" at bounding box center [751, 172] width 183 height 20
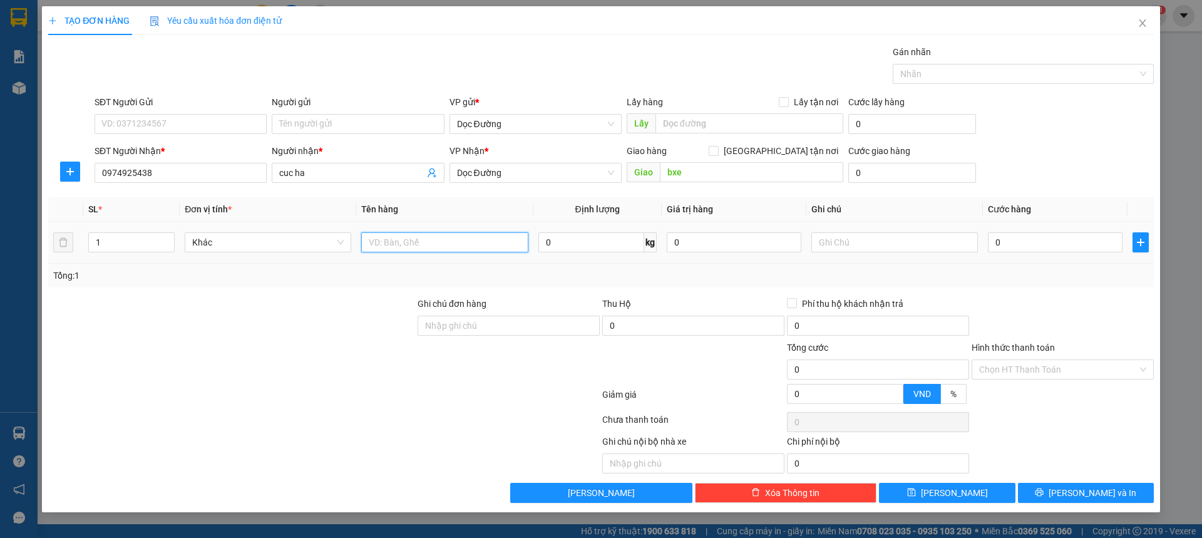
click at [441, 236] on input "text" at bounding box center [444, 242] width 167 height 20
click at [1058, 240] on input "0" at bounding box center [1055, 242] width 135 height 20
click at [1053, 155] on div "SĐT Người Nhận * 0974925438 Người nhận * cuc ha VP Nhận * Dọc Đường Giao hàng G…" at bounding box center [624, 166] width 1065 height 44
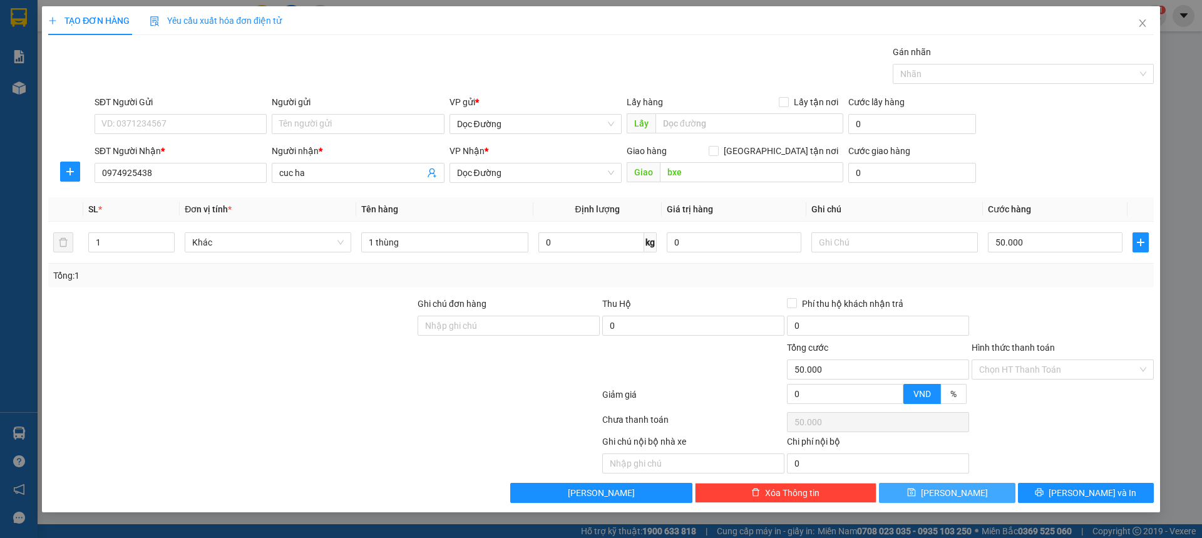
click at [979, 486] on button "[PERSON_NAME]" at bounding box center [947, 493] width 136 height 20
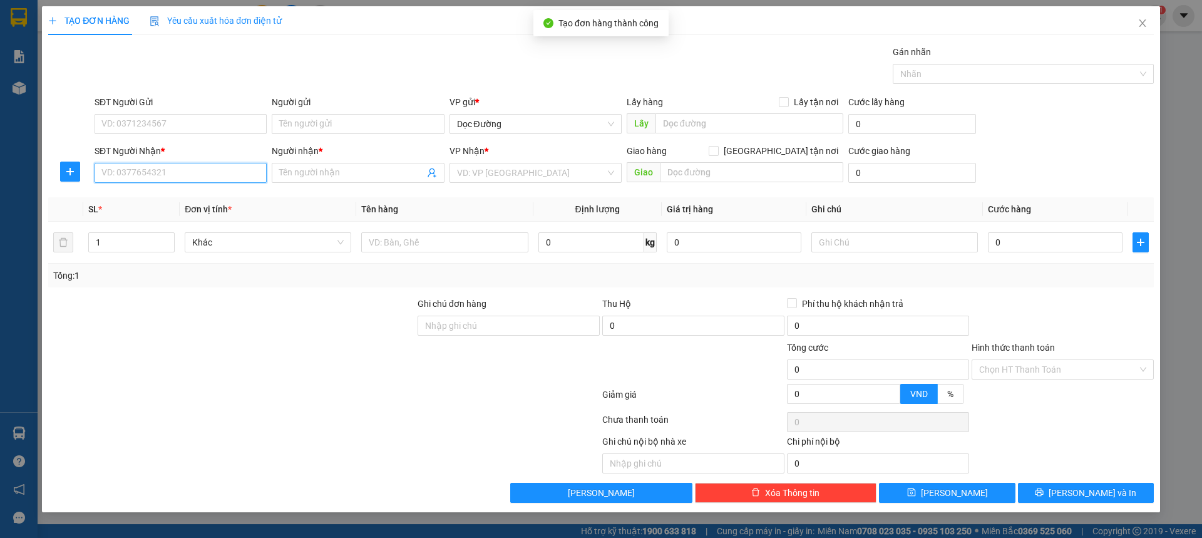
click at [200, 174] on input "SĐT Người Nhận *" at bounding box center [181, 173] width 172 height 20
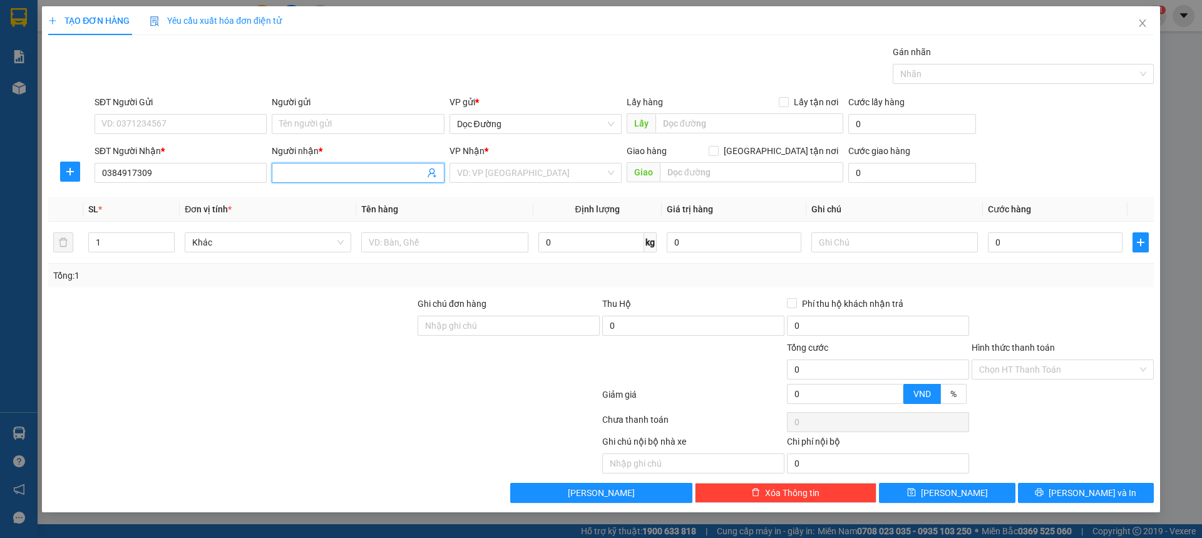
click at [279, 178] on input "Người nhận *" at bounding box center [351, 173] width 145 height 14
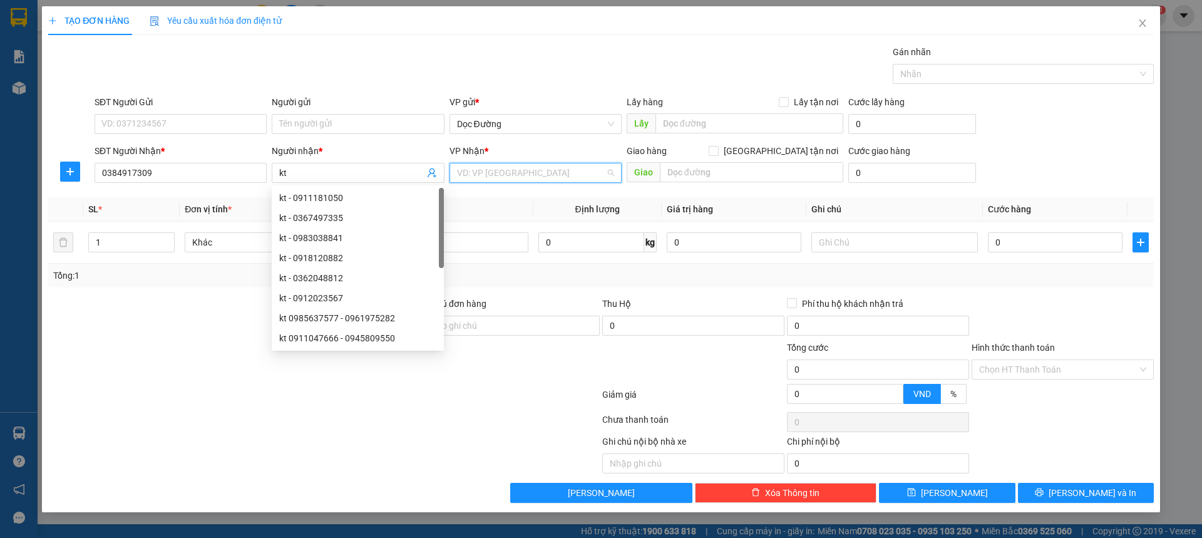
click at [572, 168] on input "search" at bounding box center [531, 172] width 148 height 19
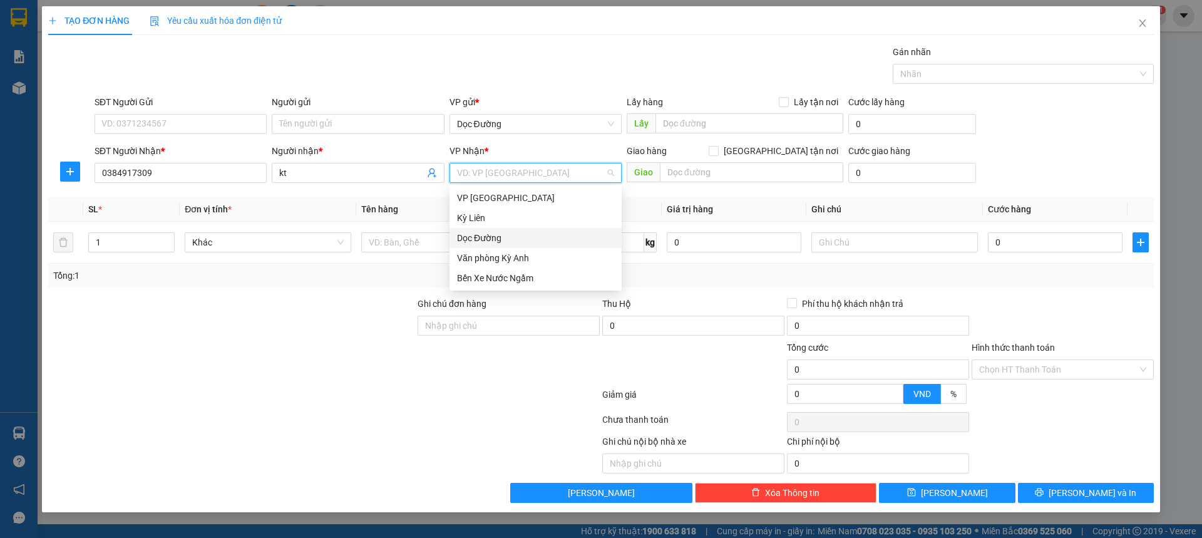
click at [495, 238] on div "Dọc Đường" at bounding box center [535, 238] width 157 height 14
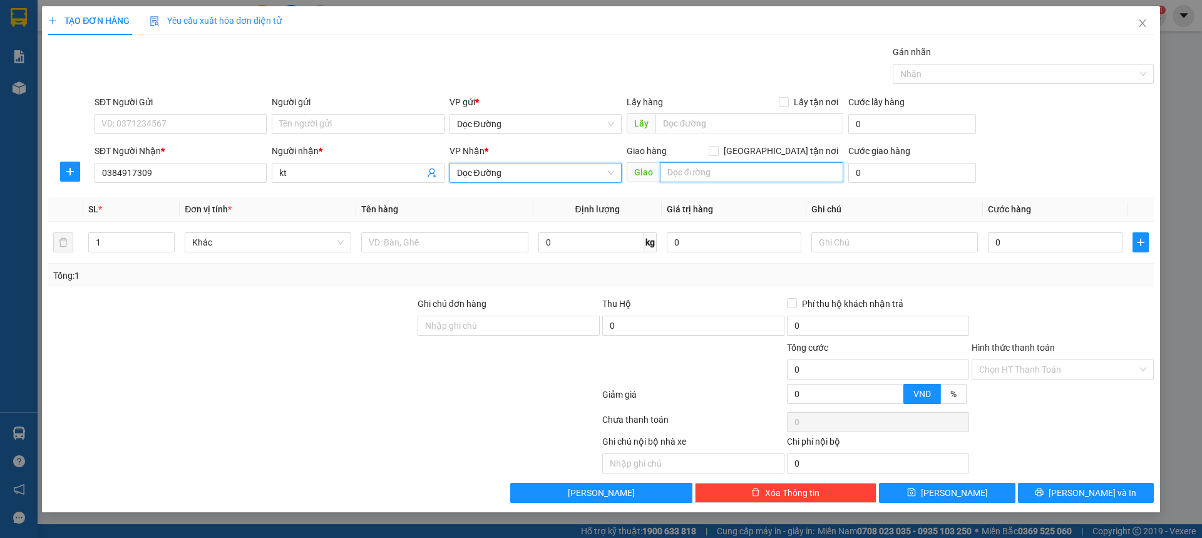
click at [682, 164] on input "text" at bounding box center [751, 172] width 183 height 20
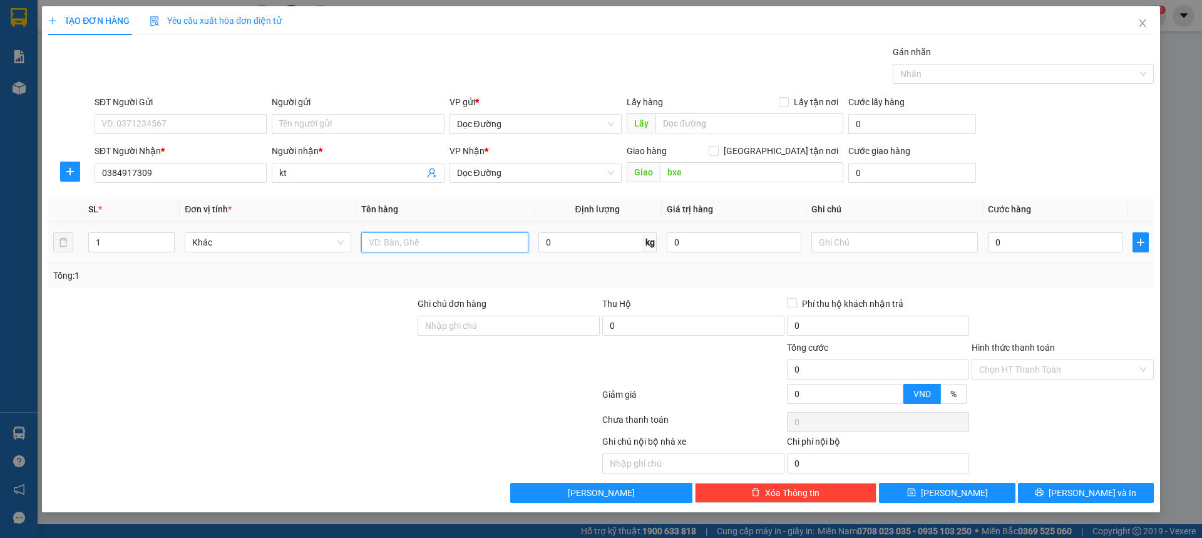
click at [405, 239] on input "text" at bounding box center [444, 242] width 167 height 20
drag, startPoint x: 978, startPoint y: 245, endPoint x: 1025, endPoint y: 248, distance: 47.7
click at [1010, 248] on tr "1 Khác 1 thùng 0 kg 0 0" at bounding box center [601, 243] width 1106 height 42
click at [1025, 248] on input "0" at bounding box center [1055, 242] width 135 height 20
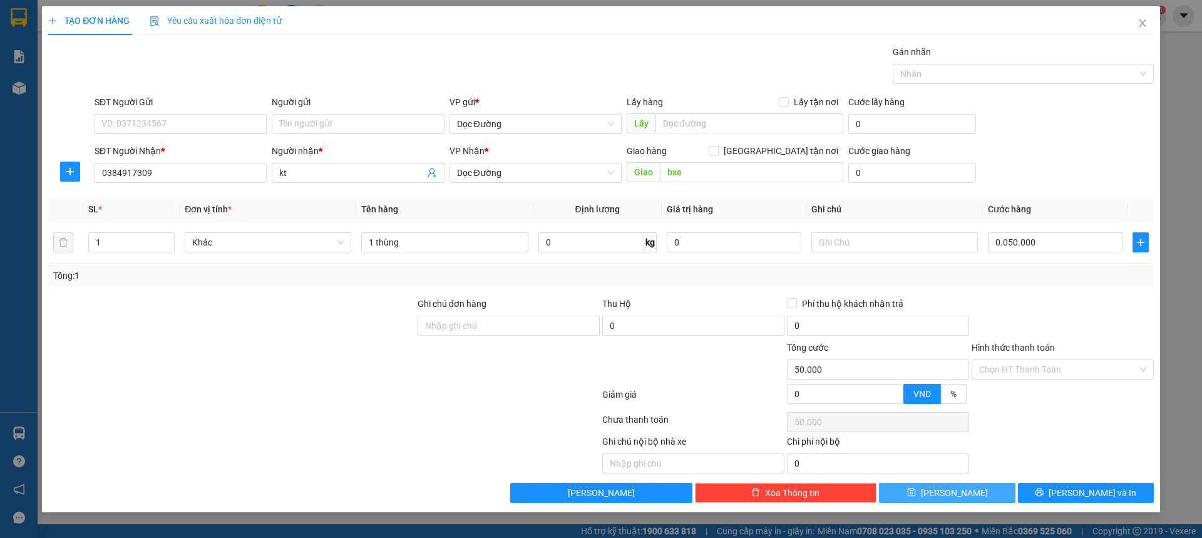
click at [953, 485] on button "[PERSON_NAME]" at bounding box center [947, 493] width 136 height 20
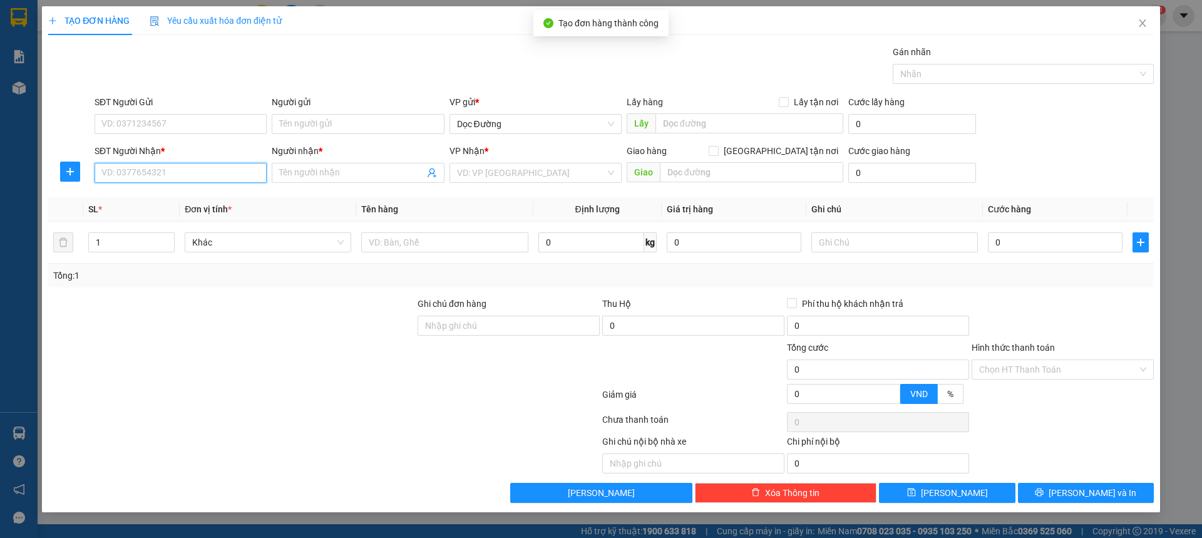
click at [219, 169] on input "SĐT Người Nhận *" at bounding box center [181, 173] width 172 height 20
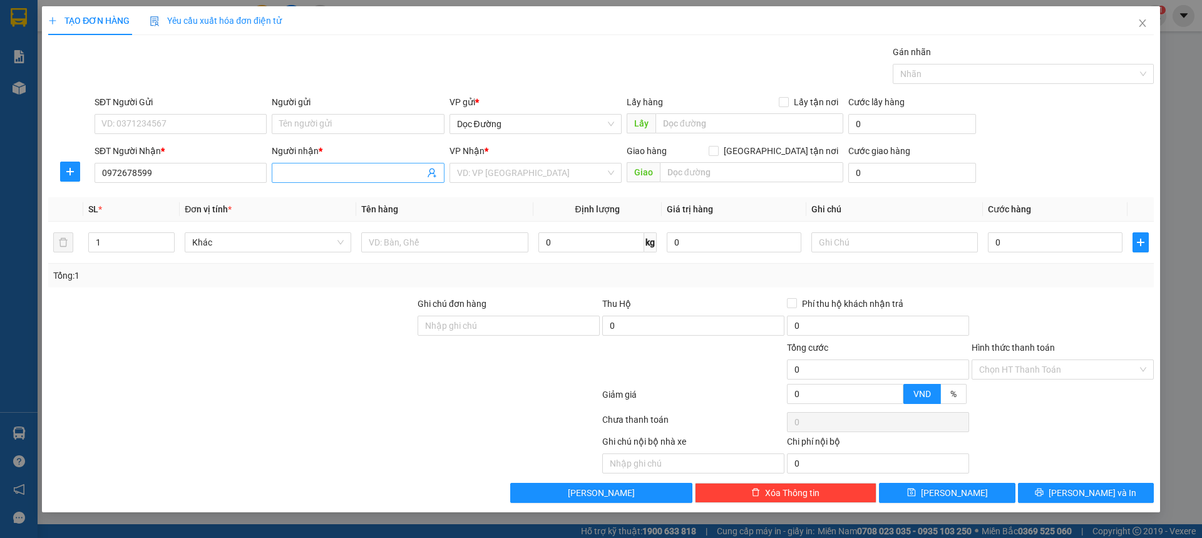
click at [292, 167] on input "Người nhận *" at bounding box center [351, 173] width 145 height 14
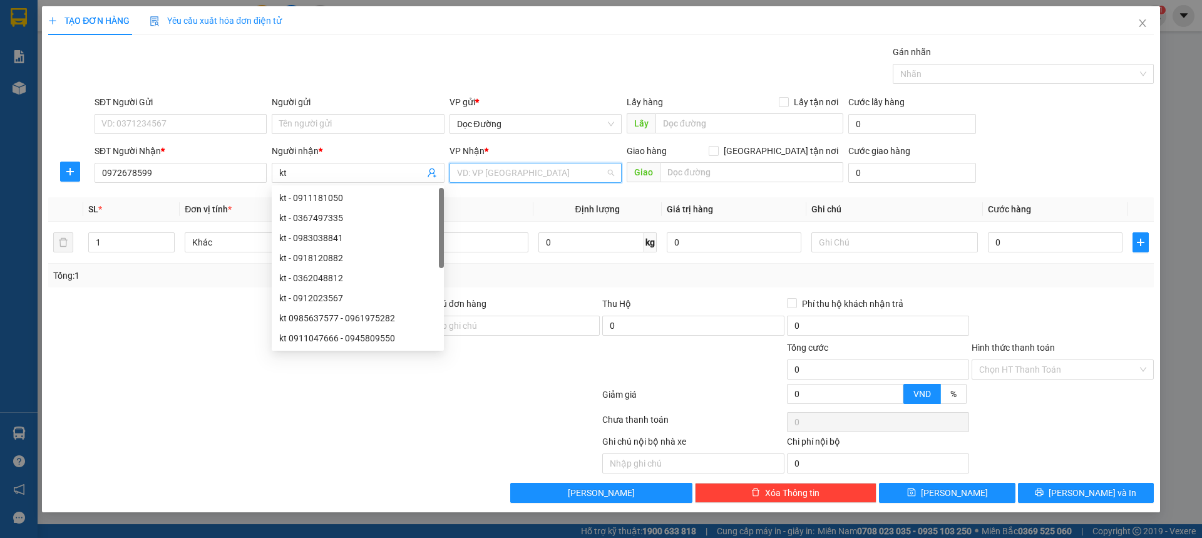
click at [478, 173] on input "search" at bounding box center [531, 172] width 148 height 19
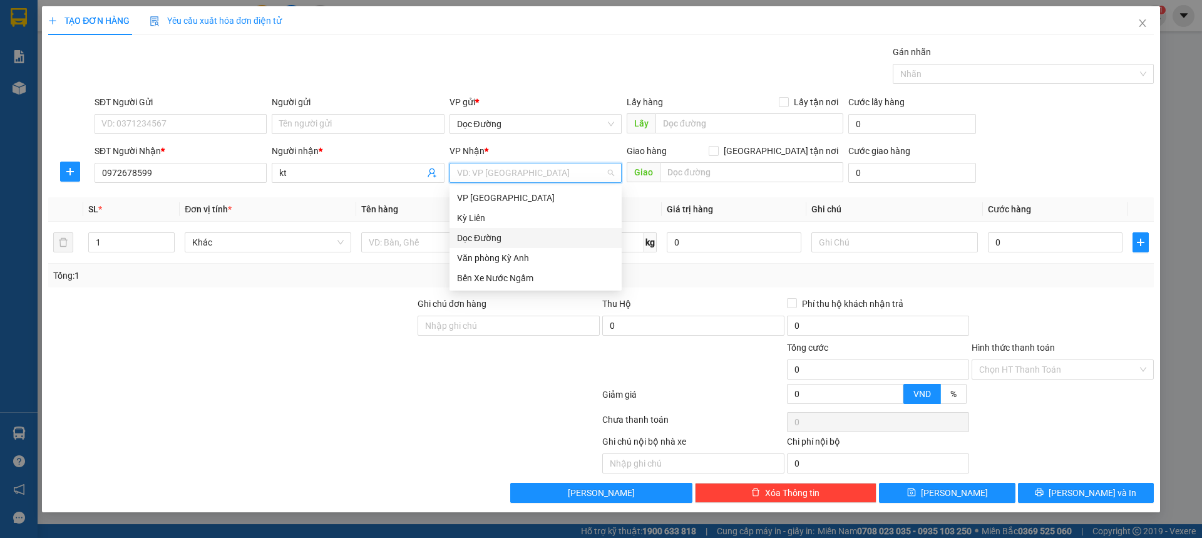
click at [498, 242] on div "Dọc Đường" at bounding box center [535, 238] width 157 height 14
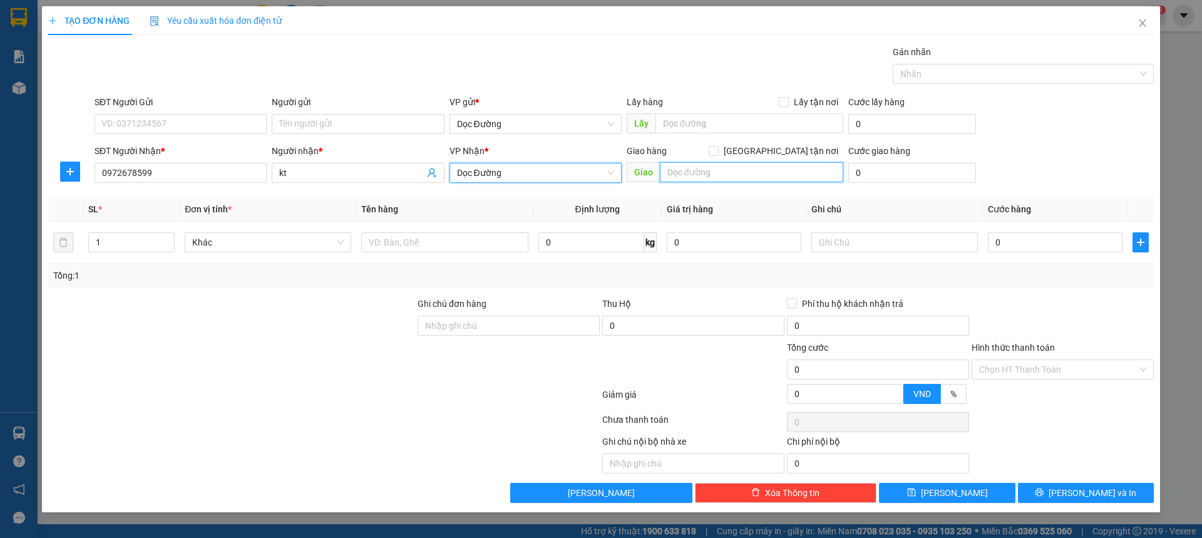
click at [672, 165] on input "text" at bounding box center [751, 172] width 183 height 20
click at [469, 230] on div at bounding box center [444, 242] width 167 height 25
click at [468, 230] on div at bounding box center [444, 242] width 167 height 25
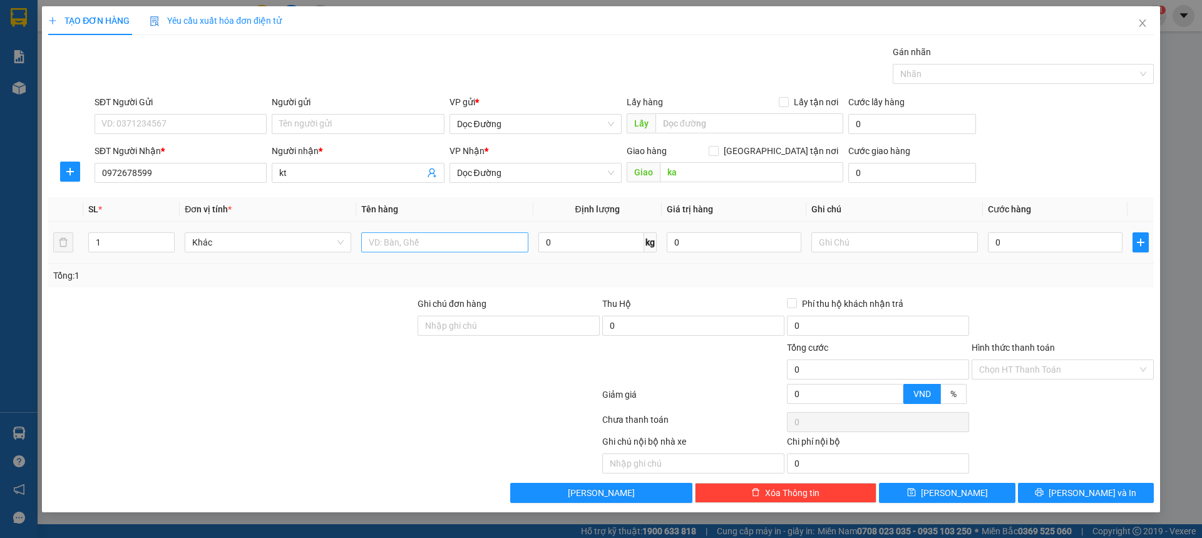
drag, startPoint x: 468, startPoint y: 230, endPoint x: 462, endPoint y: 235, distance: 7.6
click at [467, 231] on div at bounding box center [444, 242] width 167 height 25
click at [461, 235] on input "text" at bounding box center [444, 242] width 167 height 20
click at [1028, 244] on input "0" at bounding box center [1055, 242] width 135 height 20
click at [961, 495] on span "[PERSON_NAME]" at bounding box center [954, 493] width 67 height 14
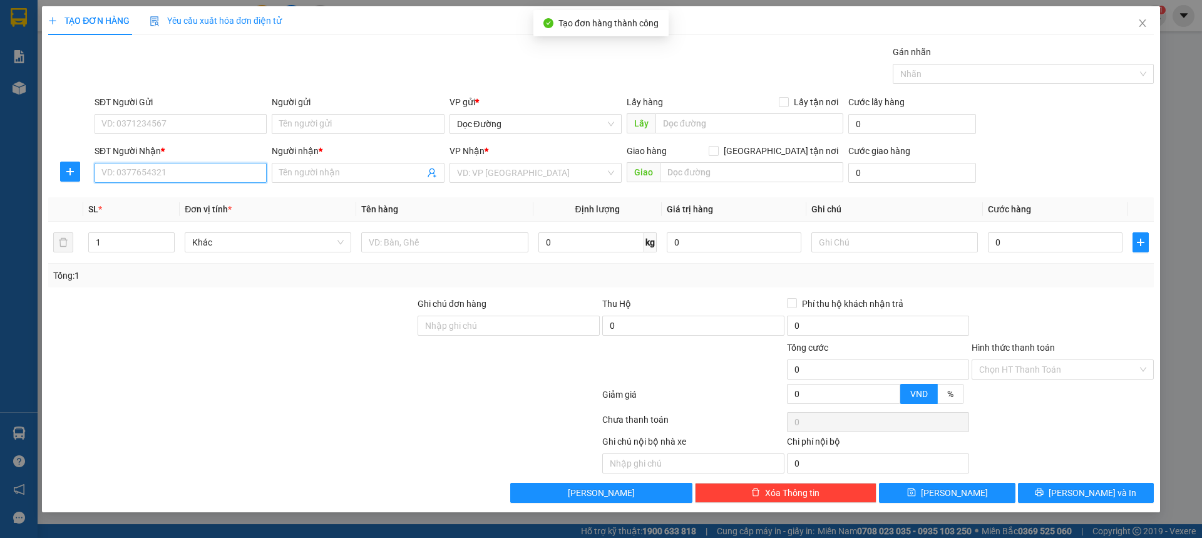
click at [218, 173] on input "SĐT Người Nhận *" at bounding box center [181, 173] width 172 height 20
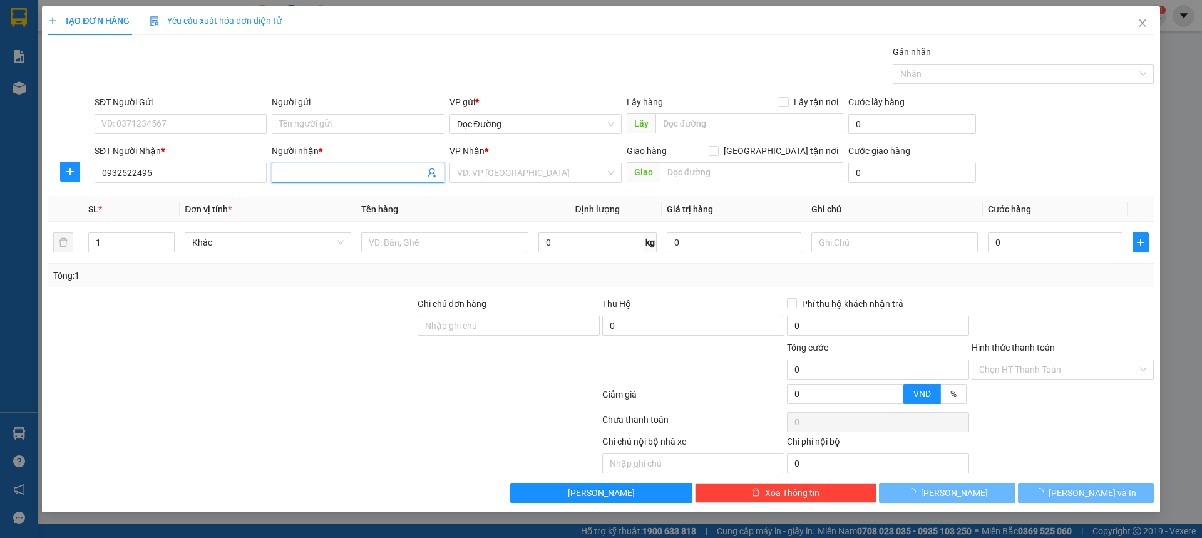
click at [317, 168] on input "Người nhận *" at bounding box center [351, 173] width 145 height 14
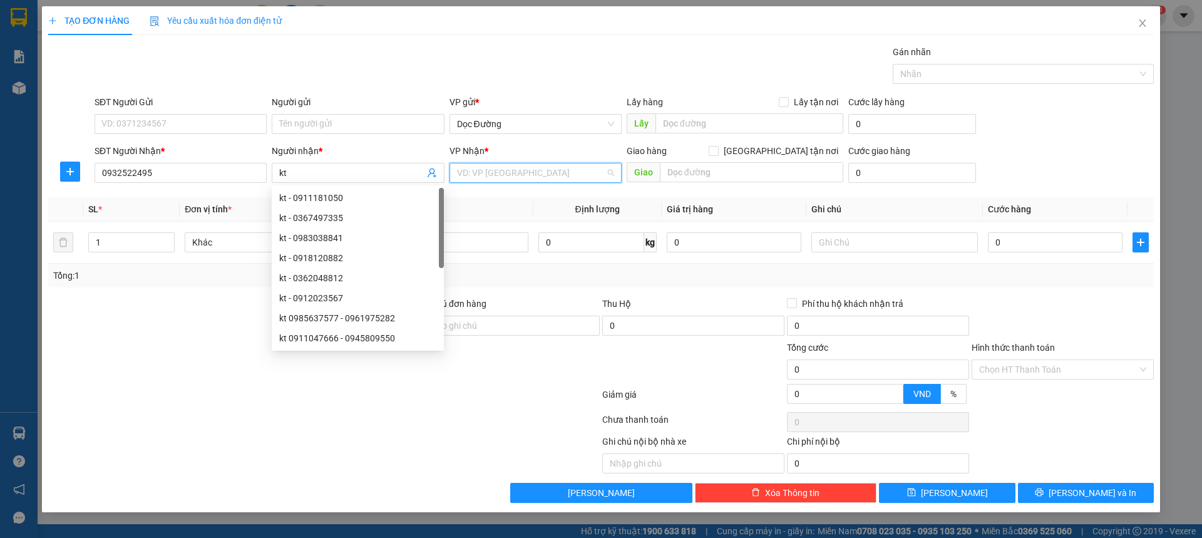
click at [505, 175] on input "search" at bounding box center [531, 172] width 148 height 19
click at [483, 245] on div "Dọc Đường" at bounding box center [536, 238] width 172 height 20
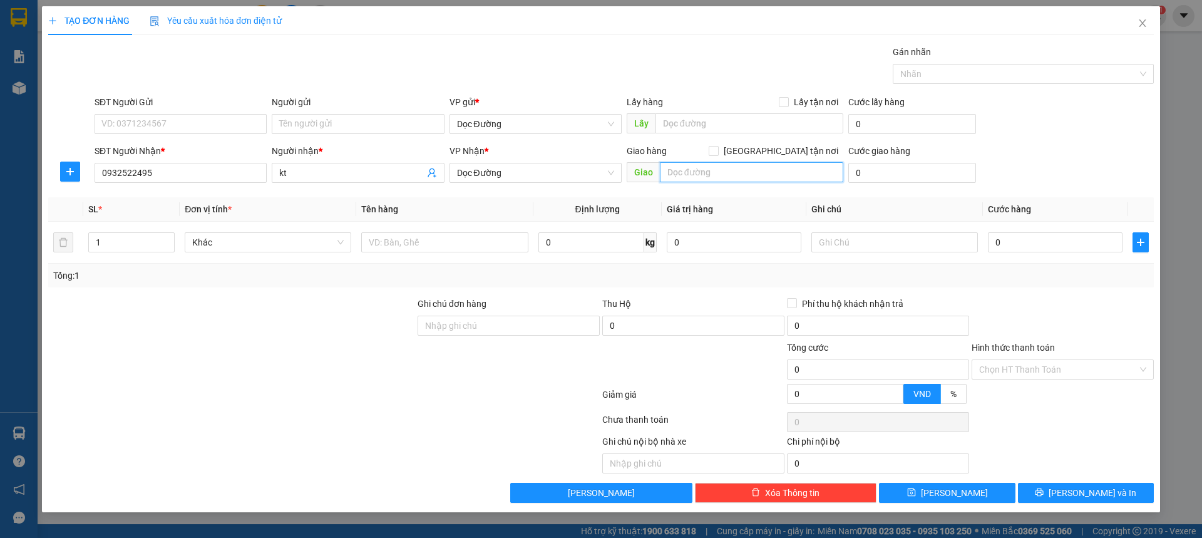
click at [688, 177] on input "text" at bounding box center [751, 172] width 183 height 20
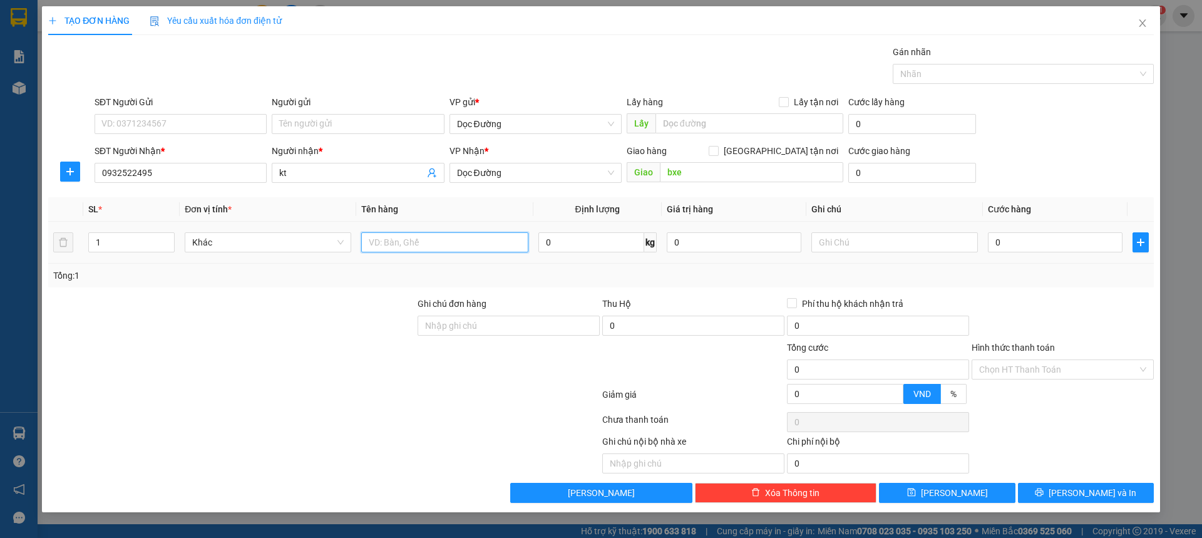
click at [415, 251] on input "text" at bounding box center [444, 242] width 167 height 20
click at [1016, 240] on input "0" at bounding box center [1055, 242] width 135 height 20
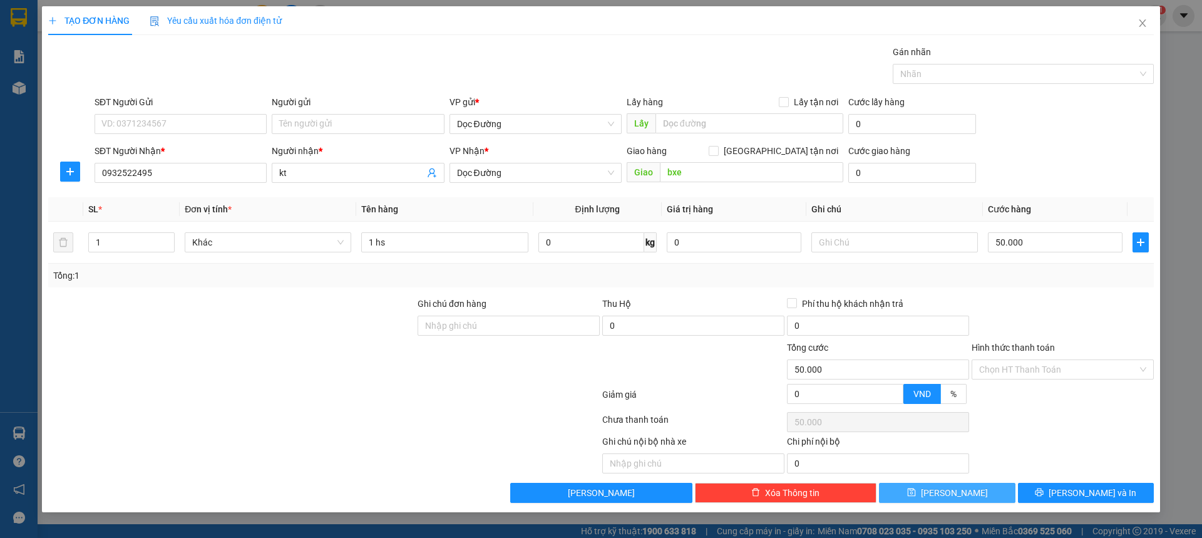
click at [953, 499] on span "[PERSON_NAME]" at bounding box center [954, 493] width 67 height 14
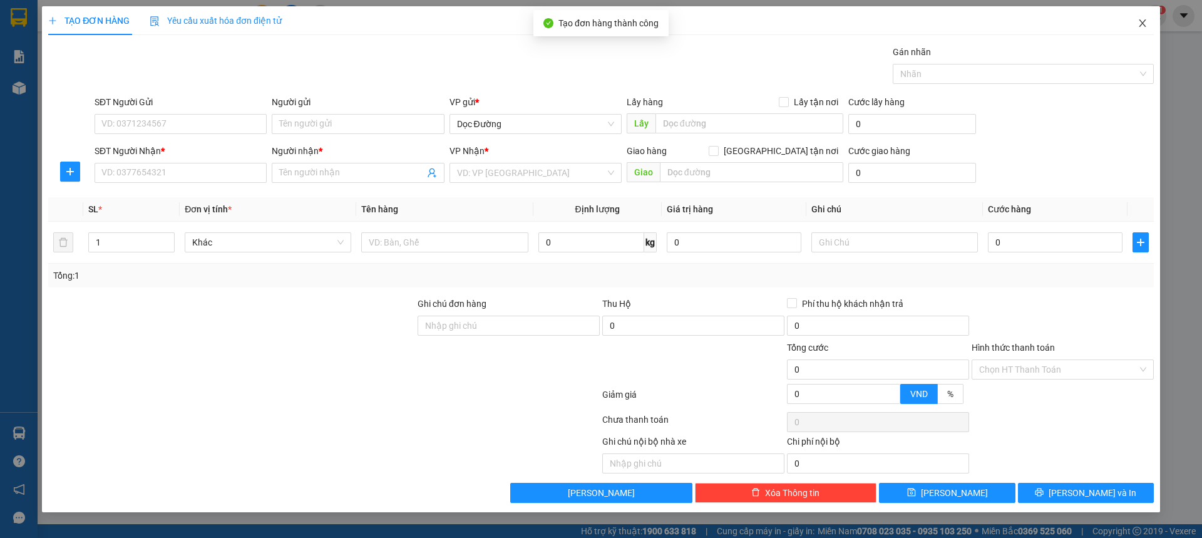
click at [1152, 21] on span "Close" at bounding box center [1142, 23] width 35 height 35
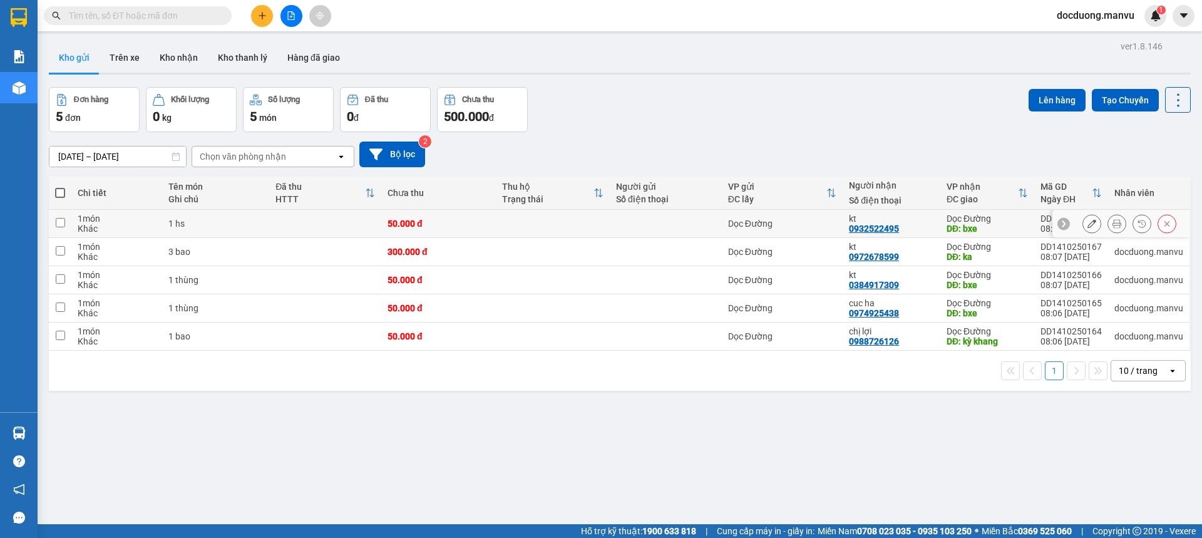
click at [586, 212] on td at bounding box center [553, 224] width 114 height 28
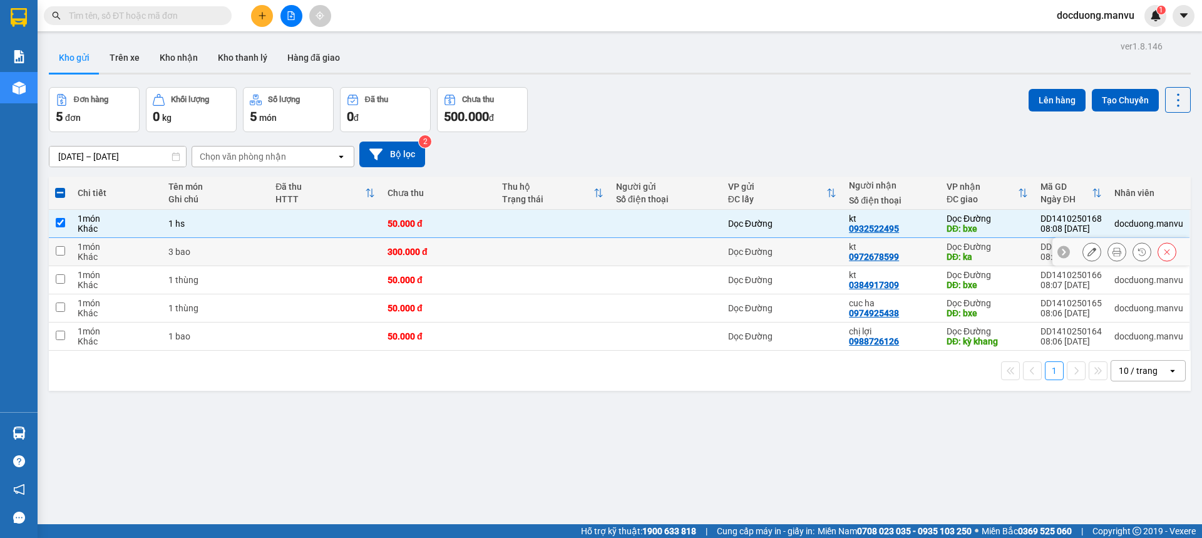
click at [535, 252] on td at bounding box center [553, 252] width 114 height 28
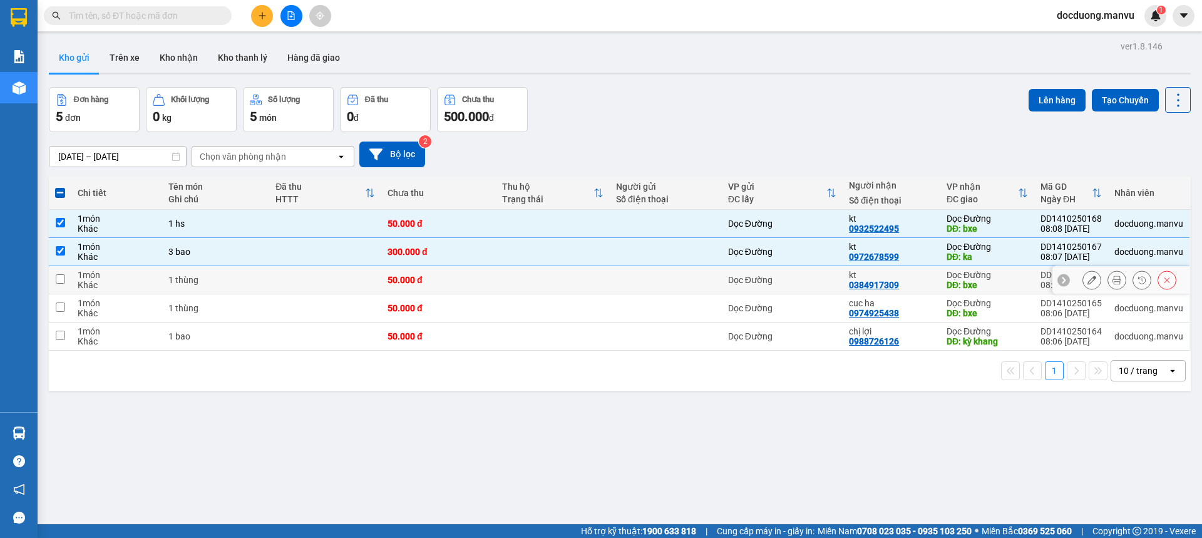
click at [507, 278] on td at bounding box center [553, 280] width 114 height 28
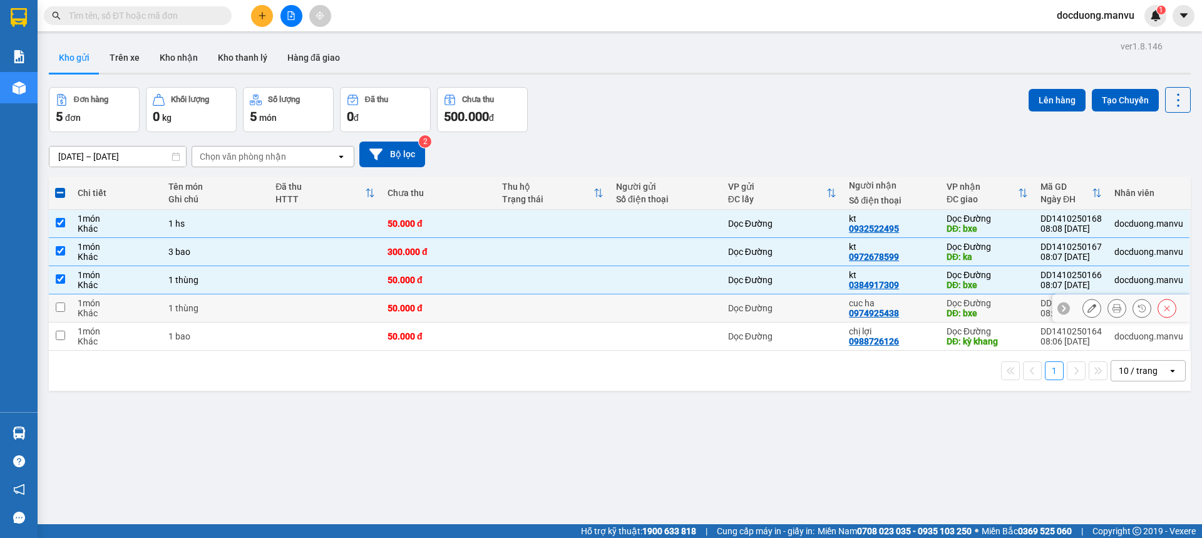
click at [487, 309] on td "50.000 đ" at bounding box center [438, 308] width 114 height 28
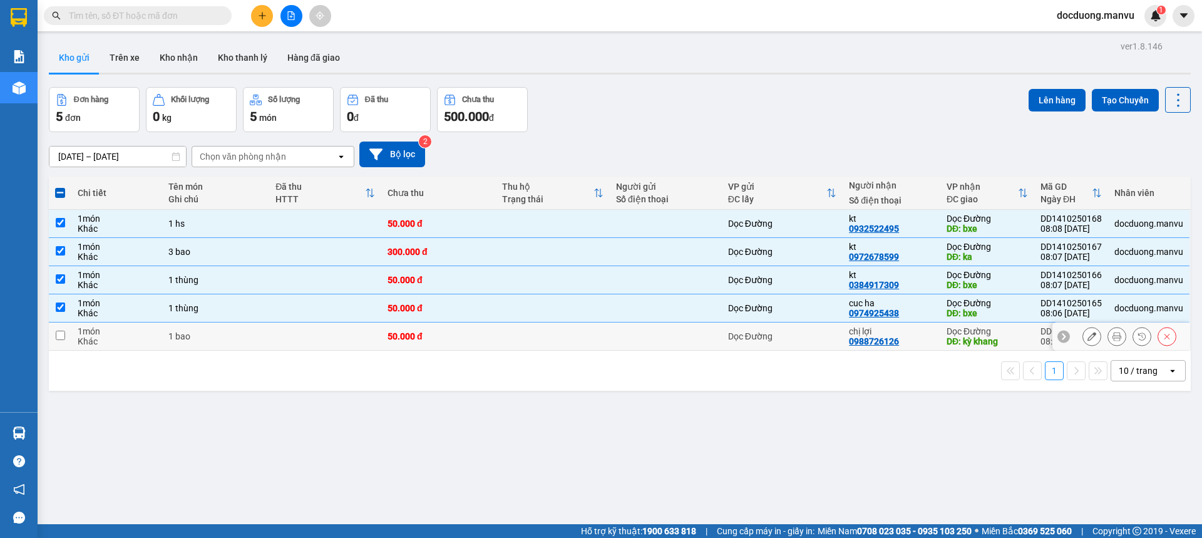
click at [448, 338] on div "50.000 đ" at bounding box center [438, 336] width 101 height 10
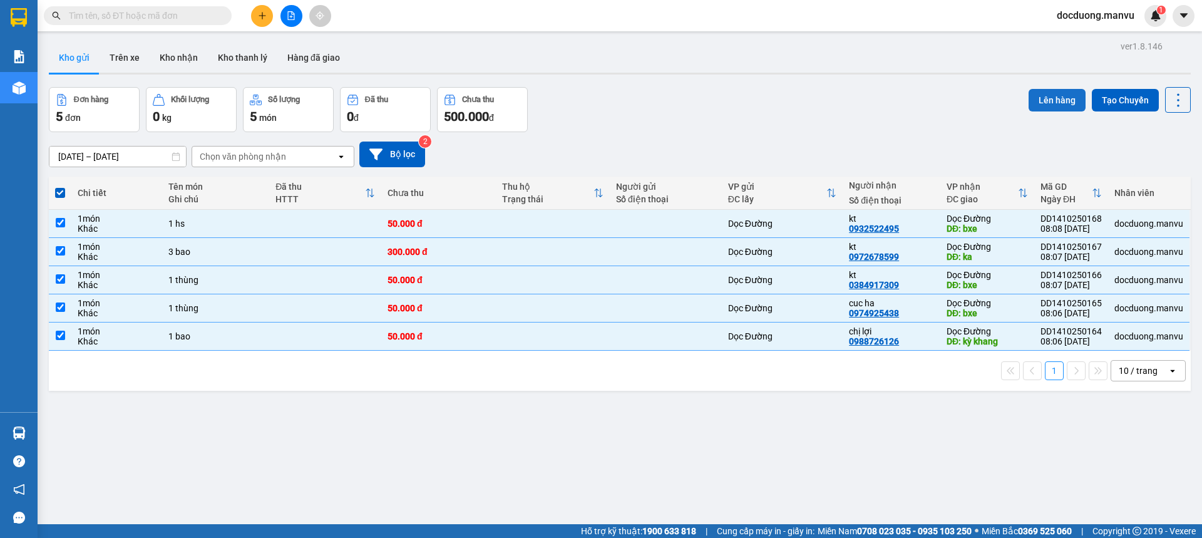
click at [1064, 95] on button "Lên hàng" at bounding box center [1057, 100] width 57 height 23
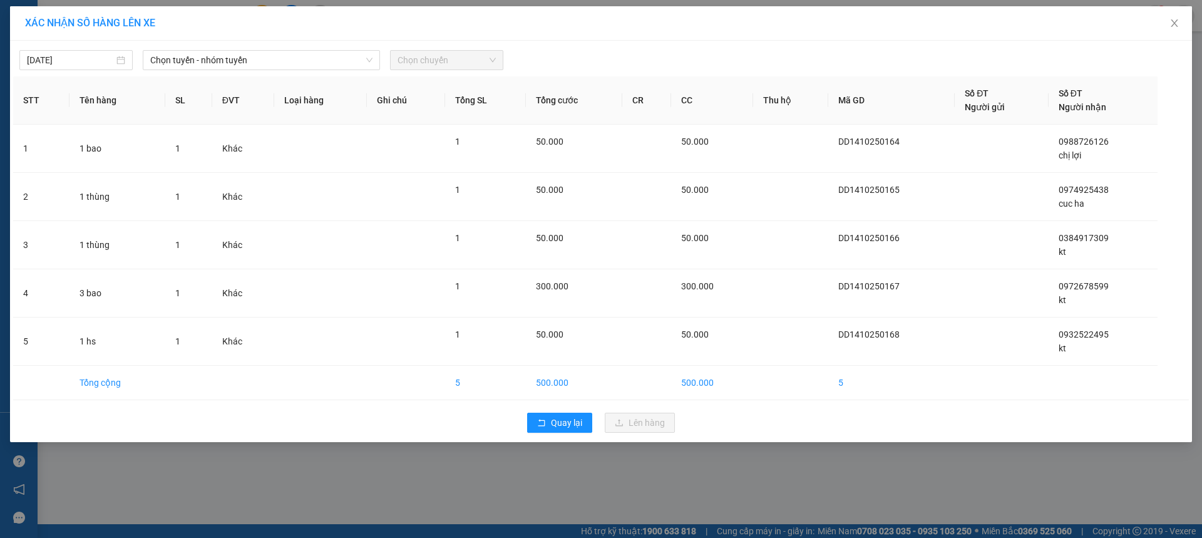
drag, startPoint x: 301, startPoint y: 48, endPoint x: 210, endPoint y: 114, distance: 113.0
click at [296, 54] on div "[DATE] Chọn tuyến - nhóm tuyến Chọn chuyến" at bounding box center [601, 57] width 1176 height 26
click at [237, 70] on div "Chọn tuyến - nhóm tuyến" at bounding box center [261, 60] width 237 height 20
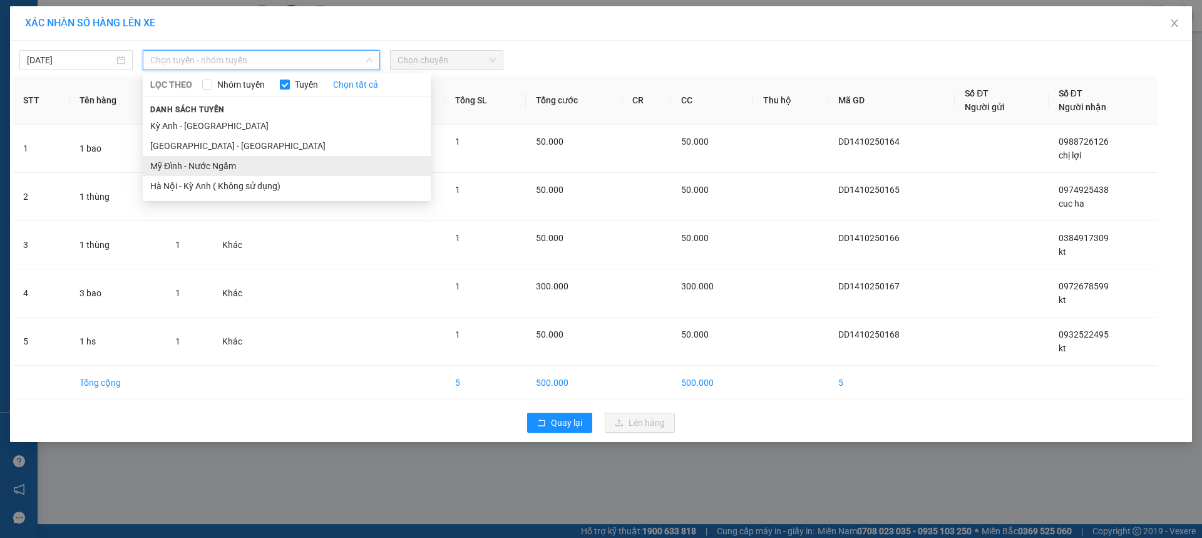
click at [180, 156] on li "Mỹ Đình - Nước Ngầm" at bounding box center [287, 166] width 288 height 20
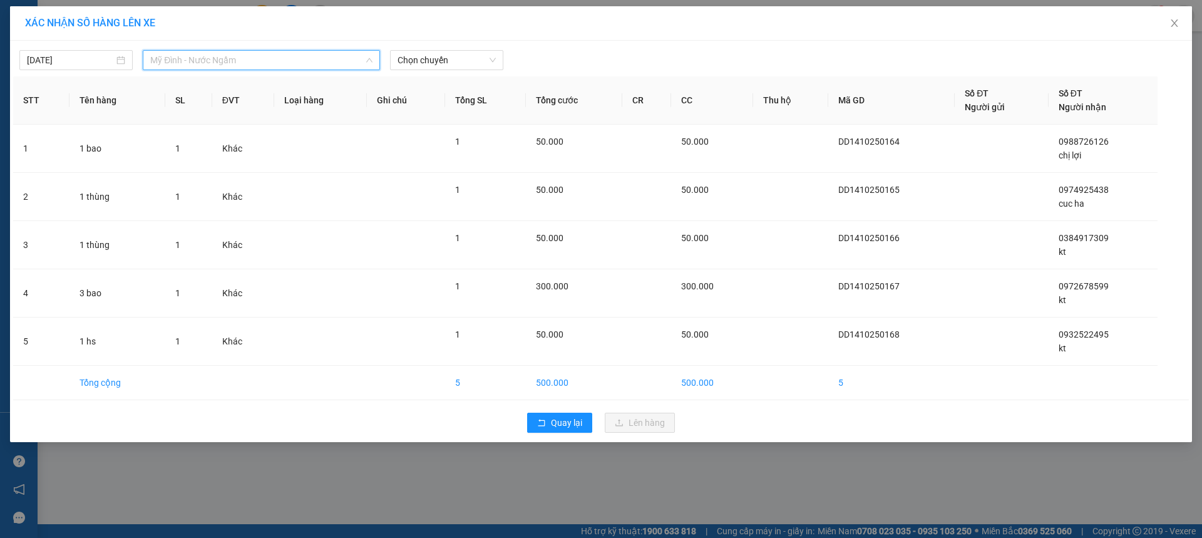
click at [249, 54] on span "Mỹ Đình - Nước Ngầm" at bounding box center [261, 60] width 222 height 19
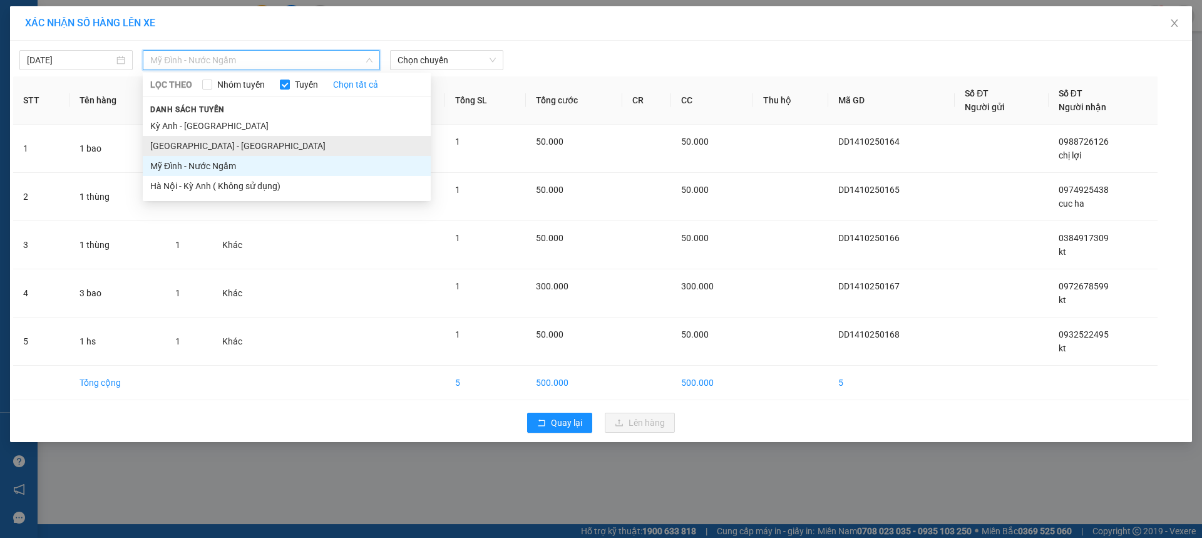
click at [192, 138] on li "[GEOGRAPHIC_DATA] - [GEOGRAPHIC_DATA]" at bounding box center [287, 146] width 288 height 20
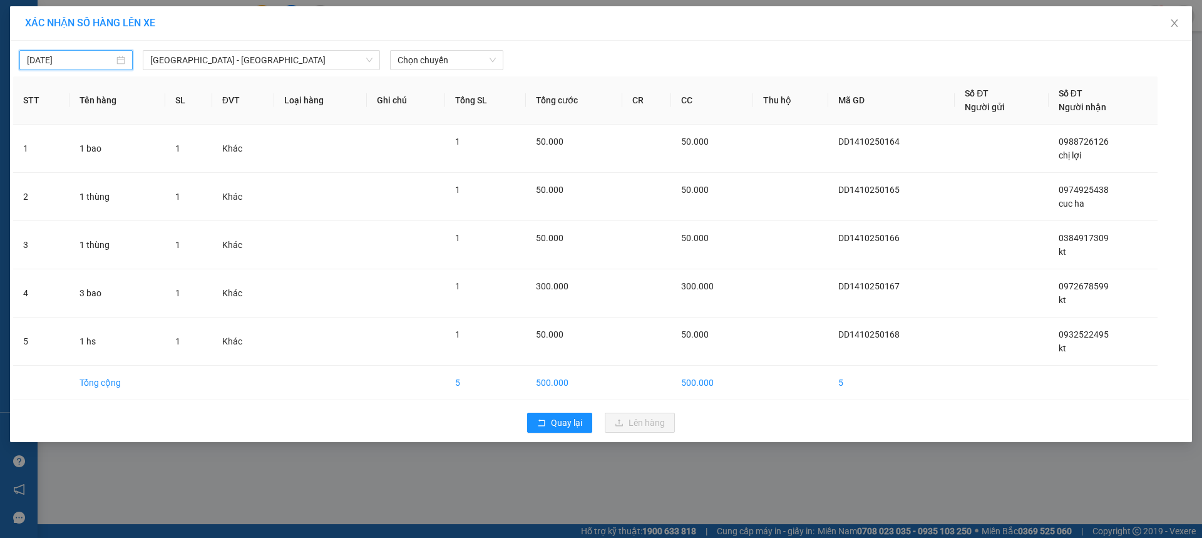
click at [69, 60] on input "[DATE]" at bounding box center [70, 60] width 87 height 14
click at [66, 172] on div "13" at bounding box center [60, 170] width 15 height 15
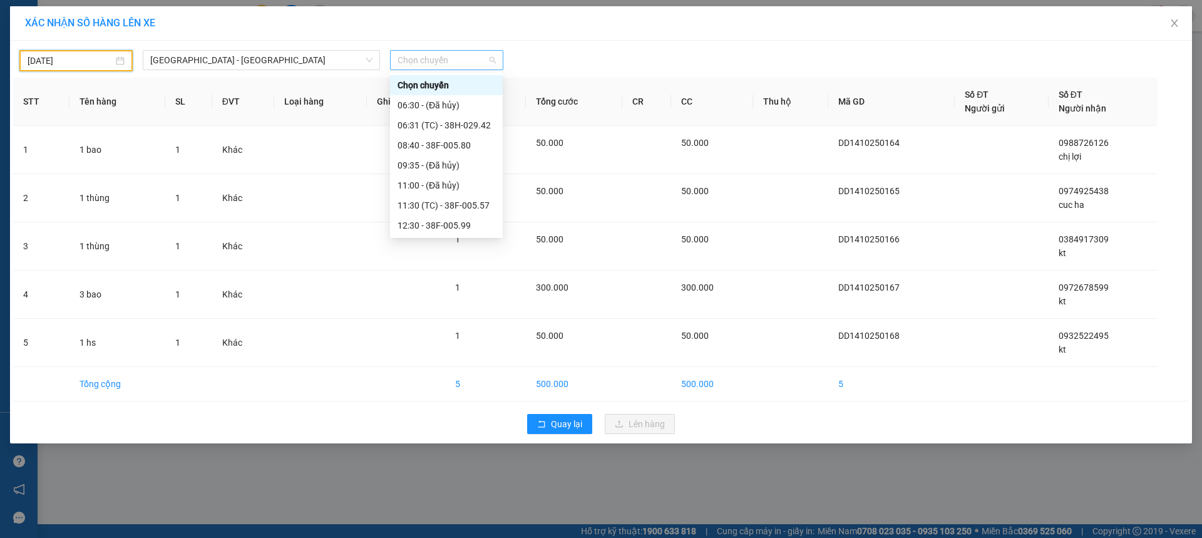
click at [411, 50] on div "Chọn chuyến" at bounding box center [446, 60] width 113 height 20
click at [480, 87] on div "16:32 (TC) - 38E-005.52" at bounding box center [447, 85] width 98 height 14
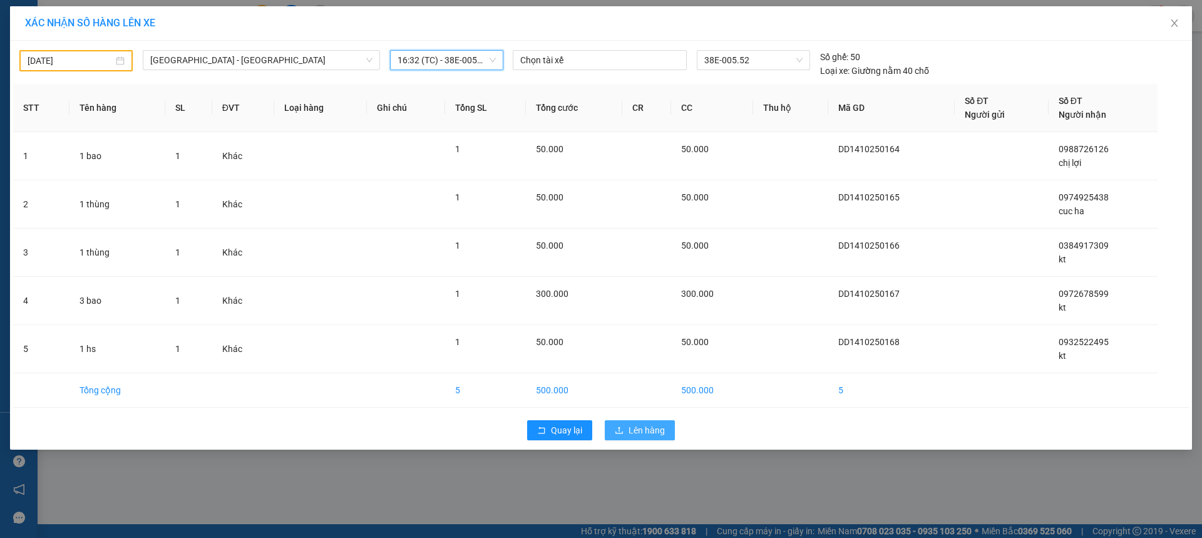
click at [629, 421] on button "Lên hàng" at bounding box center [640, 430] width 70 height 20
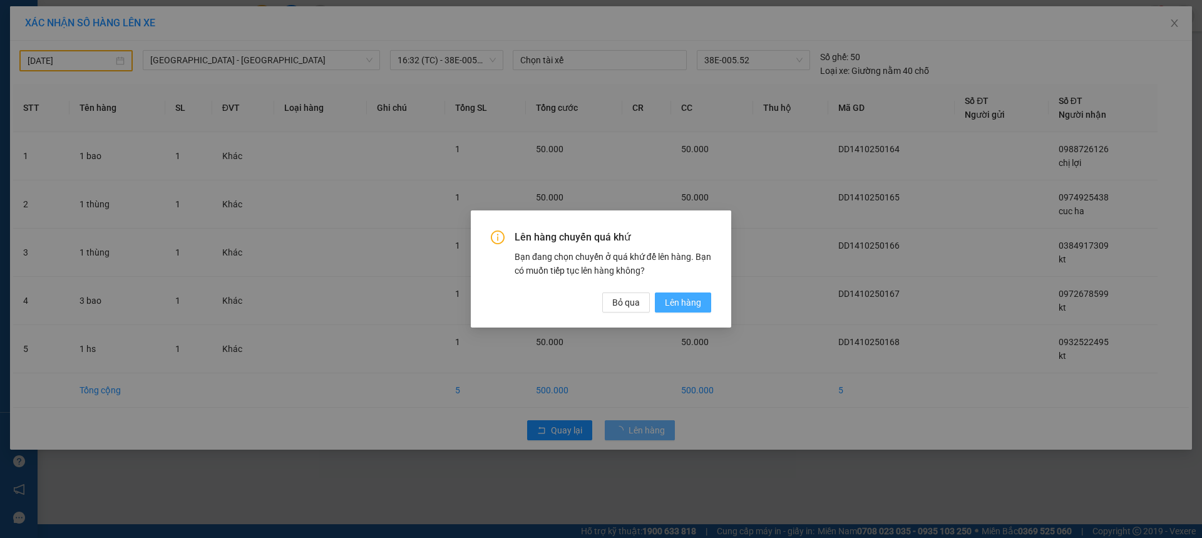
click at [690, 308] on span "Lên hàng" at bounding box center [683, 303] width 36 height 14
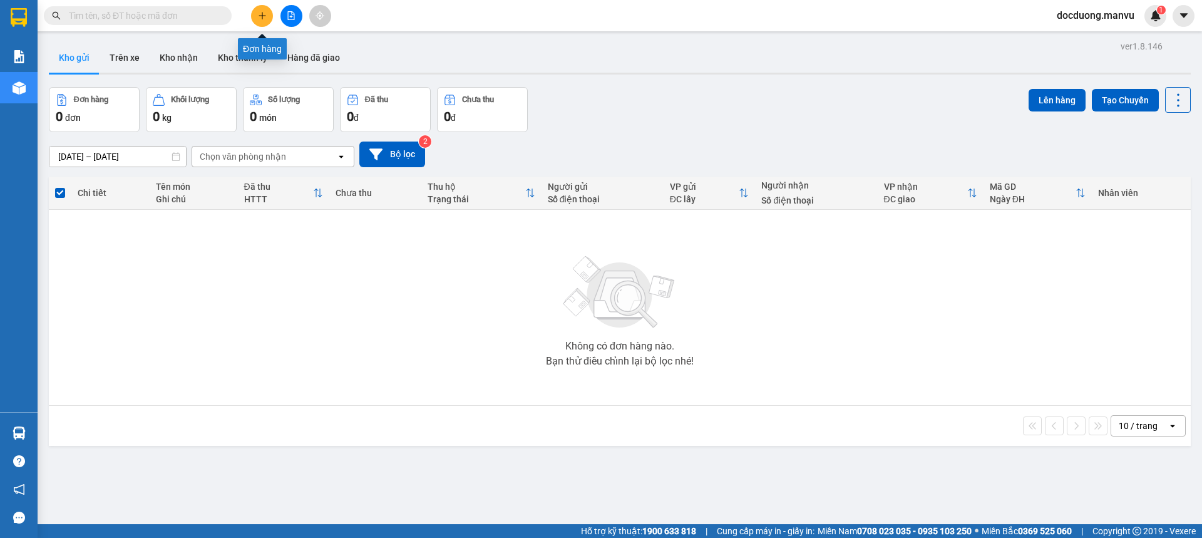
click at [259, 16] on icon "plus" at bounding box center [262, 15] width 9 height 9
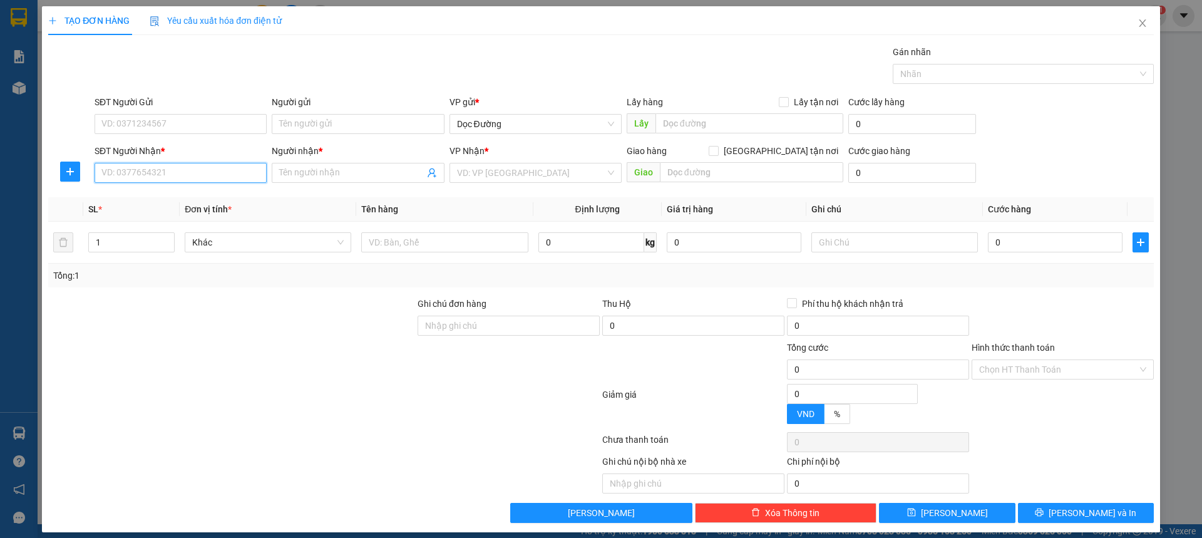
click at [132, 175] on input "SĐT Người Nhận *" at bounding box center [181, 173] width 172 height 20
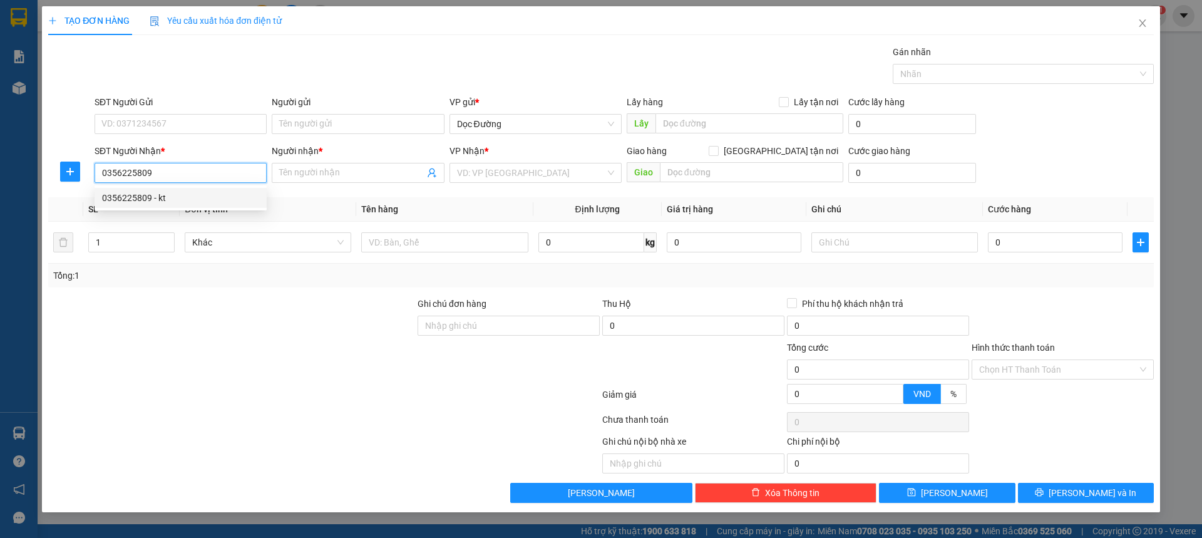
click at [174, 195] on div "0356225809 - kt" at bounding box center [180, 198] width 157 height 14
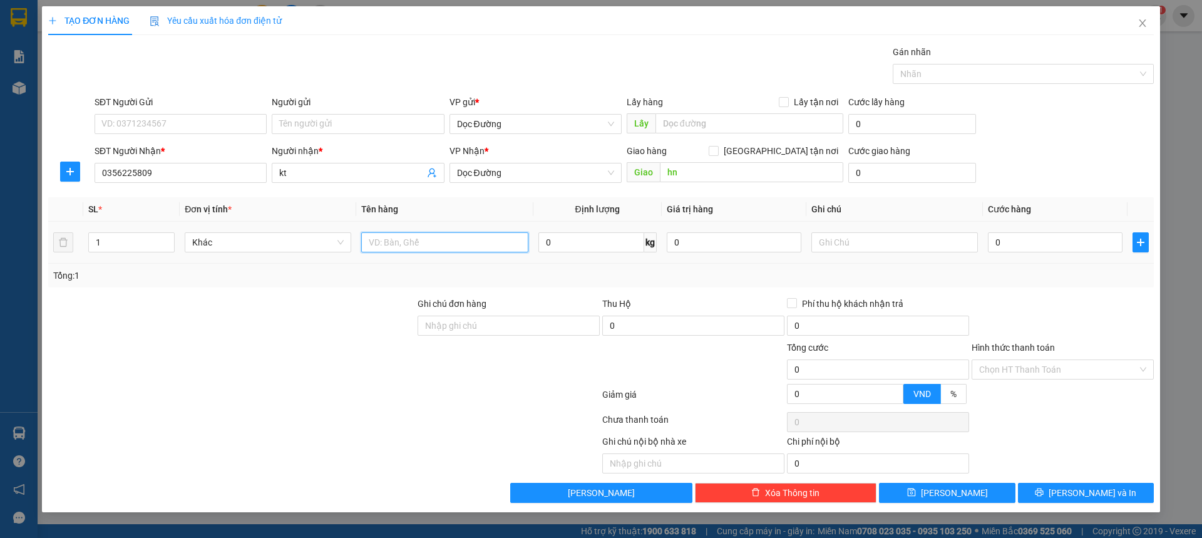
click at [417, 246] on input "text" at bounding box center [444, 242] width 167 height 20
click at [1081, 240] on input "0" at bounding box center [1055, 242] width 135 height 20
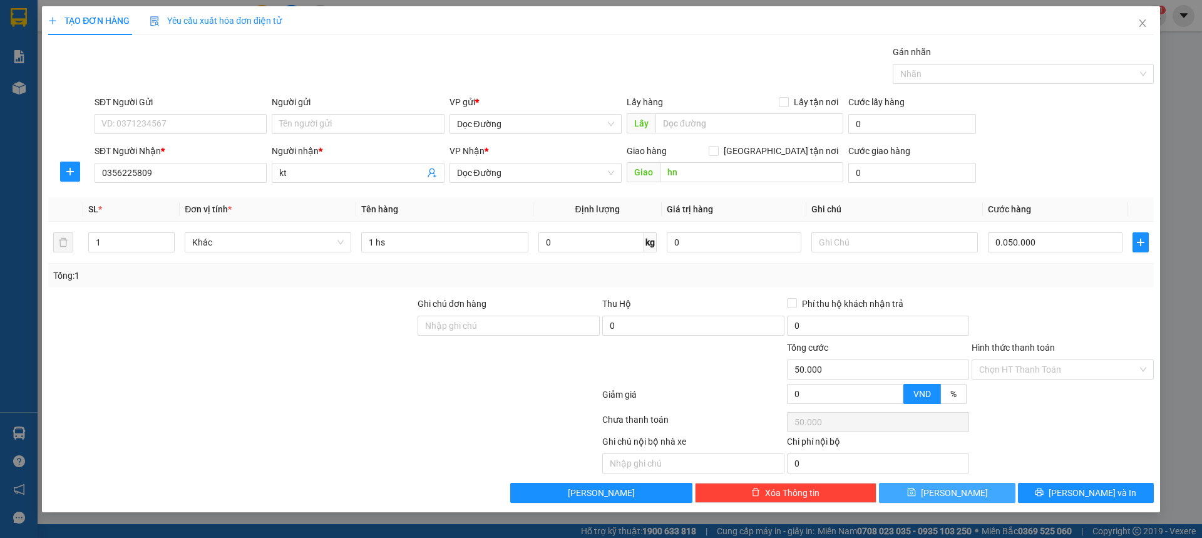
click at [968, 495] on button "[PERSON_NAME]" at bounding box center [947, 493] width 136 height 20
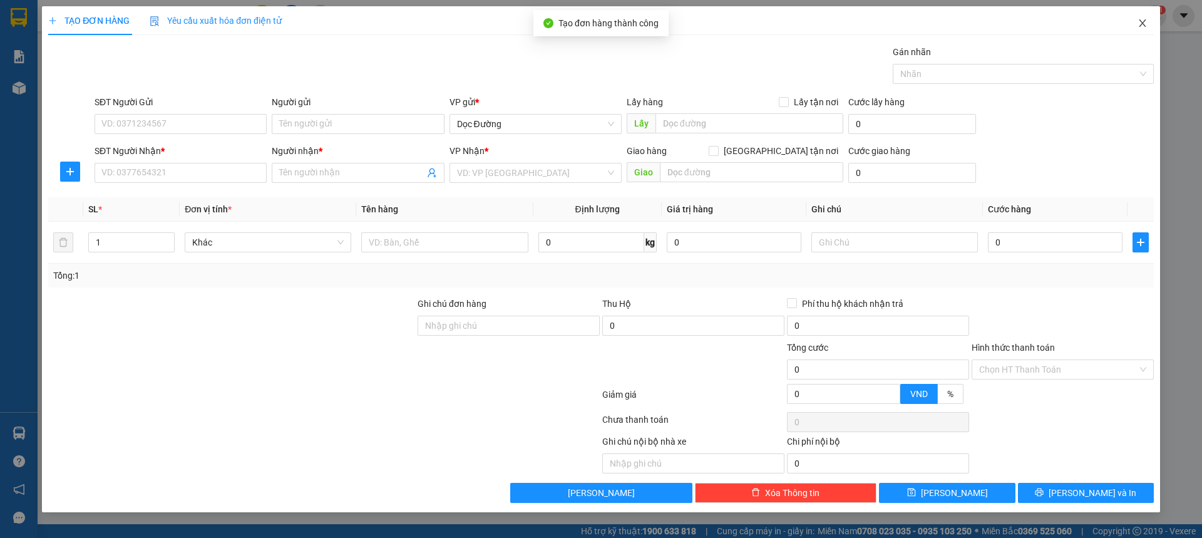
click at [1137, 30] on span "Close" at bounding box center [1142, 23] width 35 height 35
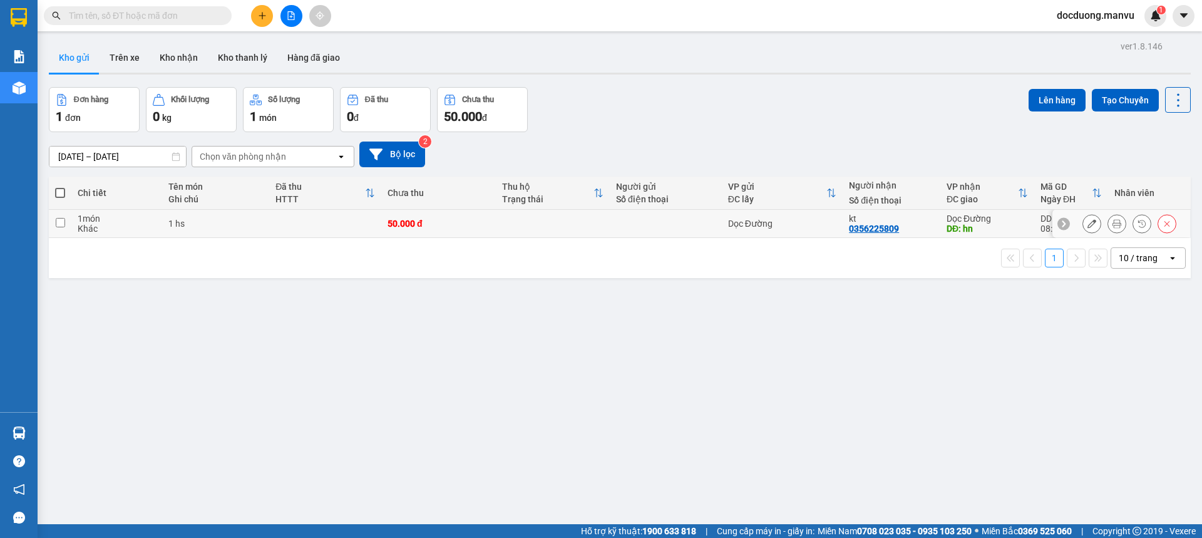
click at [616, 220] on div at bounding box center [666, 224] width 100 height 10
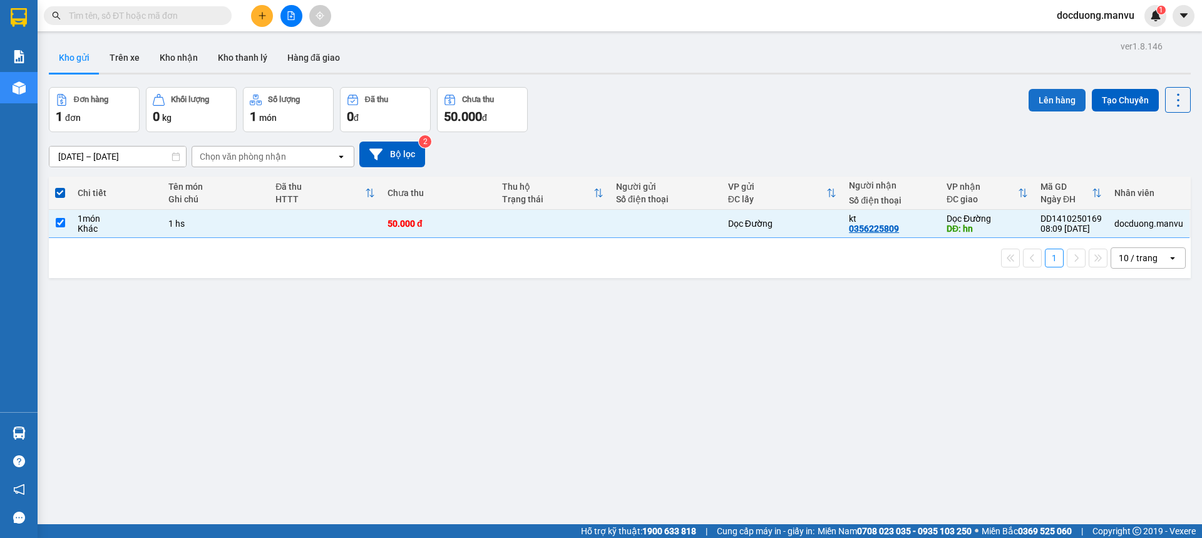
click at [1043, 104] on button "Lên hàng" at bounding box center [1057, 100] width 57 height 23
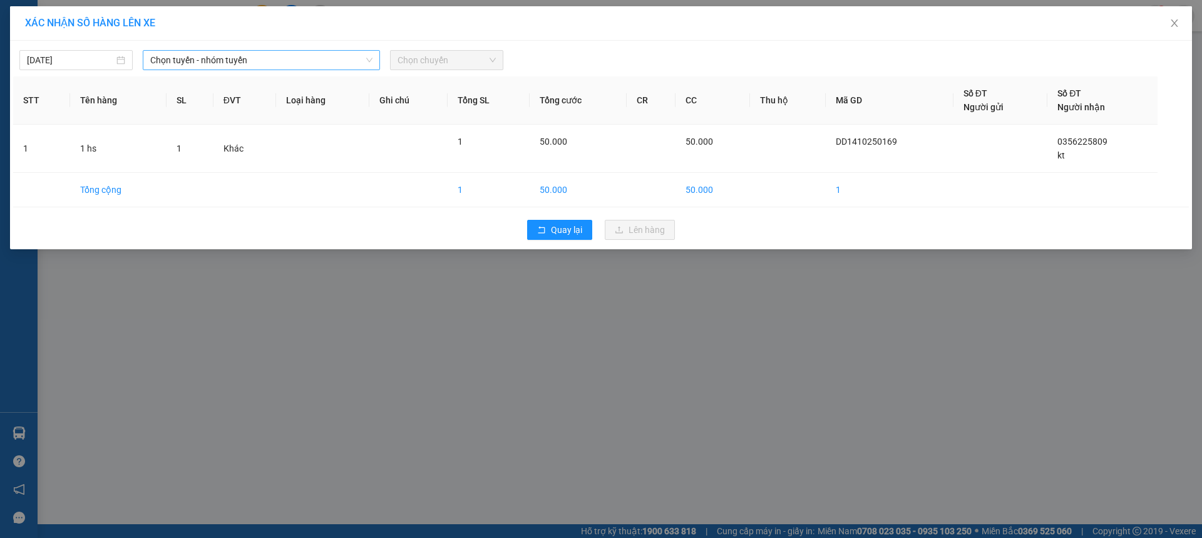
click at [189, 64] on span "Chọn tuyến - nhóm tuyến" at bounding box center [261, 60] width 222 height 19
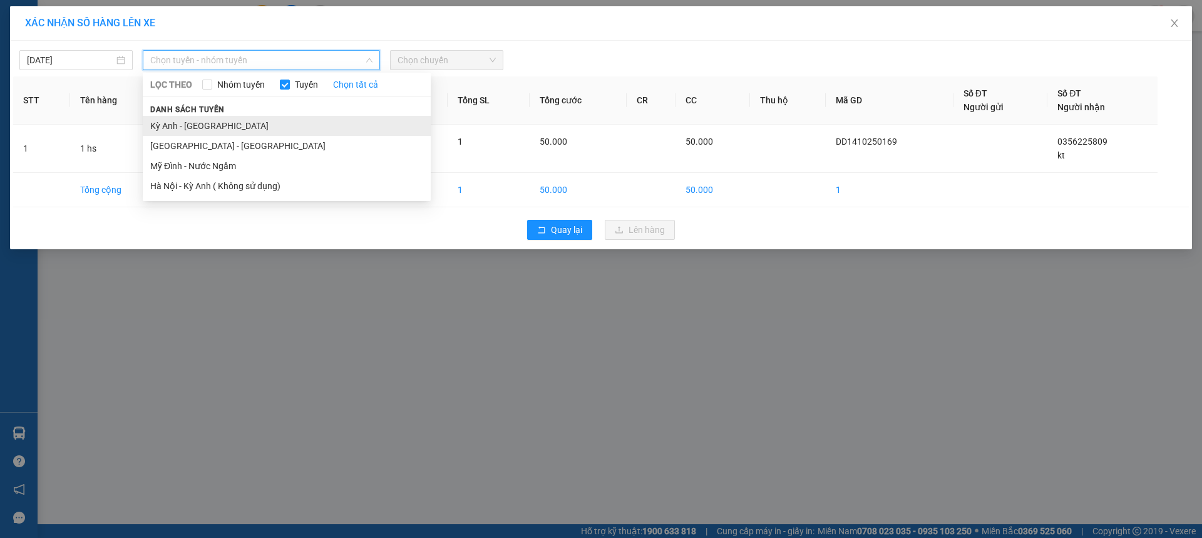
click at [172, 125] on li "Kỳ Anh - [GEOGRAPHIC_DATA]" at bounding box center [287, 126] width 288 height 20
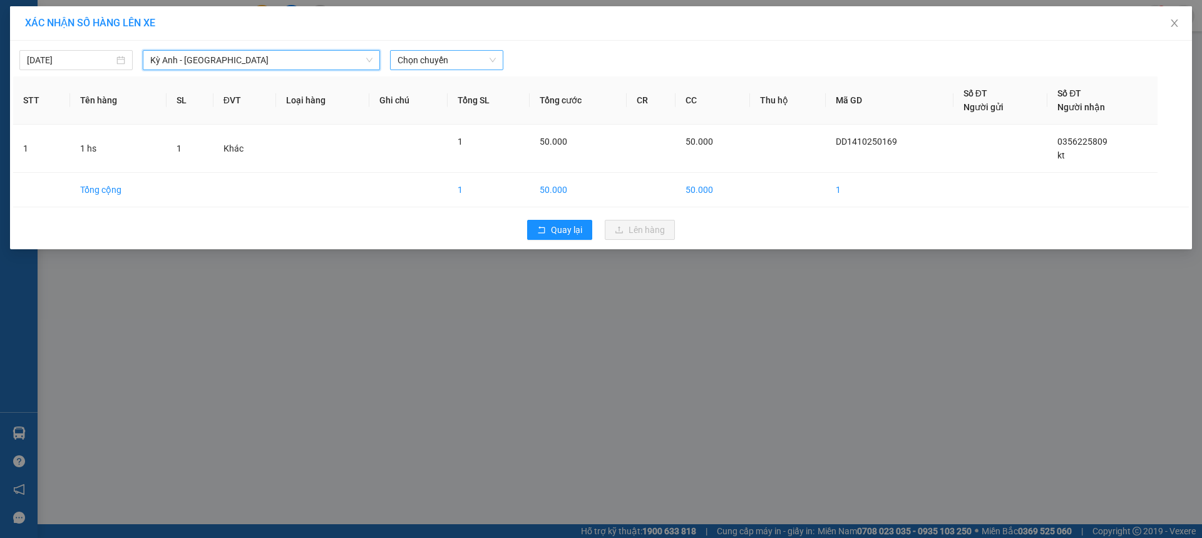
click at [495, 56] on span "Chọn chuyến" at bounding box center [447, 60] width 98 height 19
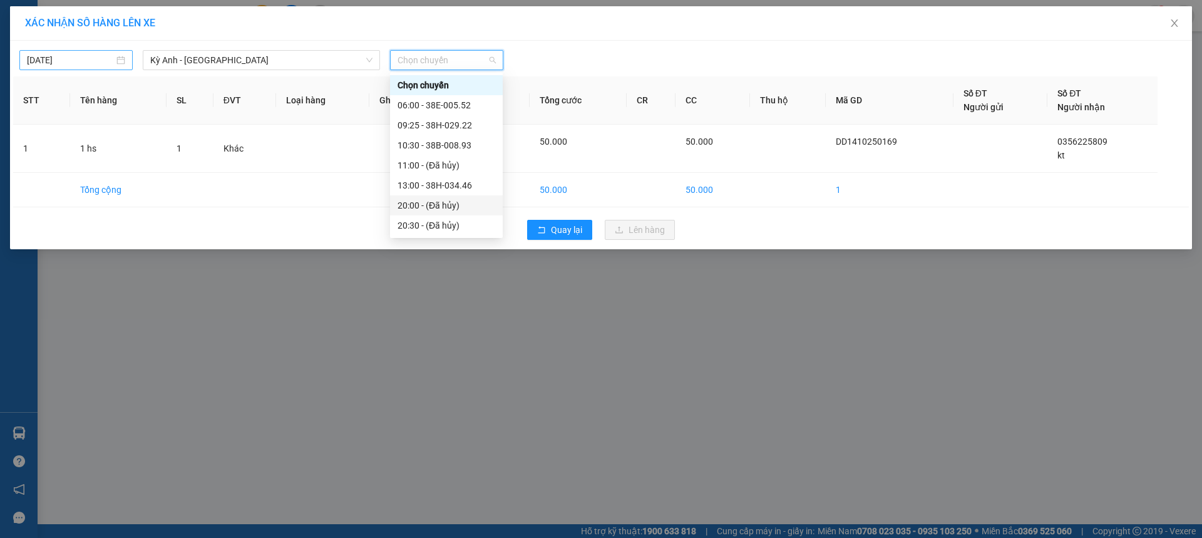
click at [66, 58] on input "[DATE]" at bounding box center [70, 60] width 87 height 14
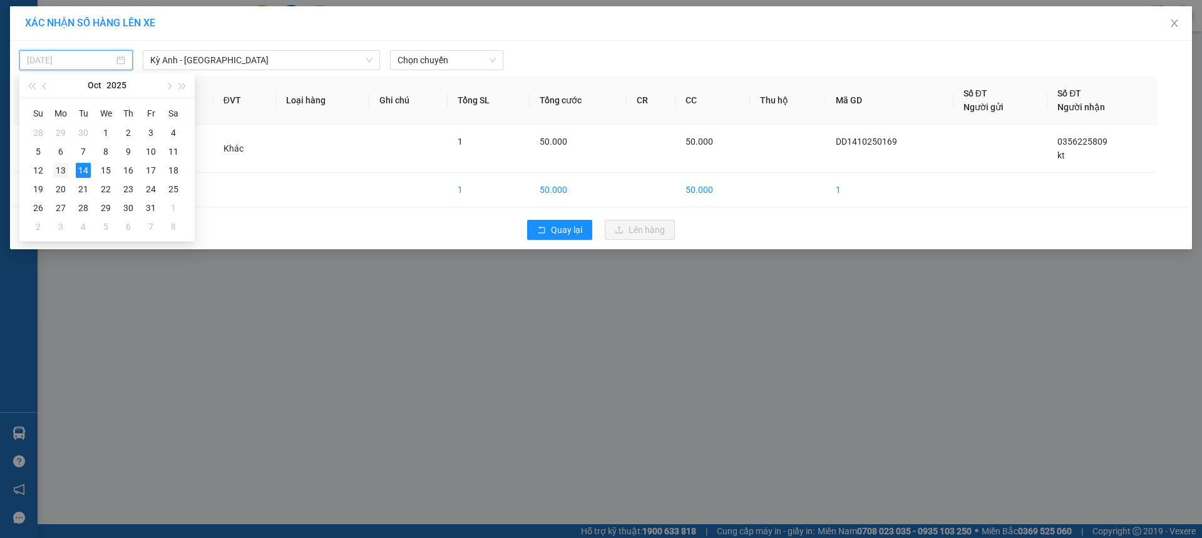
click at [63, 167] on div "13" at bounding box center [60, 170] width 15 height 15
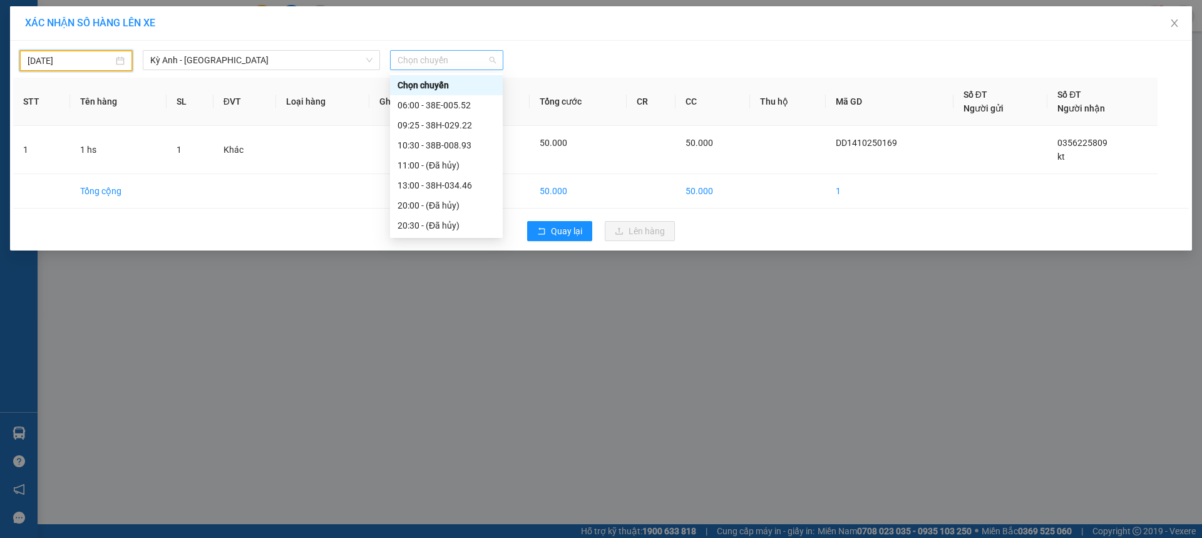
click at [453, 50] on div "Chọn chuyến" at bounding box center [446, 60] width 113 height 20
click at [450, 203] on div "21:30 - 38F-005.80" at bounding box center [447, 206] width 98 height 14
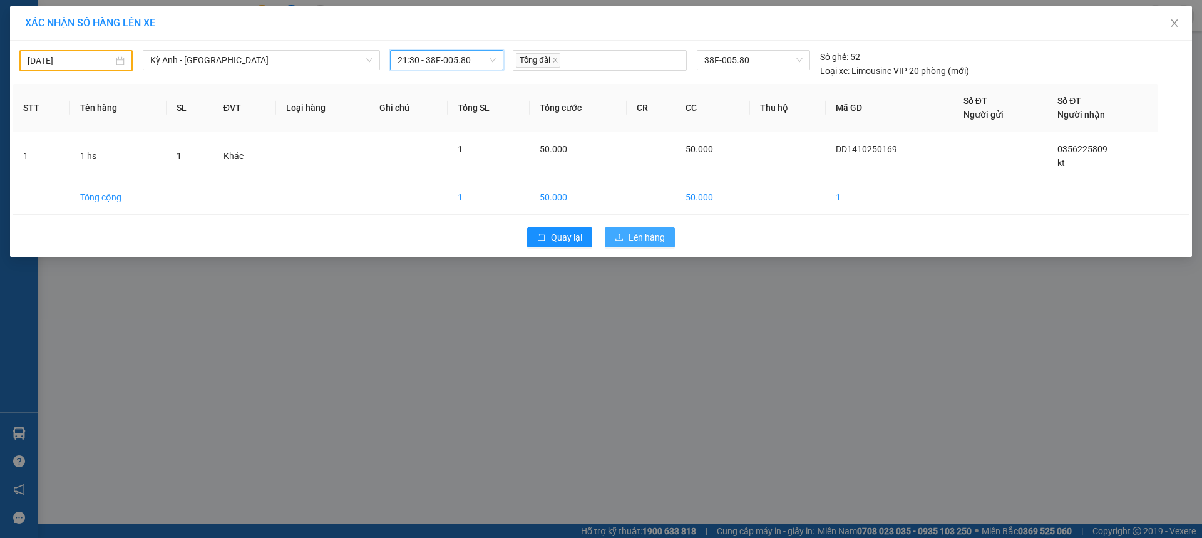
click at [643, 243] on span "Lên hàng" at bounding box center [647, 237] width 36 height 14
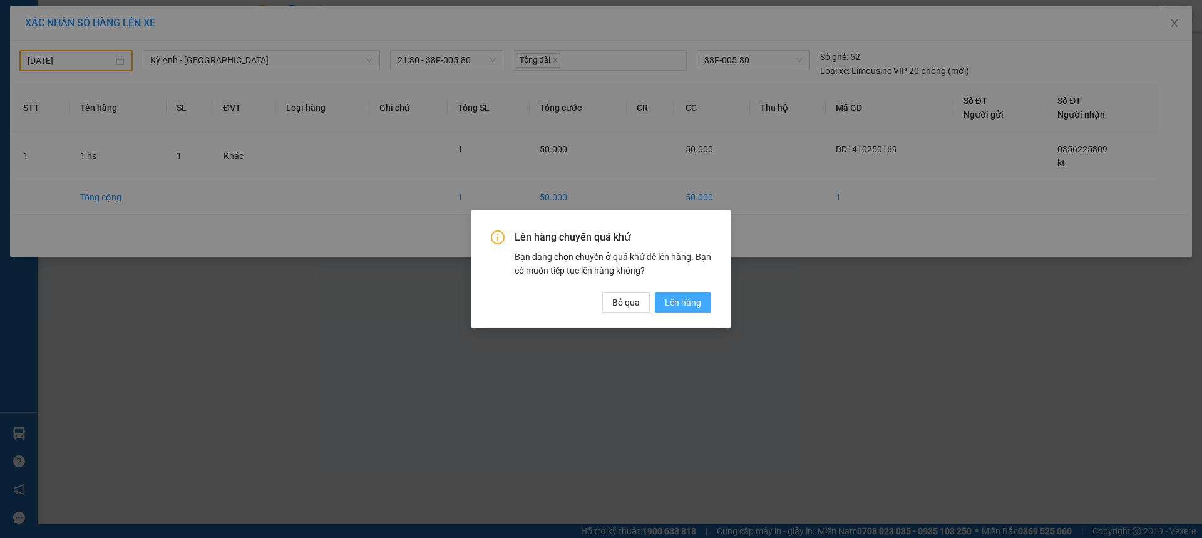
click at [695, 308] on span "Lên hàng" at bounding box center [683, 303] width 36 height 14
